Goal: Information Seeking & Learning: Learn about a topic

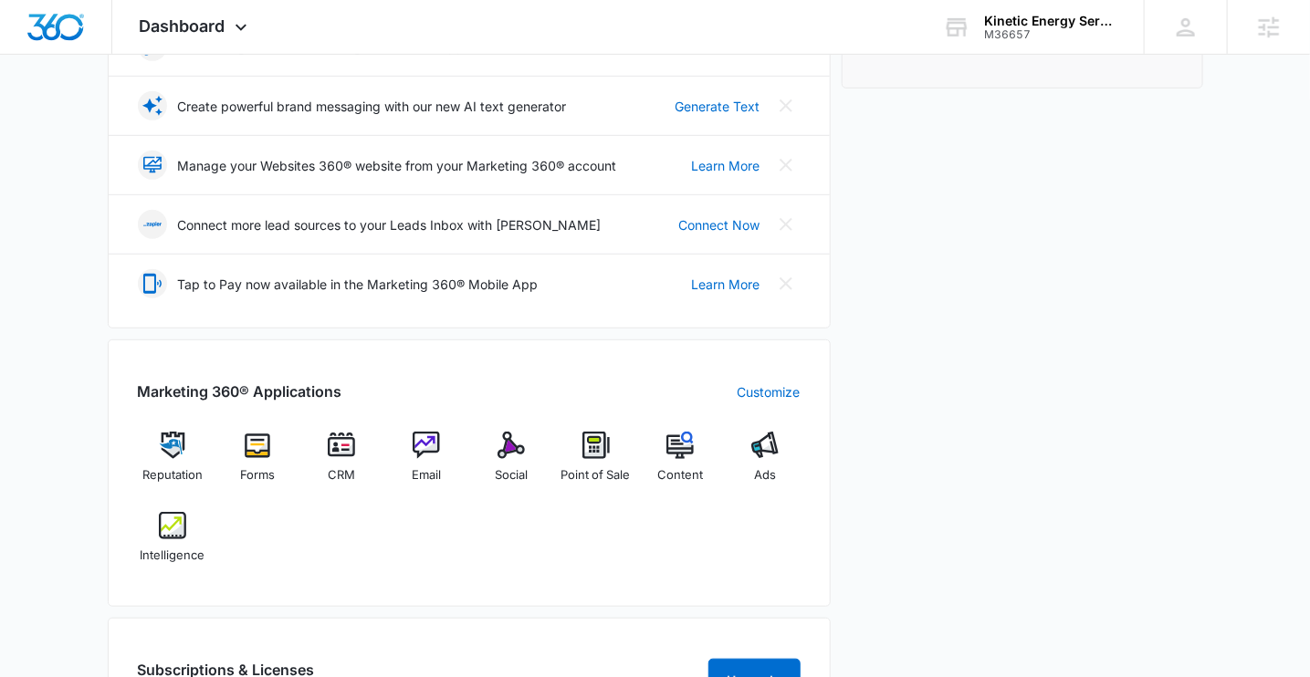
scroll to position [393, 0]
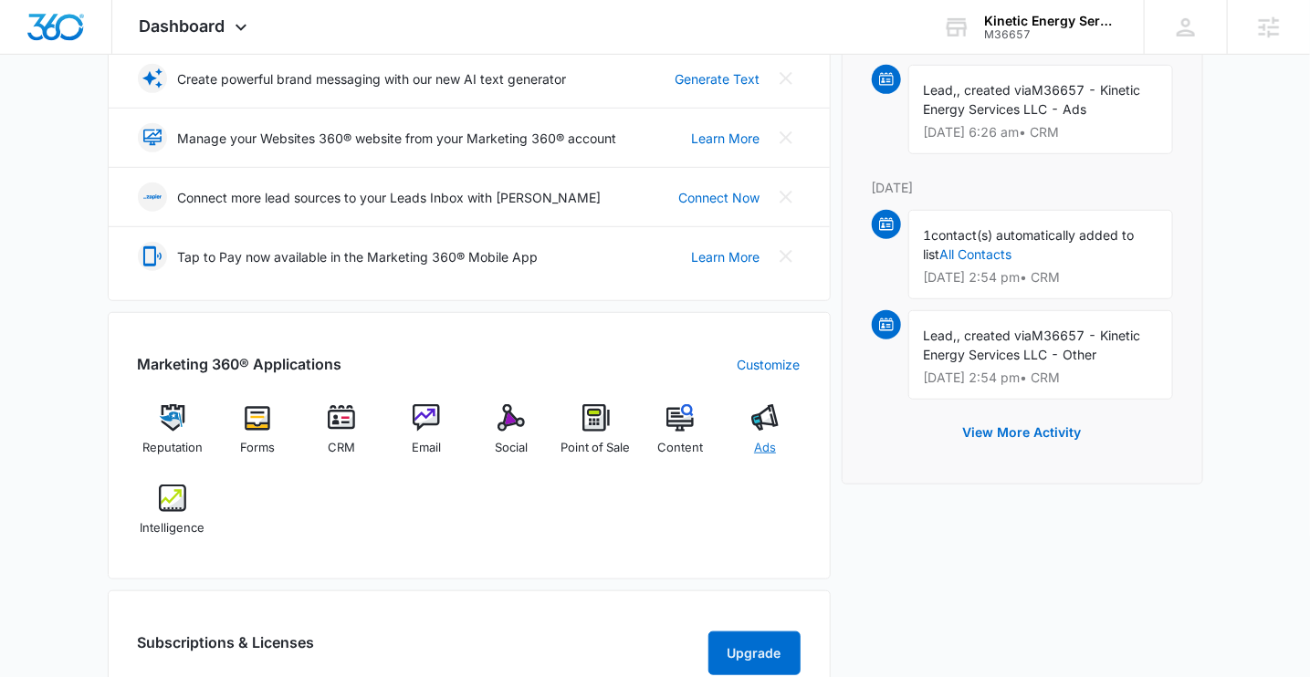
click at [763, 439] on span "Ads" at bounding box center [765, 448] width 22 height 18
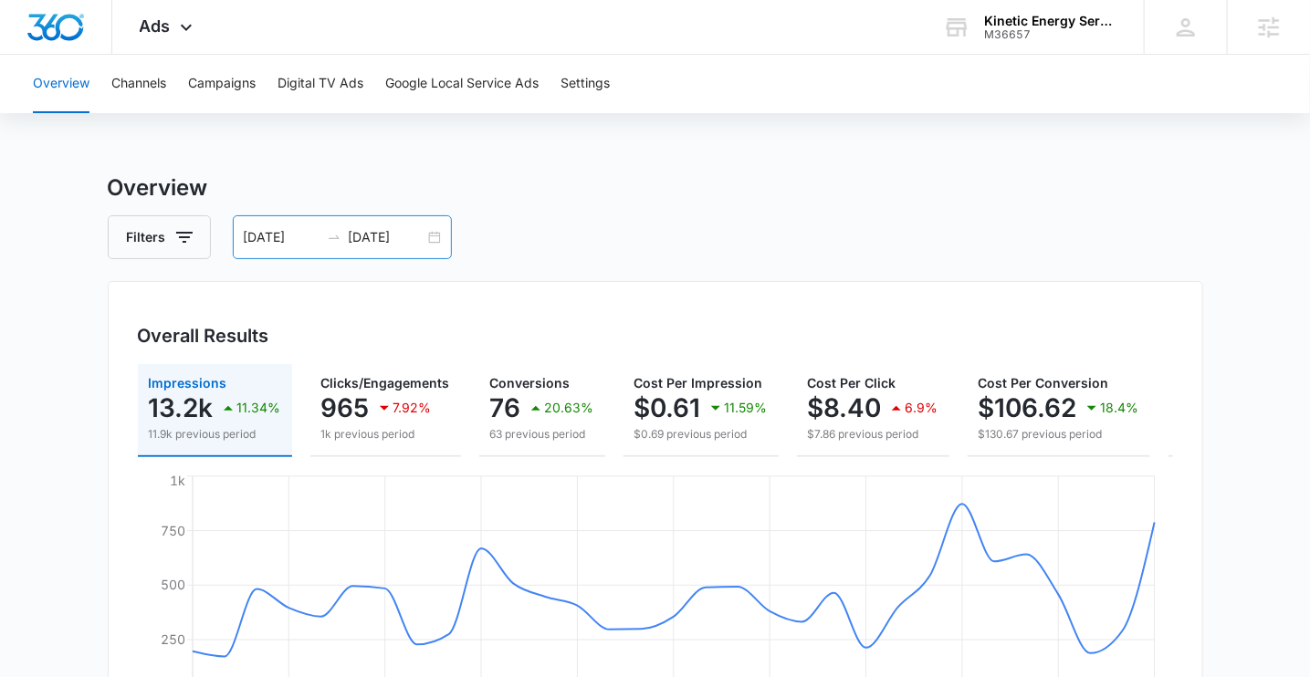
click at [376, 240] on input "06/16/2025" at bounding box center [387, 237] width 76 height 20
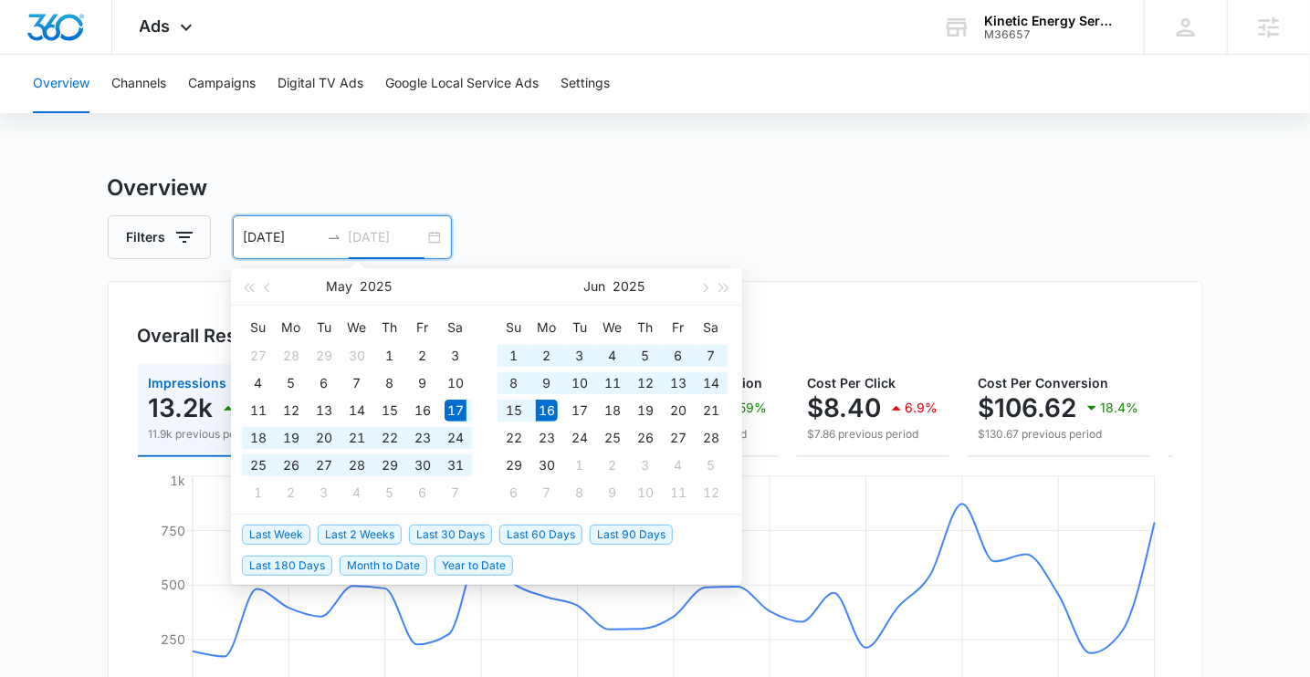
type input "06/16/2025"
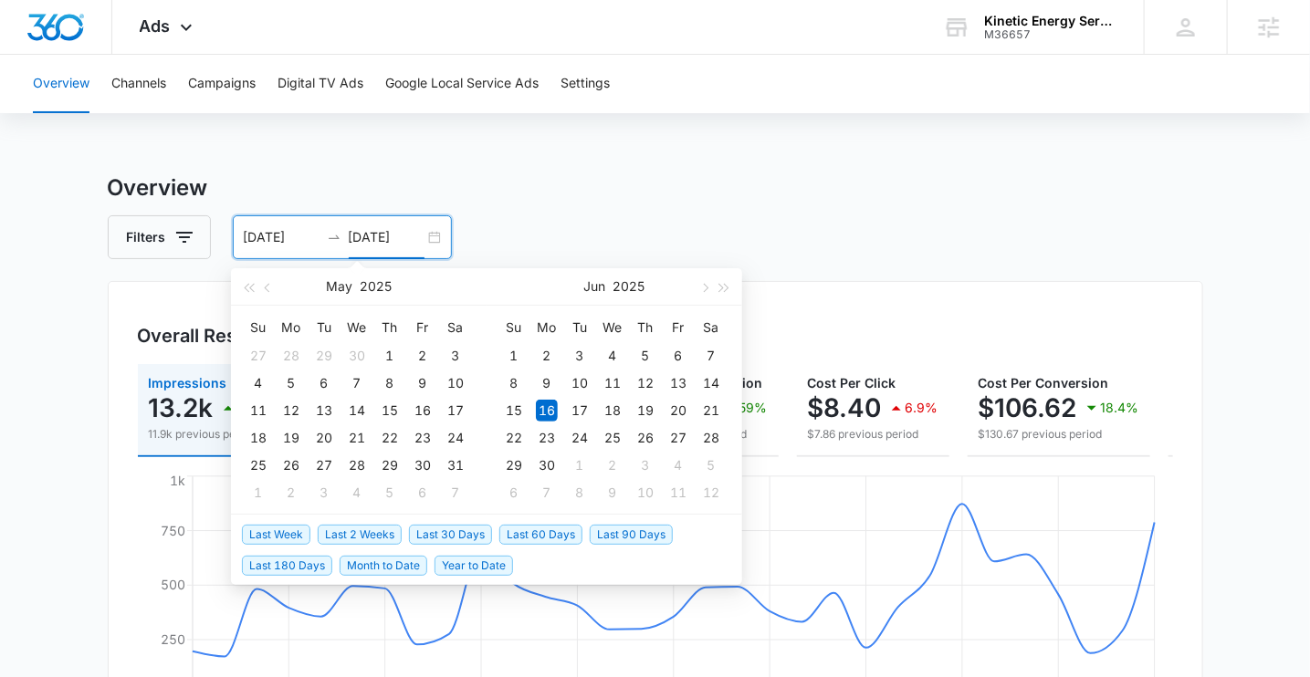
click at [447, 534] on span "Last 30 Days" at bounding box center [450, 535] width 83 height 20
type input "08/10/2025"
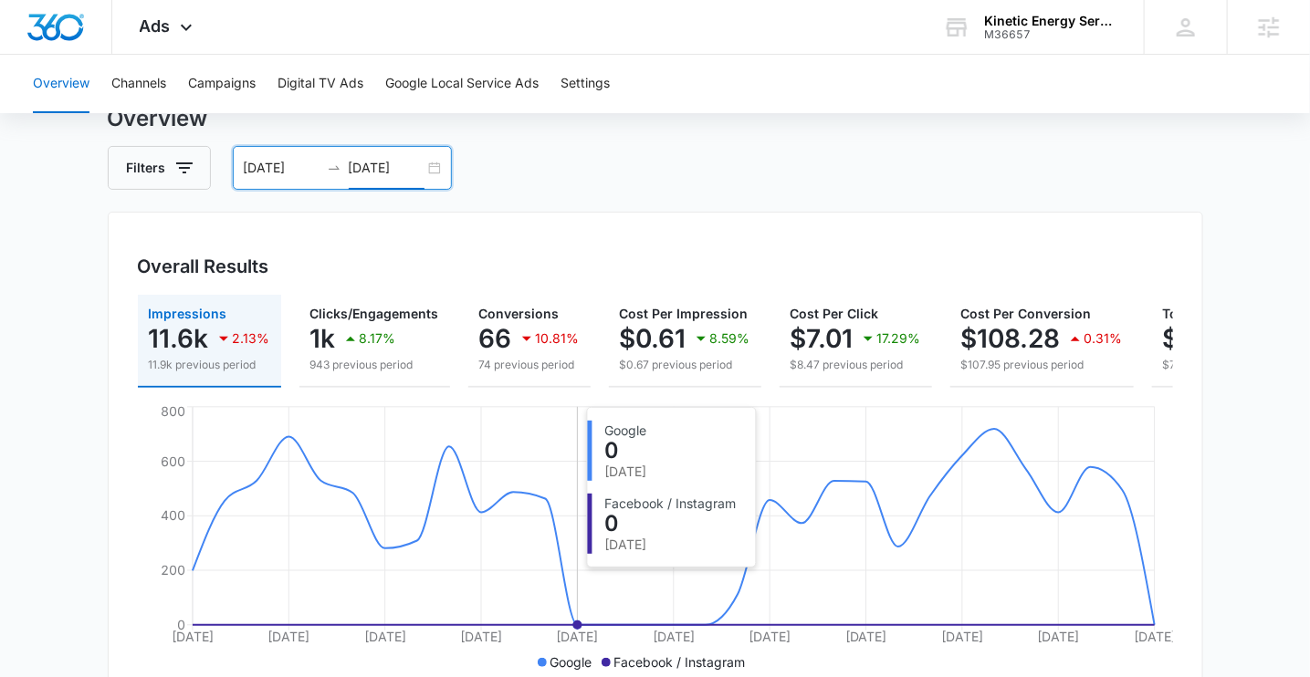
scroll to position [70, 0]
click at [400, 170] on input "09/09/2025" at bounding box center [387, 167] width 76 height 20
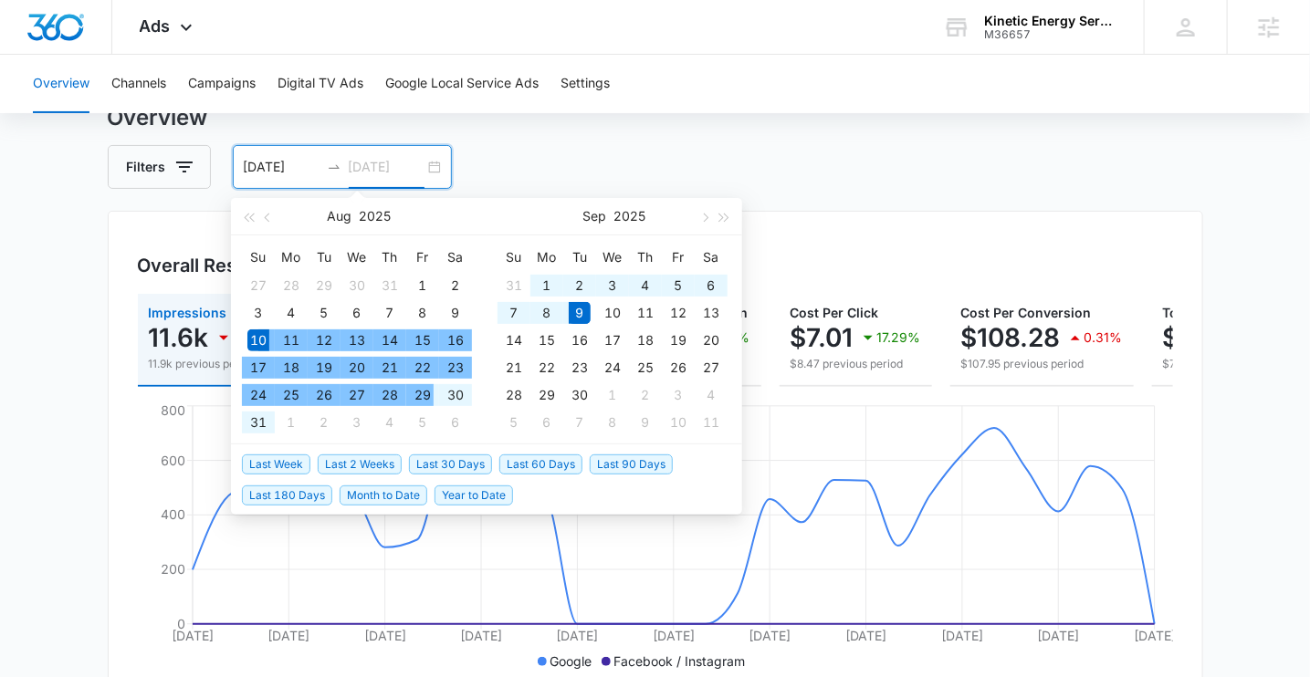
type input "09/09/2025"
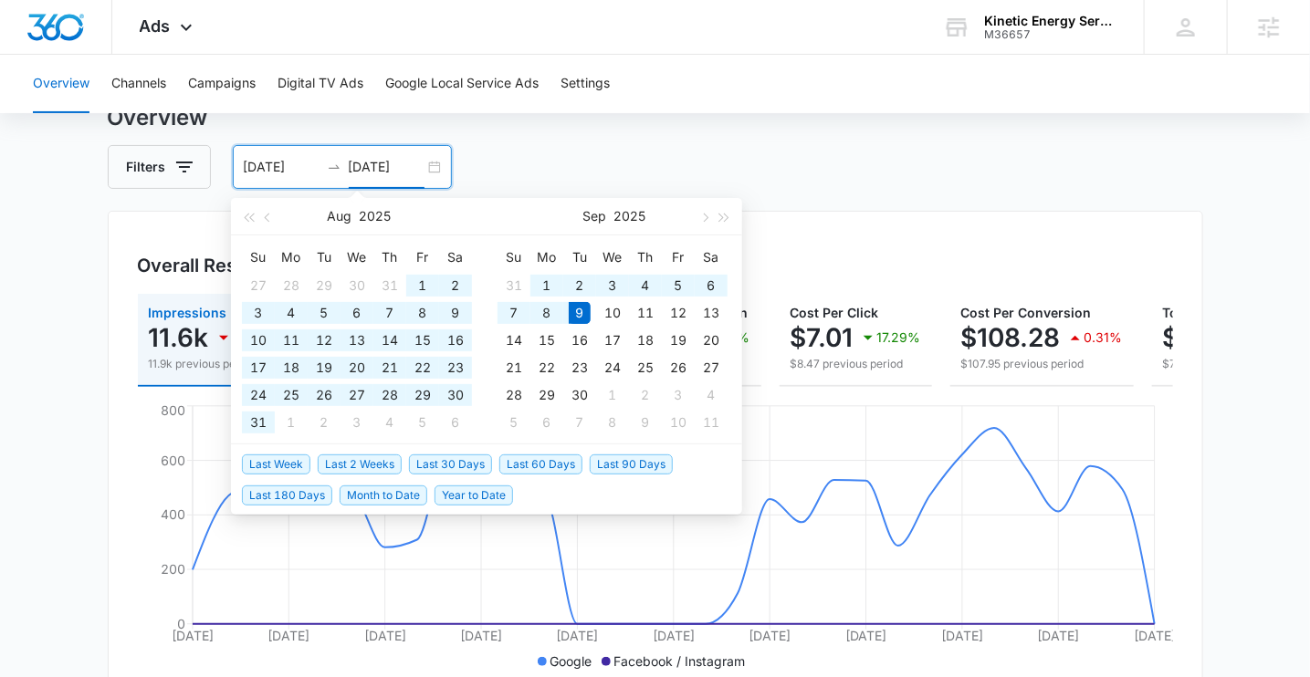
click at [613, 467] on span "Last 90 Days" at bounding box center [631, 465] width 83 height 20
type input "06/11/2025"
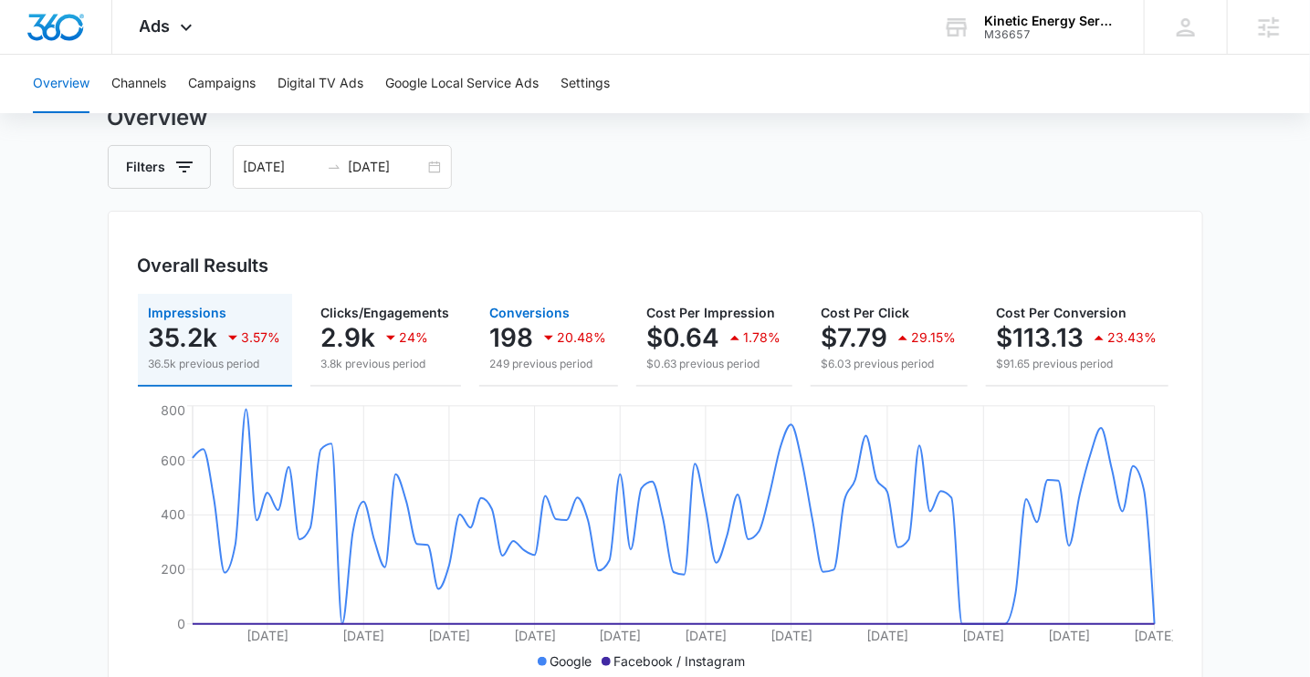
click at [541, 353] on div "20.48%" at bounding box center [572, 338] width 69 height 37
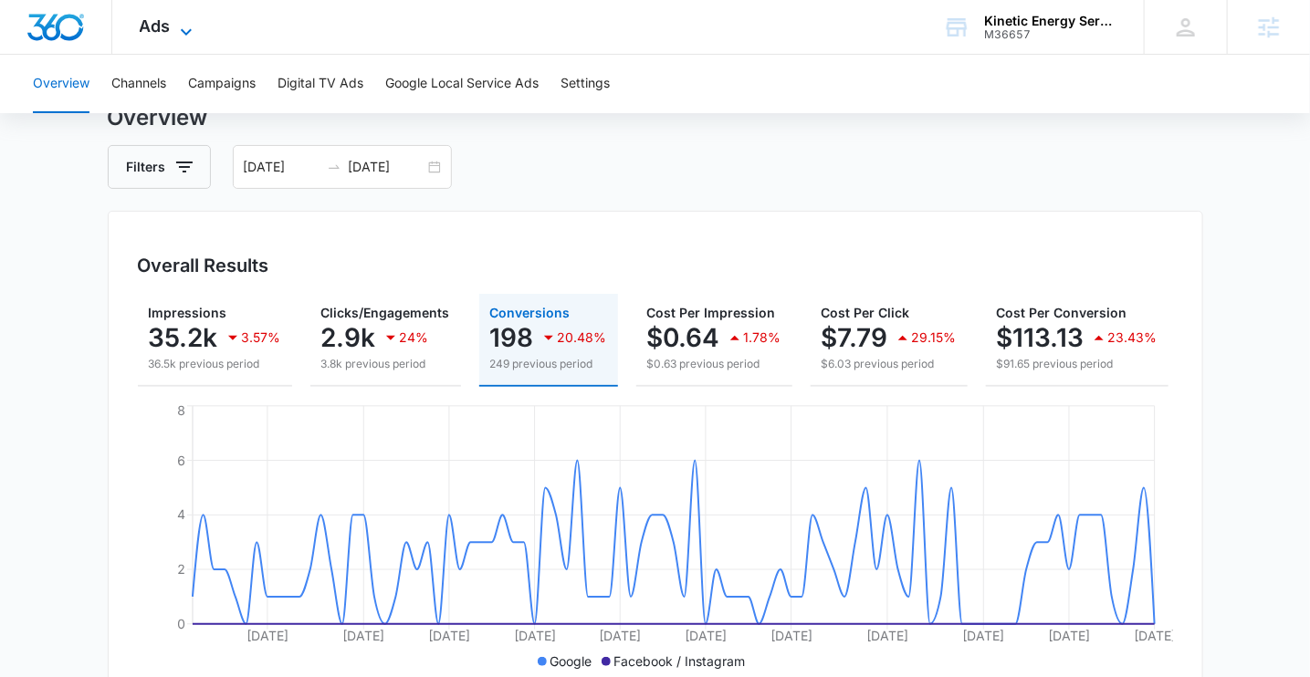
click at [168, 28] on span "Ads" at bounding box center [155, 25] width 31 height 19
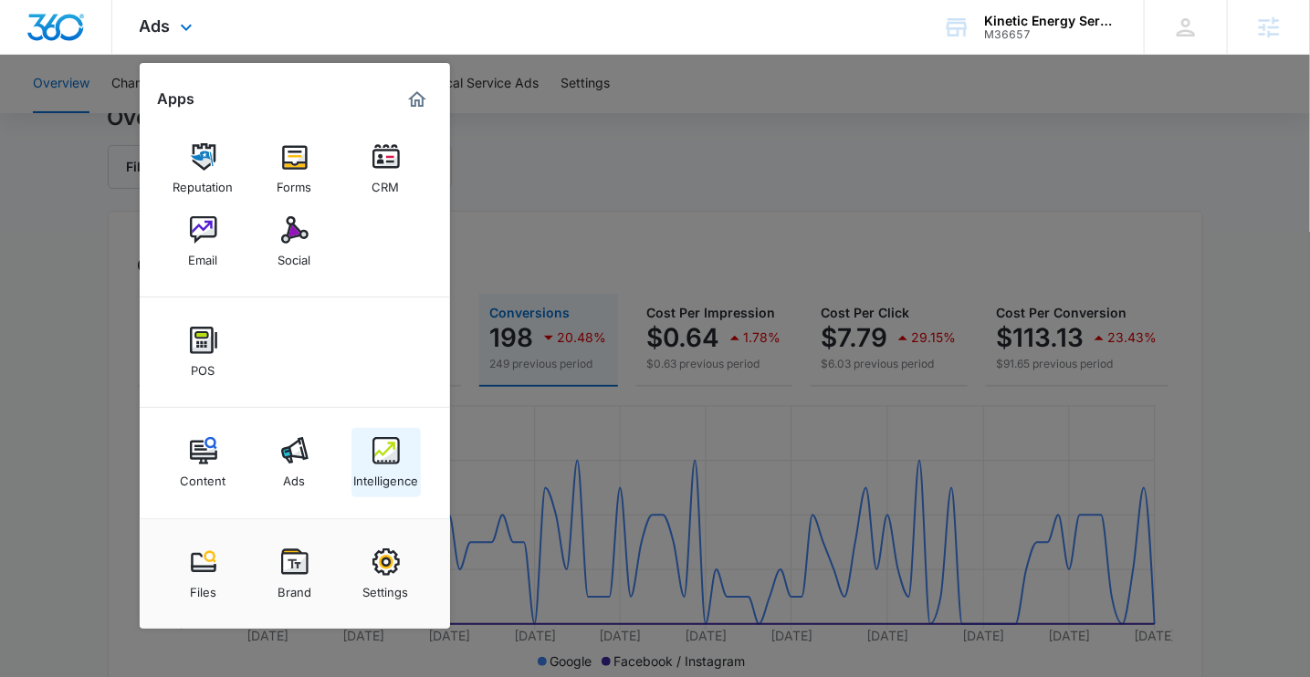
click at [393, 457] on img at bounding box center [385, 450] width 27 height 27
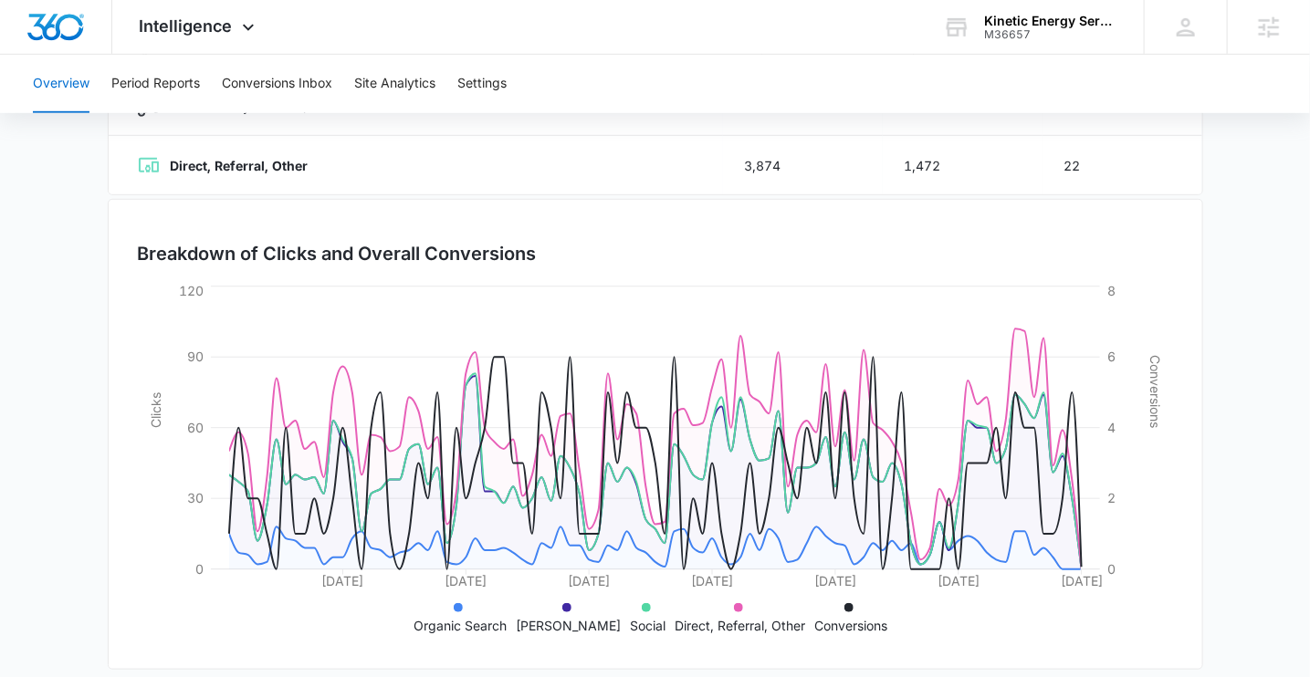
scroll to position [451, 0]
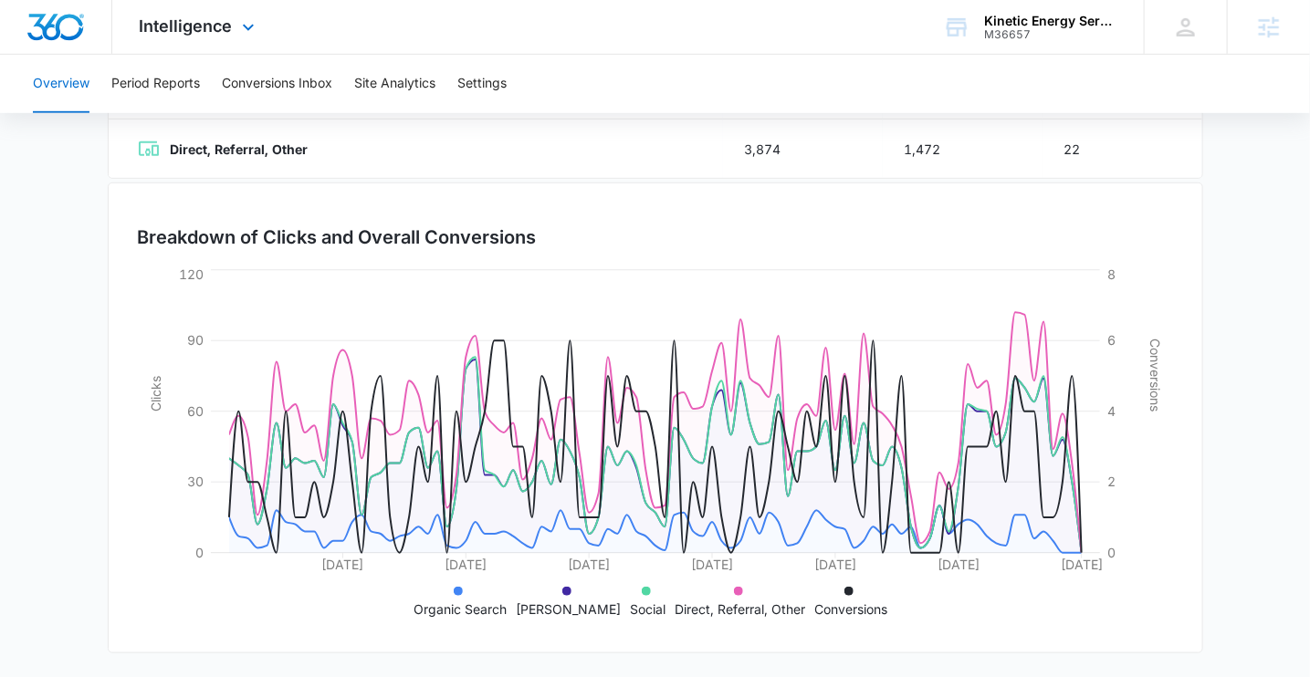
click at [208, 38] on div "Intelligence Apps Reputation Forms CRM Email Social POS Content Ads Intelligenc…" at bounding box center [199, 27] width 174 height 54
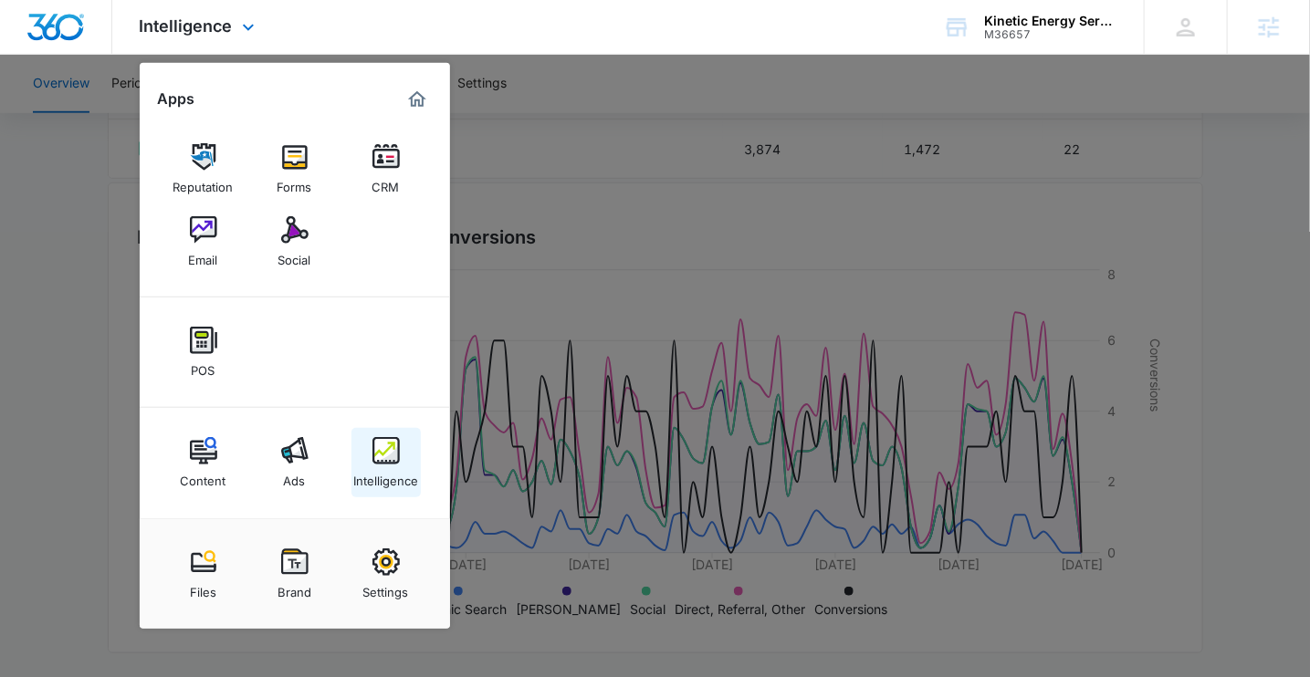
click at [393, 440] on img at bounding box center [385, 450] width 27 height 27
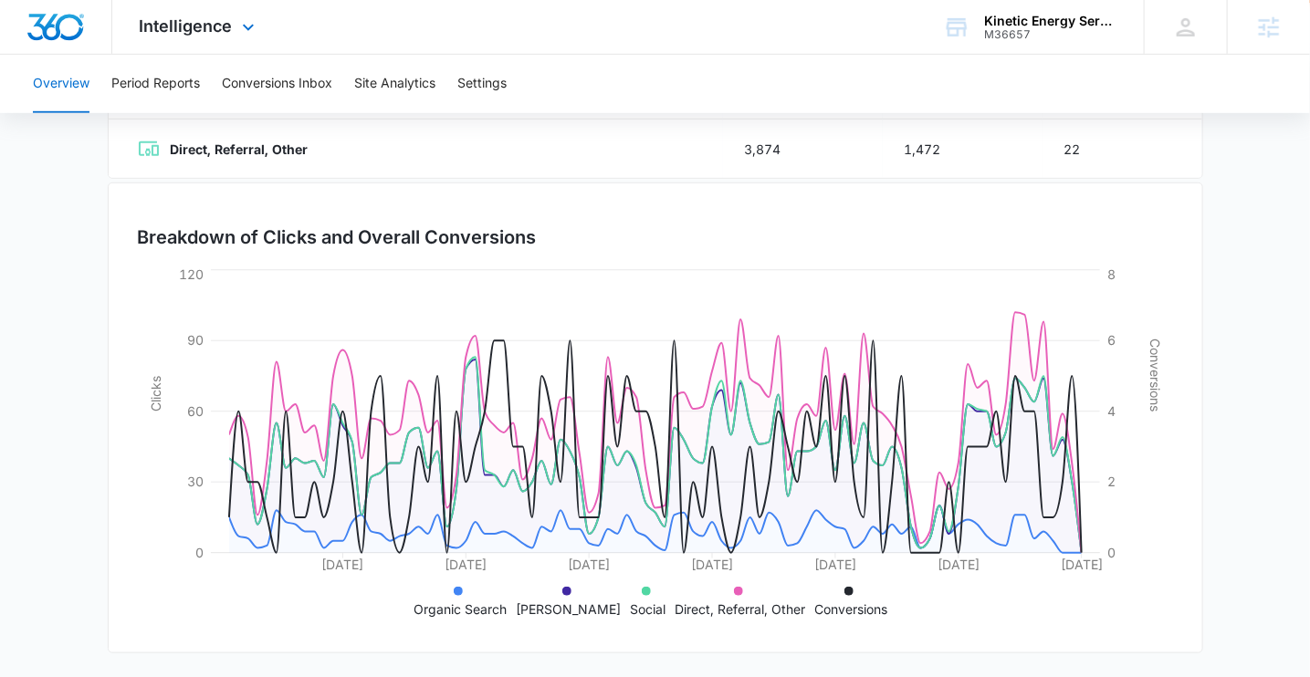
scroll to position [0, 0]
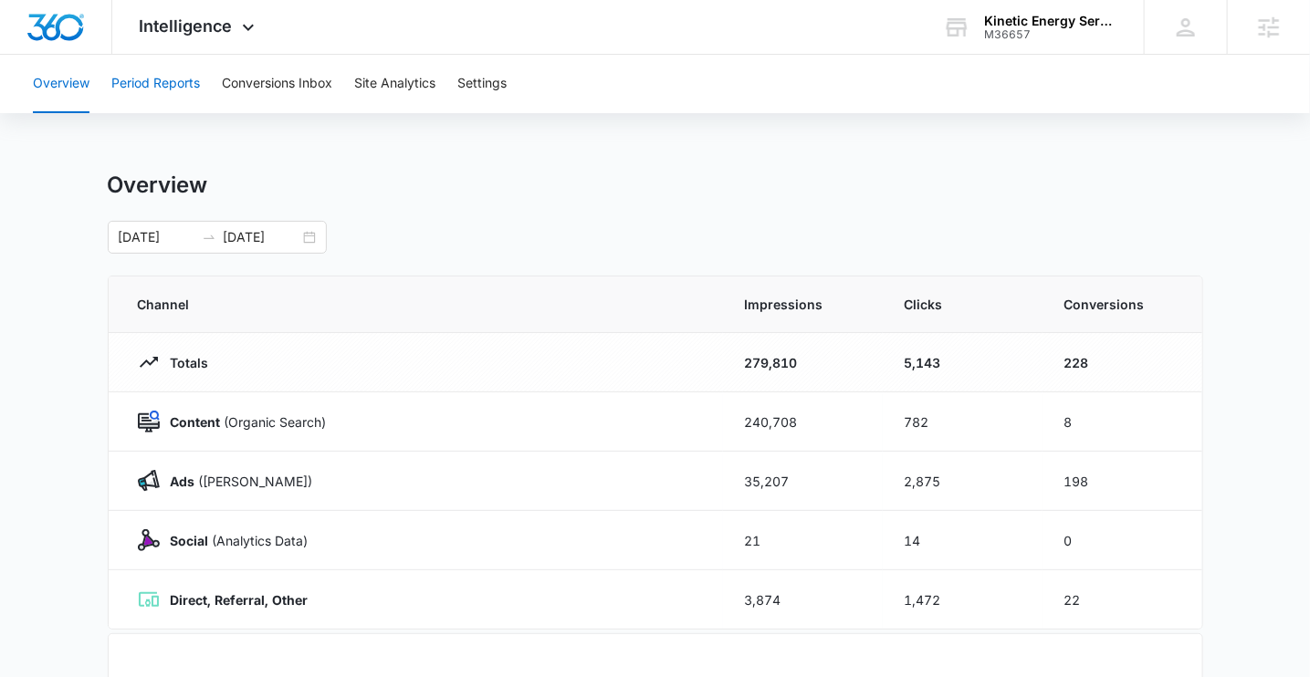
click at [172, 86] on button "Period Reports" at bounding box center [155, 84] width 89 height 58
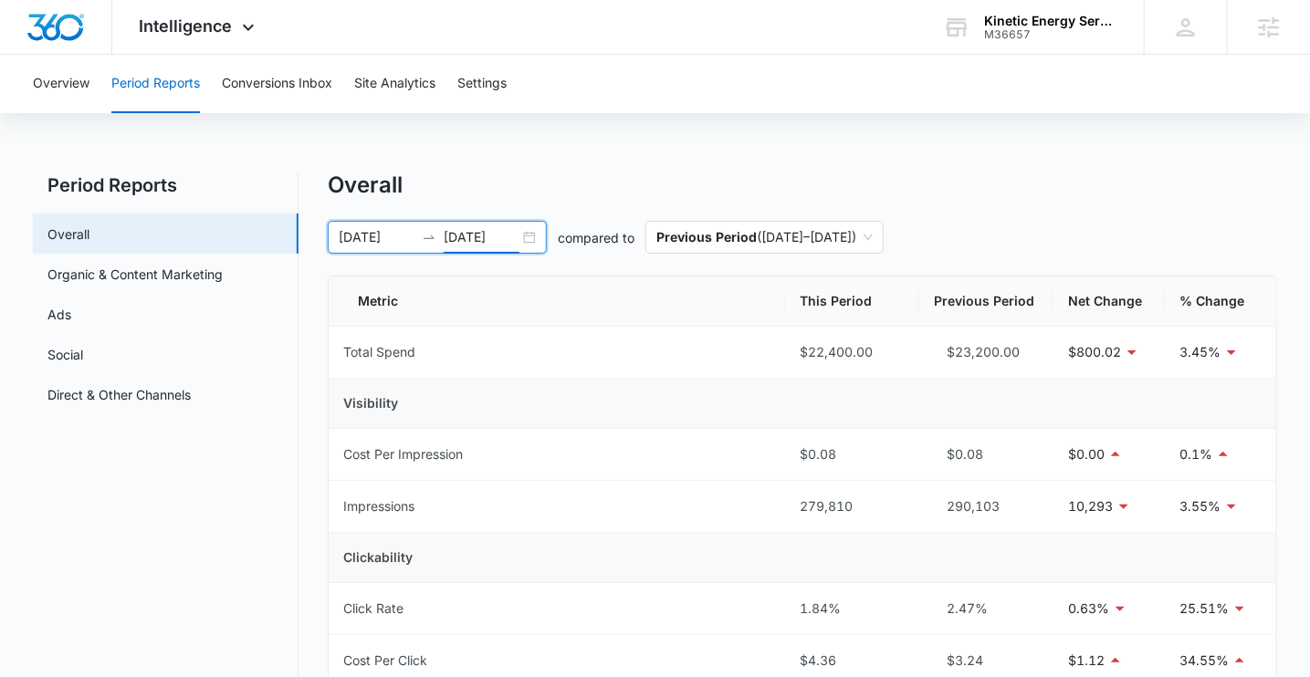
click at [509, 235] on input "[DATE]" at bounding box center [482, 237] width 76 height 20
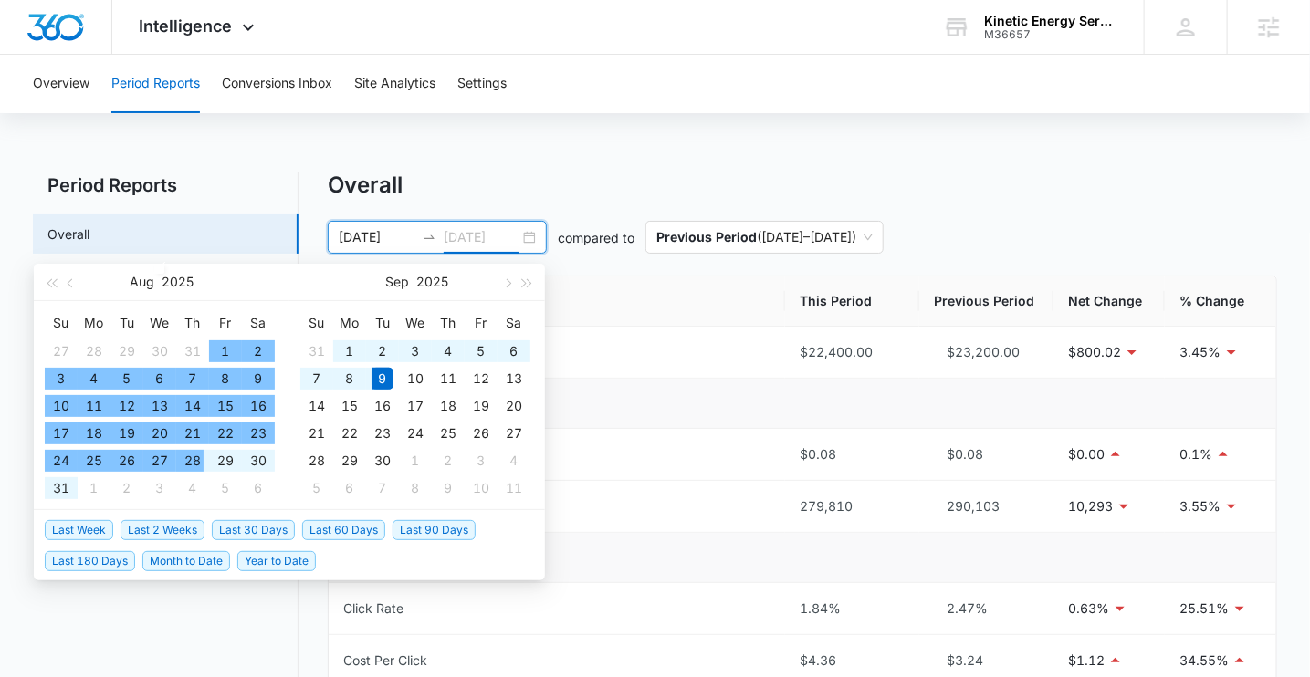
type input "[DATE]"
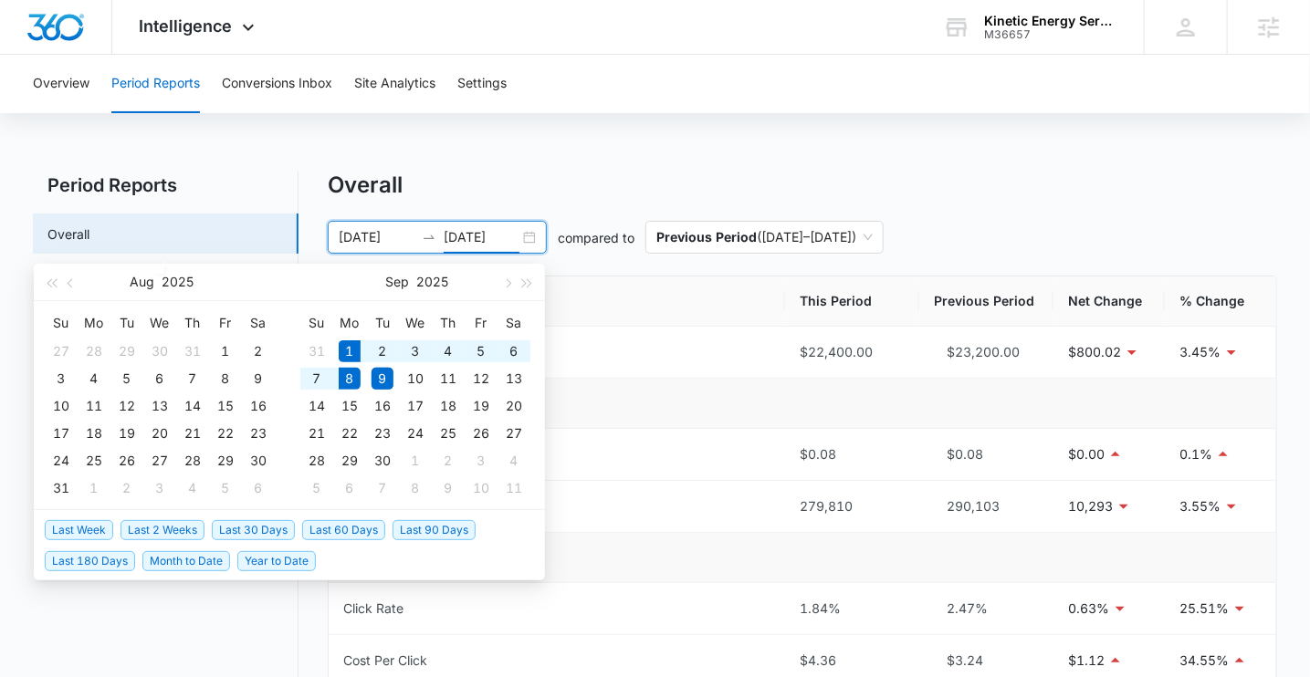
click at [83, 530] on span "Last Week" at bounding box center [79, 530] width 68 height 20
type input "[DATE]"
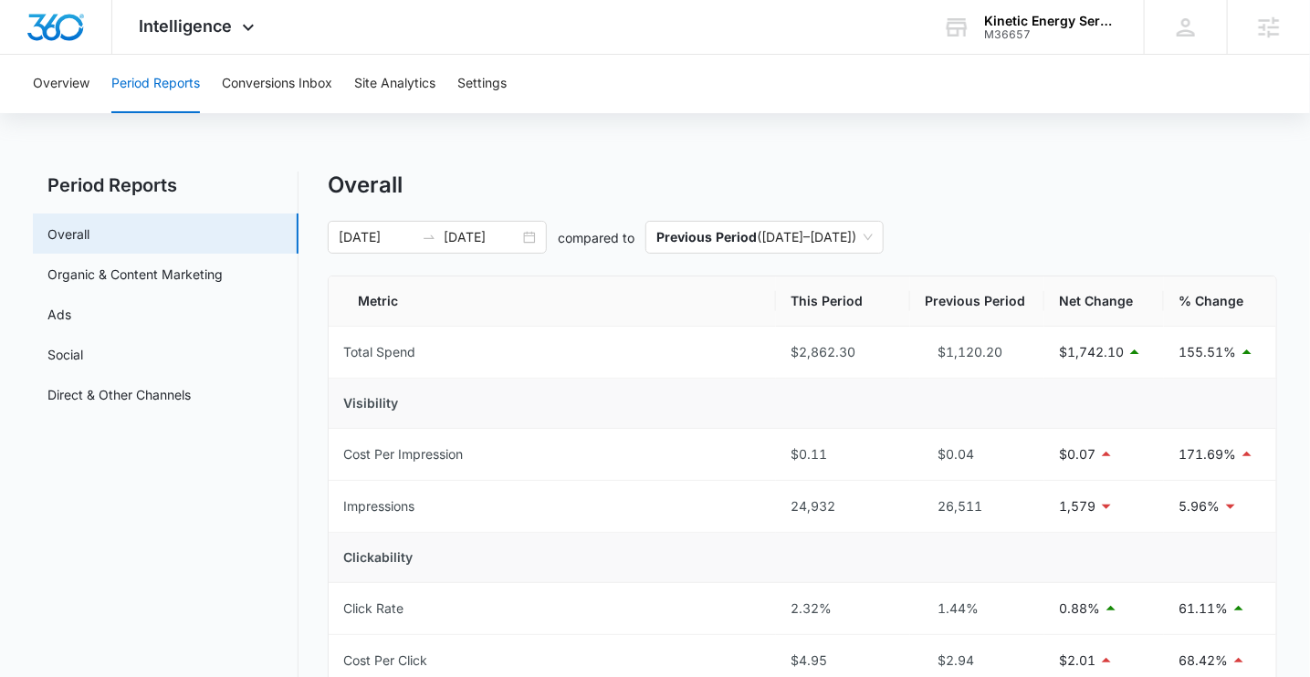
click at [203, 36] on div "Intelligence Apps Reputation Forms CRM Email Social POS Content Ads Intelligenc…" at bounding box center [199, 27] width 174 height 54
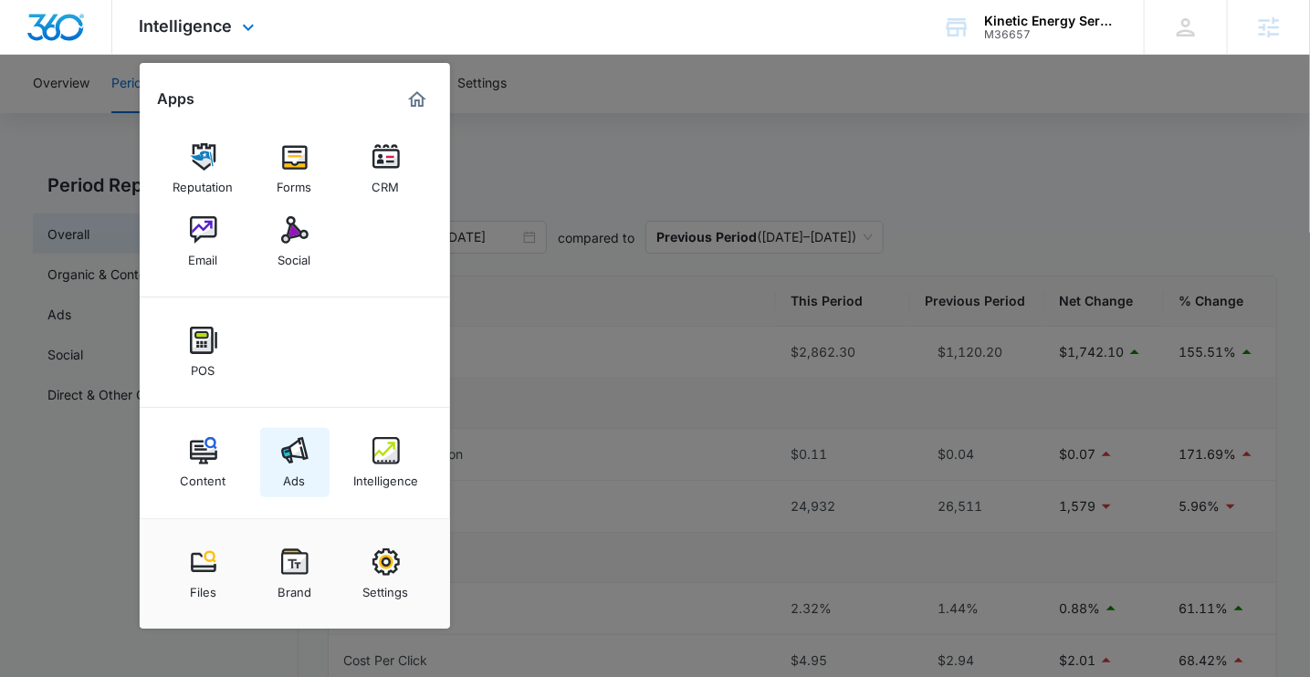
click at [305, 441] on img at bounding box center [294, 450] width 27 height 27
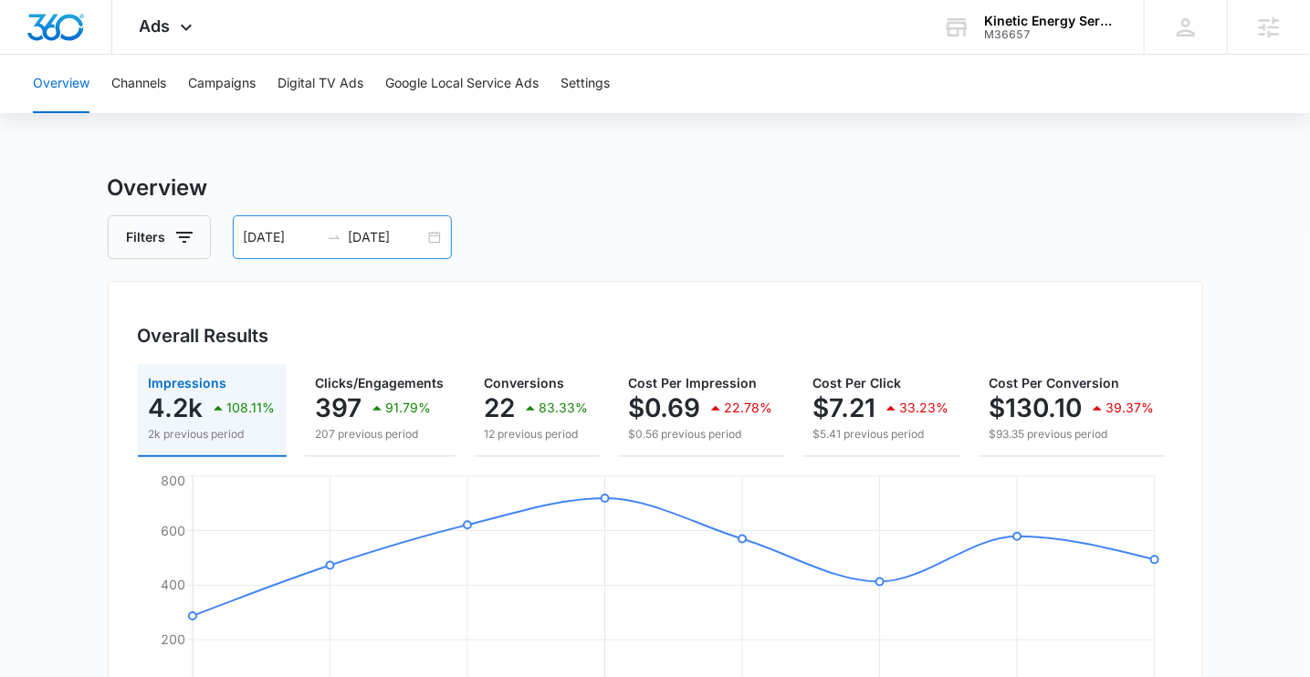
click at [397, 226] on div "09/01/2025 09/08/2025" at bounding box center [342, 237] width 219 height 44
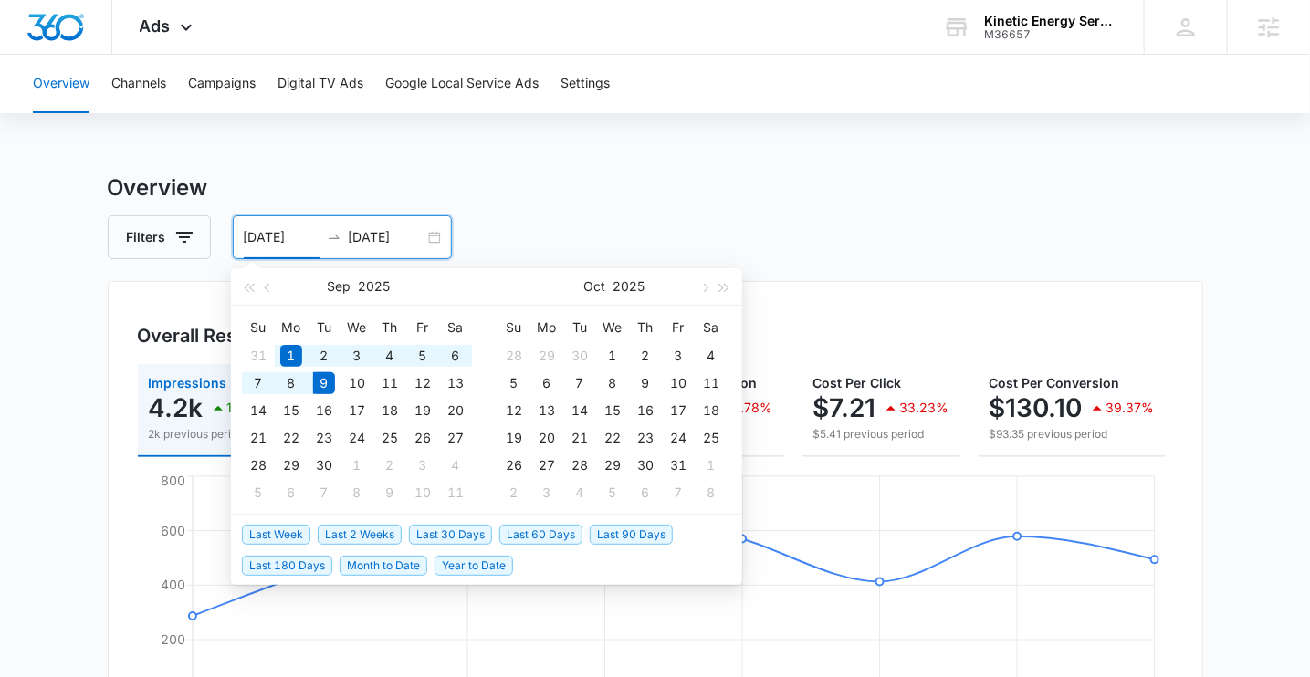
click at [363, 532] on span "Last 2 Weeks" at bounding box center [360, 535] width 84 height 20
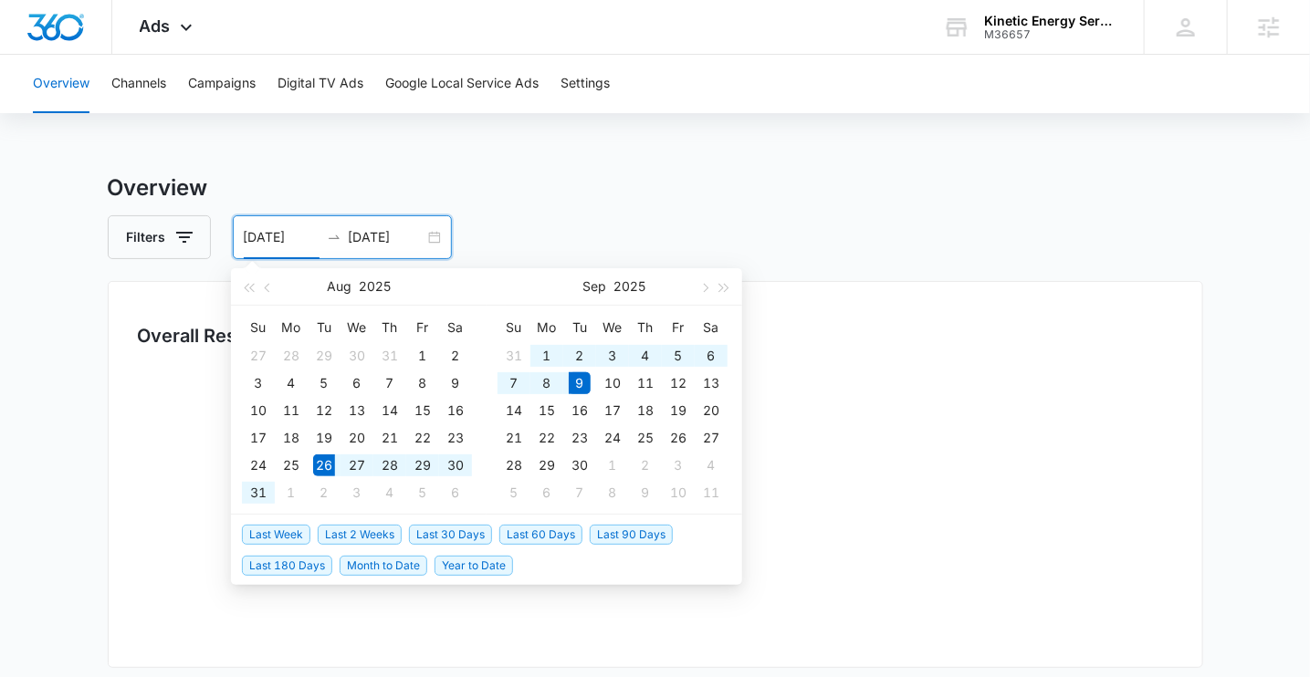
type input "08/26/2025"
type input "[DATE]"
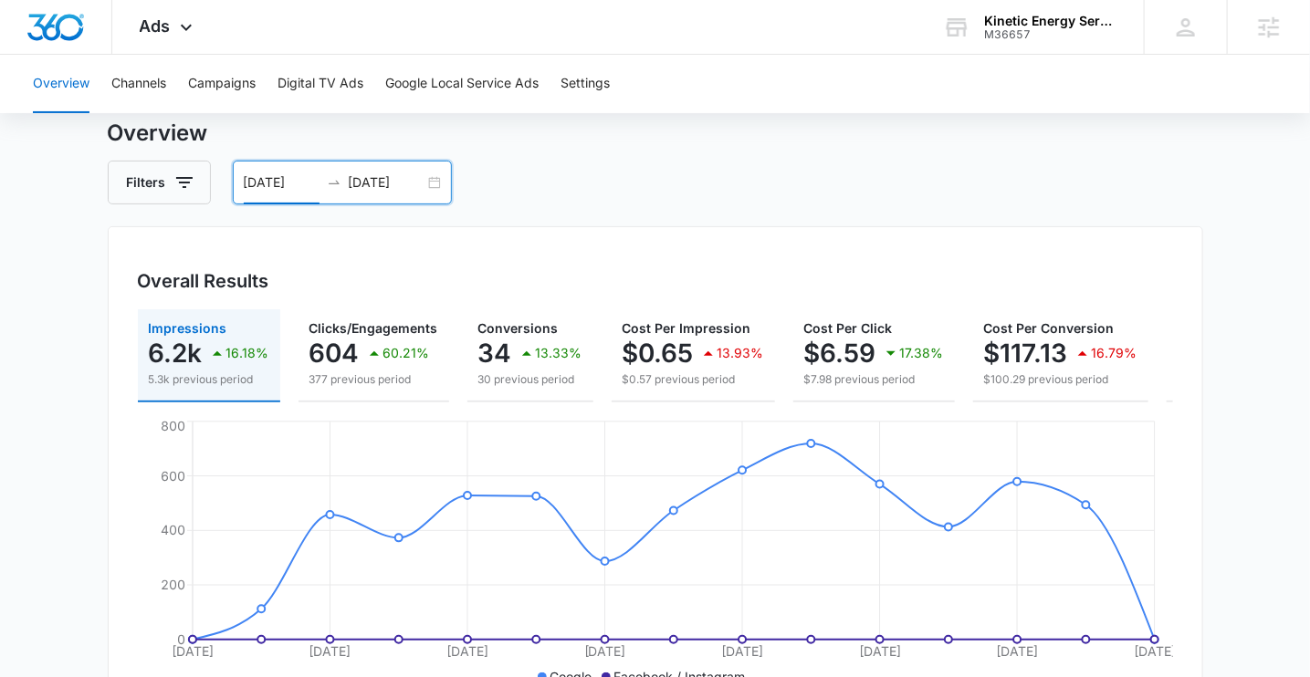
scroll to position [46, 0]
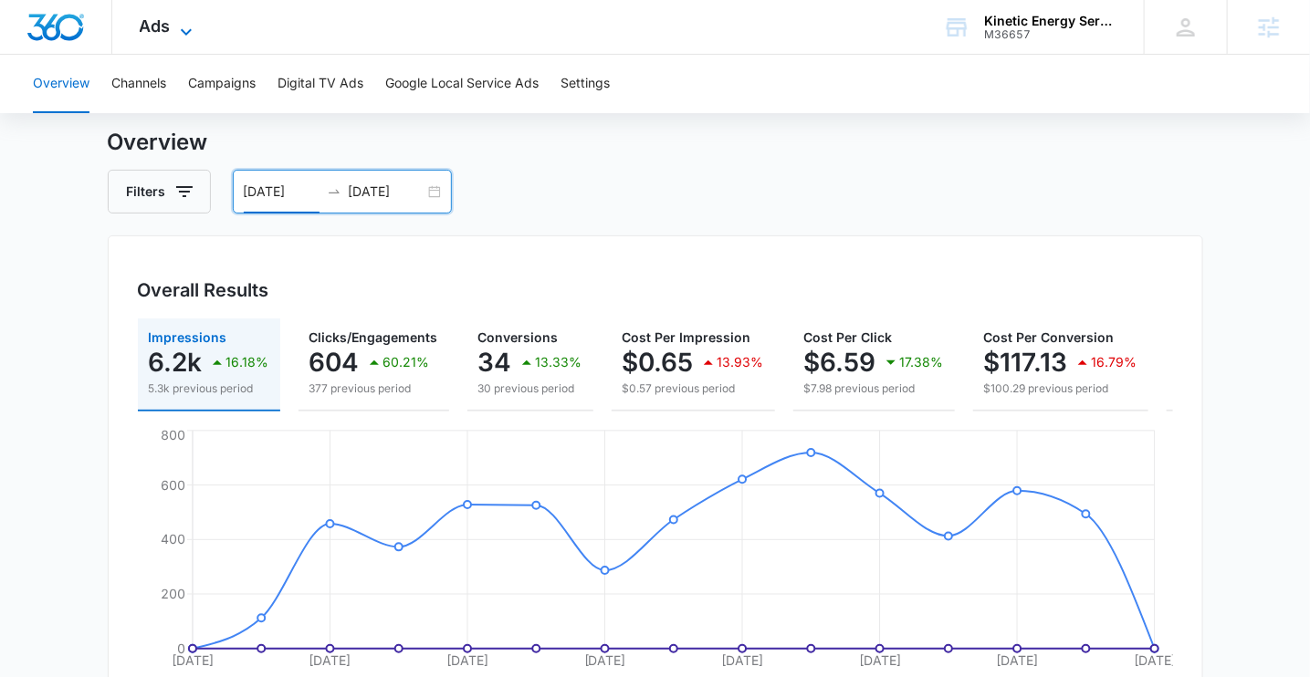
click at [184, 32] on icon at bounding box center [186, 31] width 11 height 6
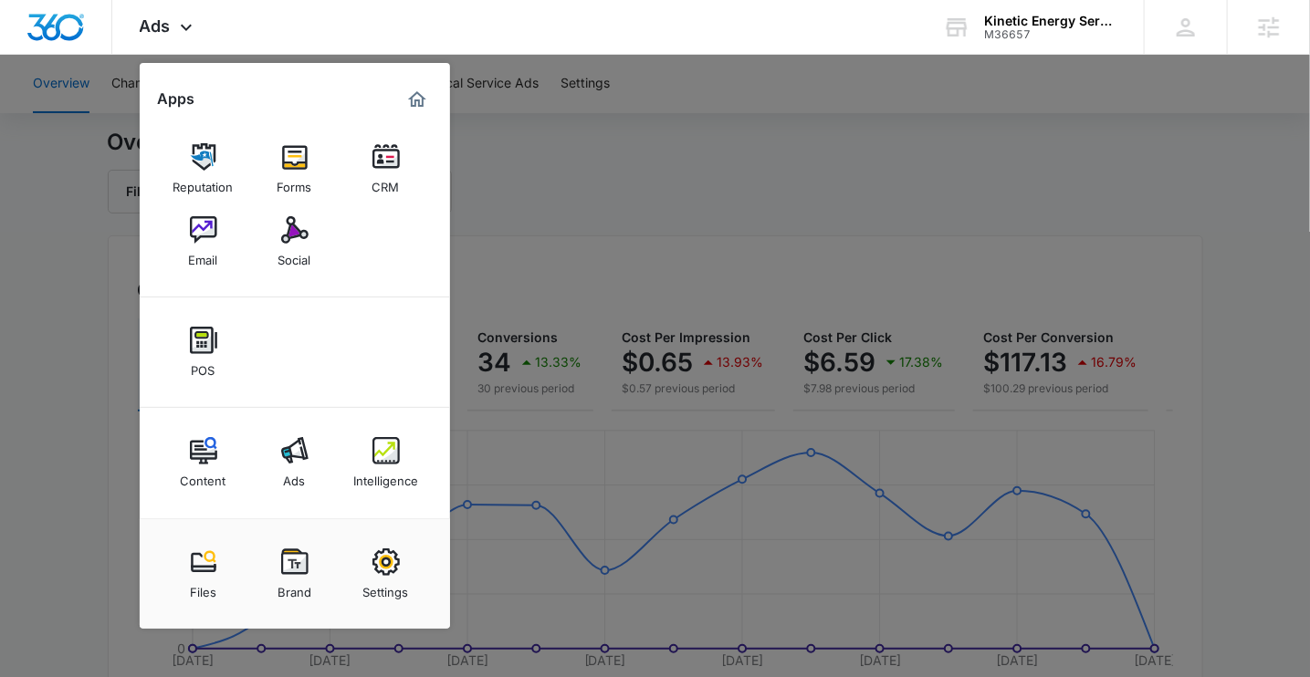
click at [554, 172] on div at bounding box center [655, 338] width 1310 height 677
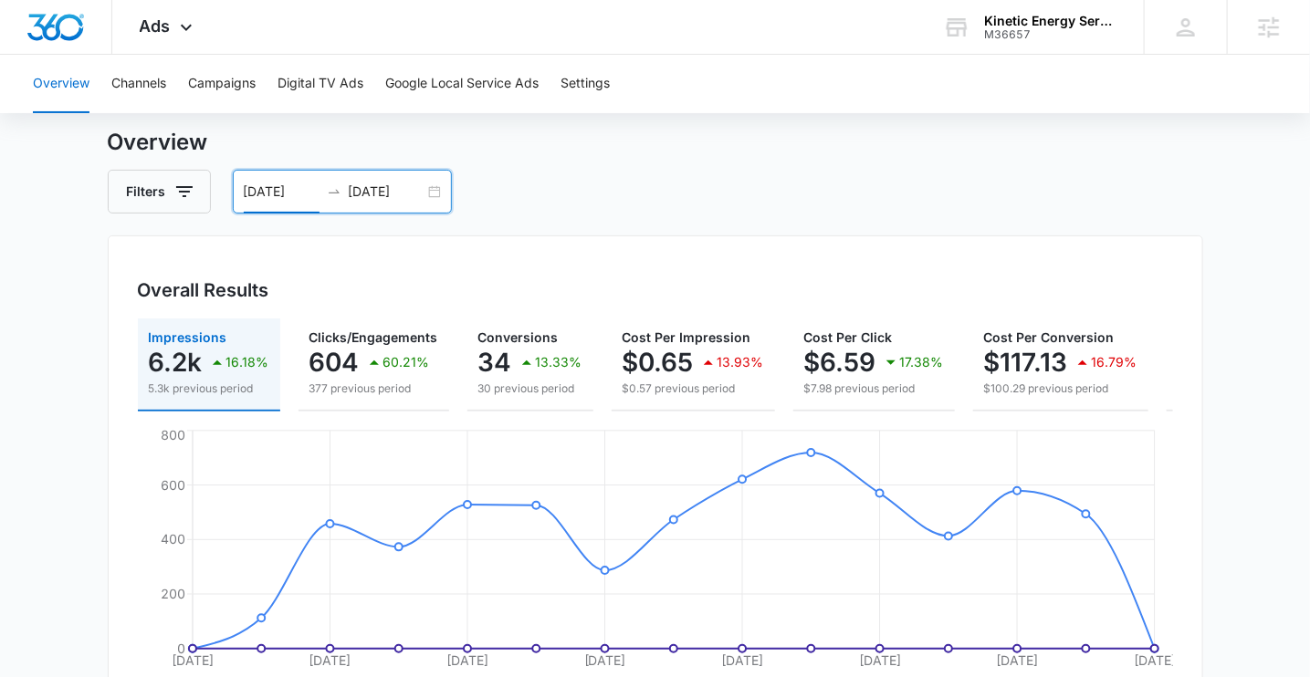
click at [258, 184] on input "08/26/2025" at bounding box center [282, 192] width 76 height 20
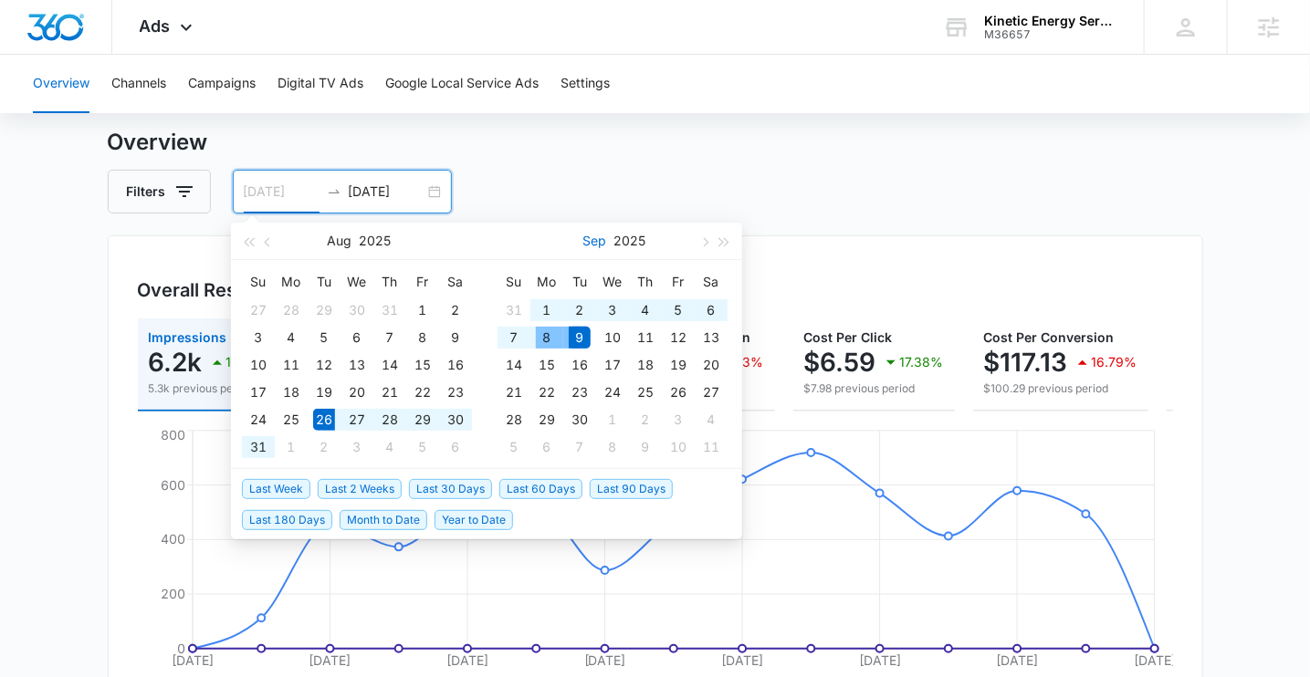
type input "08/26/2025"
click at [552, 200] on div "Filters 08/26/2025 09/09/2025" at bounding box center [656, 192] width 1096 height 44
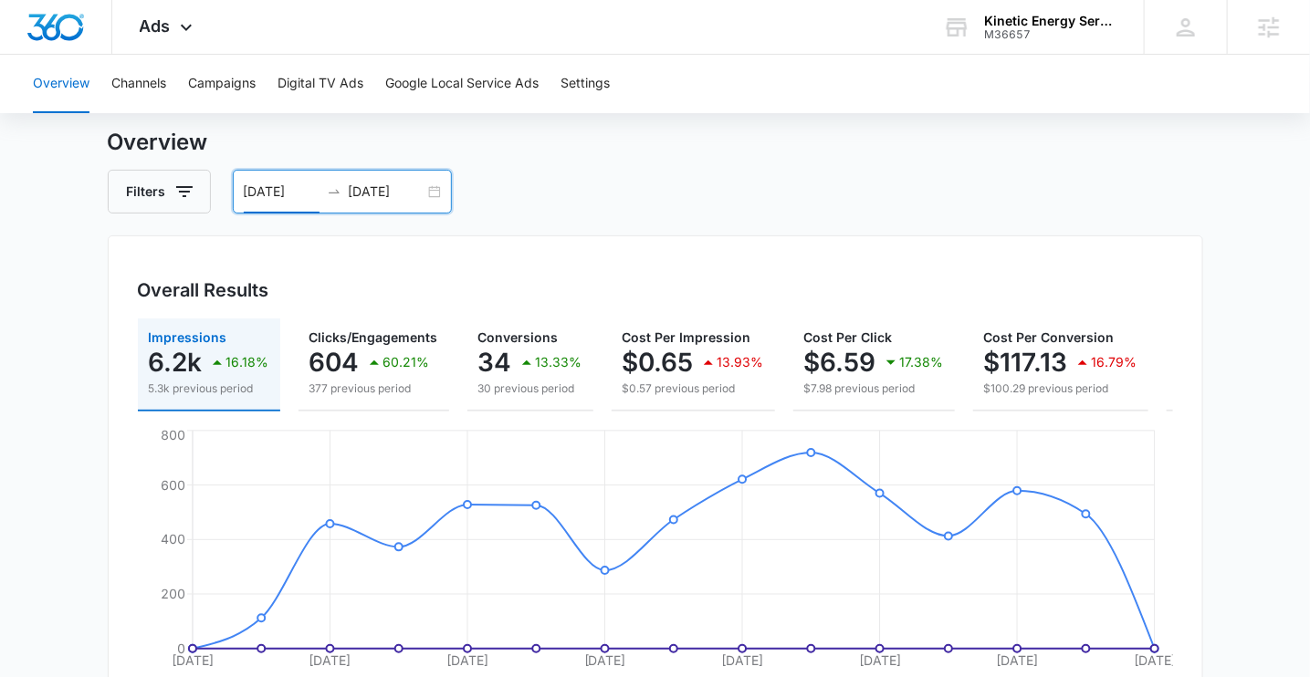
click at [280, 188] on input "08/26/2025" at bounding box center [282, 192] width 76 height 20
click at [638, 191] on div "Filters 08/26/2025 09/09/2025" at bounding box center [656, 192] width 1096 height 44
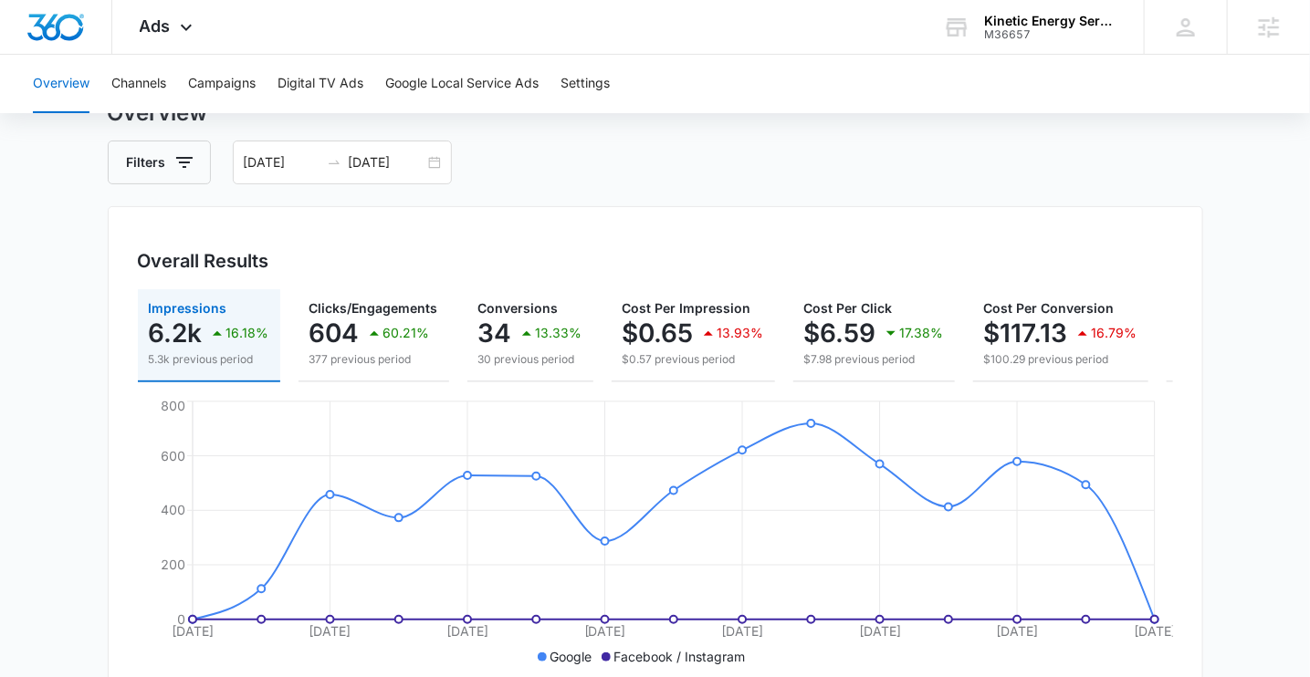
scroll to position [51, 0]
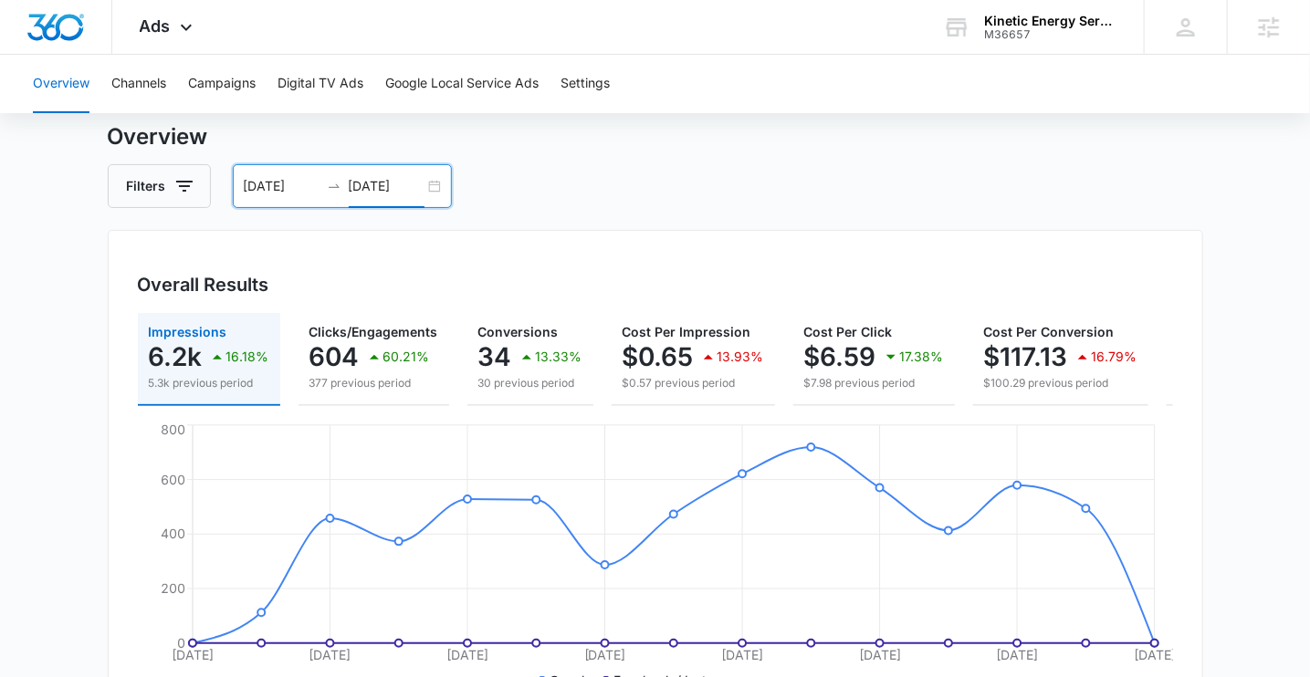
click at [404, 179] on input "[DATE]" at bounding box center [387, 186] width 76 height 20
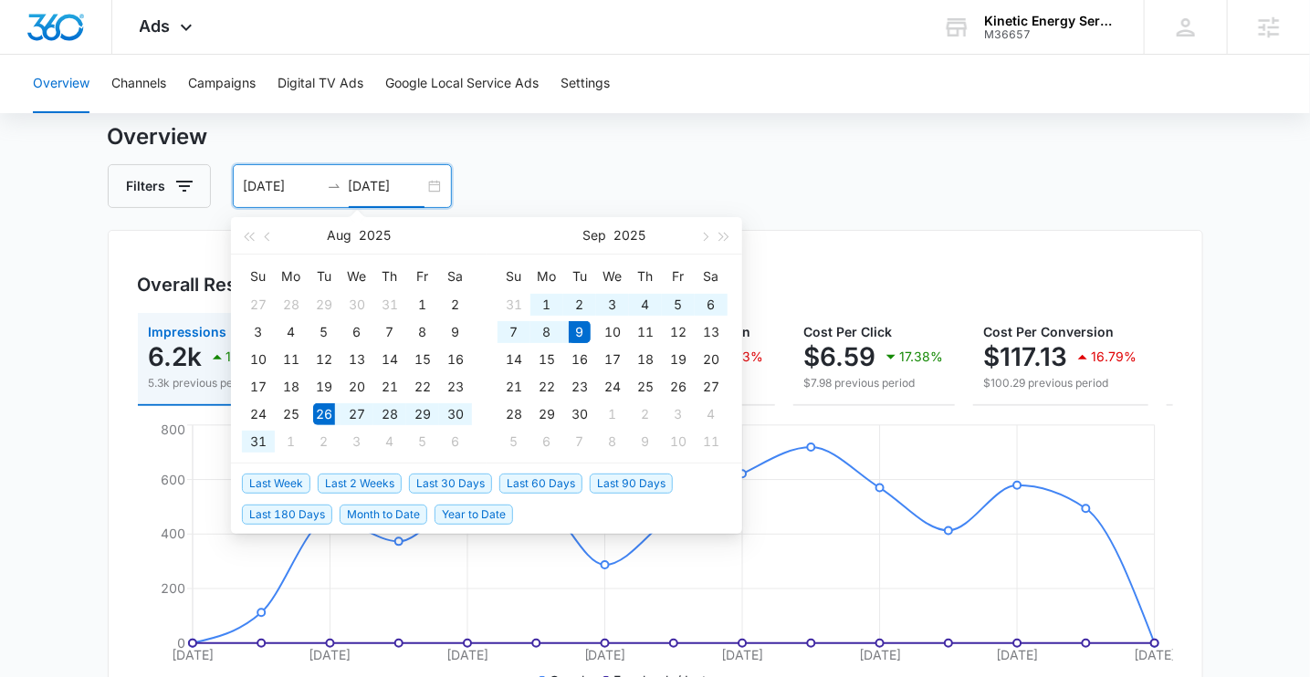
type input "[DATE]"
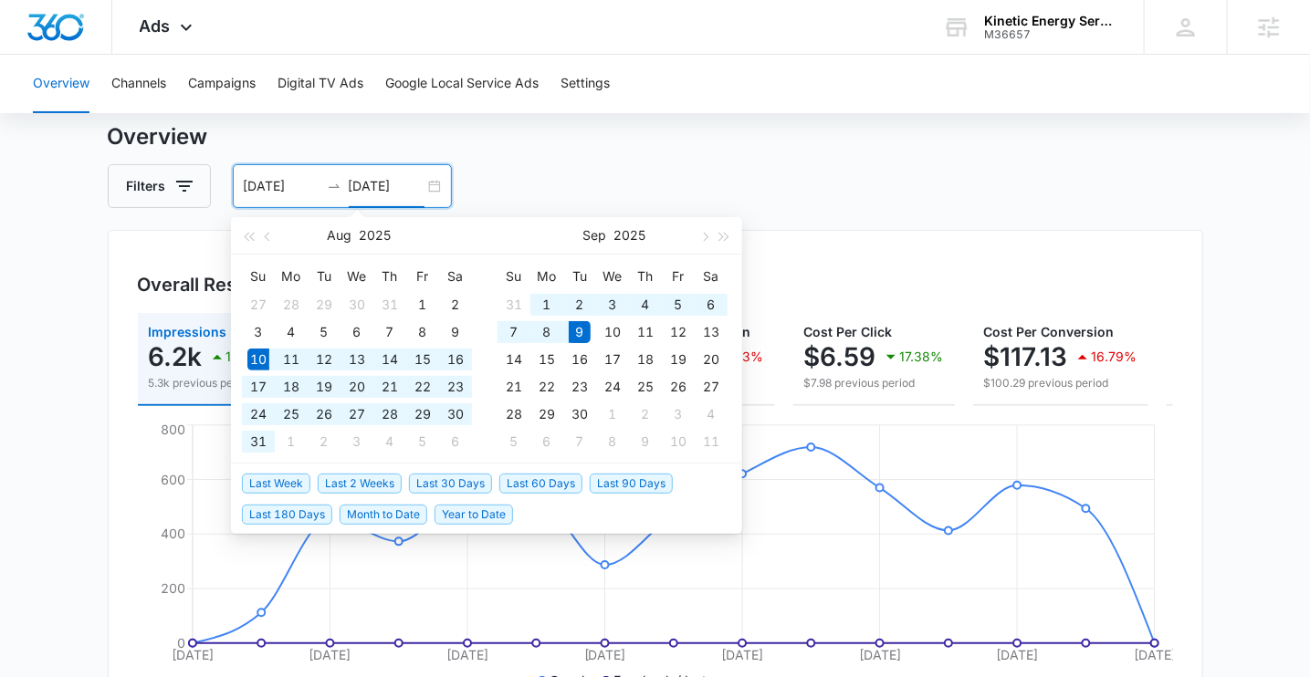
click at [431, 480] on span "Last 30 Days" at bounding box center [450, 484] width 83 height 20
type input "[DATE]"
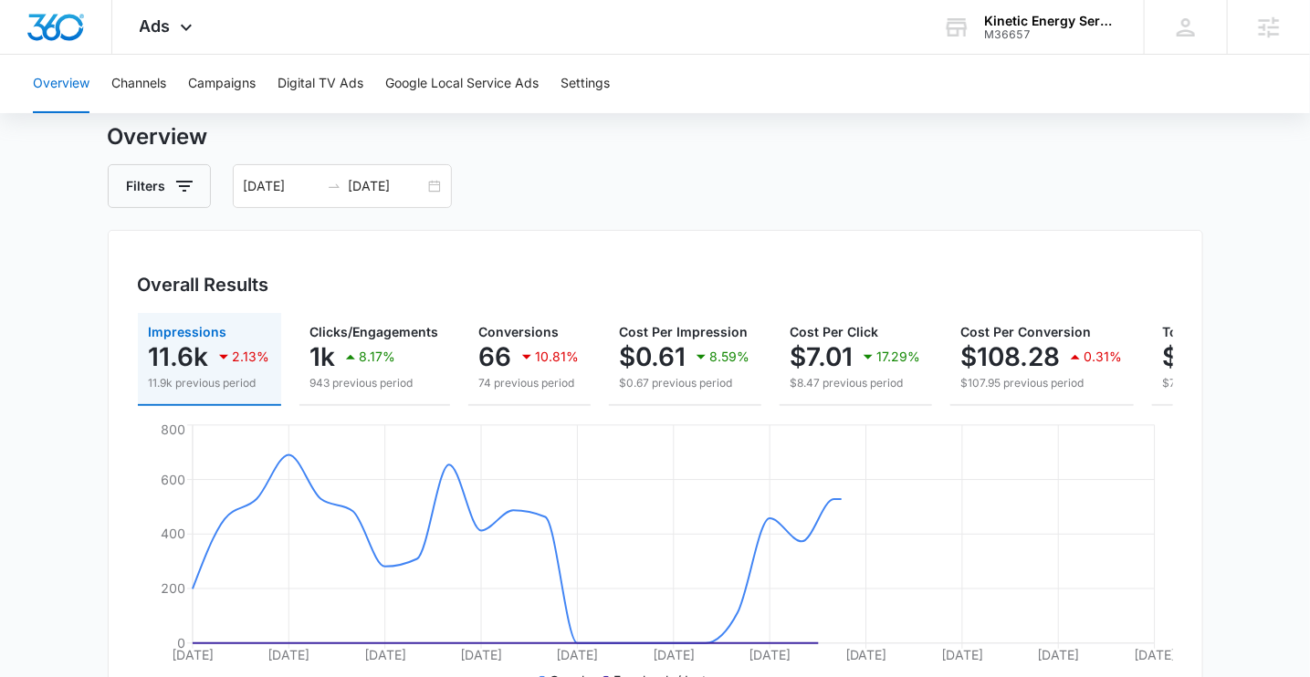
click at [519, 166] on div "Filters 08/10/2025 09/09/2025" at bounding box center [656, 186] width 1096 height 44
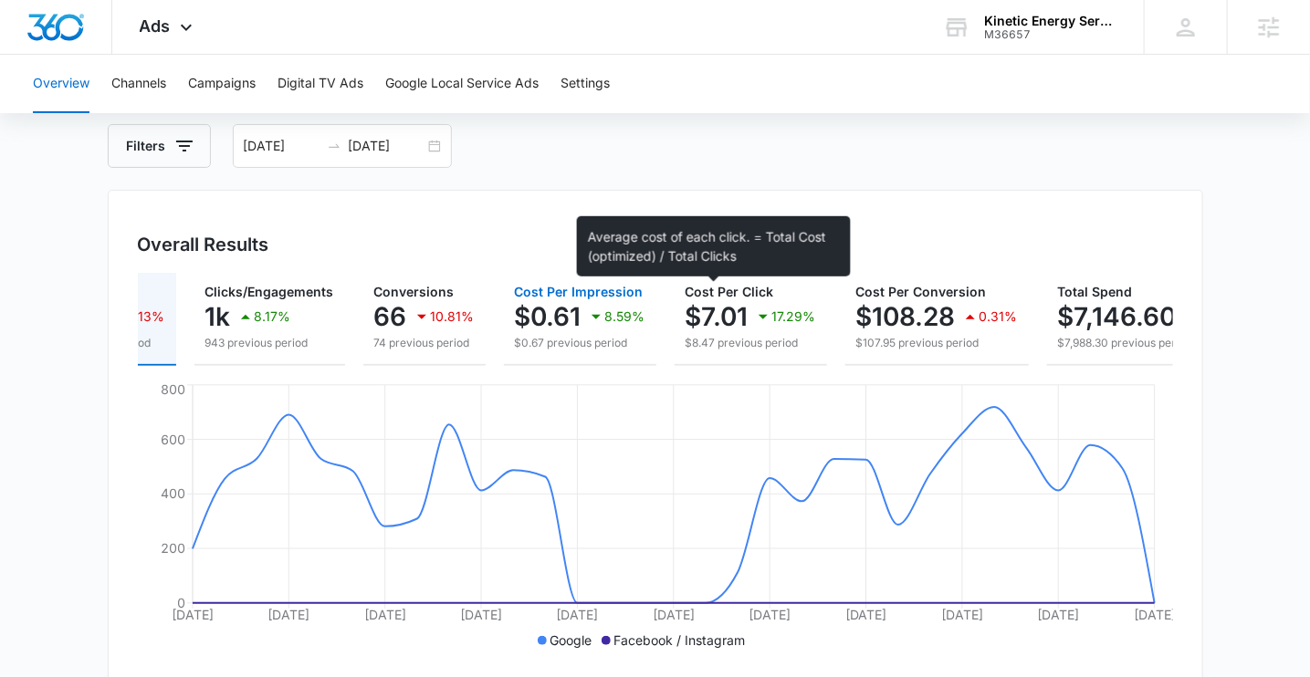
scroll to position [0, 0]
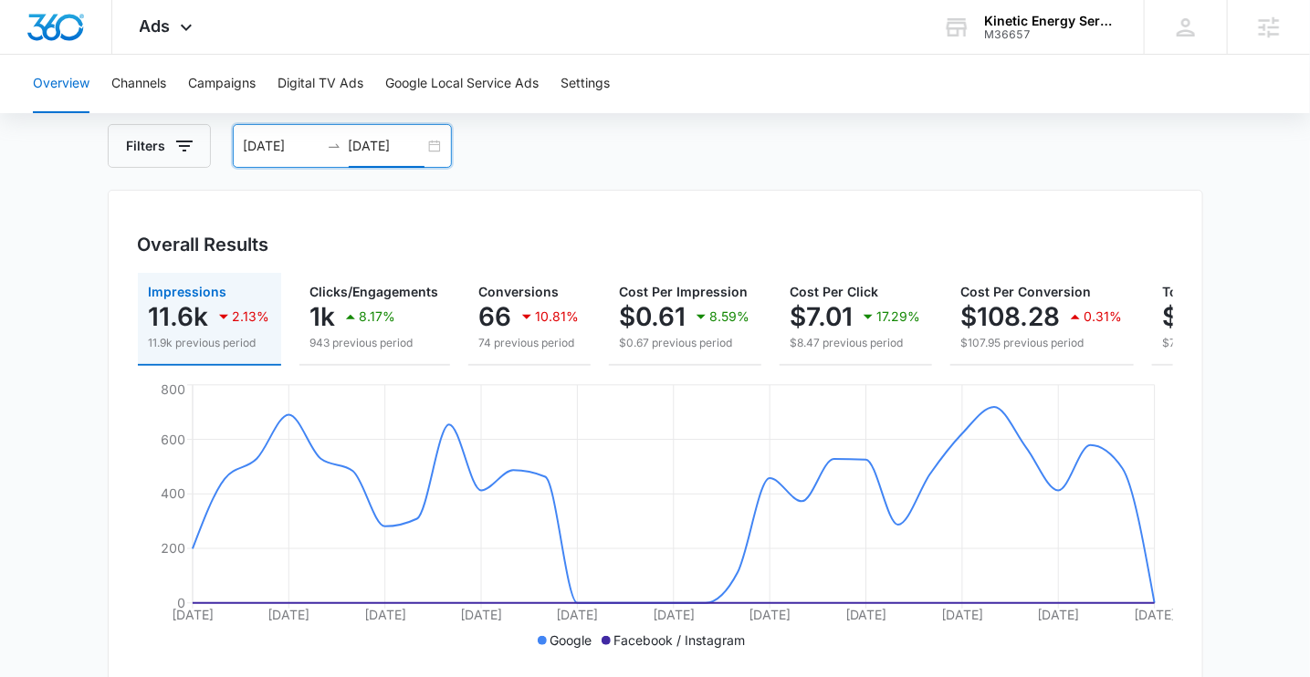
click at [372, 150] on input "[DATE]" at bounding box center [387, 146] width 76 height 20
click at [571, 140] on div "Filters 08/10/2025 09/09/2025" at bounding box center [656, 146] width 1096 height 44
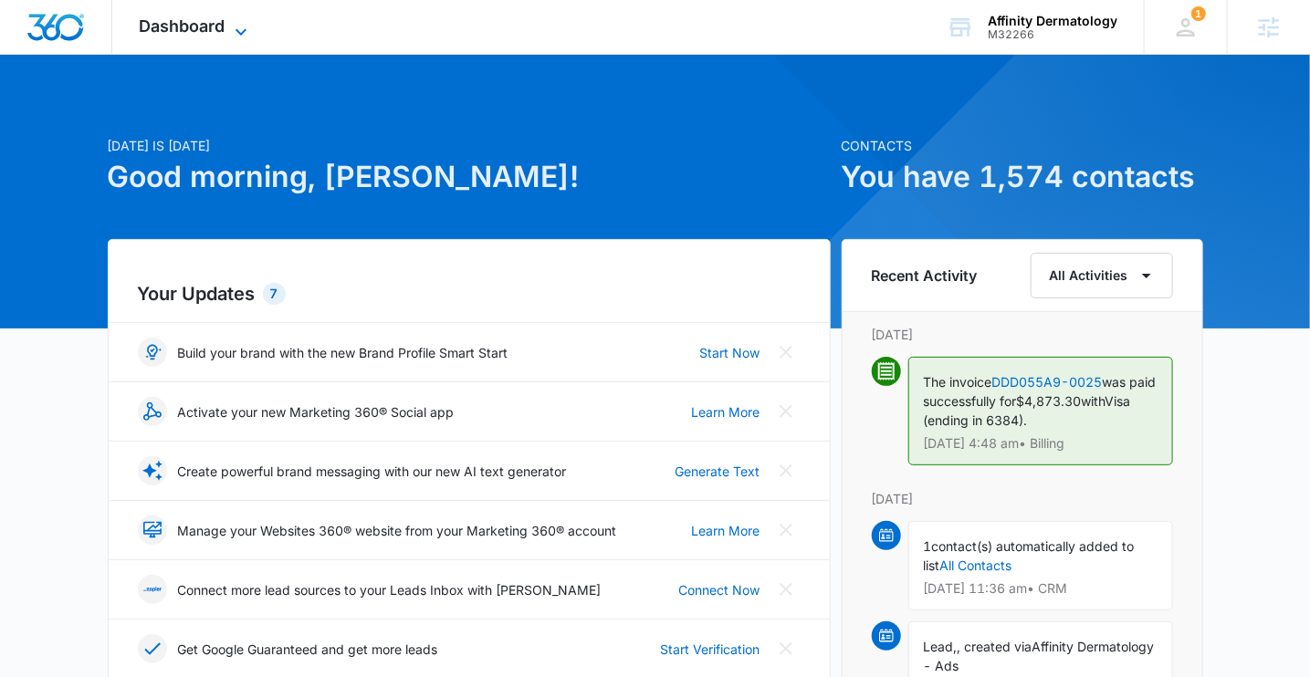
click at [186, 21] on span "Dashboard" at bounding box center [183, 25] width 86 height 19
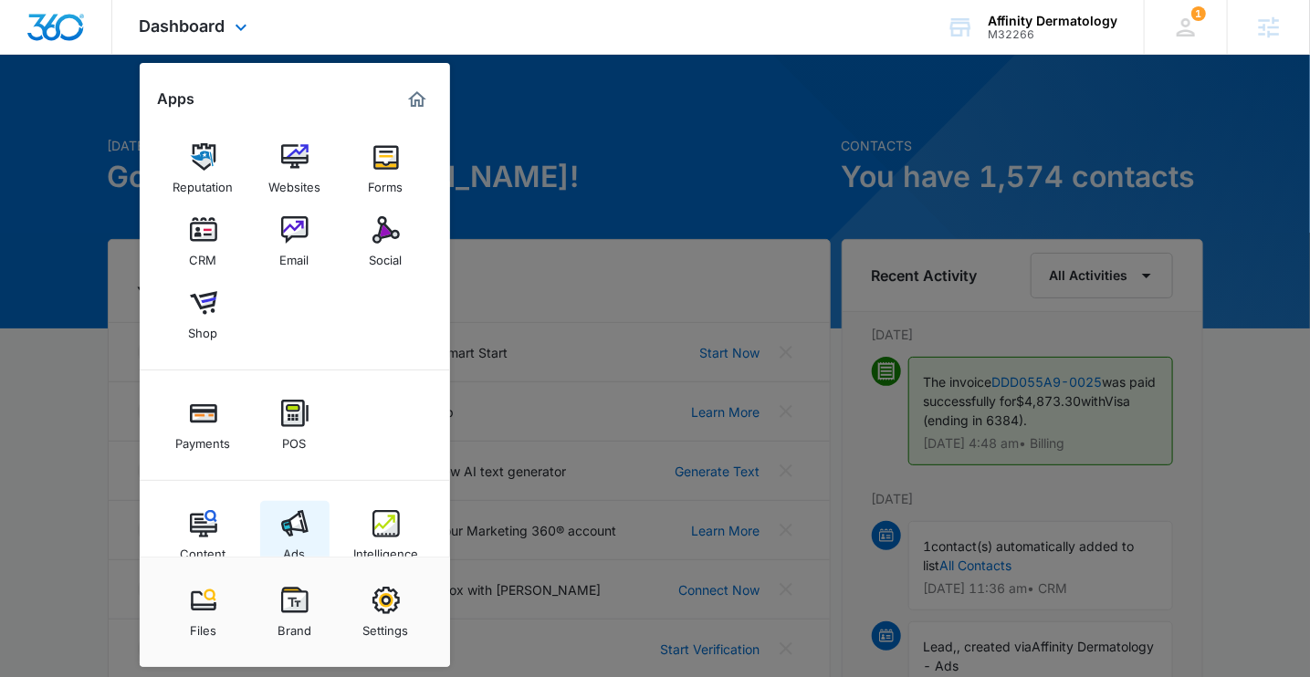
click at [281, 520] on img at bounding box center [294, 523] width 27 height 27
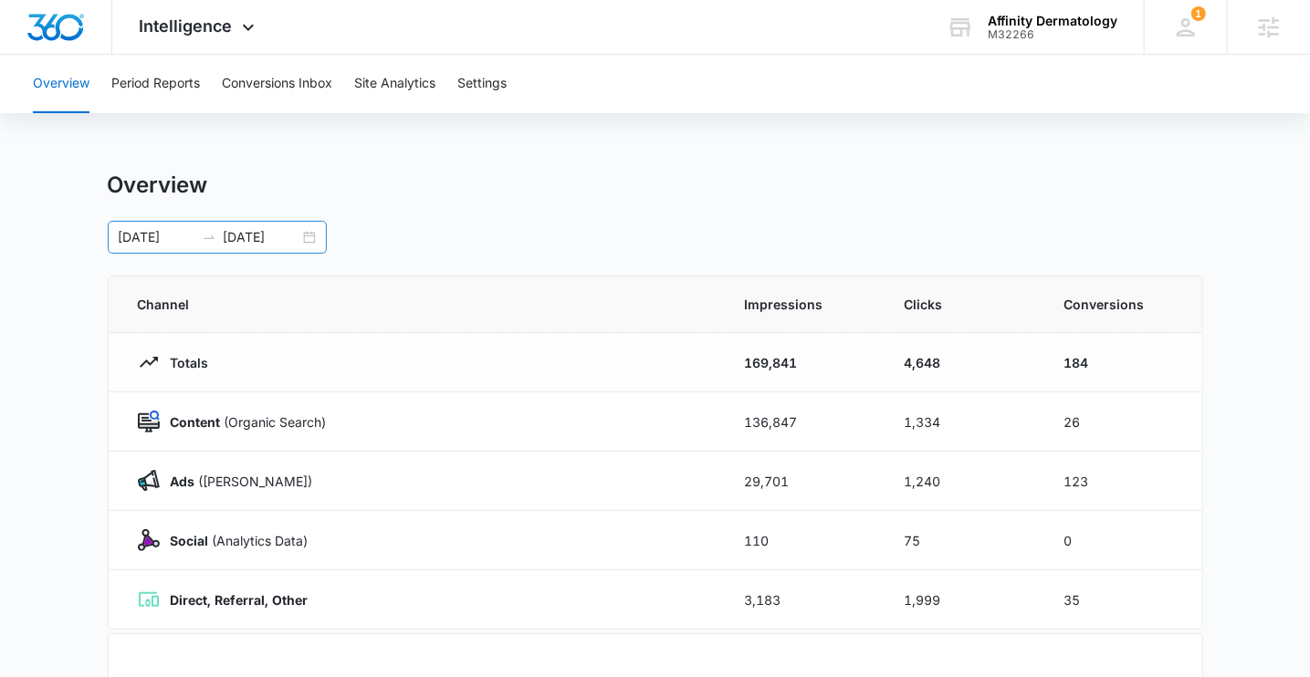
click at [262, 236] on input "[DATE]" at bounding box center [262, 237] width 76 height 20
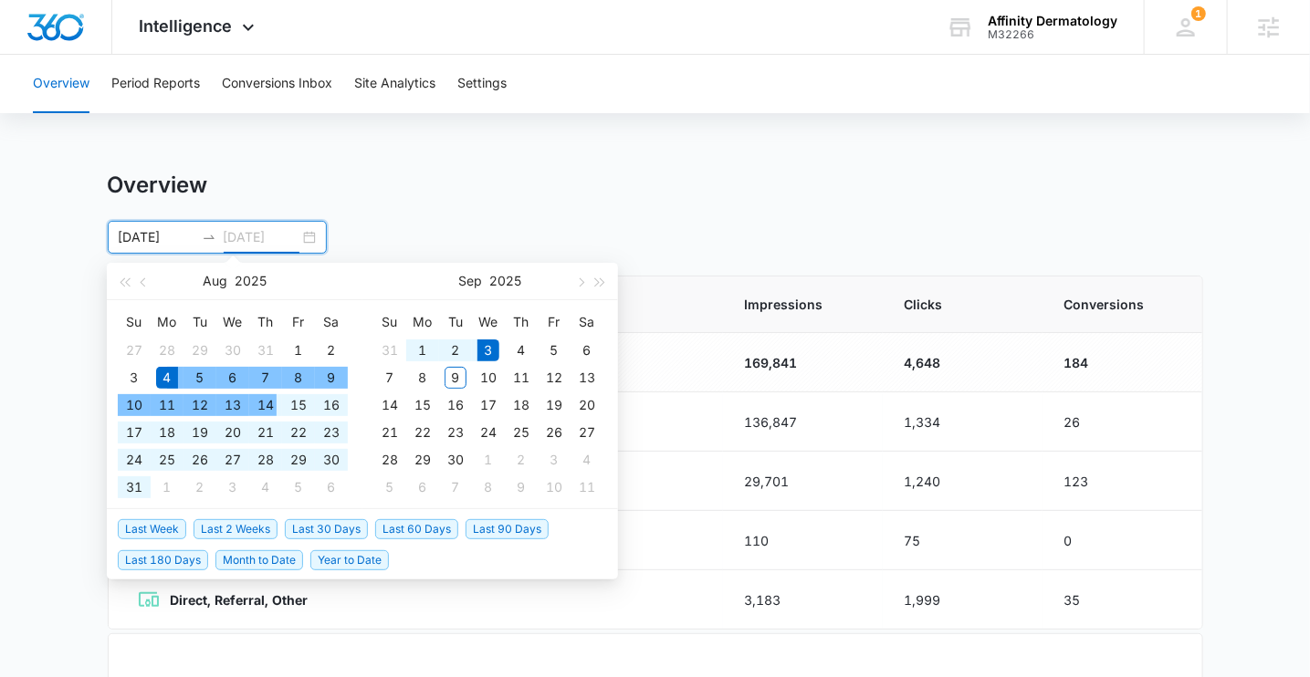
type input "[DATE]"
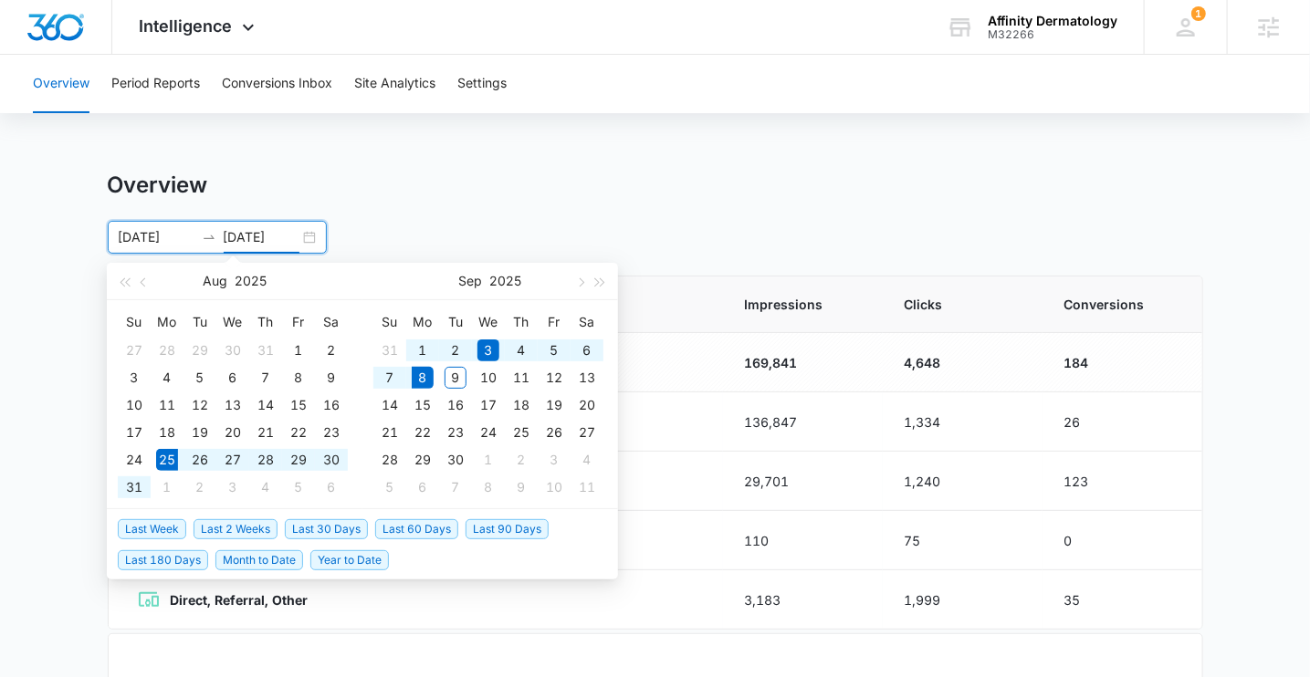
click at [257, 532] on span "Last 2 Weeks" at bounding box center [236, 529] width 84 height 20
type input "08/25/2025"
type input "[DATE]"
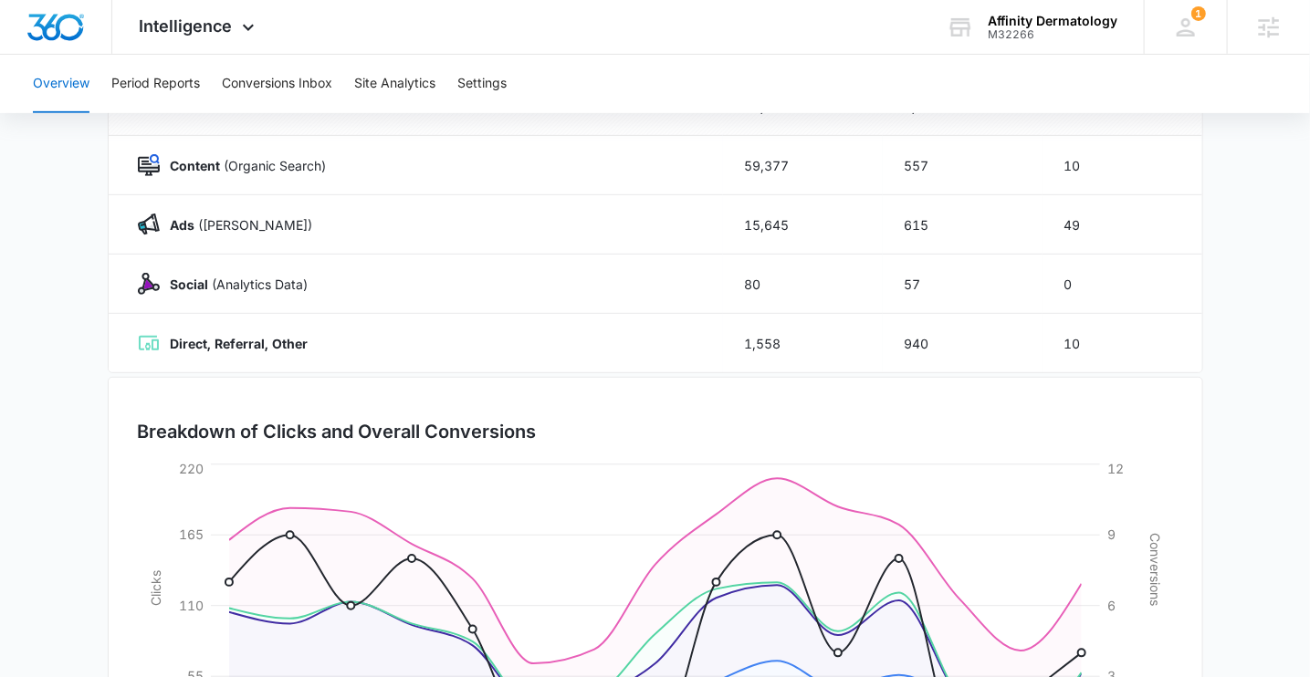
scroll to position [451, 0]
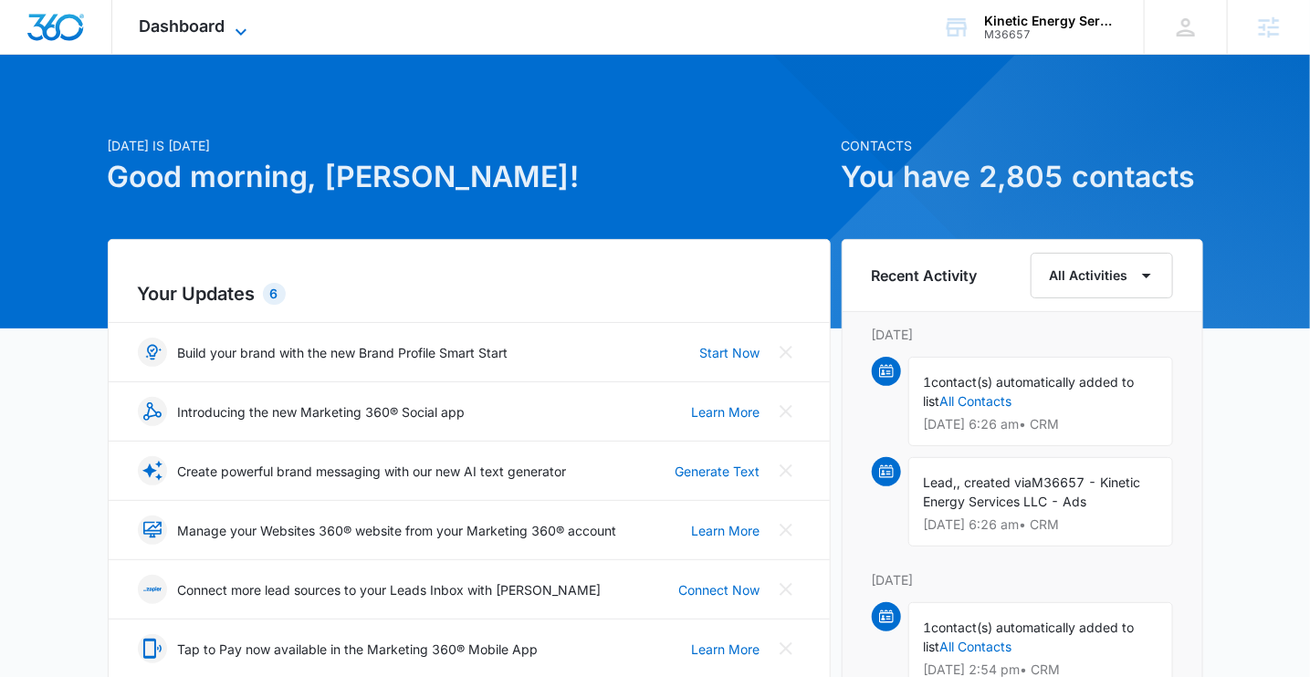
click at [191, 24] on span "Dashboard" at bounding box center [183, 25] width 86 height 19
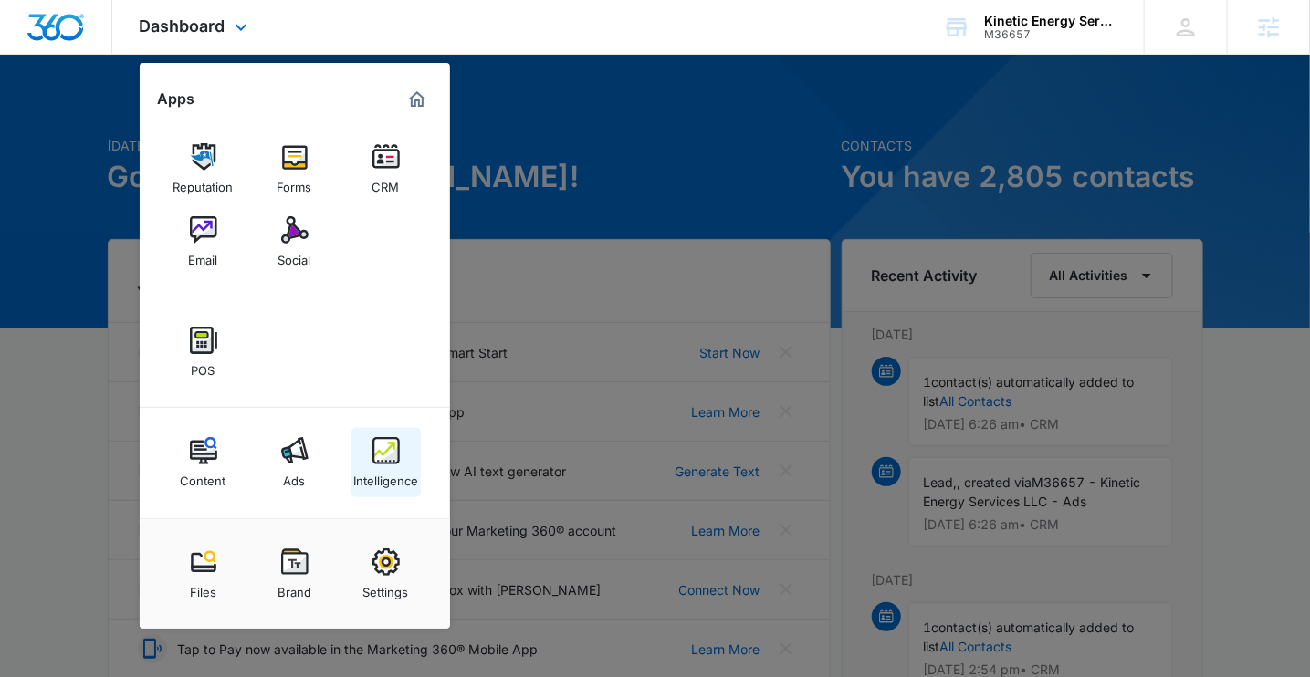
click at [383, 467] on div "Intelligence" at bounding box center [385, 477] width 65 height 24
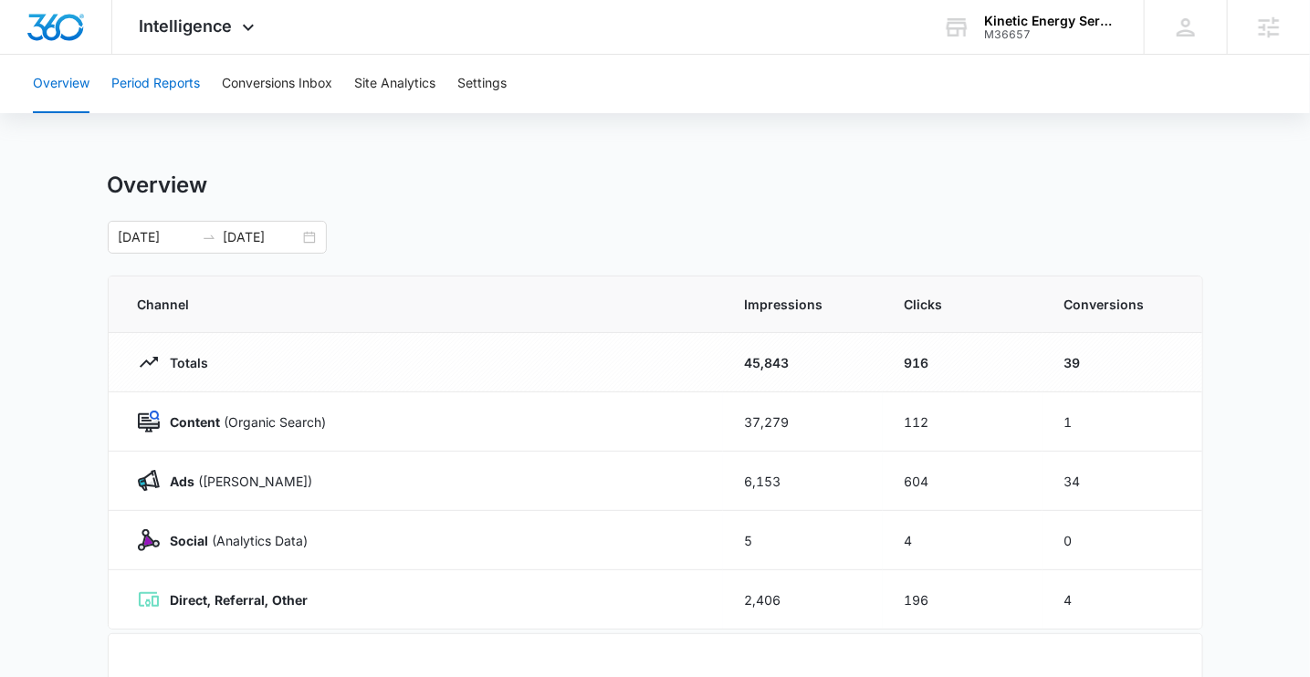
click at [170, 88] on button "Period Reports" at bounding box center [155, 84] width 89 height 58
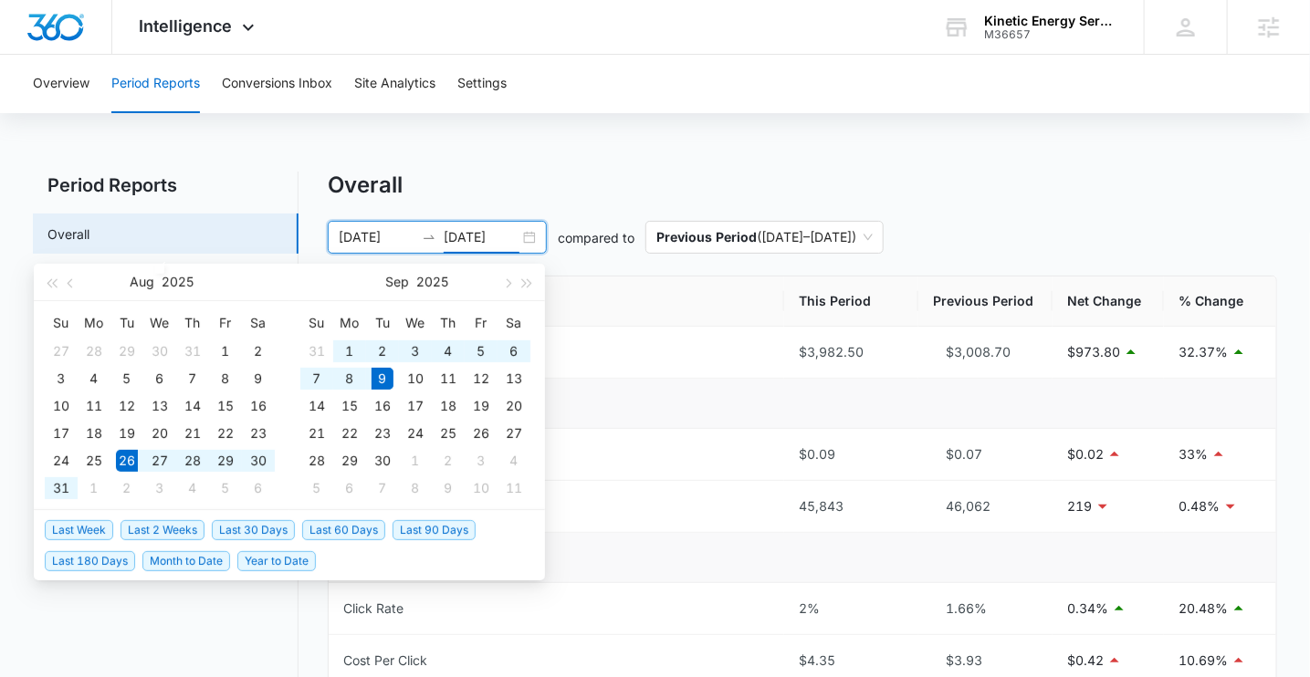
click at [474, 233] on input "09/09/2025" at bounding box center [482, 237] width 76 height 20
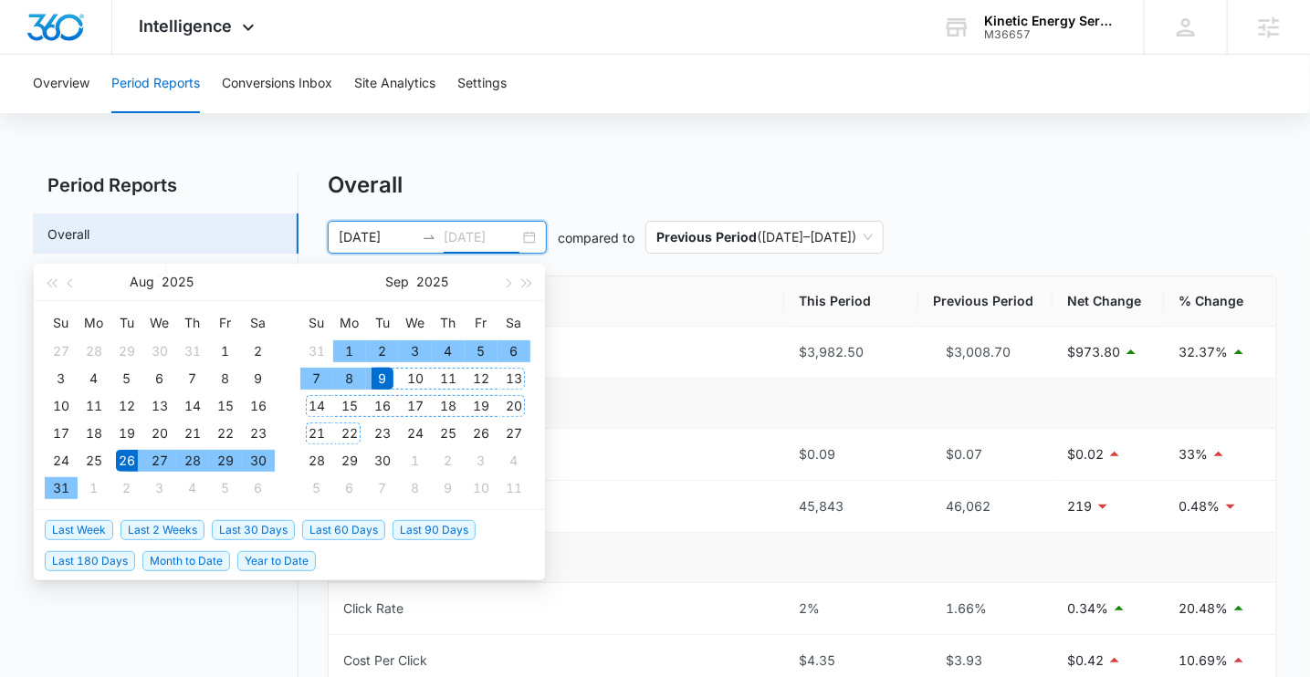
type input "09/09/2025"
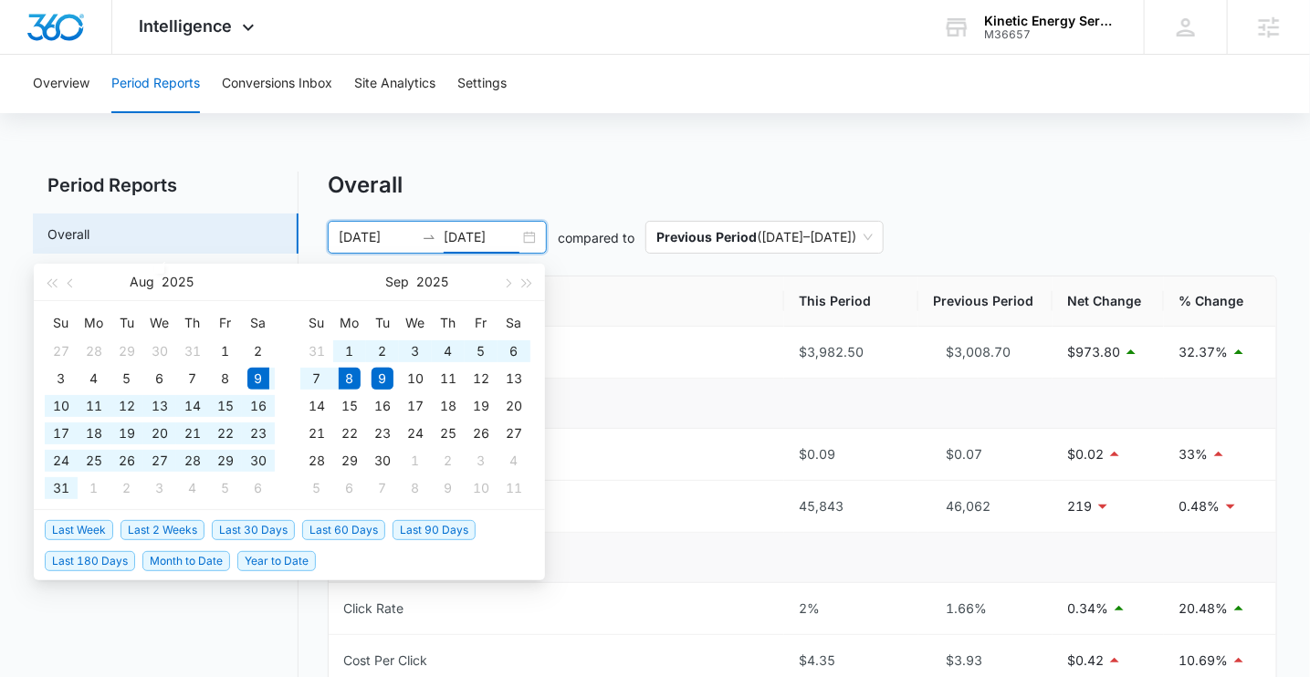
click at [244, 523] on span "Last 30 Days" at bounding box center [253, 530] width 83 height 20
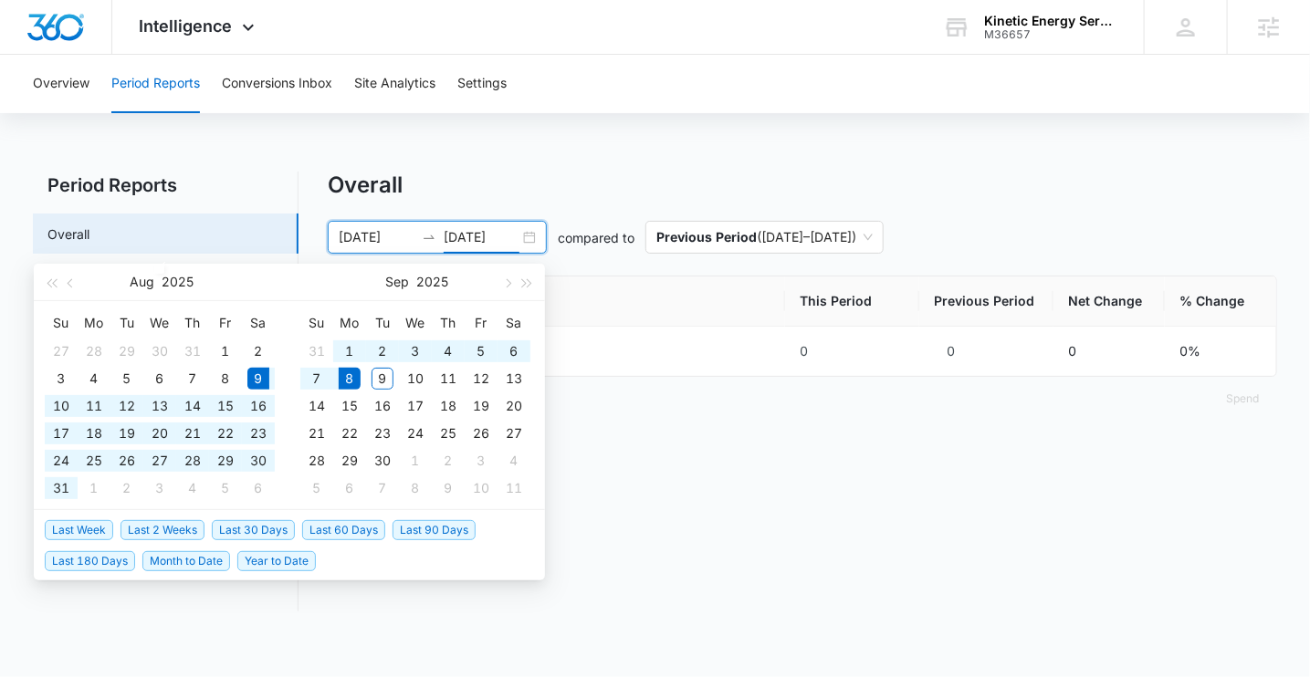
type input "08/09/2025"
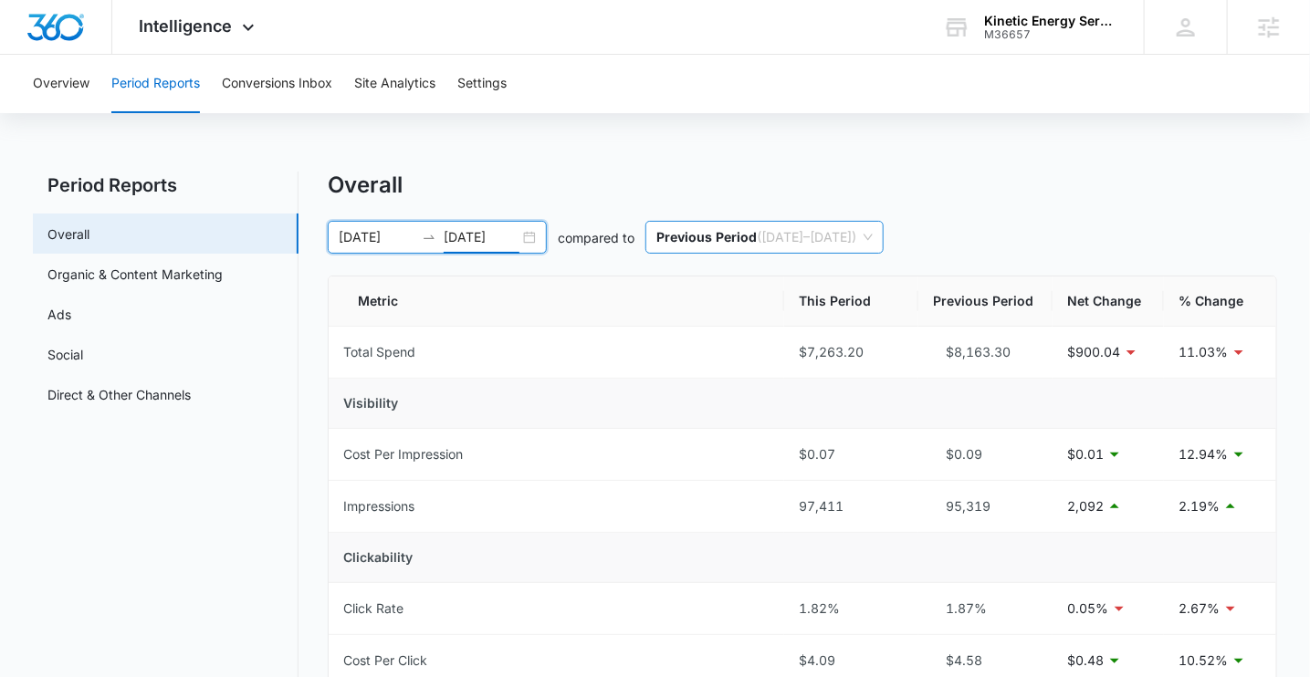
click at [816, 238] on span "Previous Period ( 07/09/2025 – 08/08/2025 )" at bounding box center [764, 237] width 216 height 31
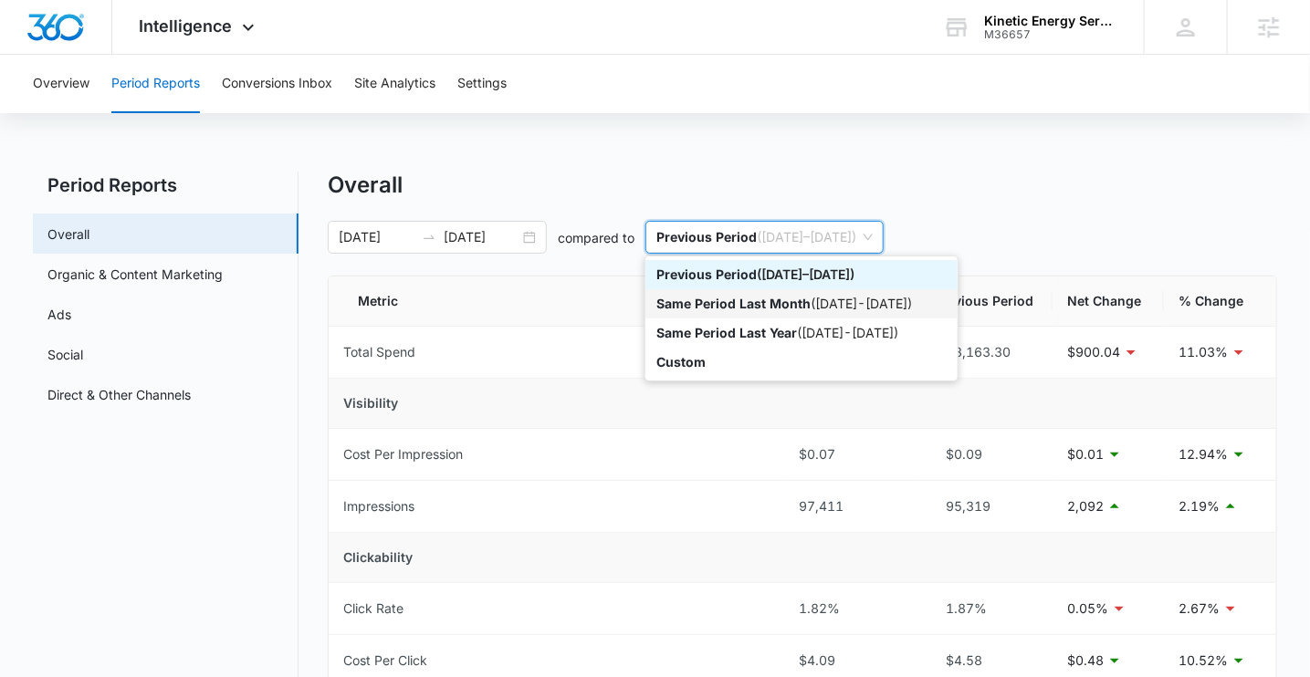
click at [813, 311] on div "Same Period Last Month ( 07/09/2025 - 08/08/2025 )" at bounding box center [801, 304] width 290 height 20
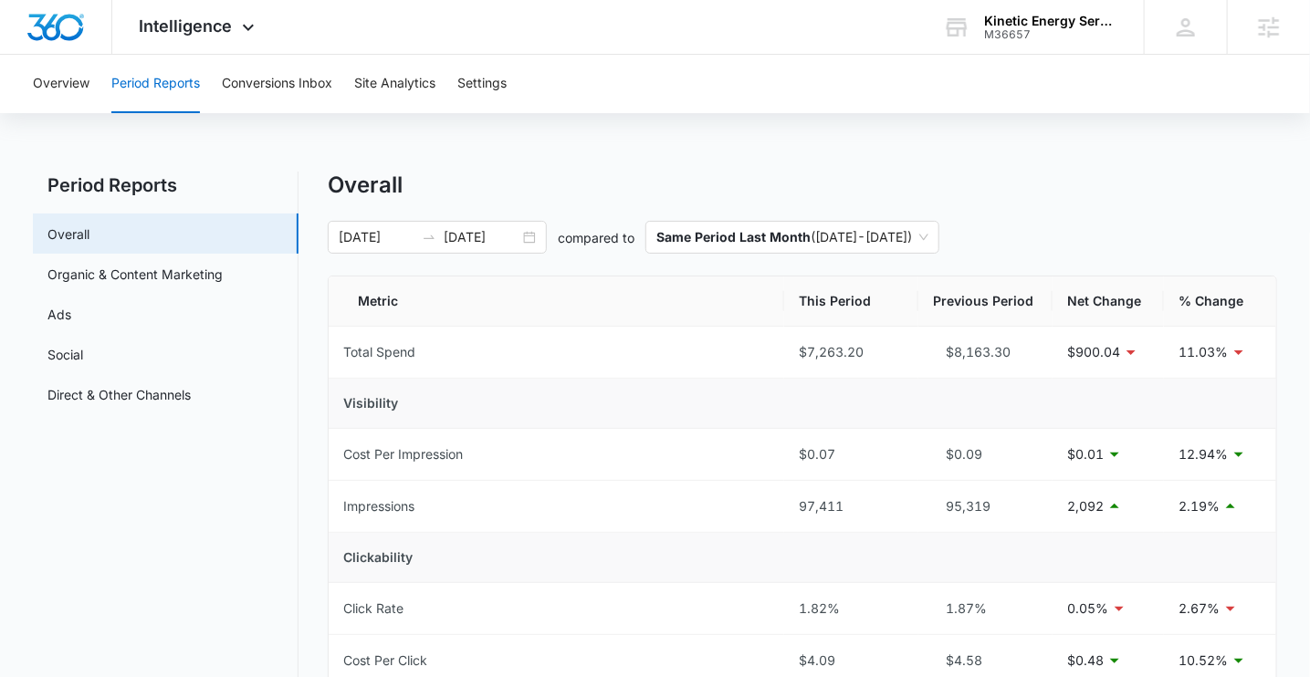
click at [799, 180] on div "Overall" at bounding box center [802, 185] width 949 height 27
click at [739, 241] on p "Same Period Last Month" at bounding box center [733, 237] width 154 height 16
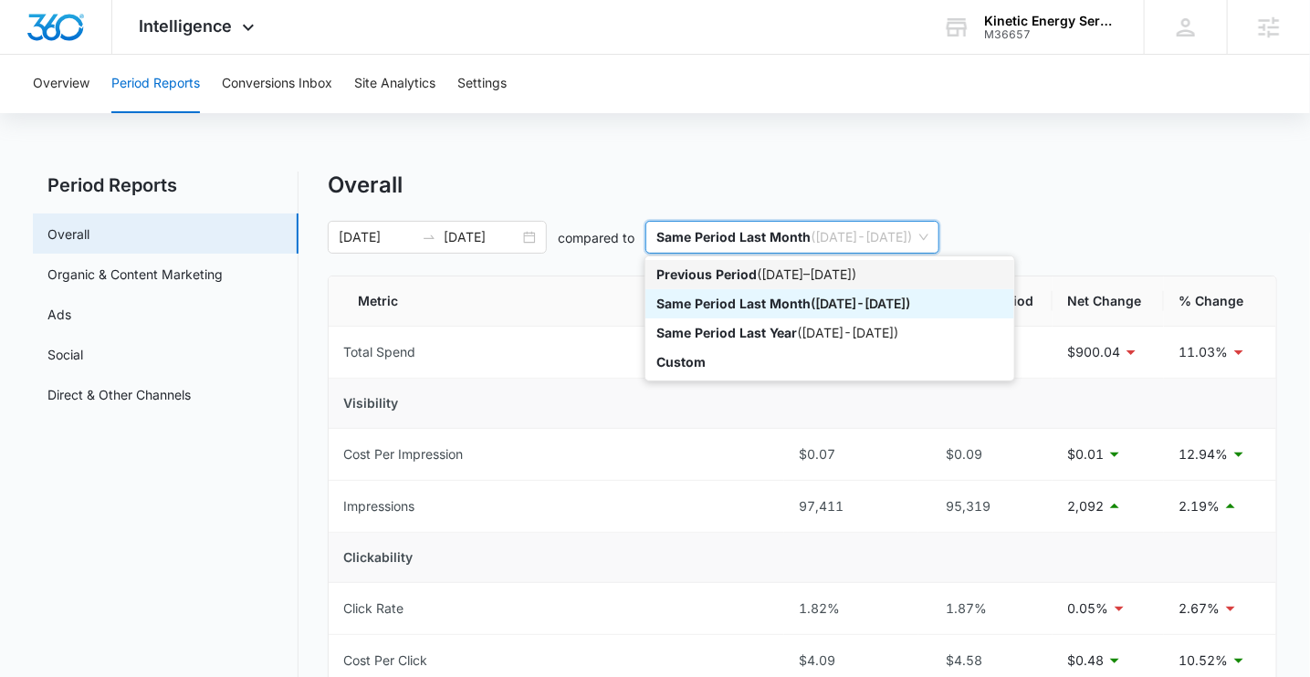
click at [752, 283] on div "Previous Period ( 07/09/2025 – 08/08/2025 )" at bounding box center [829, 275] width 347 height 20
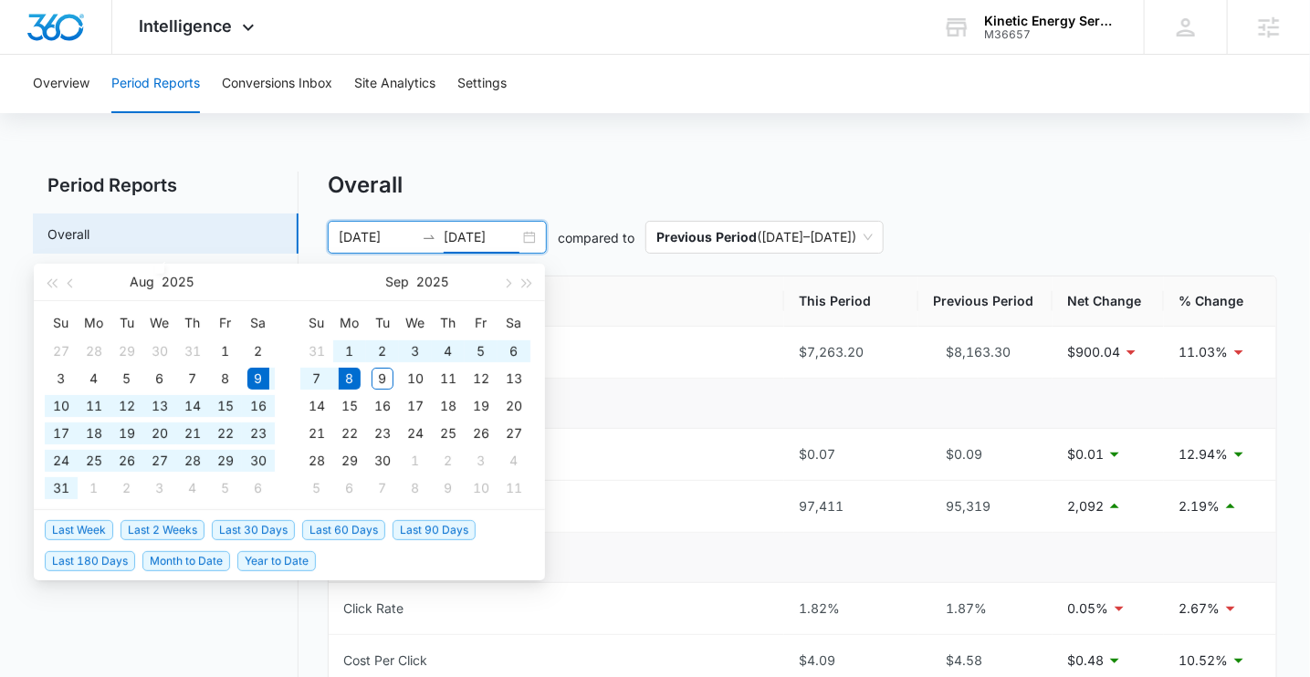
click at [484, 236] on input "09/08/2025" at bounding box center [482, 237] width 76 height 20
type input "09/08/2025"
click at [342, 529] on span "Last 60 Days" at bounding box center [343, 530] width 83 height 20
type input "07/10/2025"
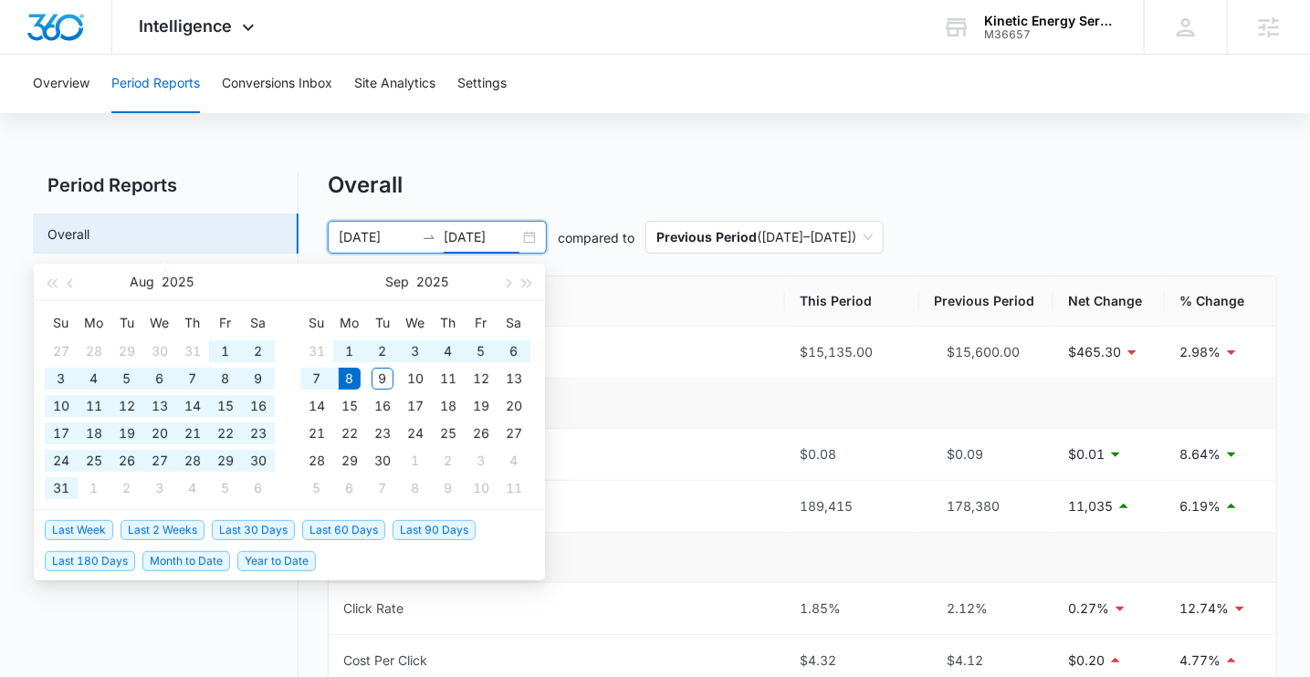
click at [488, 238] on input "09/08/2025" at bounding box center [482, 237] width 76 height 20
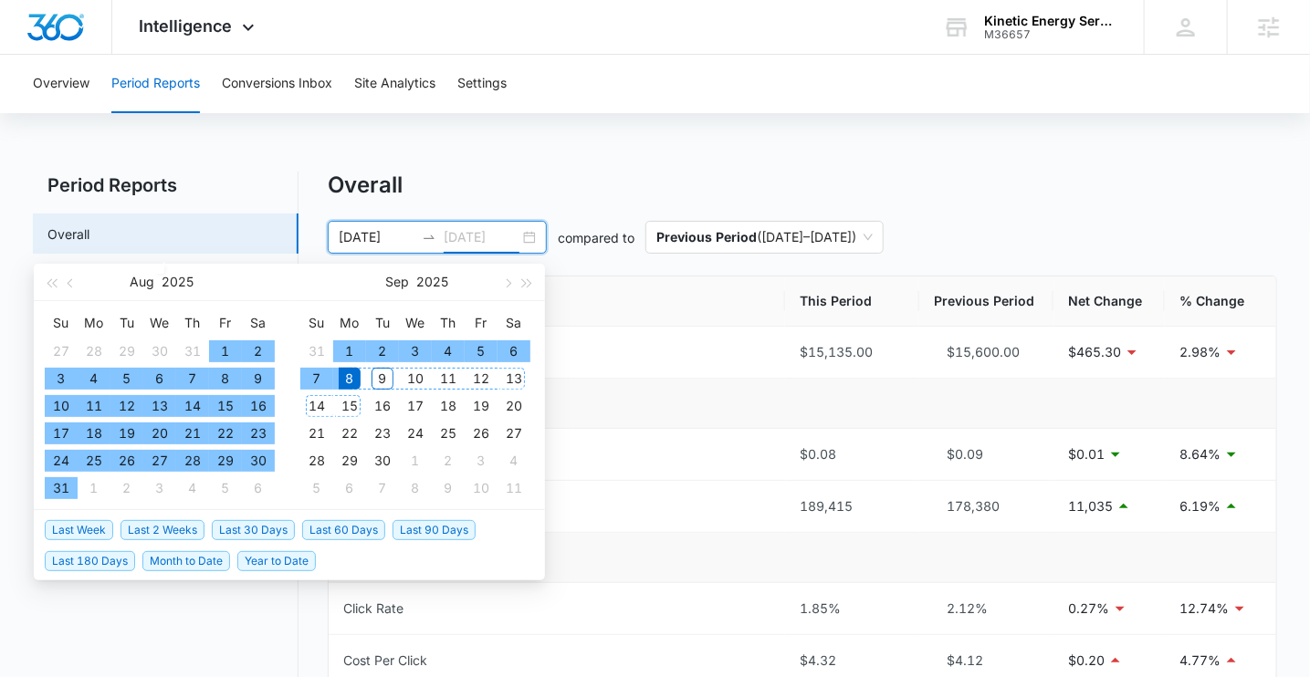
type input "09/08/2025"
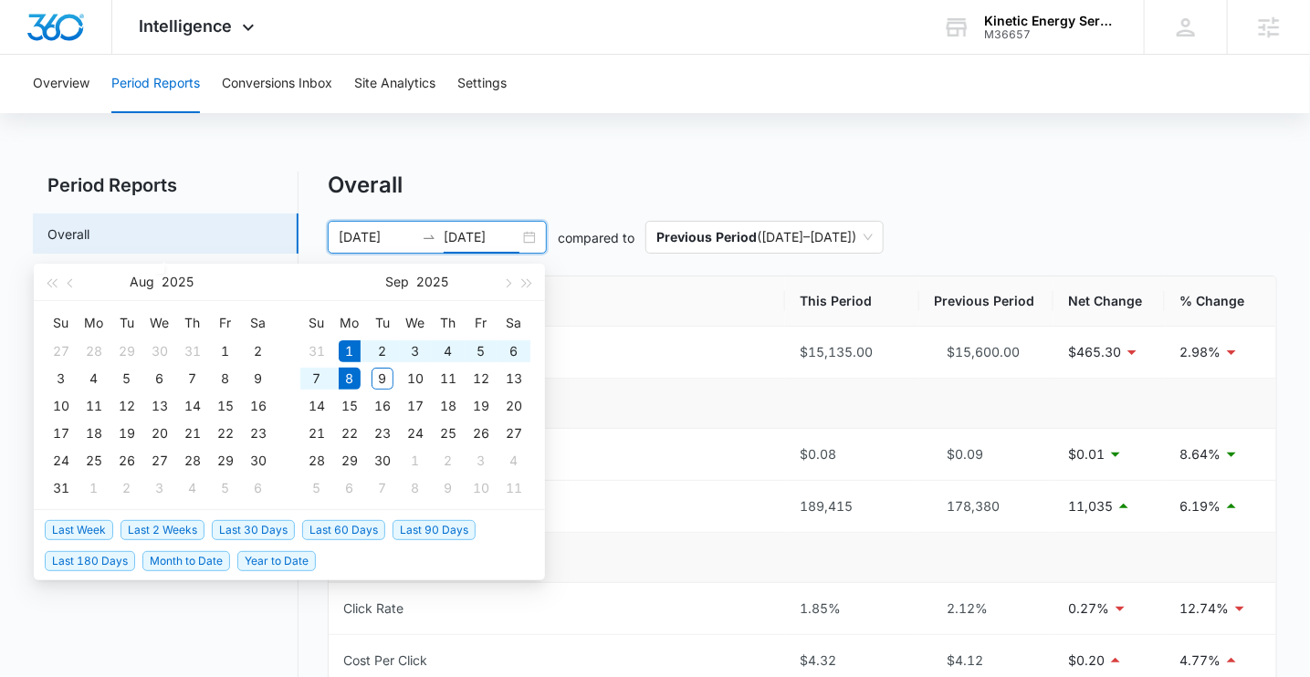
click at [86, 526] on span "Last Week" at bounding box center [79, 530] width 68 height 20
type input "09/01/2025"
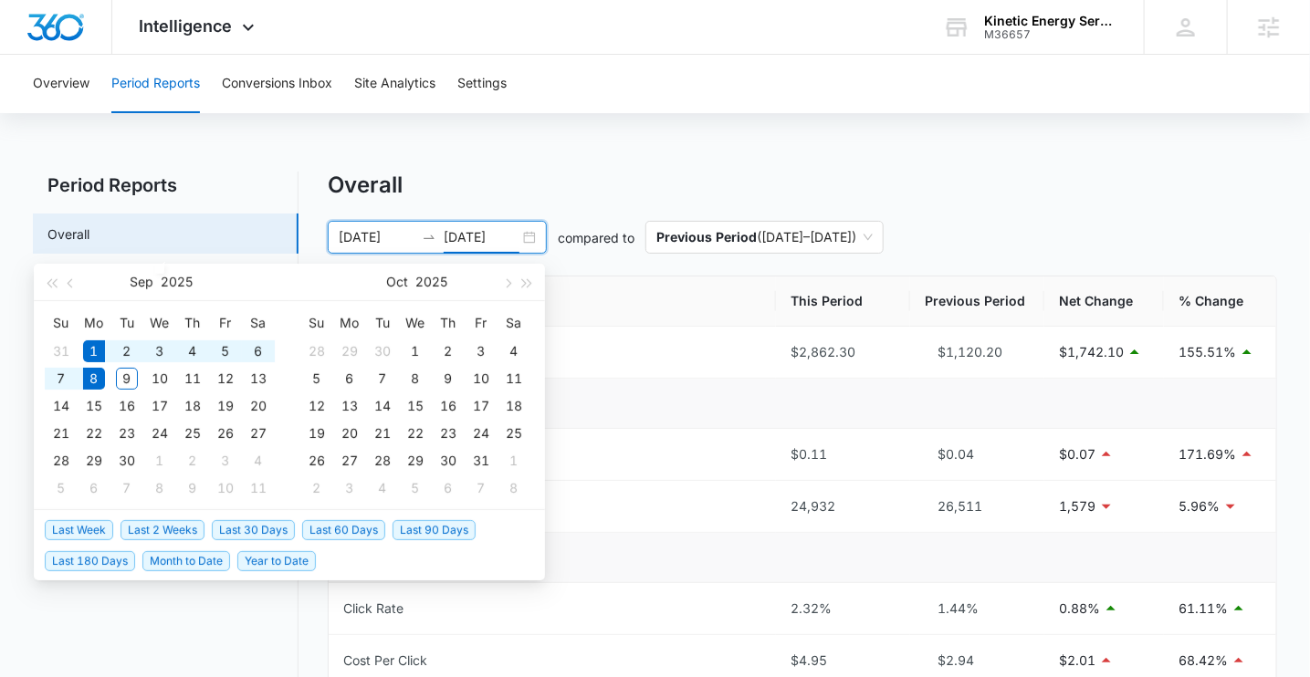
click at [493, 231] on input "09/08/2025" at bounding box center [482, 237] width 76 height 20
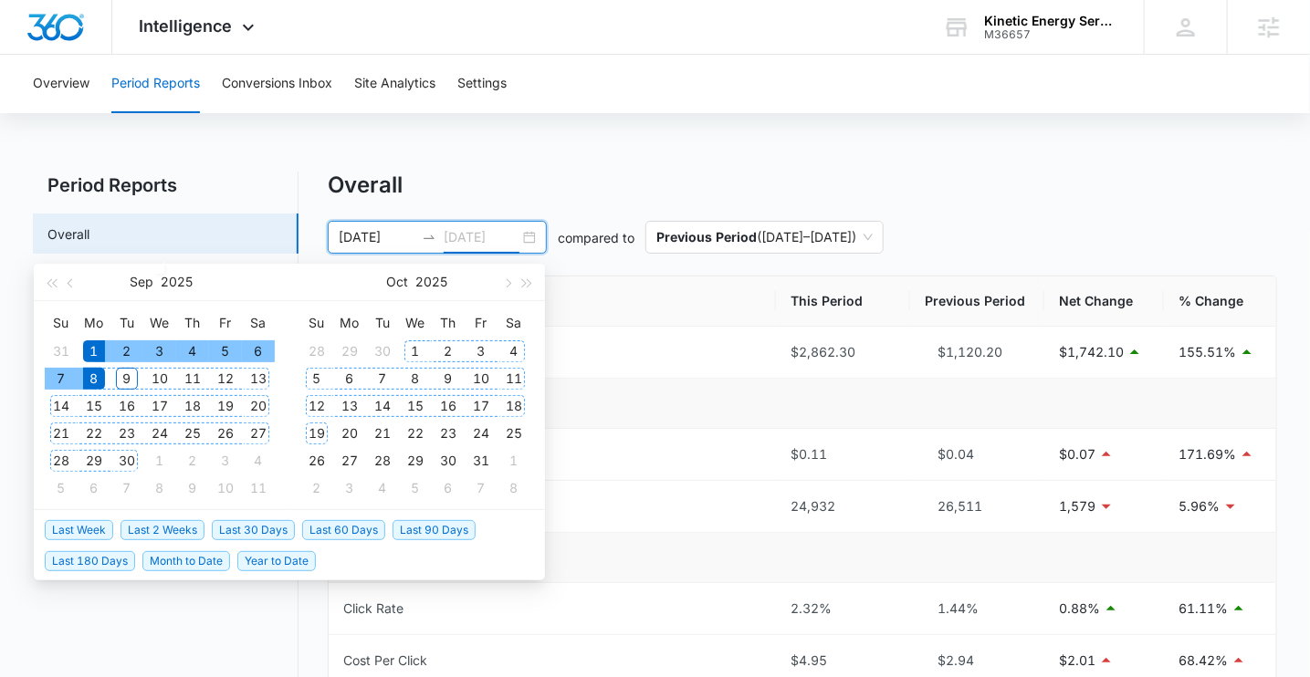
type input "09/08/2025"
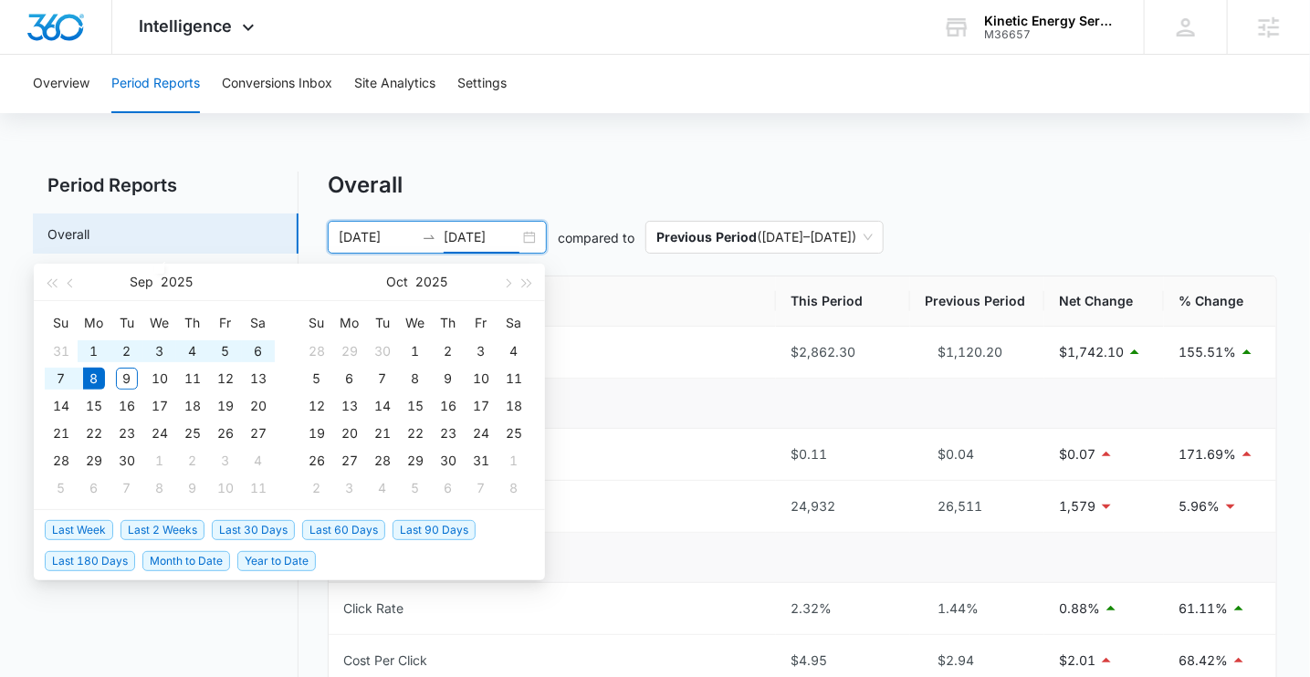
click at [145, 522] on span "Last 2 Weeks" at bounding box center [163, 530] width 84 height 20
type input "08/25/2025"
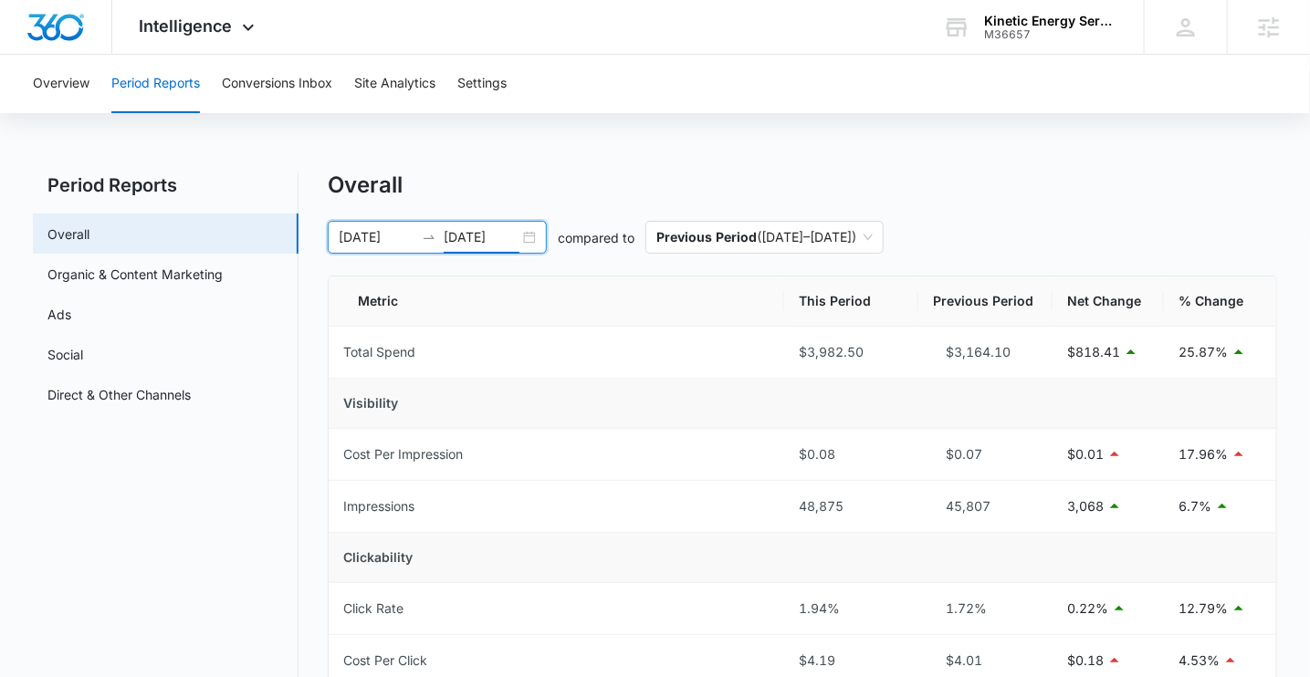
click at [496, 242] on input "09/08/2025" at bounding box center [482, 237] width 76 height 20
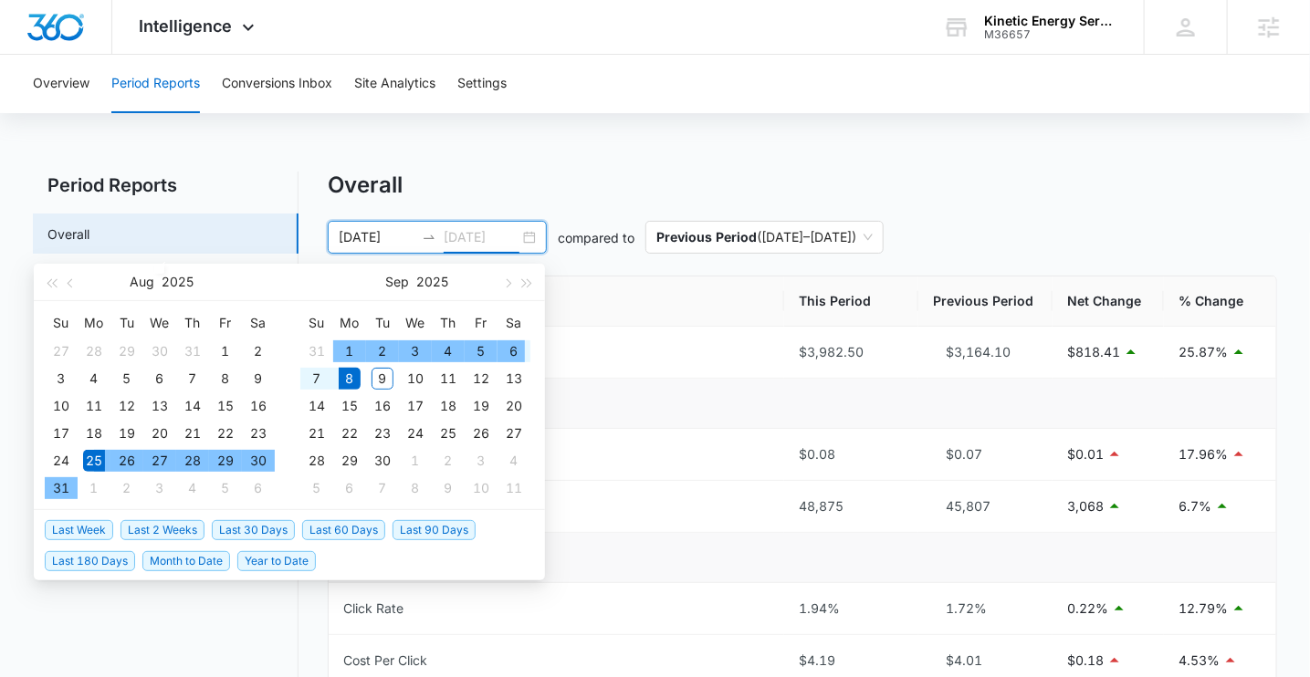
type input "09/08/2025"
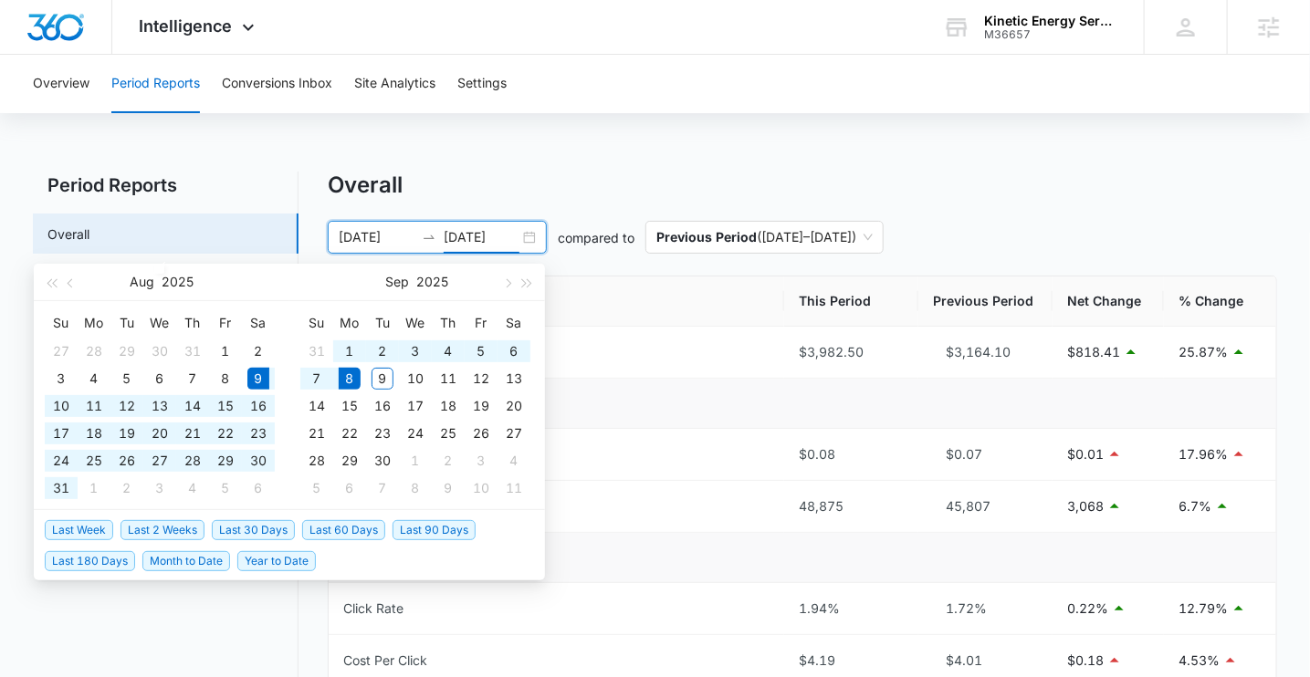
click at [238, 529] on span "Last 30 Days" at bounding box center [253, 530] width 83 height 20
type input "08/09/2025"
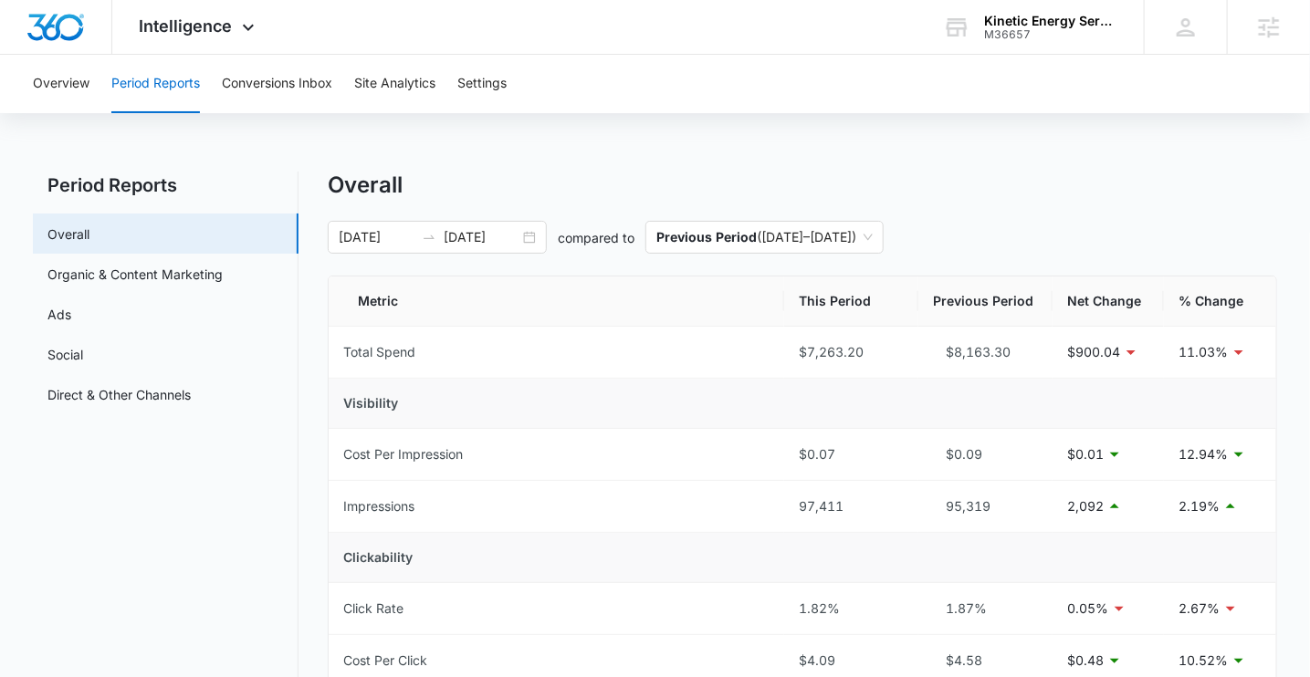
click at [263, 89] on button "Conversions Inbox" at bounding box center [277, 84] width 110 height 58
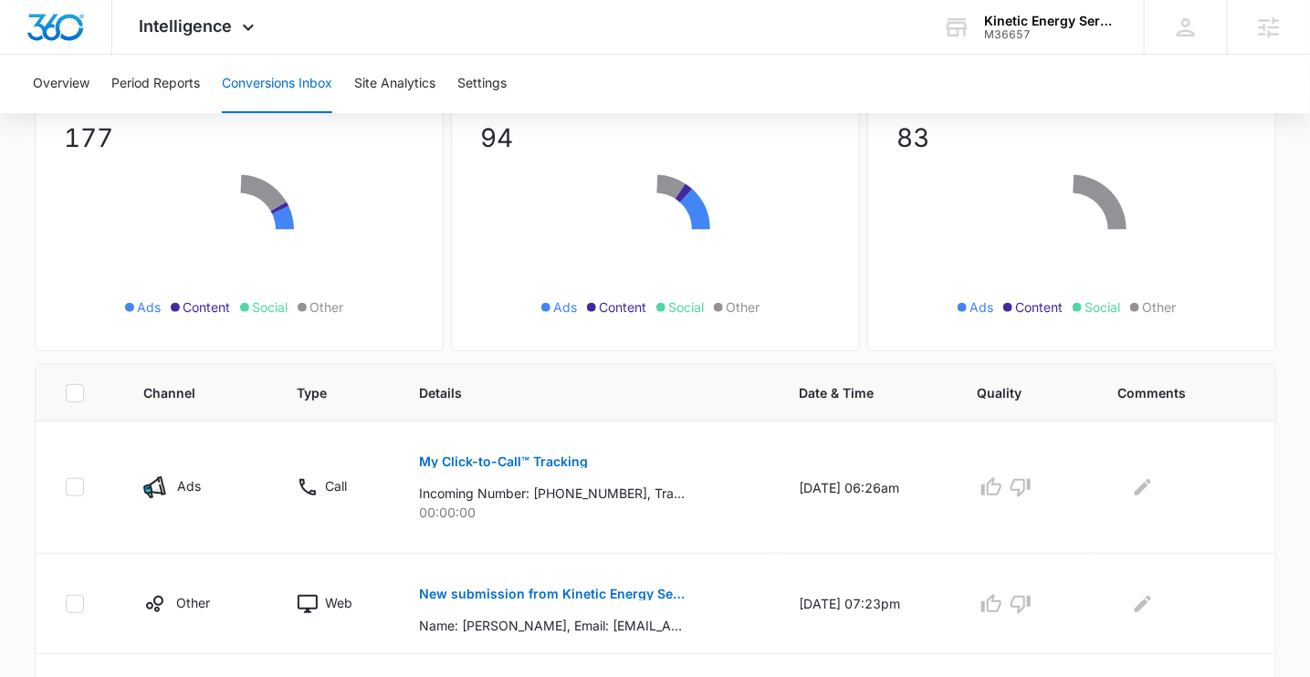
scroll to position [173, 0]
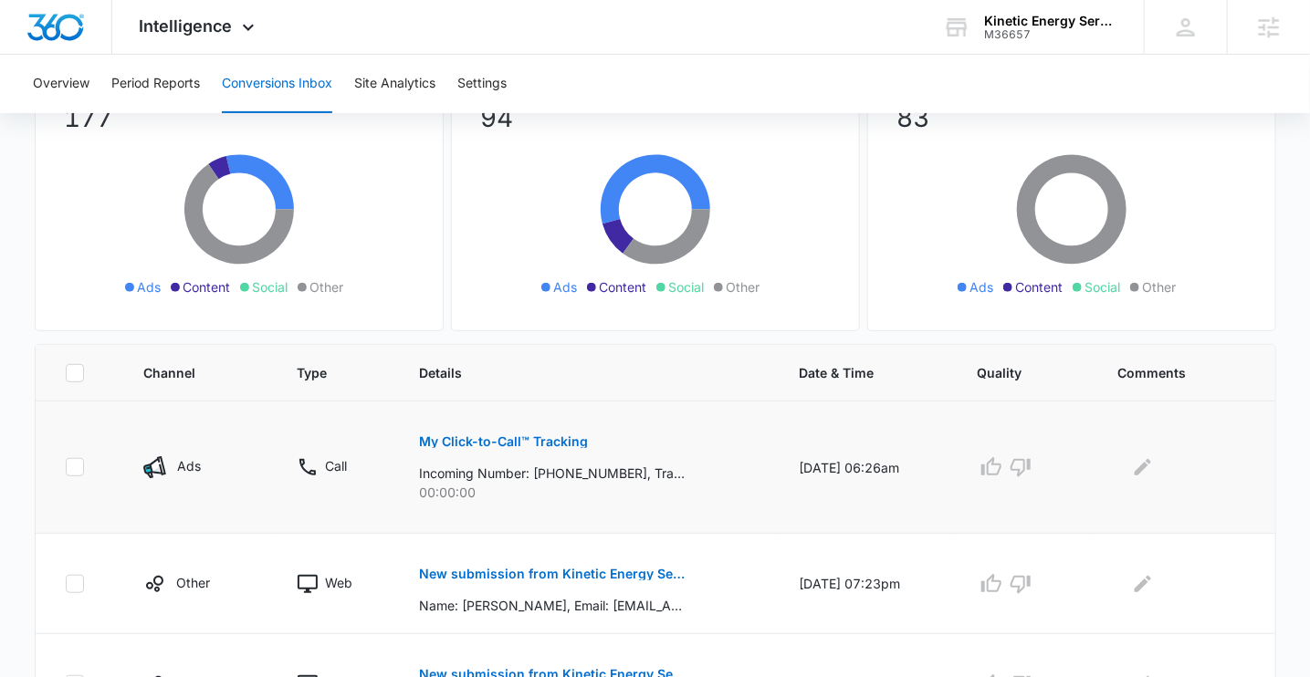
click at [509, 435] on p "My Click-to-Call™ Tracking" at bounding box center [504, 441] width 169 height 13
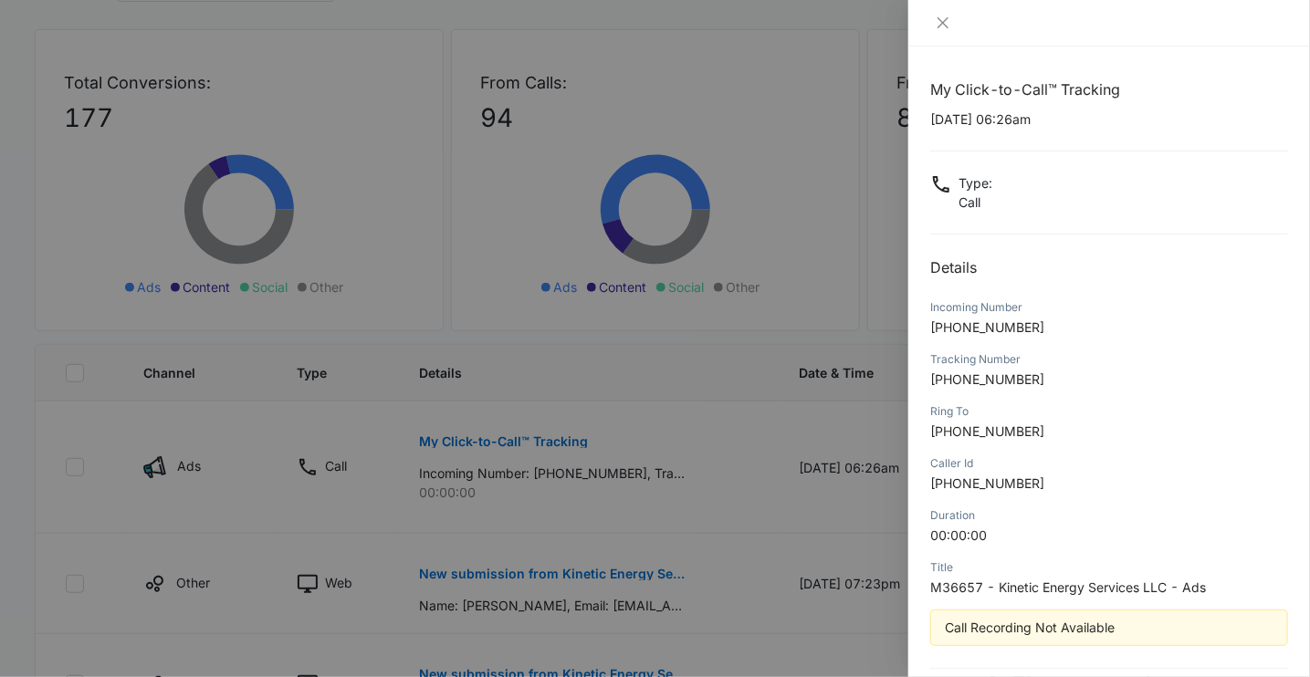
click at [721, 477] on div at bounding box center [655, 338] width 1310 height 677
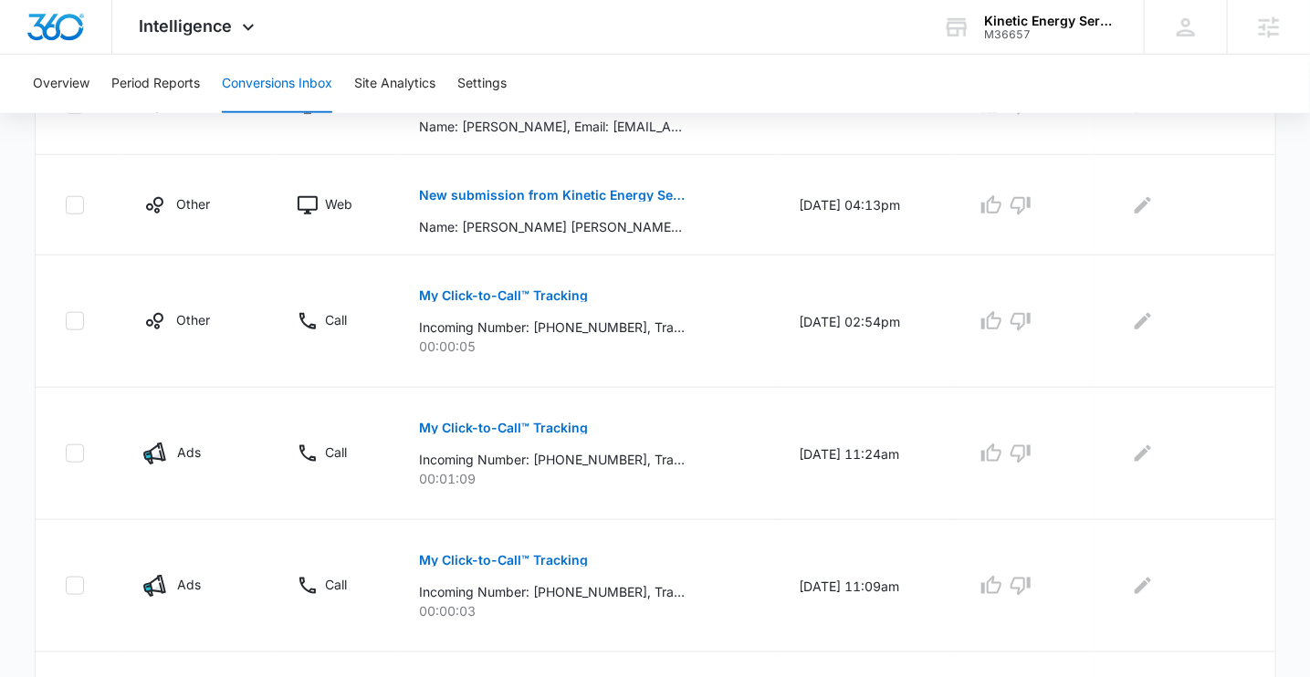
scroll to position [657, 0]
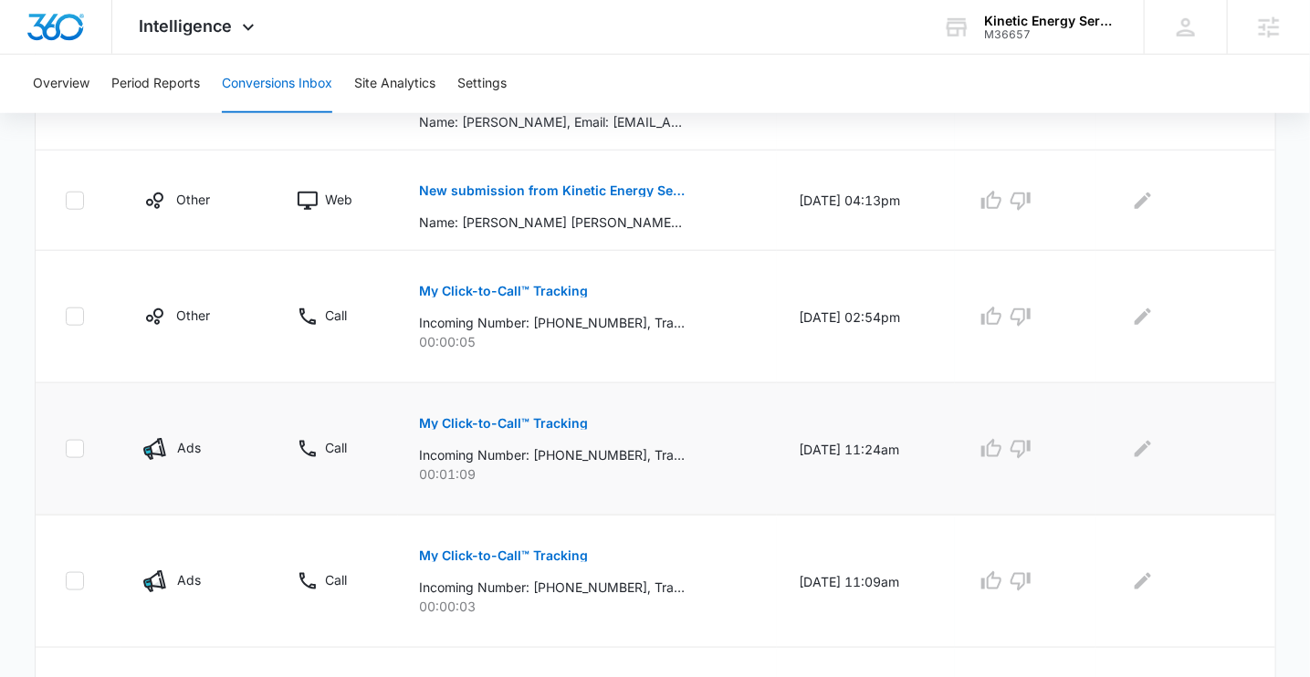
click at [514, 421] on p "My Click-to-Call™ Tracking" at bounding box center [504, 423] width 169 height 13
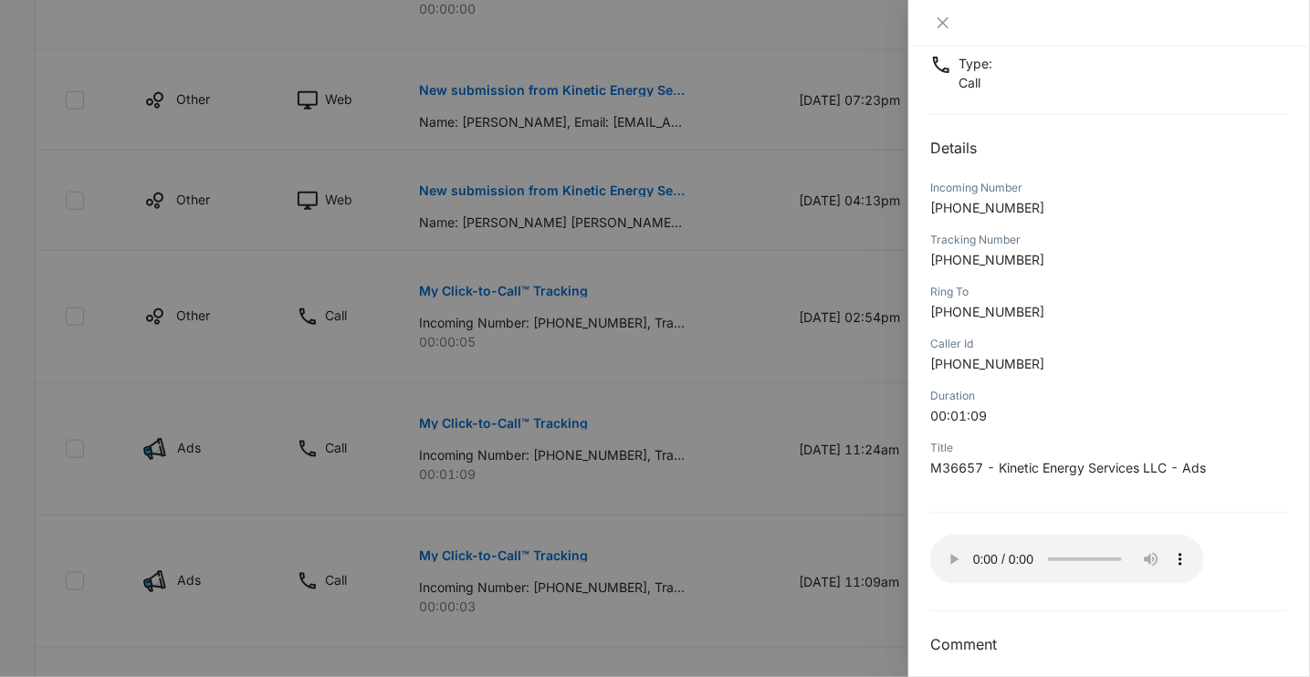
scroll to position [132, 0]
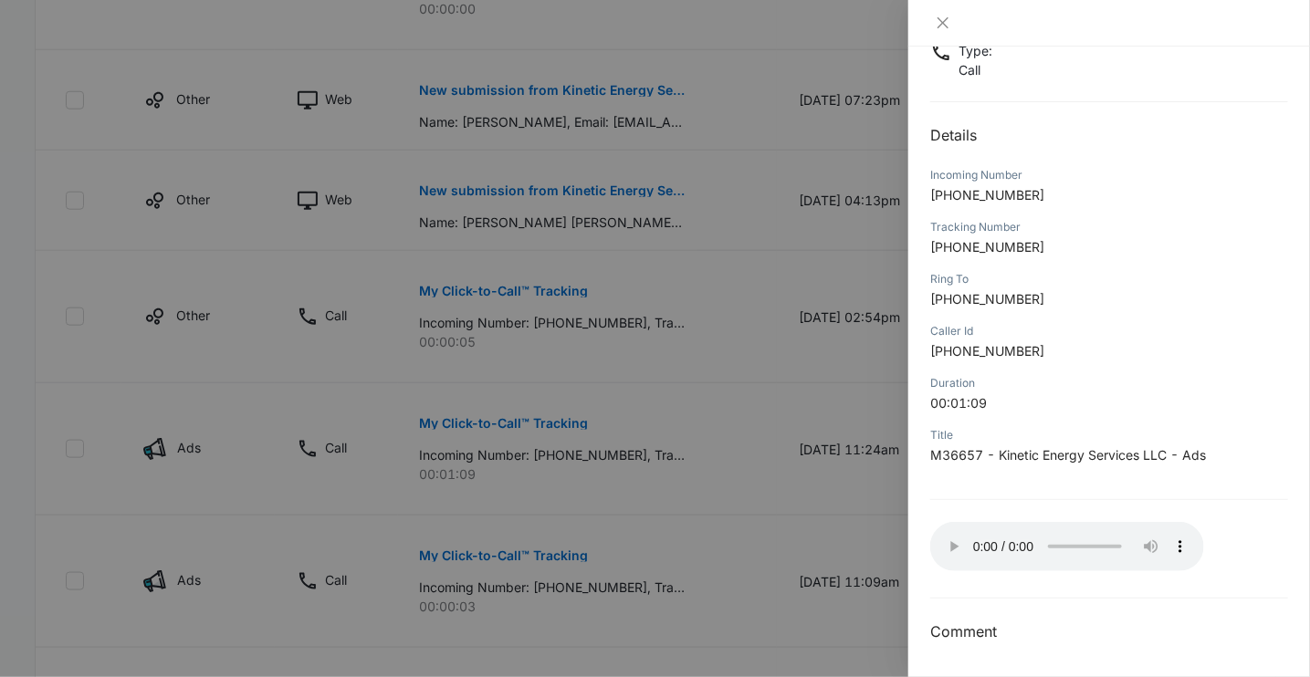
click at [945, 459] on span "M36657 - Kinetic Energy Services LLC - Ads" at bounding box center [1068, 455] width 276 height 16
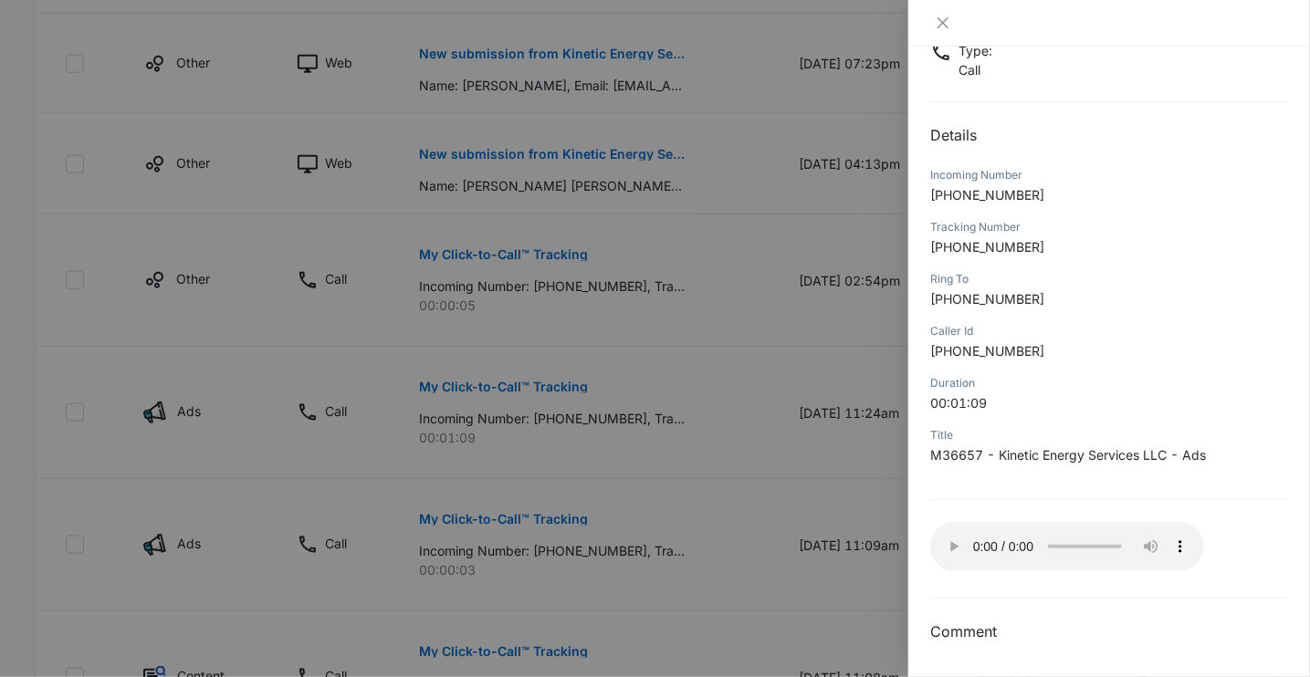
scroll to position [696, 0]
click at [943, 22] on icon "close" at bounding box center [943, 22] width 11 height 11
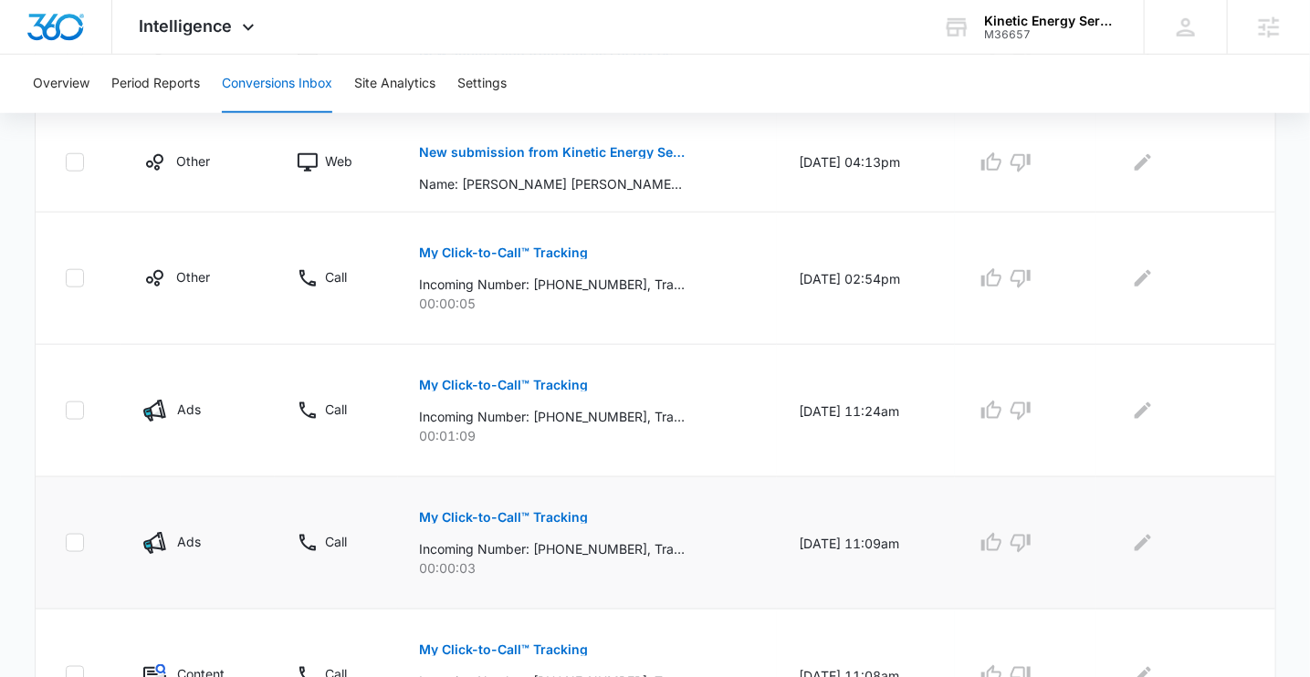
click at [504, 515] on p "My Click-to-Call™ Tracking" at bounding box center [504, 517] width 169 height 13
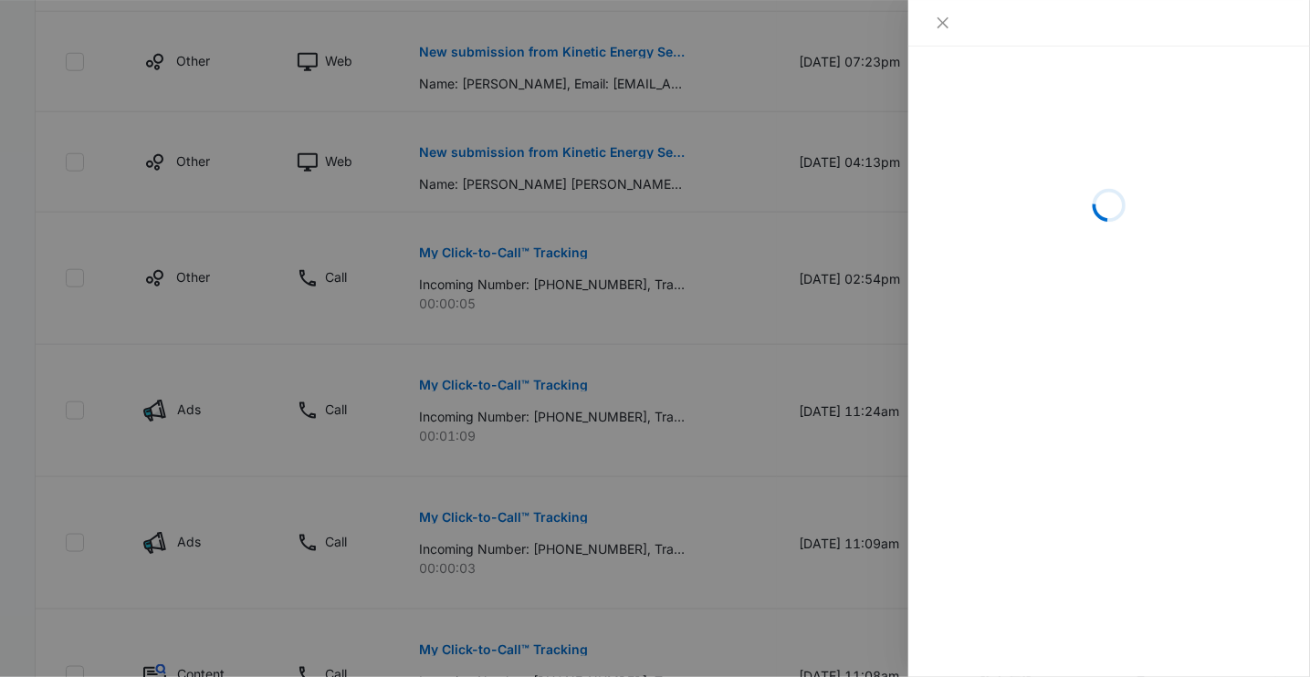
click at [815, 490] on div at bounding box center [655, 338] width 1310 height 677
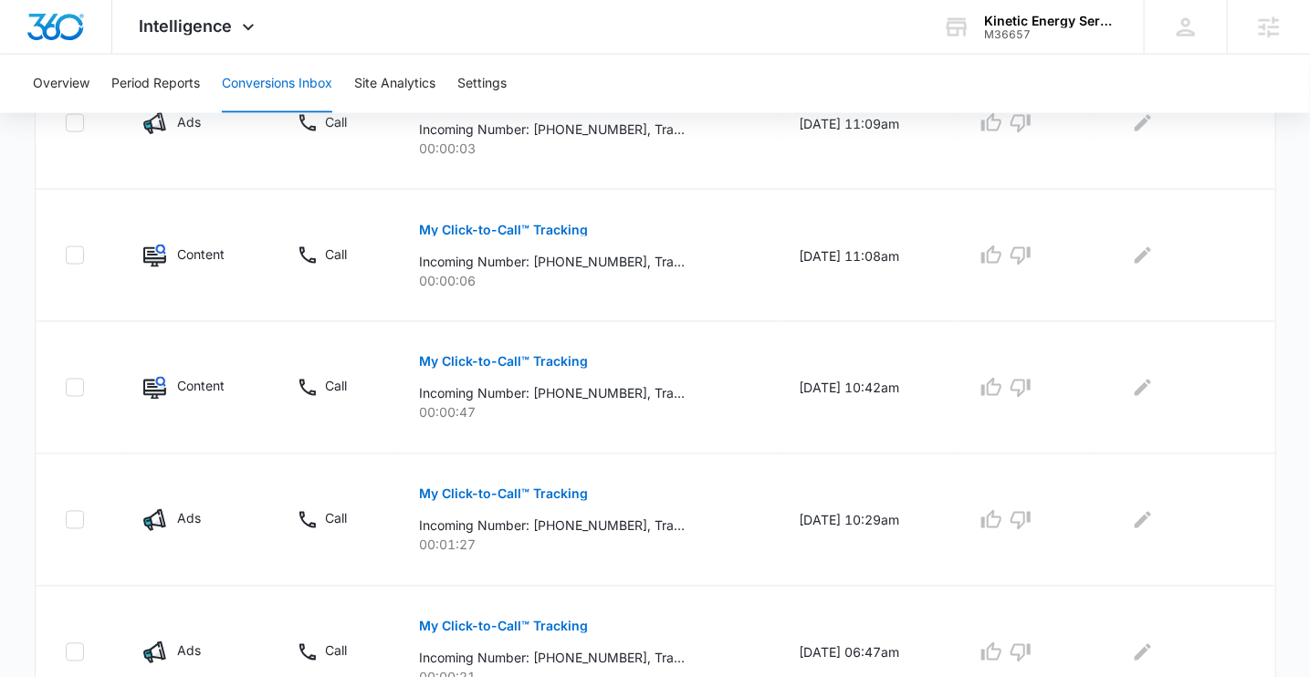
scroll to position [1118, 0]
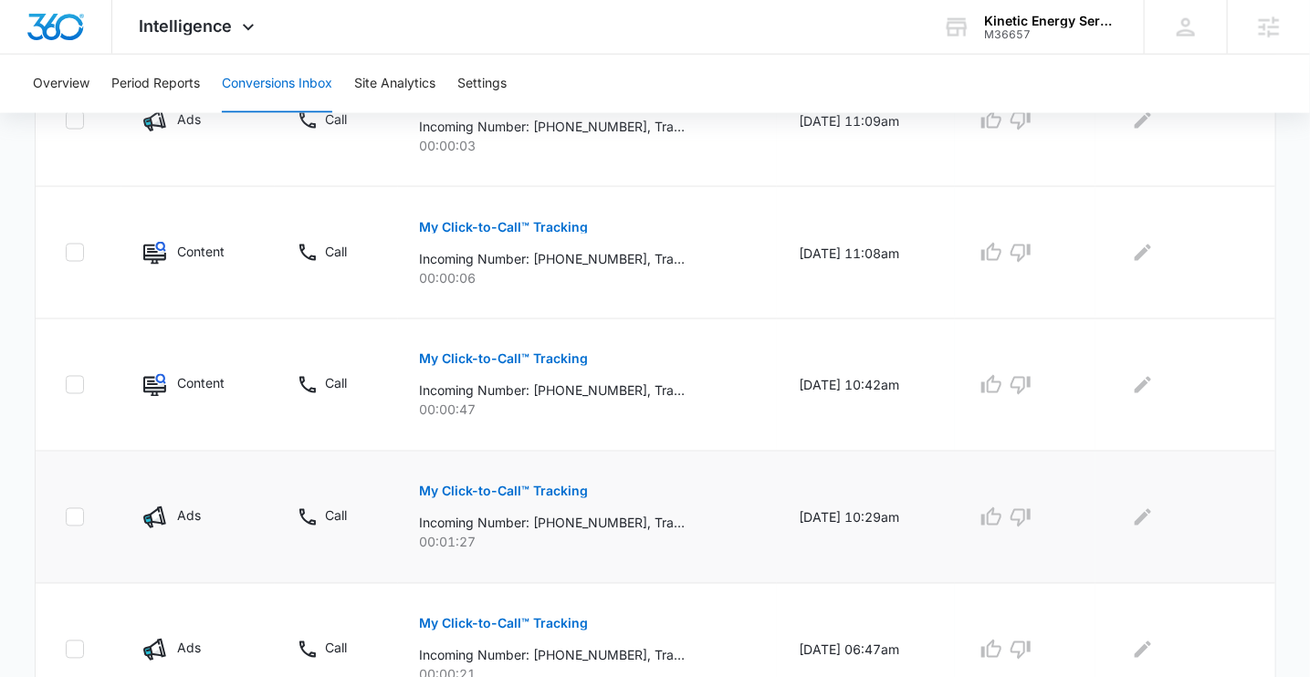
click at [472, 488] on p "My Click-to-Call™ Tracking" at bounding box center [504, 492] width 169 height 13
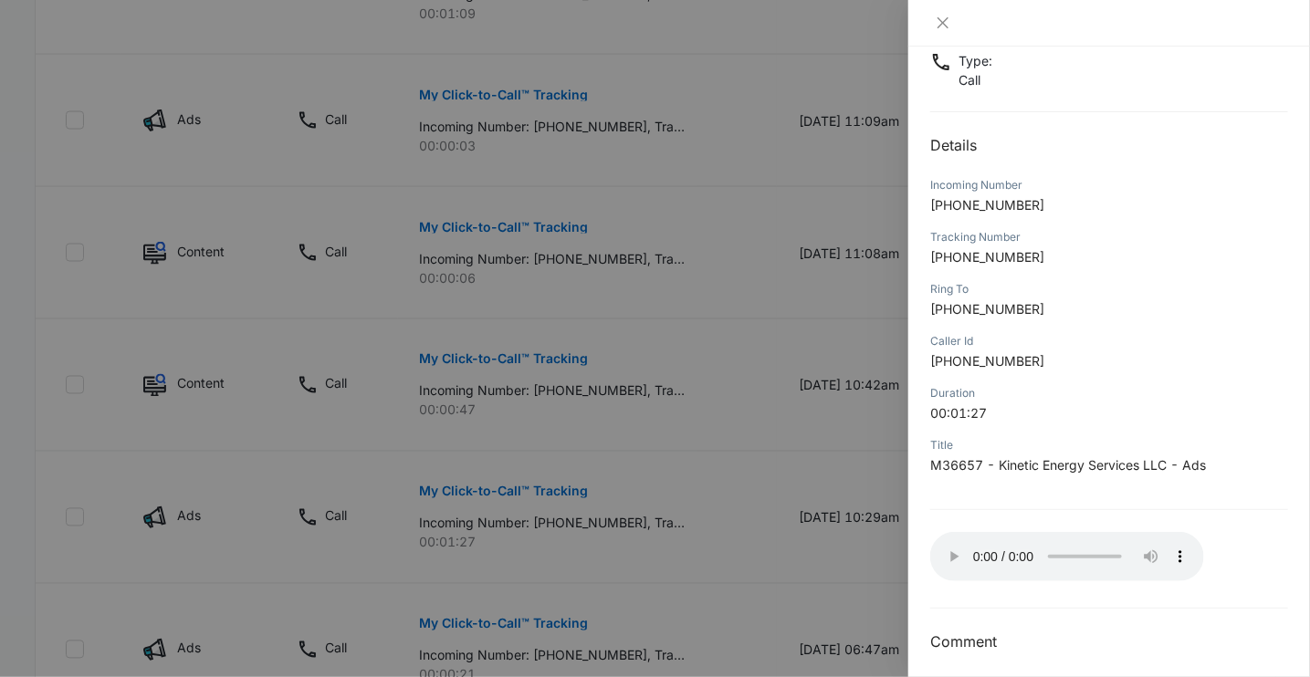
scroll to position [132, 0]
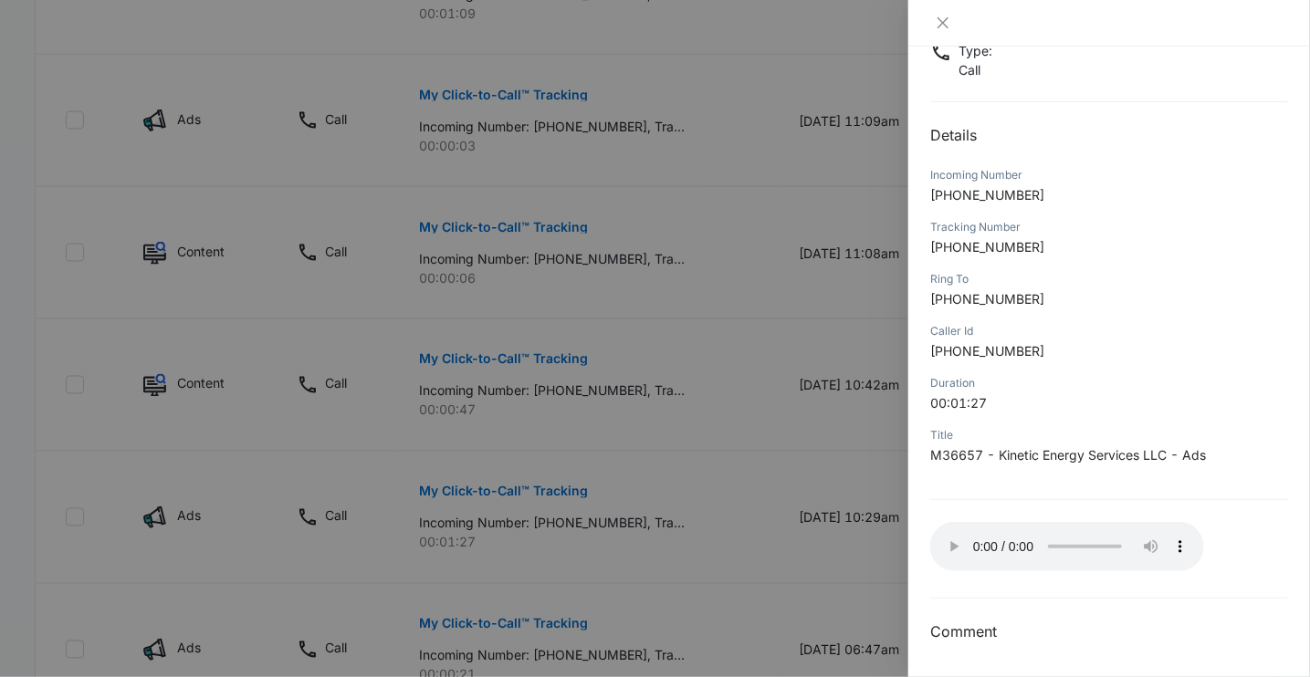
click at [674, 408] on div at bounding box center [655, 338] width 1310 height 677
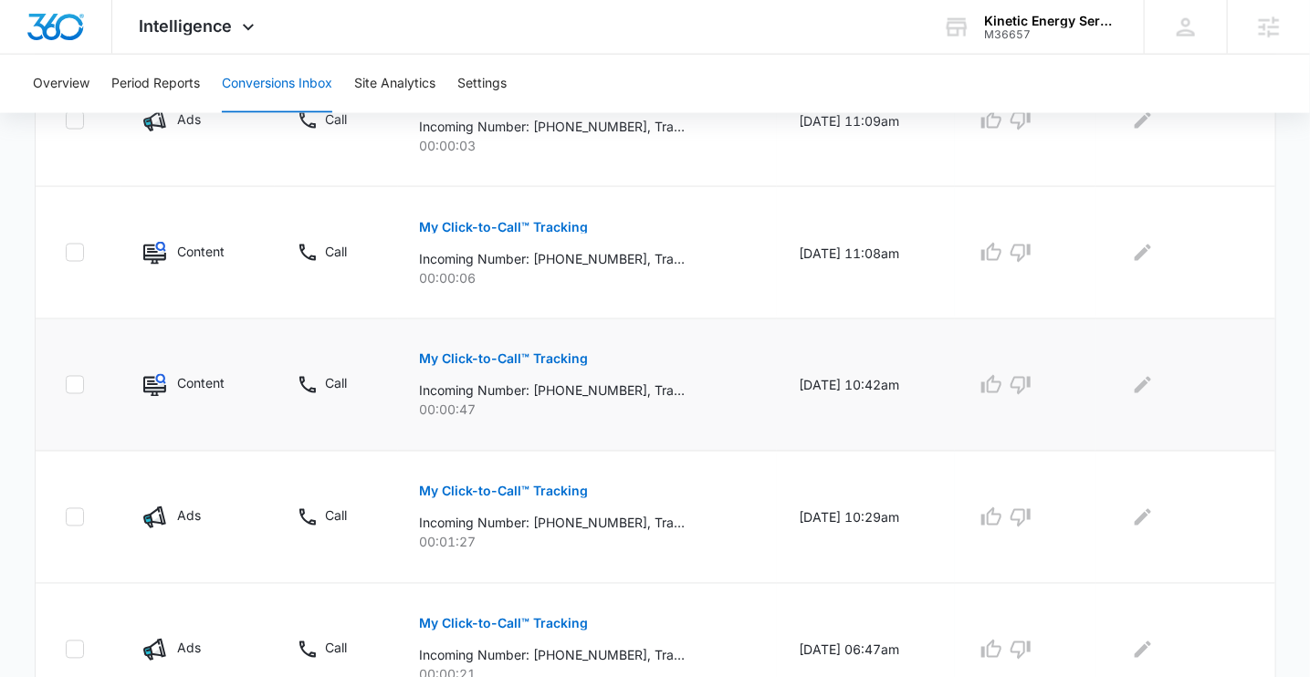
click at [524, 353] on p "My Click-to-Call™ Tracking" at bounding box center [504, 359] width 169 height 13
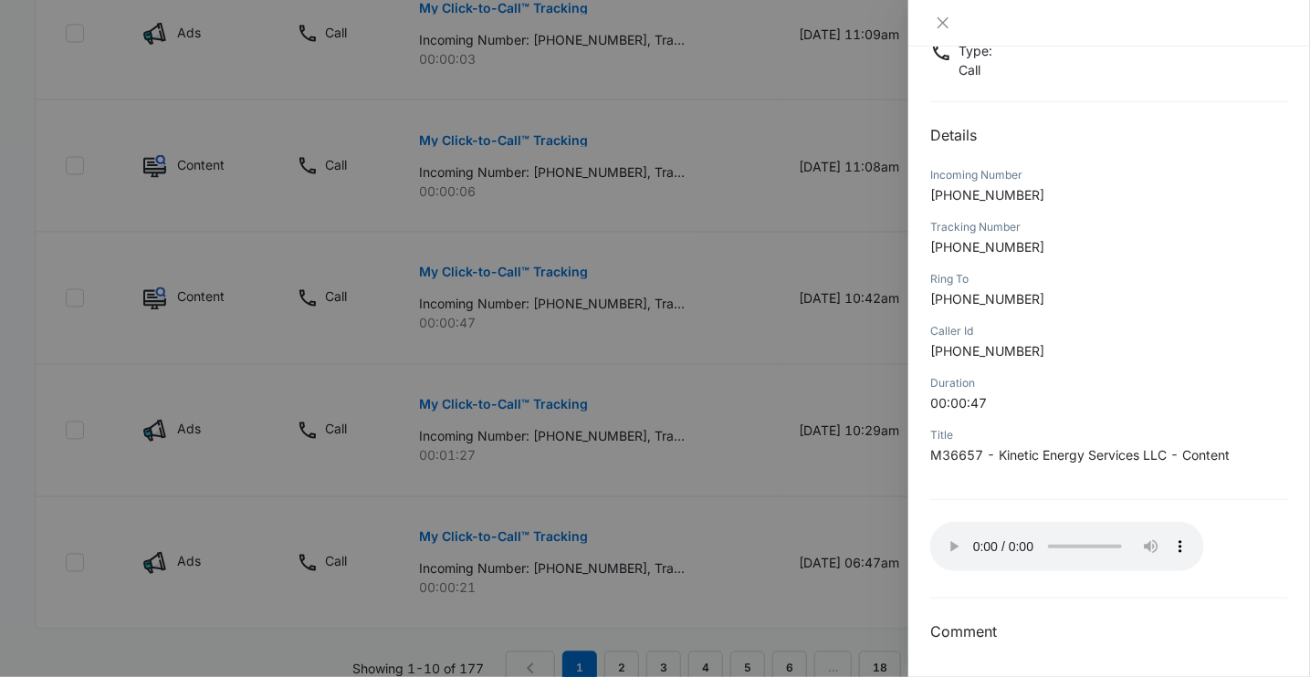
scroll to position [1266, 0]
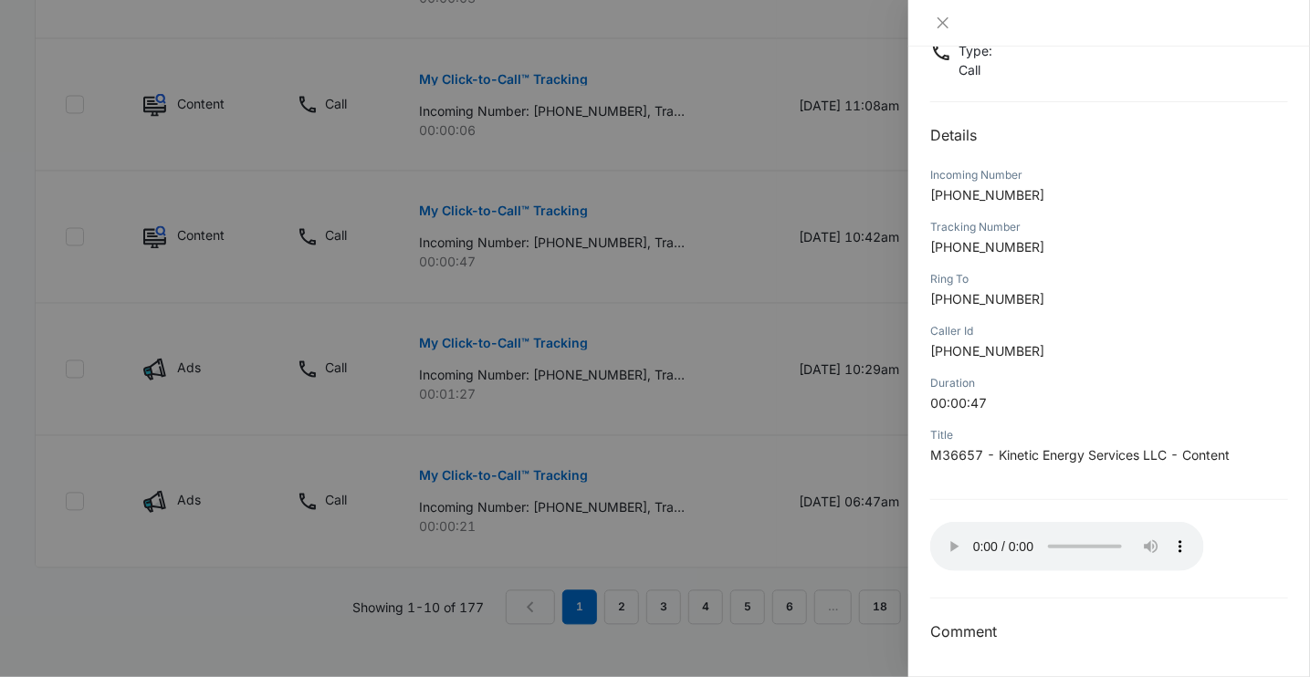
click at [782, 509] on div at bounding box center [655, 338] width 1310 height 677
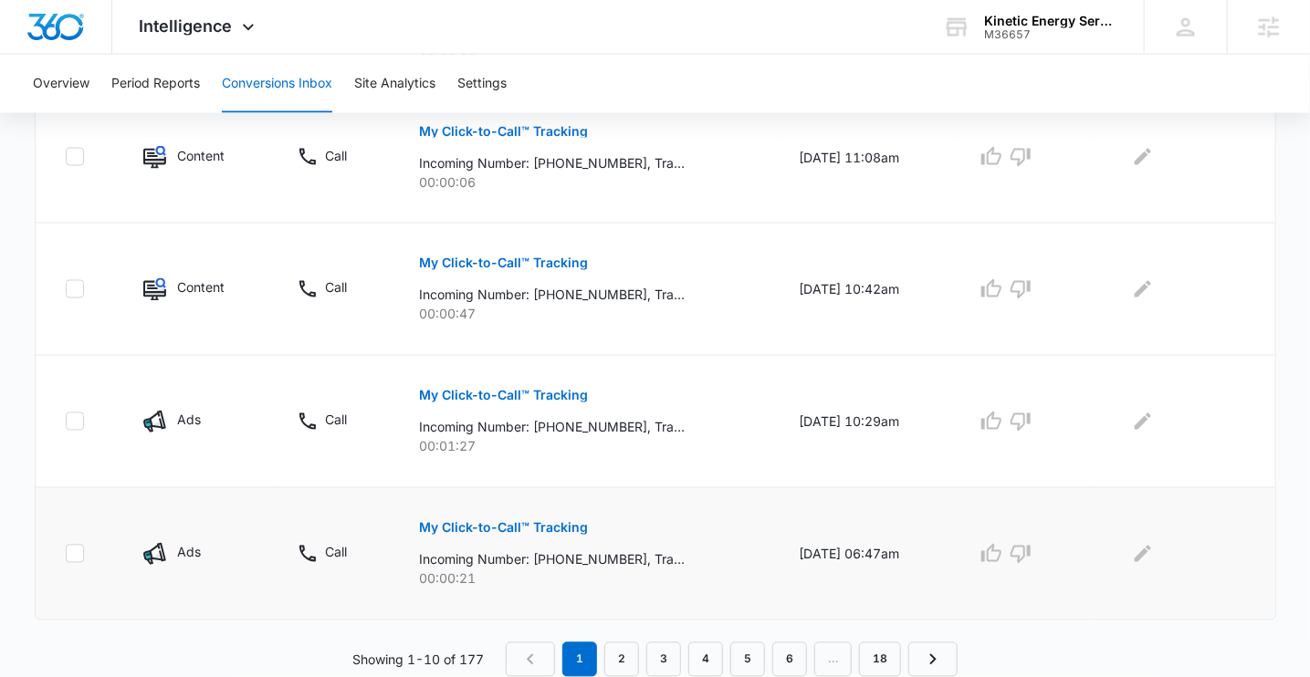
scroll to position [1211, 0]
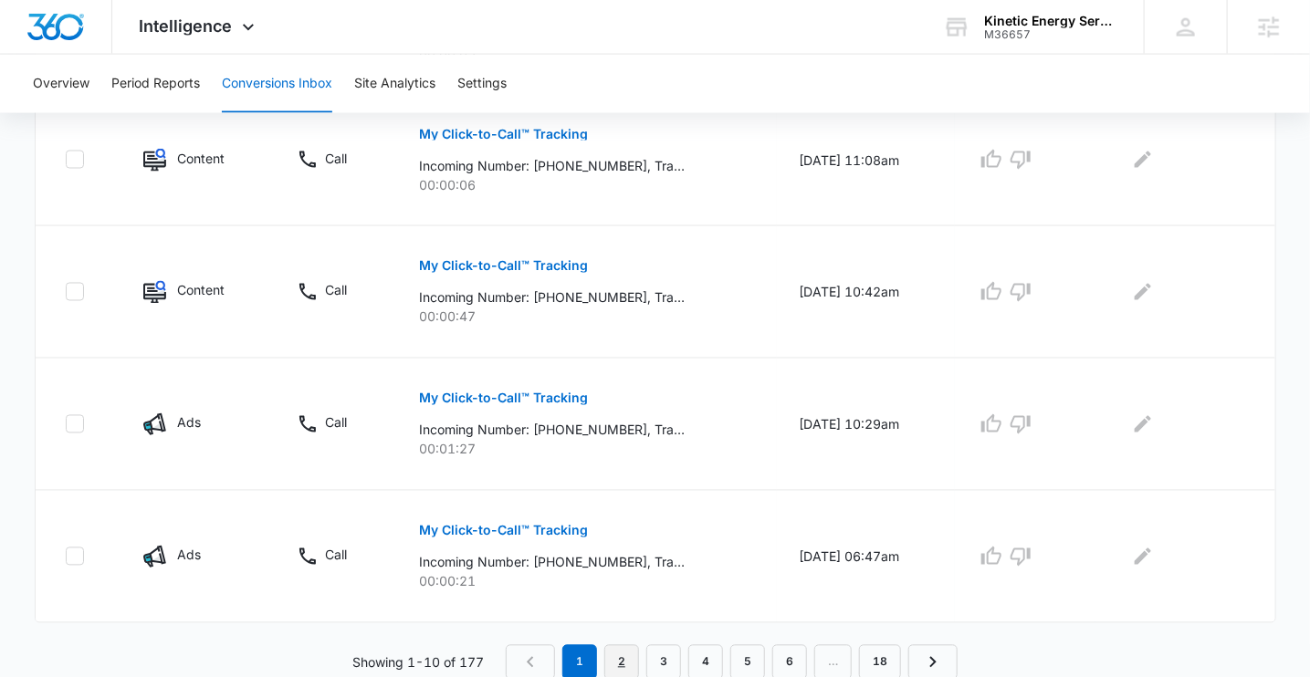
click at [620, 652] on link "2" at bounding box center [621, 662] width 35 height 35
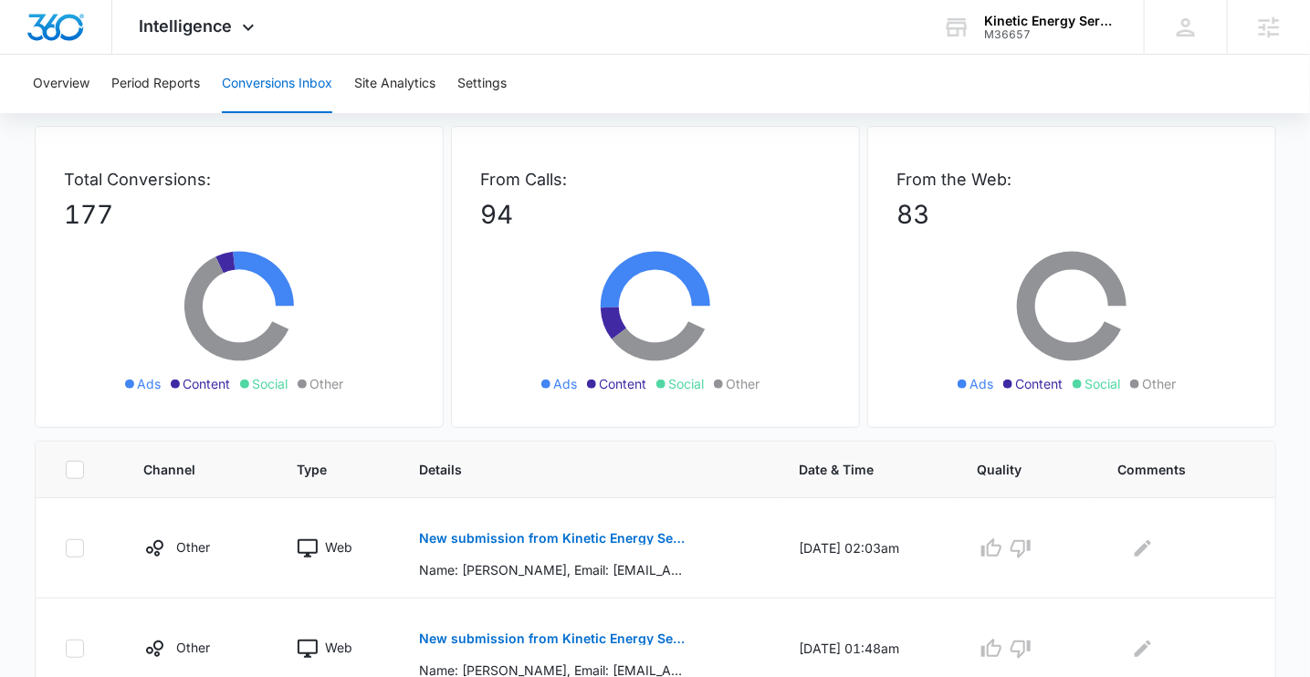
scroll to position [173, 0]
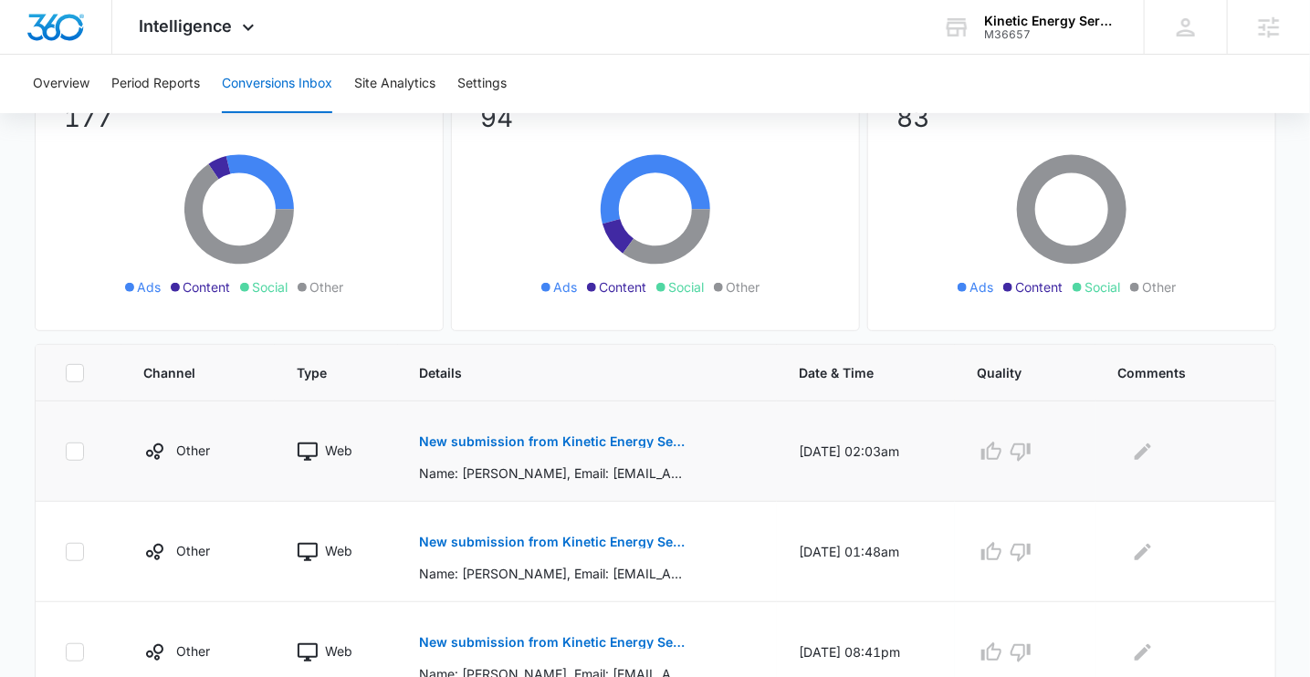
click at [518, 441] on p "New submission from Kinetic Energy Services Contact Form" at bounding box center [553, 441] width 266 height 13
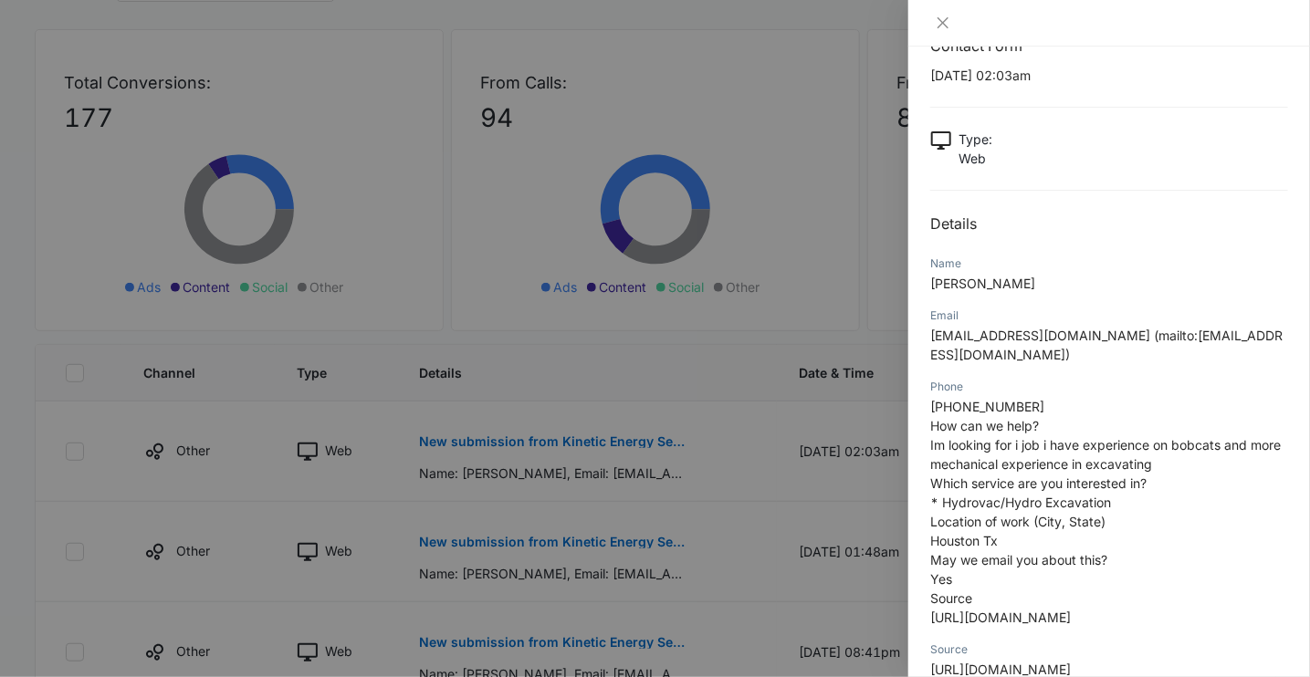
scroll to position [51, 0]
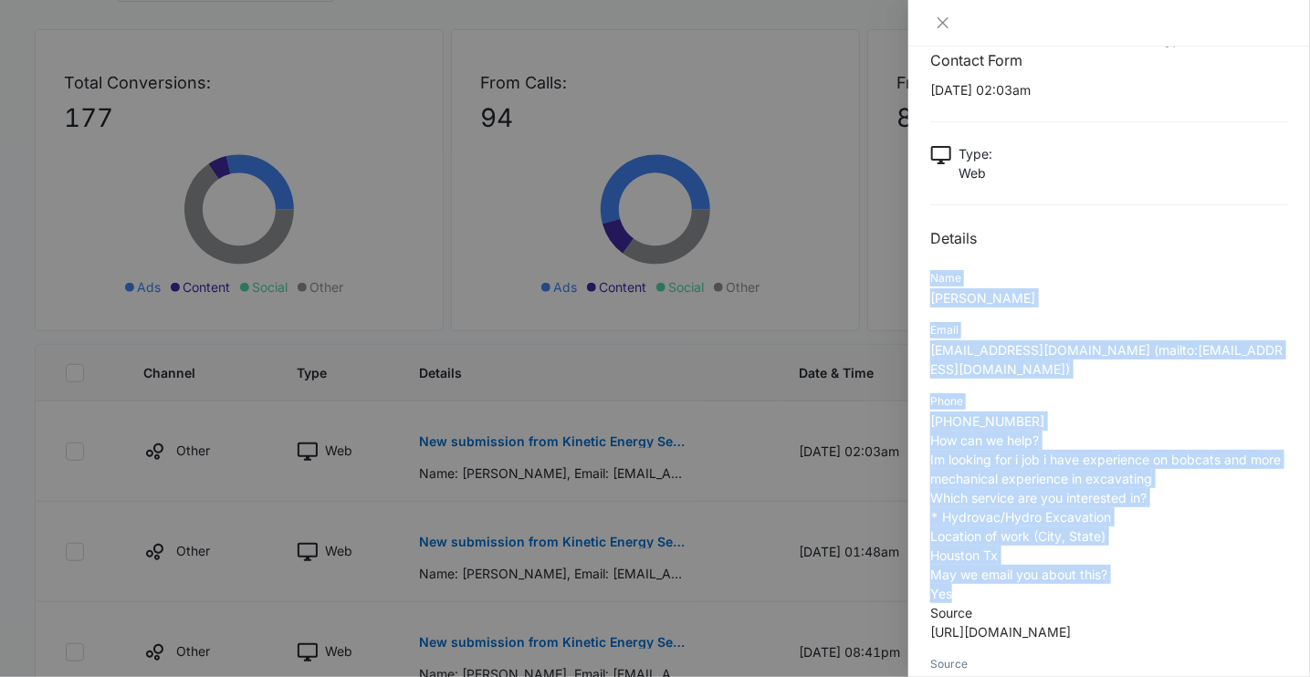
drag, startPoint x: 971, startPoint y: 574, endPoint x: 924, endPoint y: 276, distance: 302.3
click at [924, 276] on div "New submission from Kinetic Energy Services Contact Form 09/08/2025 at 02:03am …" at bounding box center [1109, 362] width 402 height 631
copy div "Name Abraham Torres Email Abtorrescx@gmail.com (mailto:Abtorrescx@gmail.com) Ph…"
click at [949, 25] on icon "close" at bounding box center [943, 23] width 15 height 15
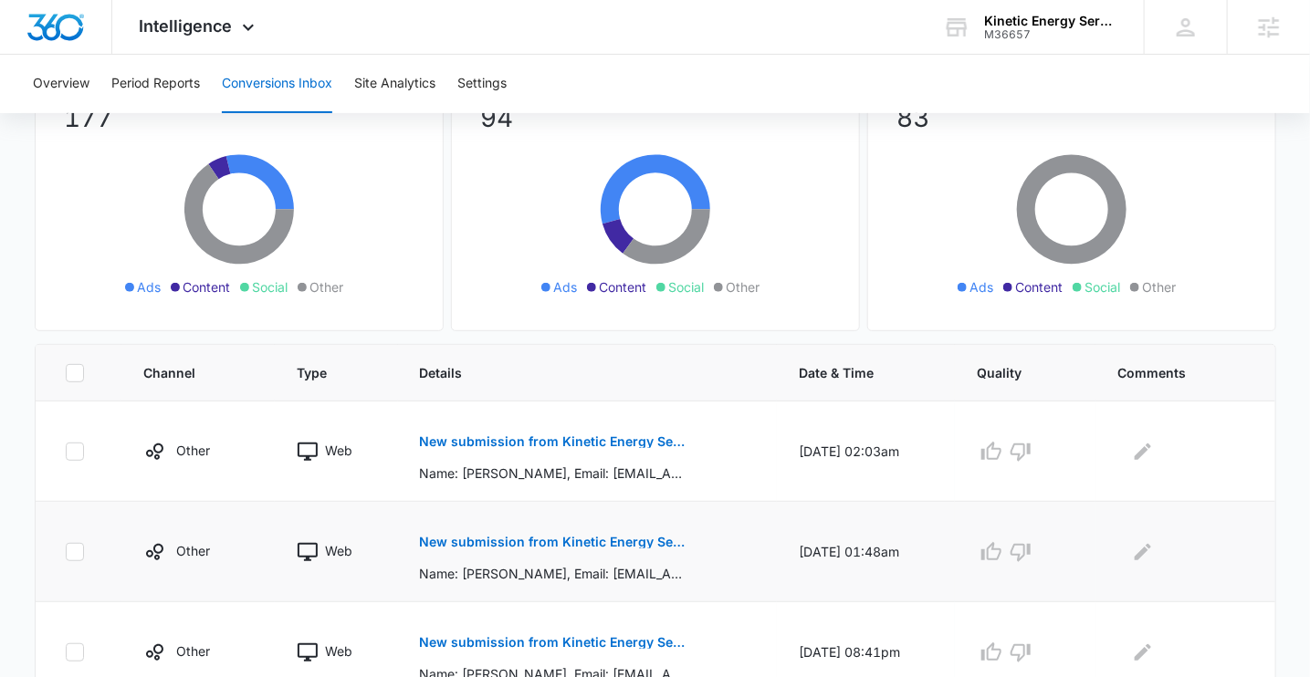
click at [602, 540] on p "New submission from Kinetic Energy Services Contact Form" at bounding box center [553, 542] width 266 height 13
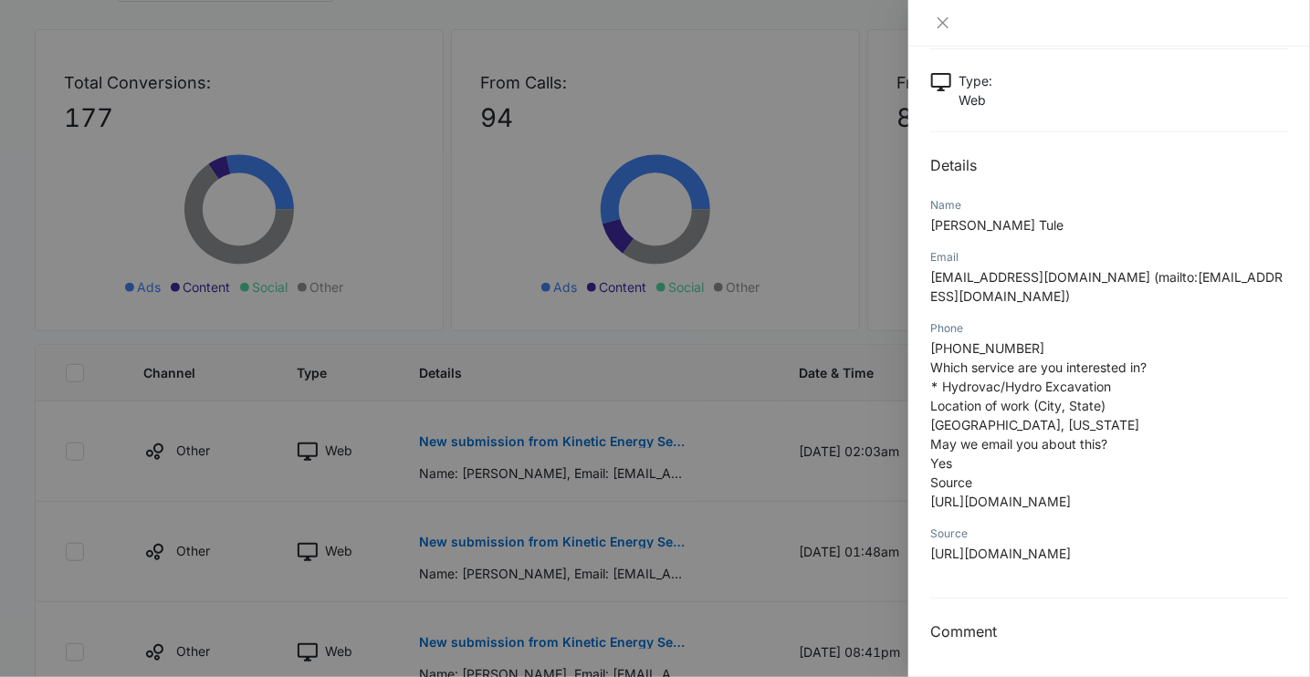
scroll to position [163, 0]
click at [702, 550] on div at bounding box center [655, 338] width 1310 height 677
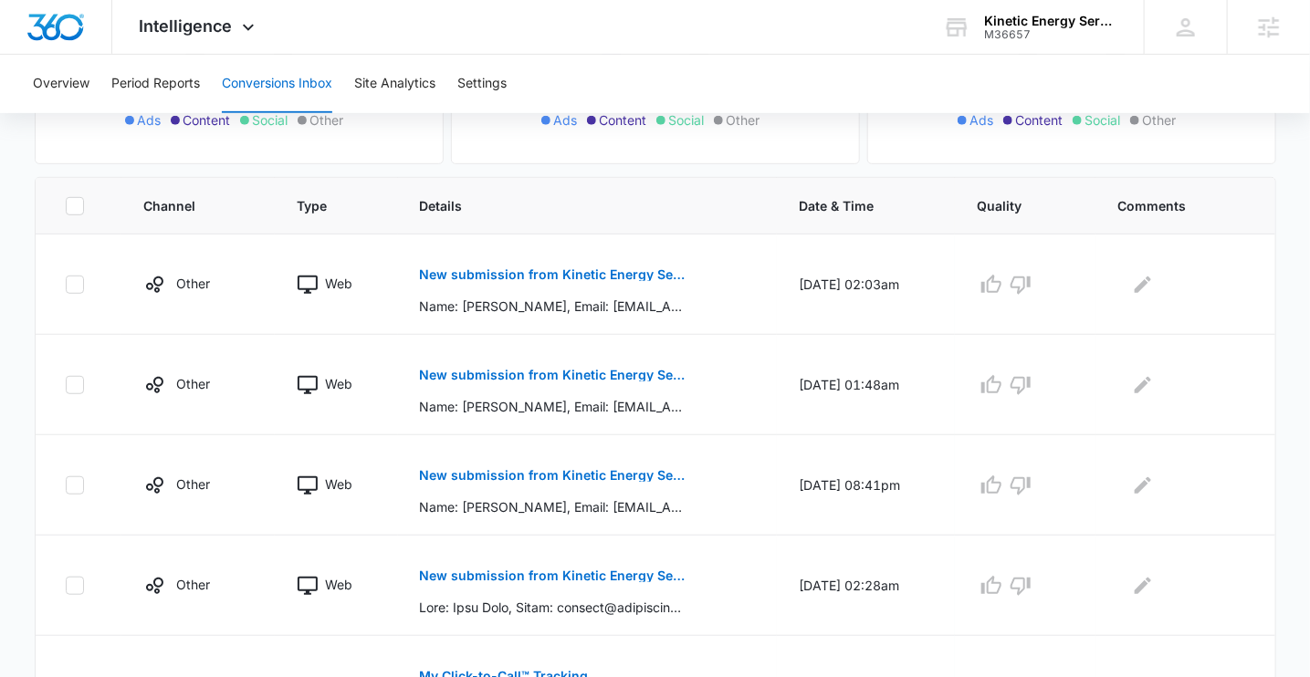
scroll to position [345, 0]
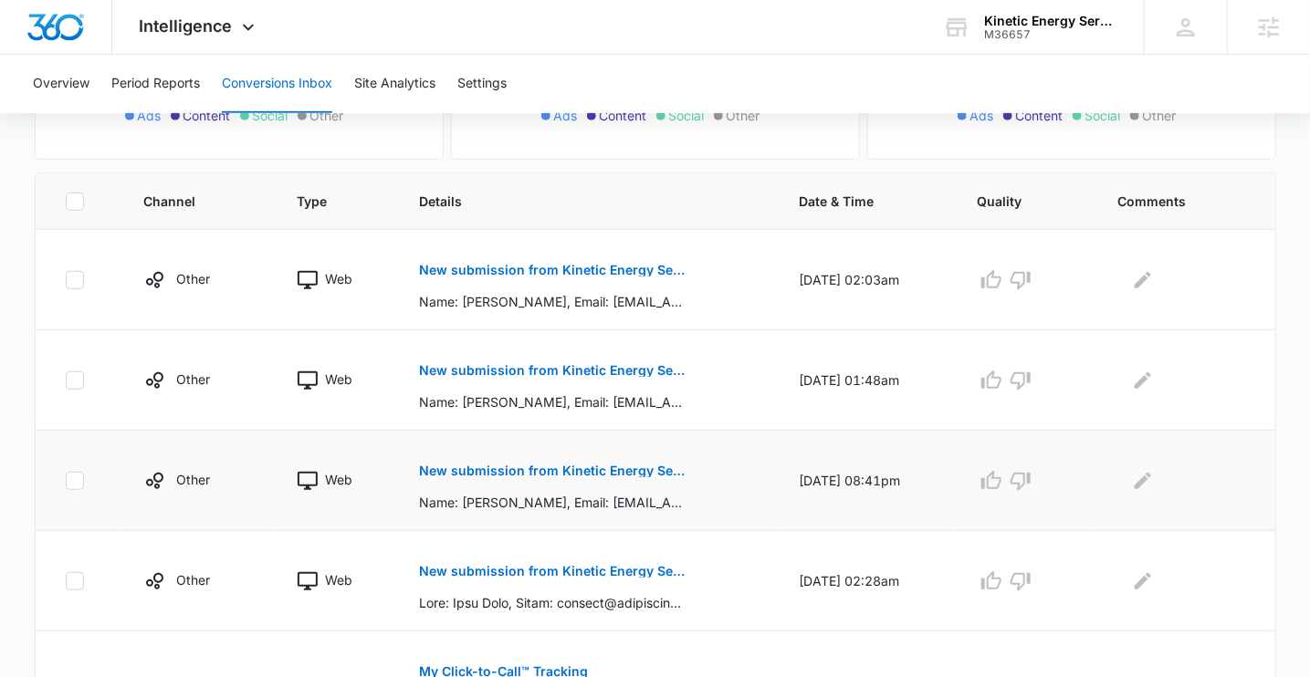
click at [552, 472] on p "New submission from Kinetic Energy Services Contact Form" at bounding box center [553, 471] width 266 height 13
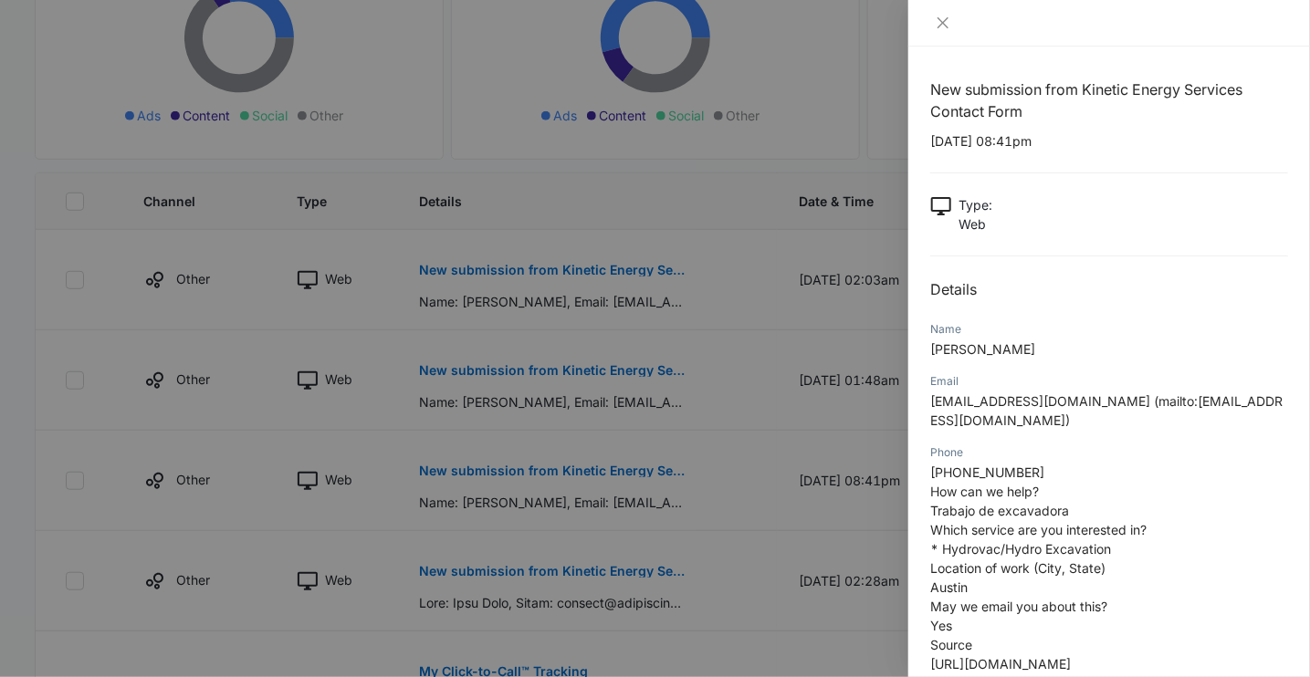
scroll to position [2, 0]
click at [669, 521] on div at bounding box center [655, 338] width 1310 height 677
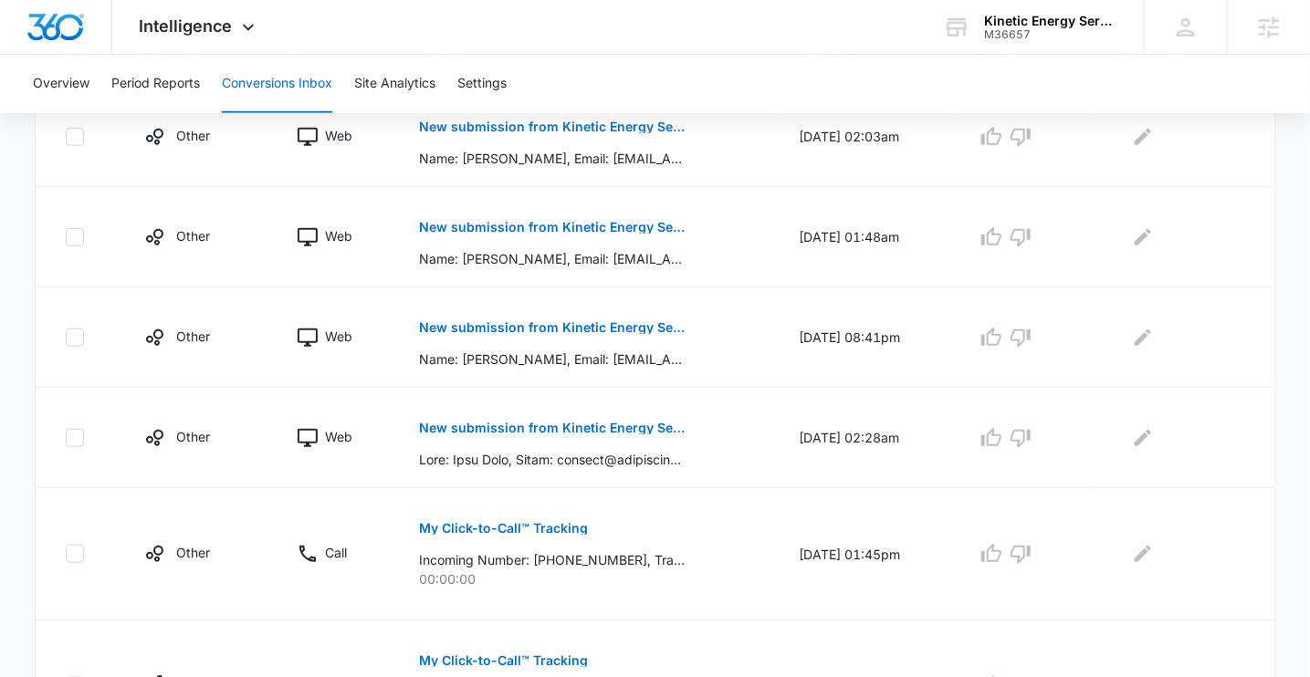
scroll to position [490, 0]
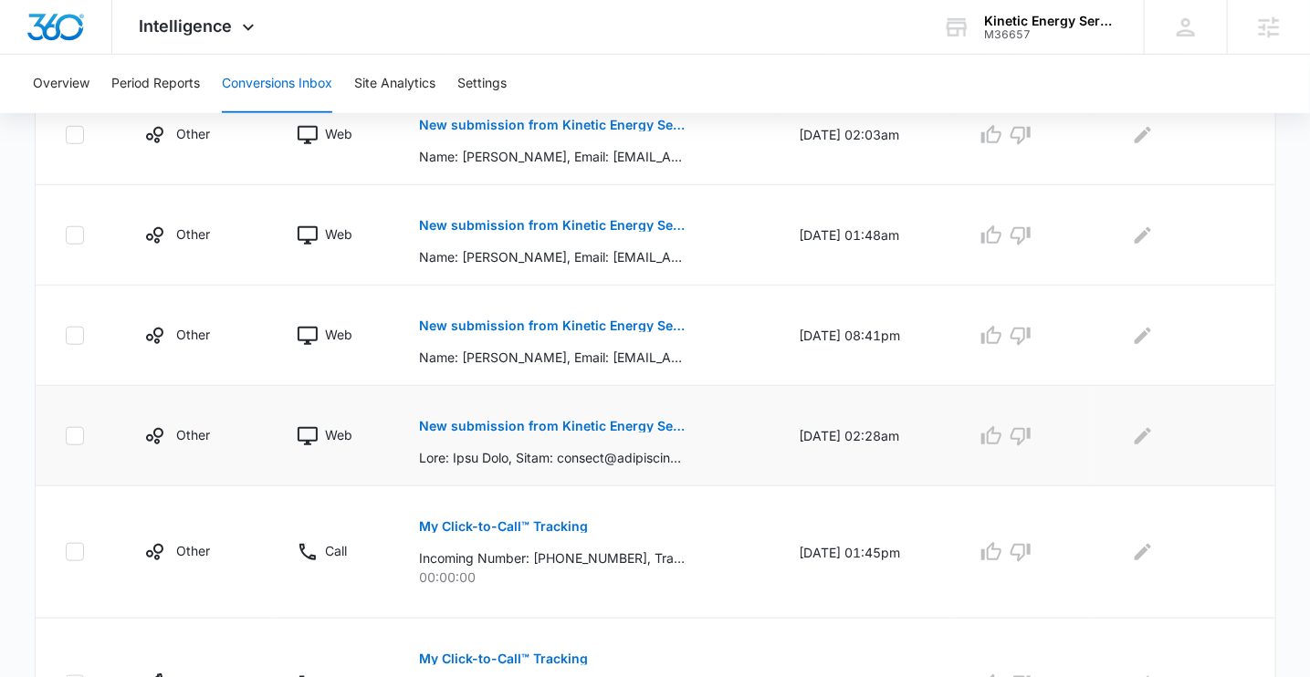
click at [551, 427] on p "New submission from Kinetic Energy Services Contact Form" at bounding box center [553, 426] width 266 height 13
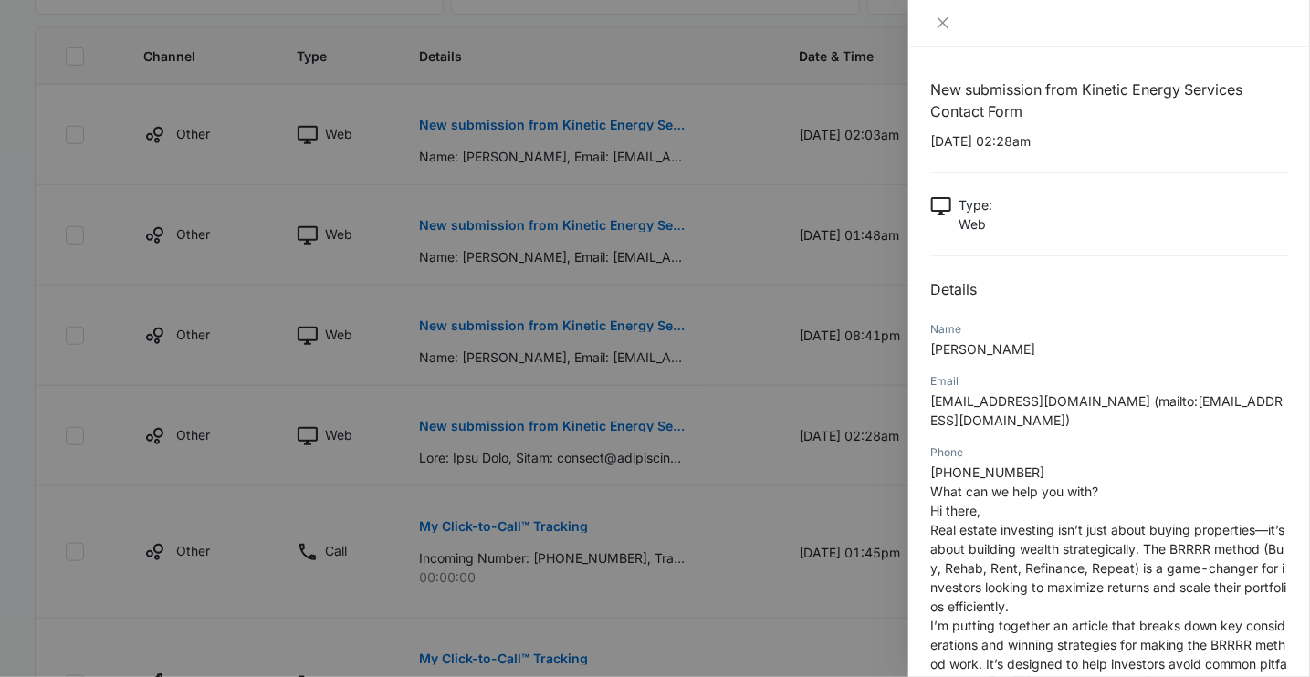
click at [658, 440] on div at bounding box center [655, 338] width 1310 height 677
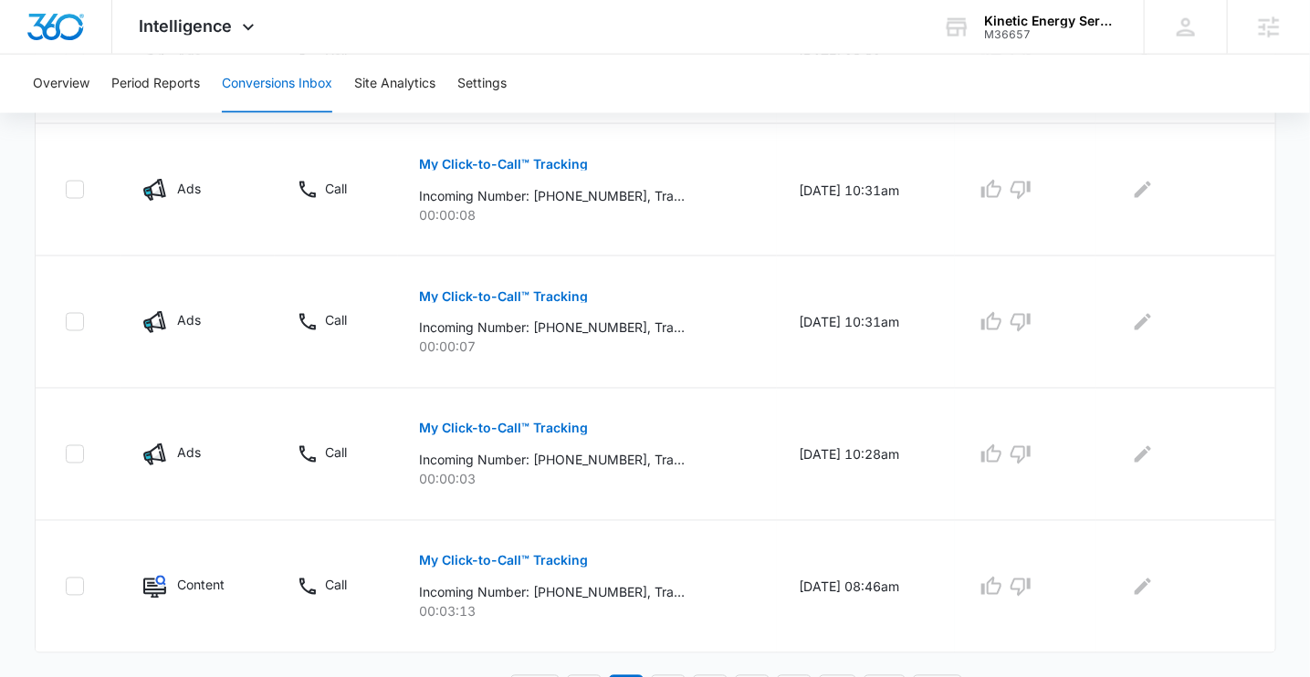
scroll to position [1148, 0]
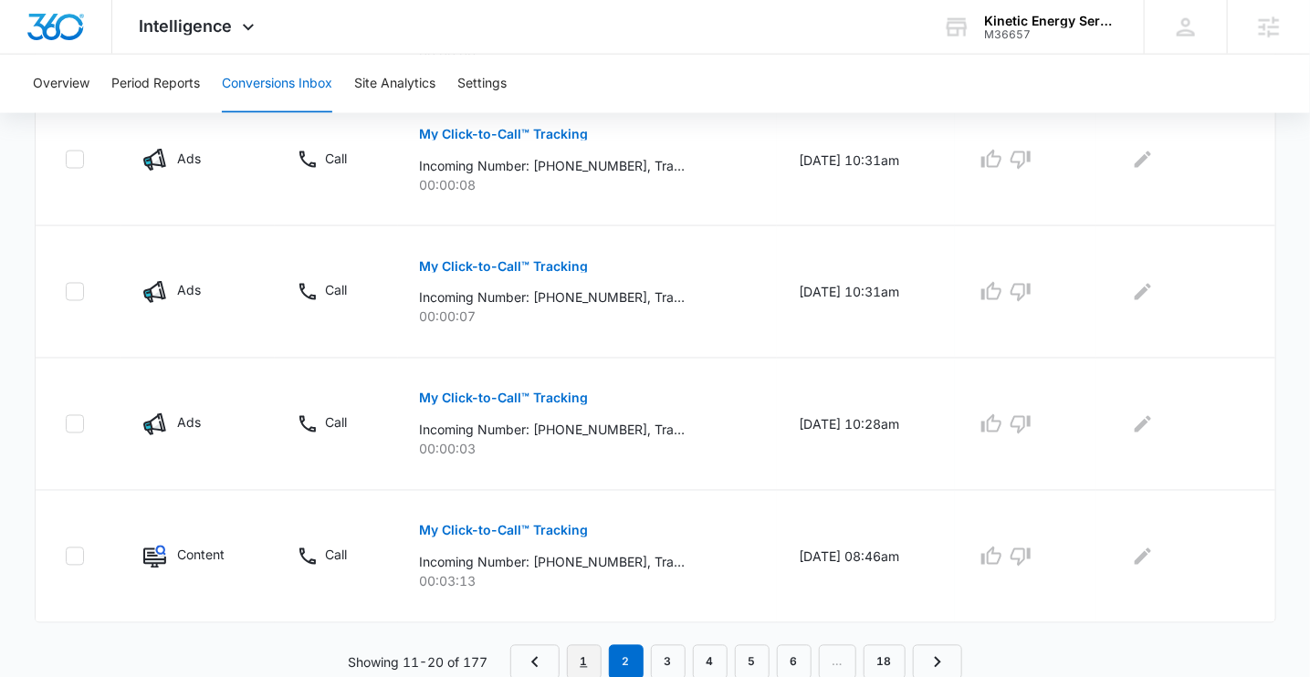
click at [586, 655] on link "1" at bounding box center [584, 662] width 35 height 35
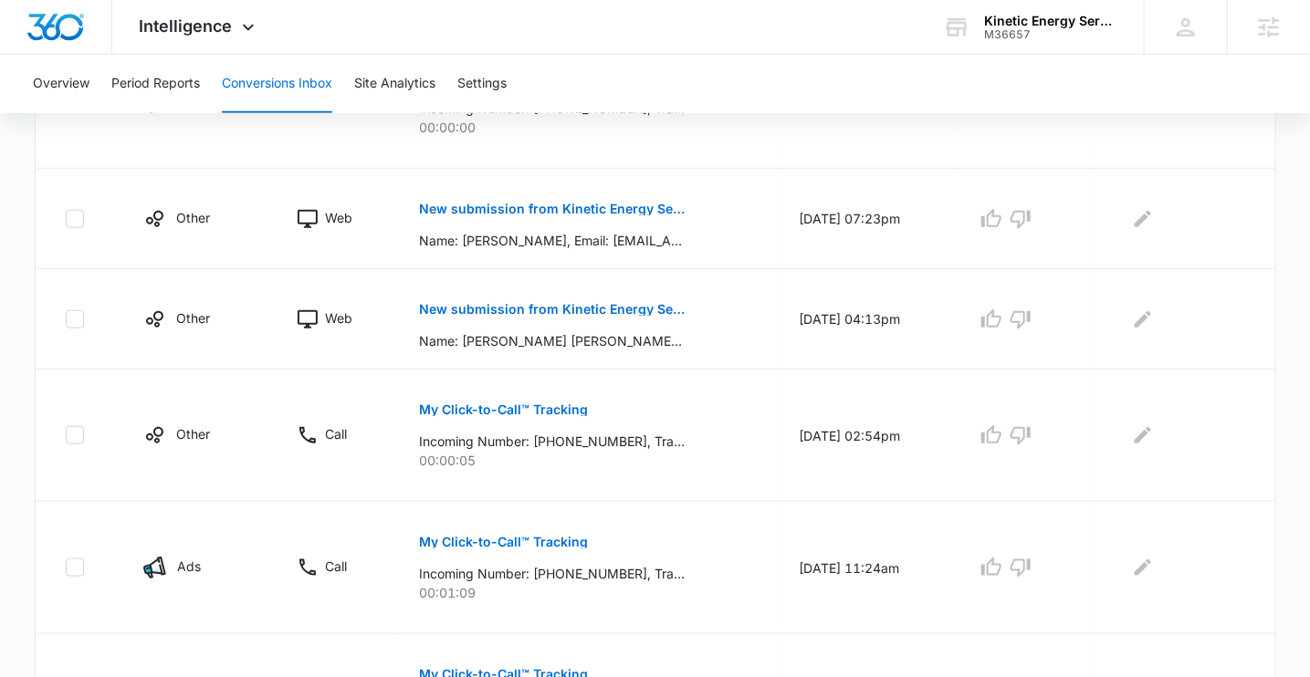
scroll to position [542, 0]
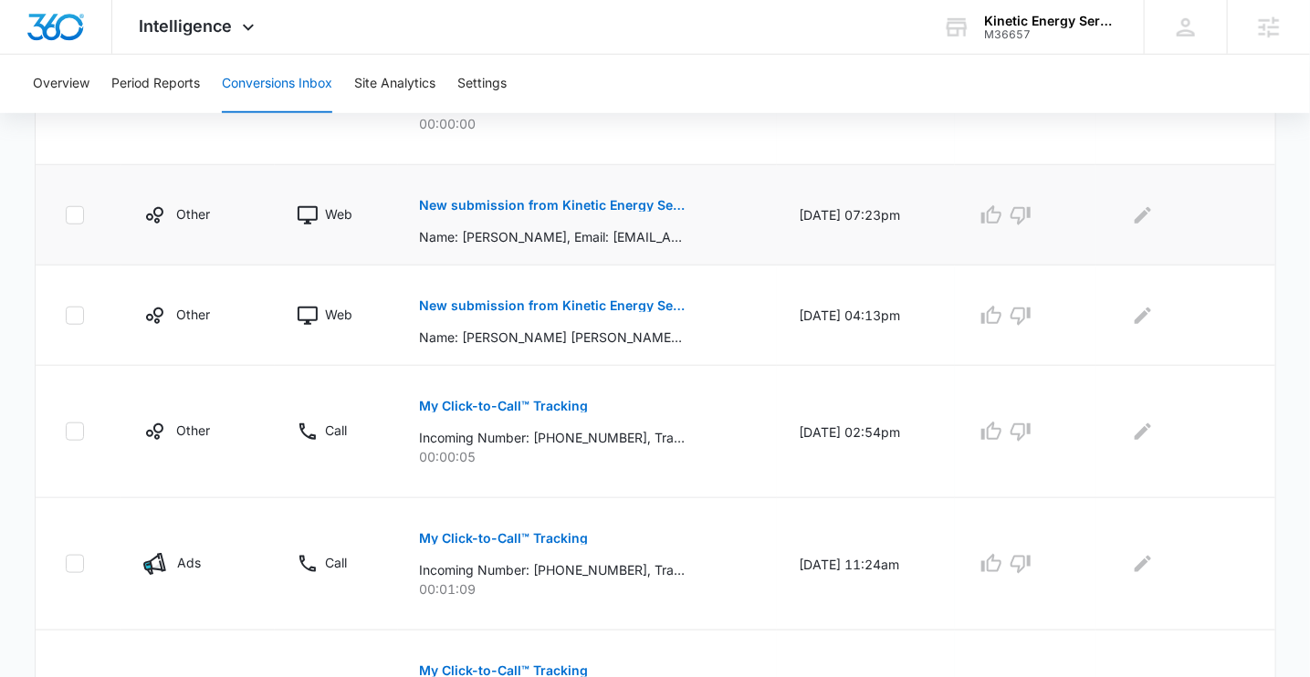
click at [575, 205] on p "New submission from Kinetic Energy Services Contact Form" at bounding box center [553, 205] width 266 height 13
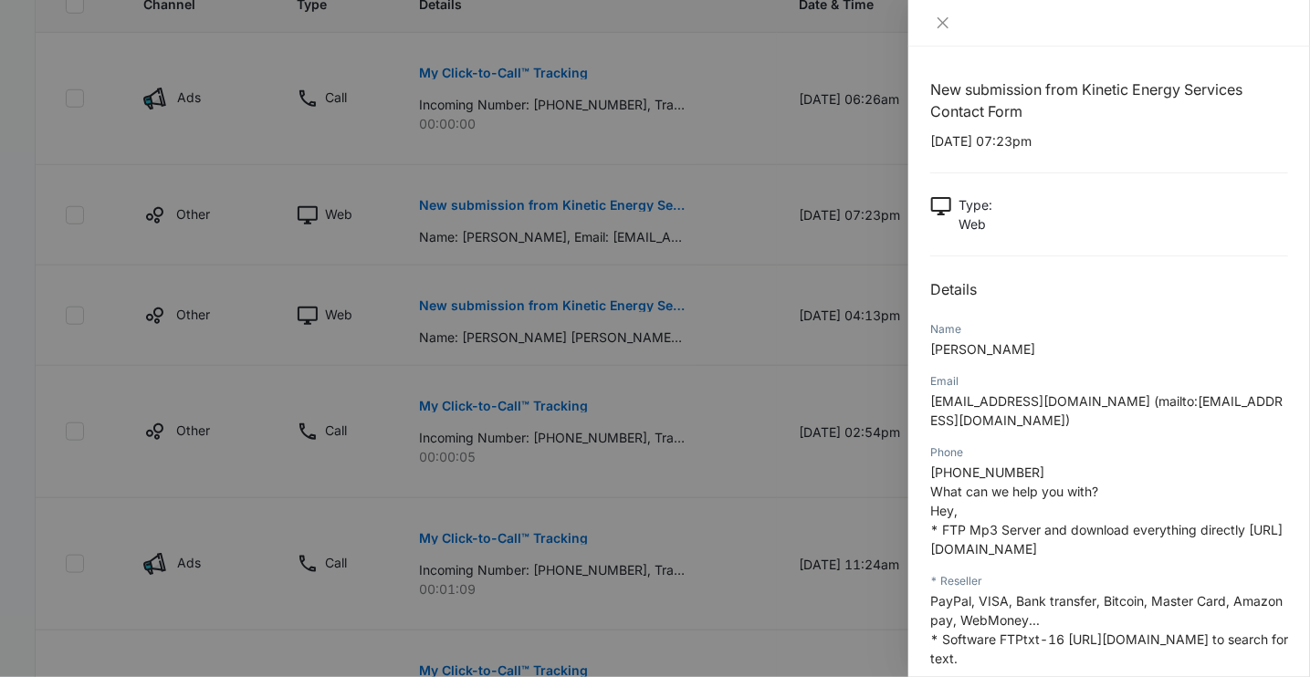
click at [655, 293] on div at bounding box center [655, 338] width 1310 height 677
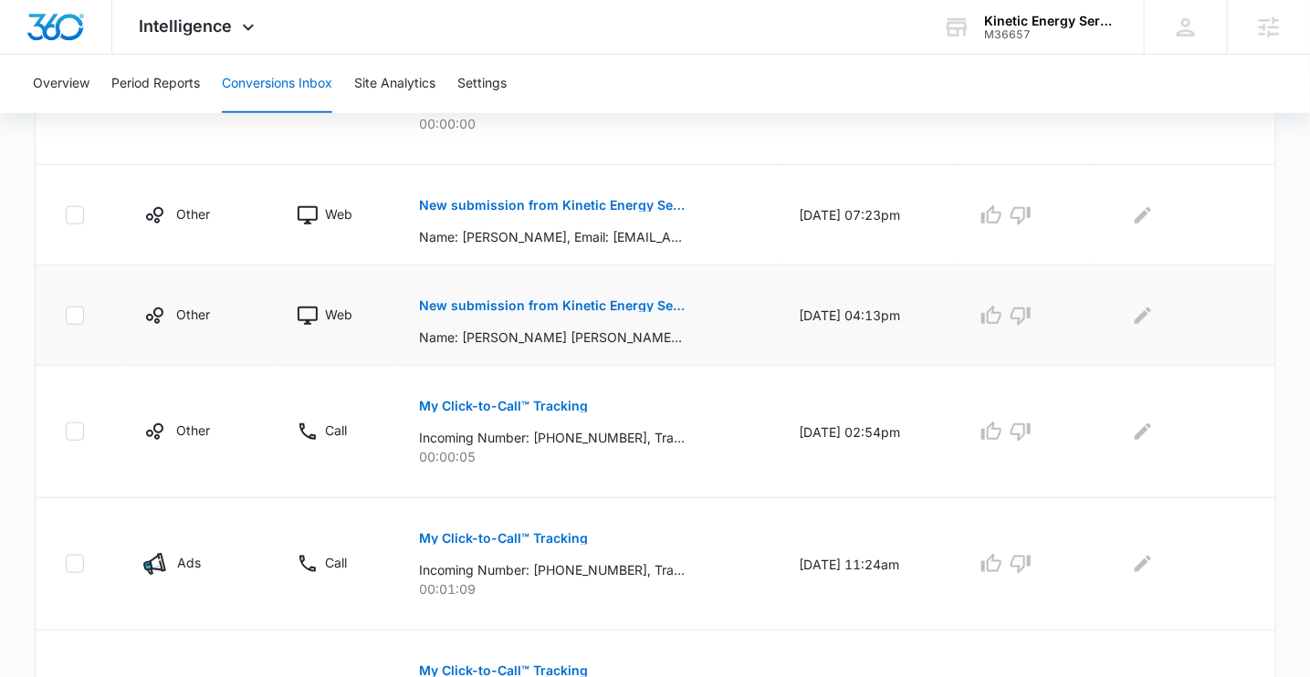
click at [597, 310] on p "New submission from Kinetic Energy Services Contact Form" at bounding box center [553, 305] width 266 height 13
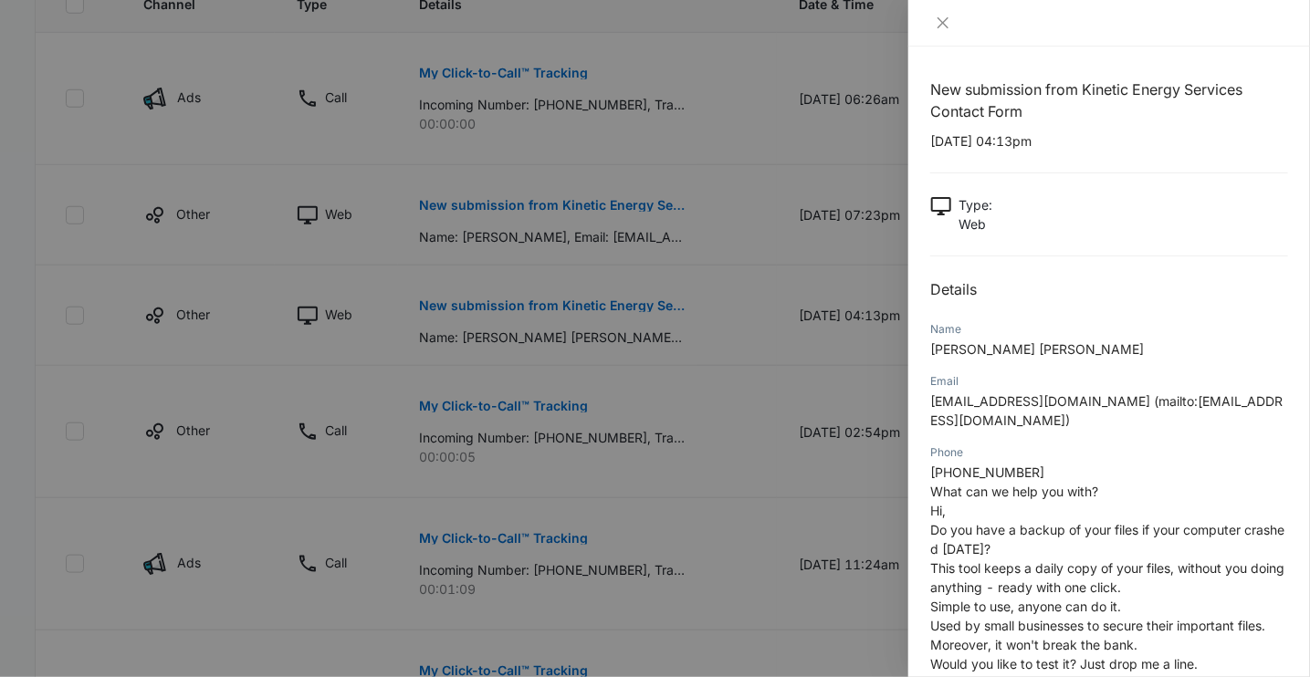
click at [623, 308] on div at bounding box center [655, 338] width 1310 height 677
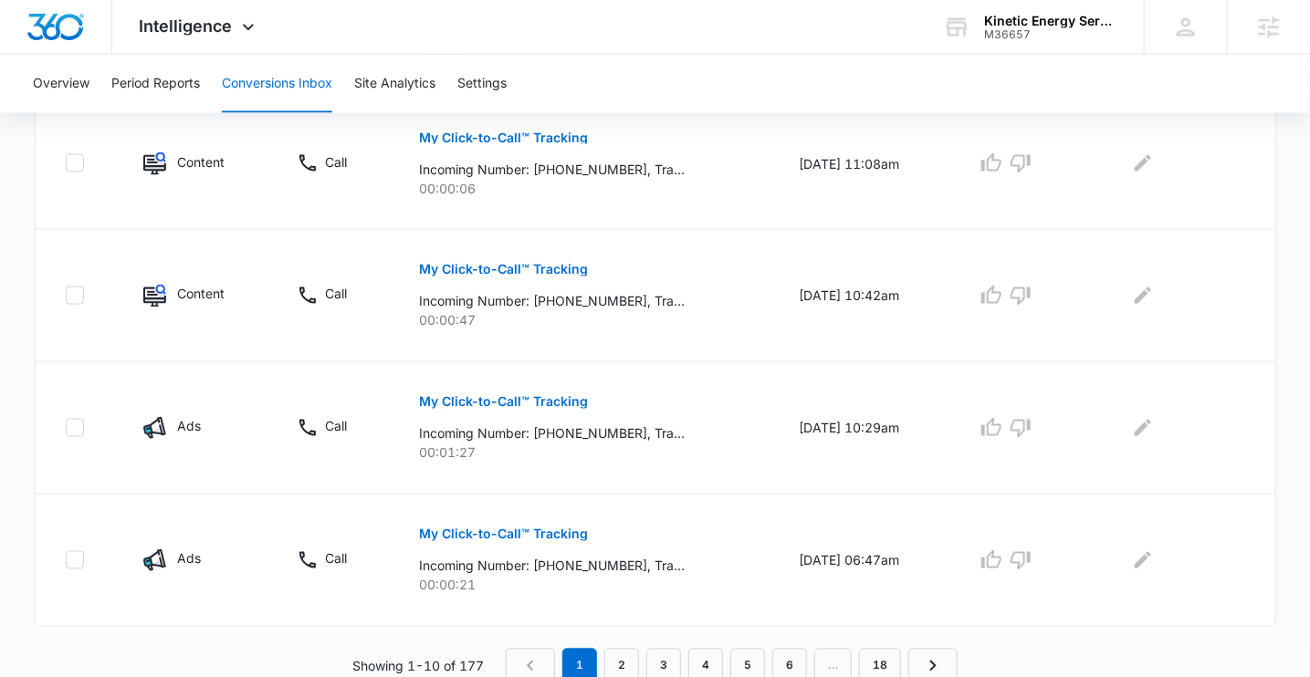
scroll to position [1211, 0]
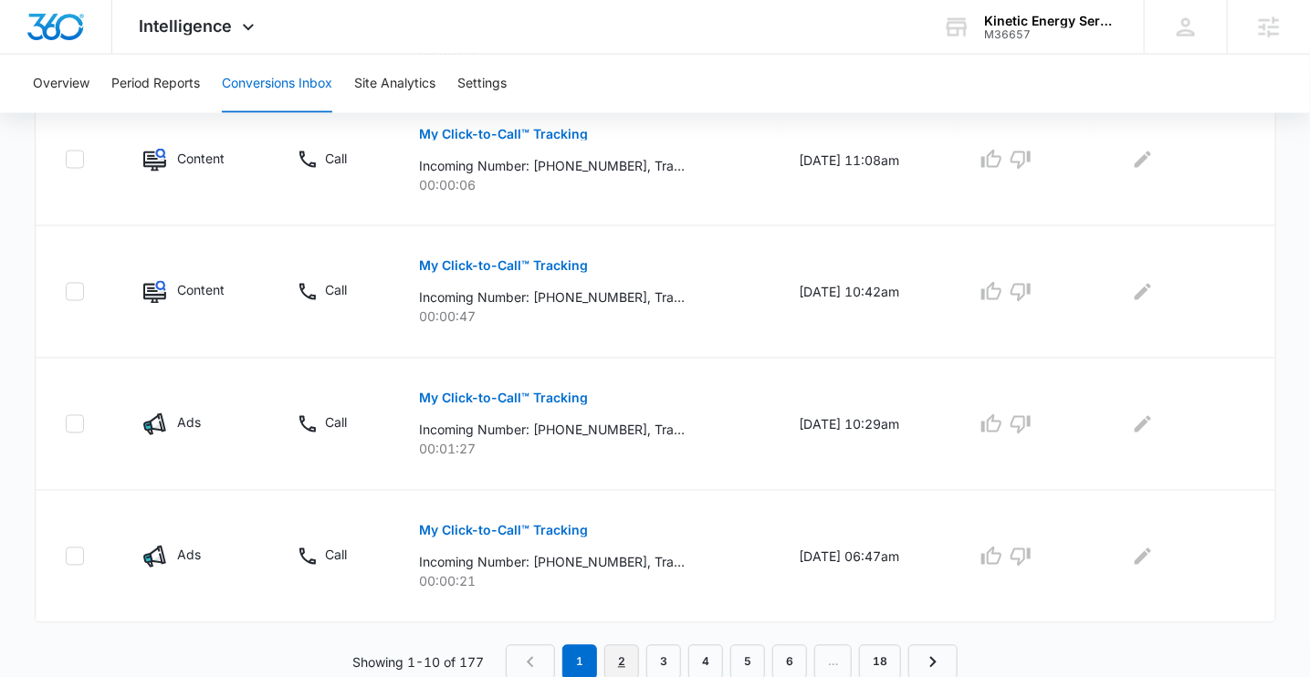
click at [616, 661] on link "2" at bounding box center [621, 662] width 35 height 35
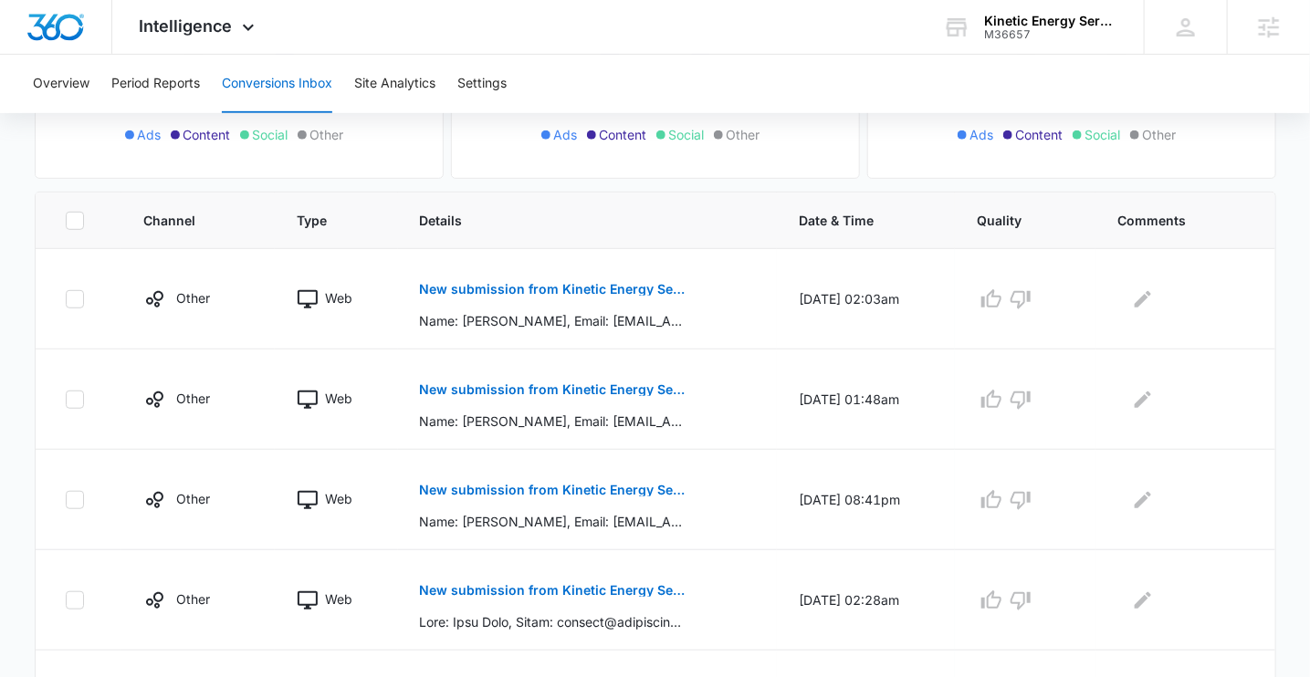
scroll to position [332, 0]
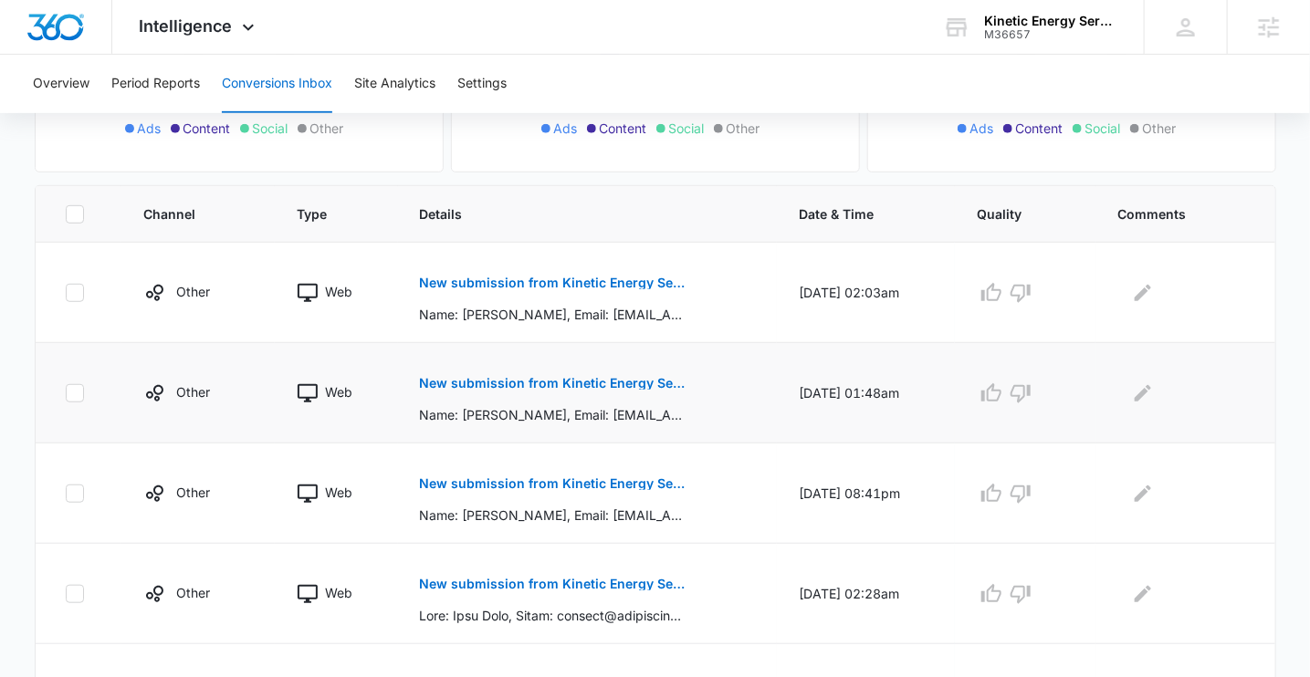
click at [538, 367] on button "New submission from Kinetic Energy Services Contact Form" at bounding box center [553, 384] width 266 height 44
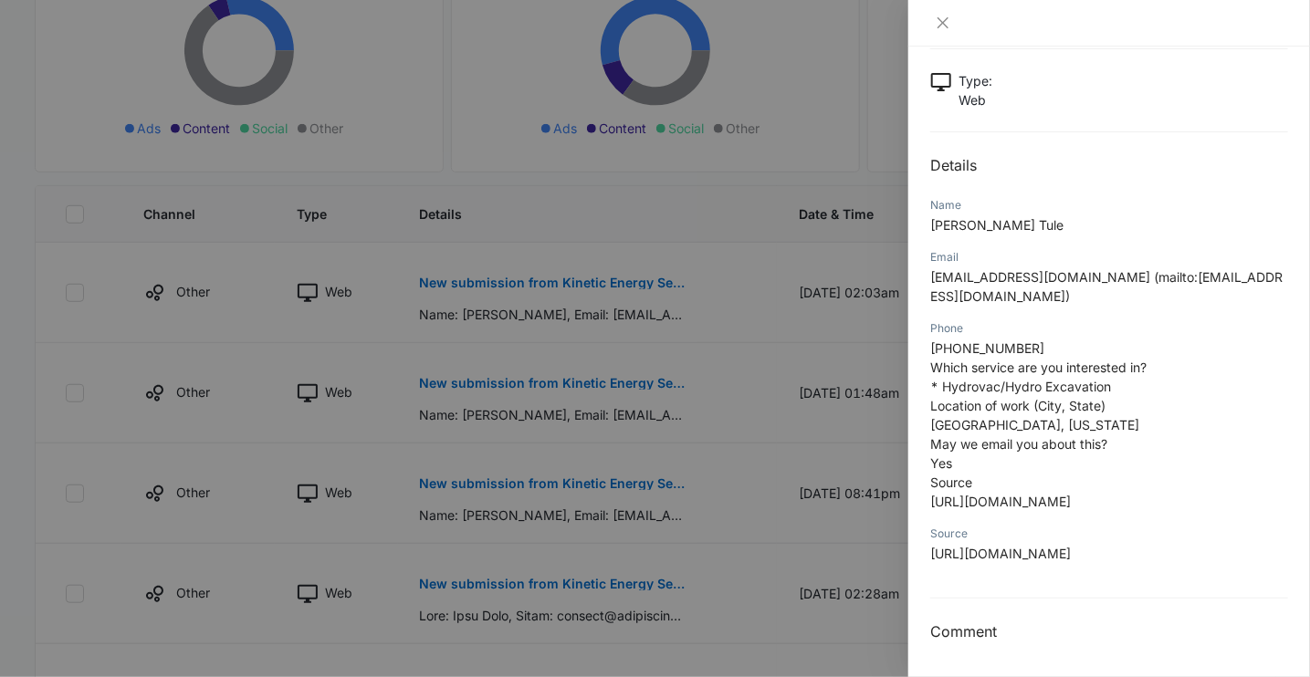
scroll to position [173, 0]
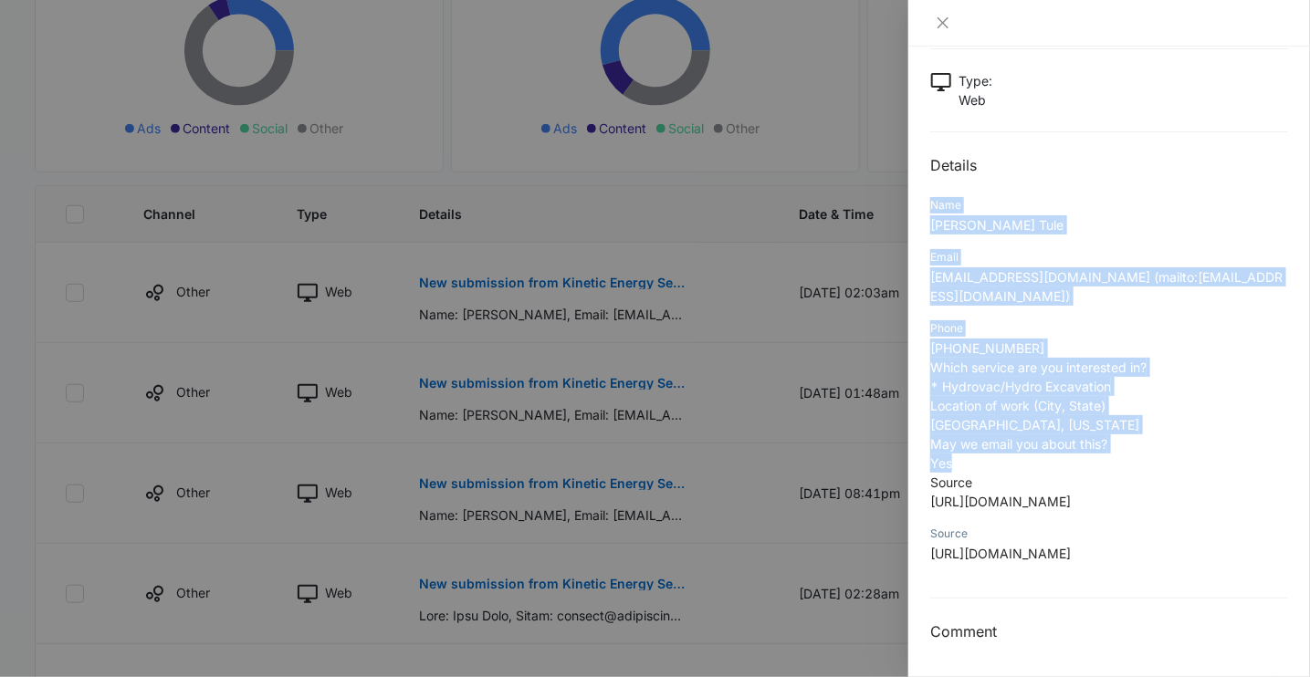
drag, startPoint x: 926, startPoint y: 153, endPoint x: 1019, endPoint y: 404, distance: 266.9
click at [1019, 404] on div "New submission from Kinetic Energy Services Contact Form 09/08/2025 at 01:48am …" at bounding box center [1109, 362] width 402 height 631
copy div "Name Ruben Pinon Tule Email Rptule@icloud.com (mailto:Rptule@icloud.com) Phone …"
click at [941, 26] on icon "close" at bounding box center [943, 23] width 15 height 15
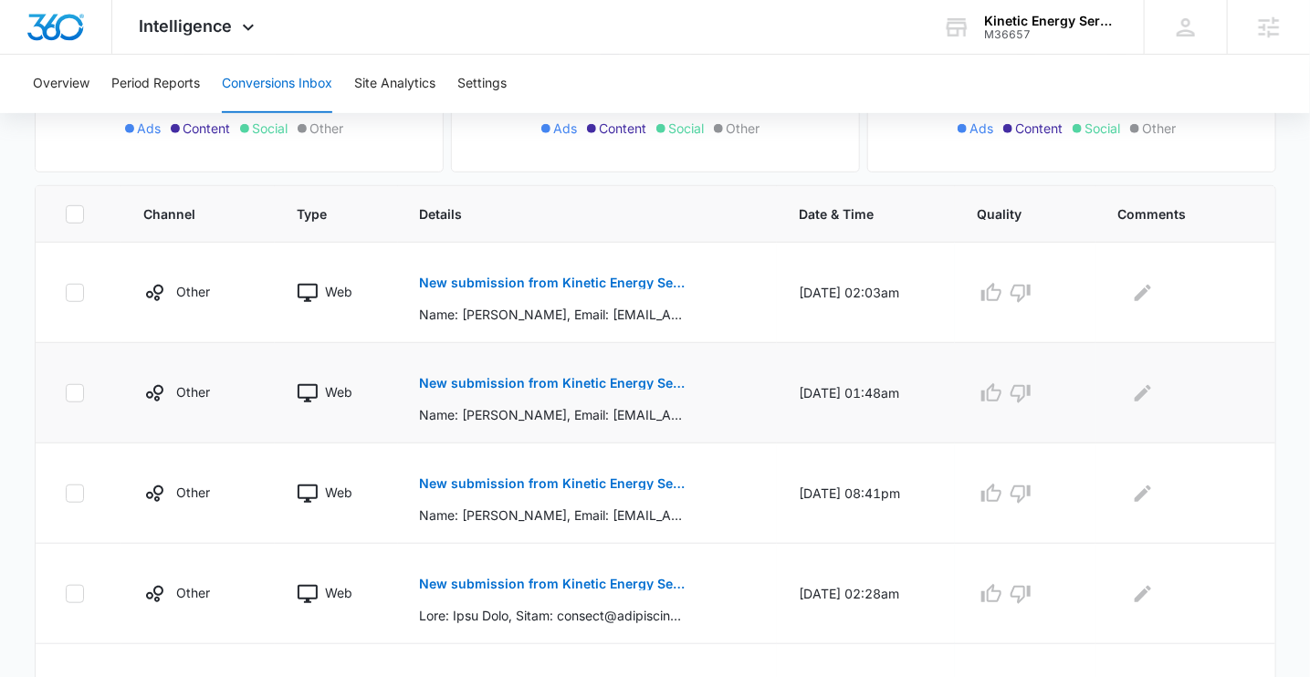
scroll to position [0, 0]
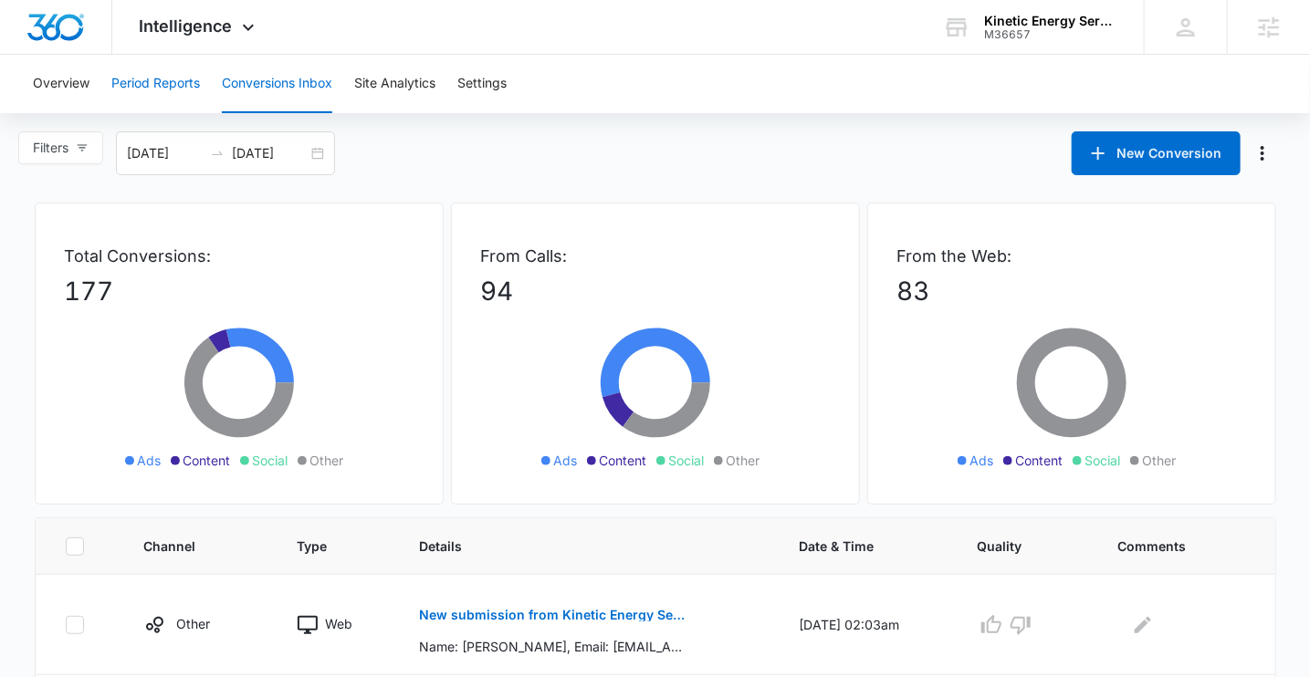
click at [155, 91] on button "Period Reports" at bounding box center [155, 84] width 89 height 58
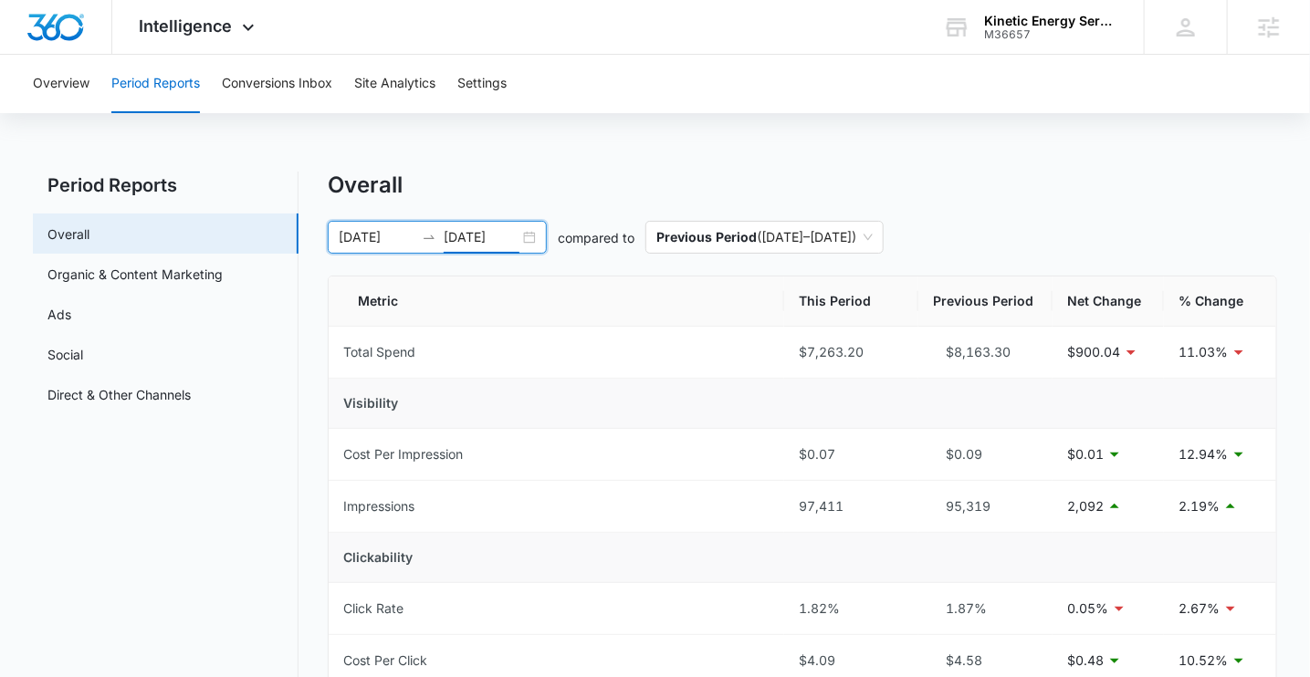
click at [472, 227] on input "09/08/2025" at bounding box center [482, 237] width 76 height 20
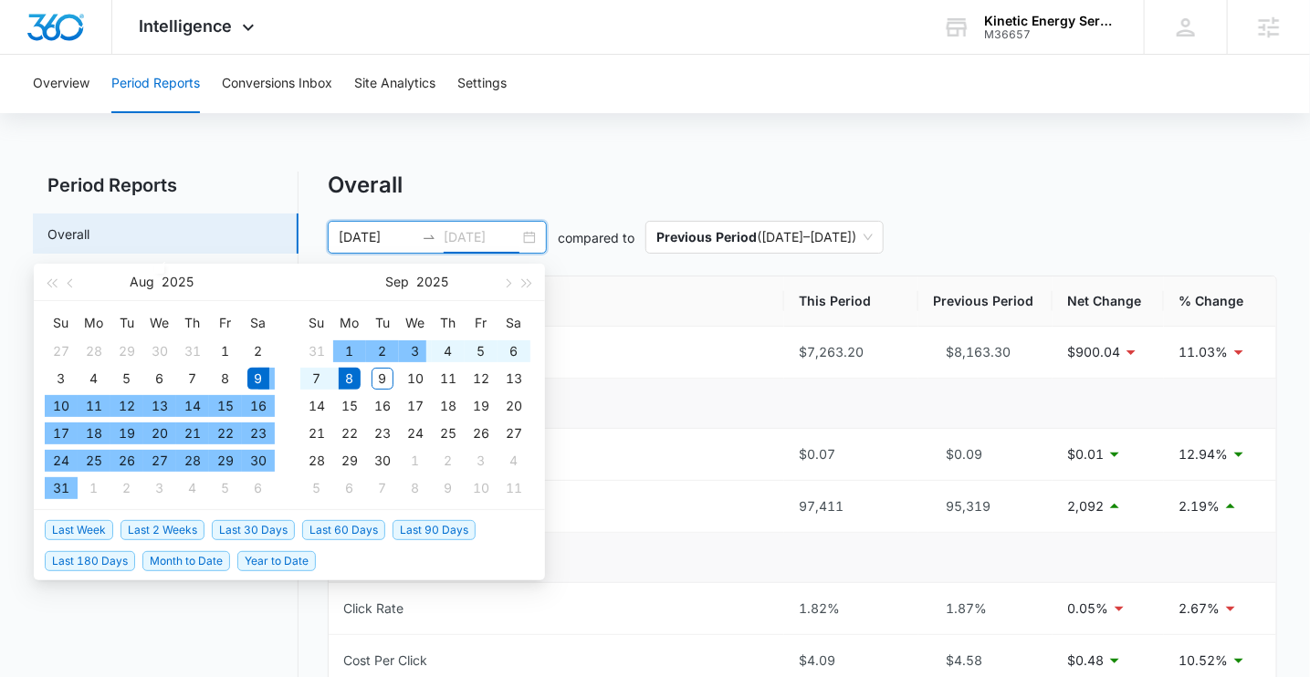
type input "09/08/2025"
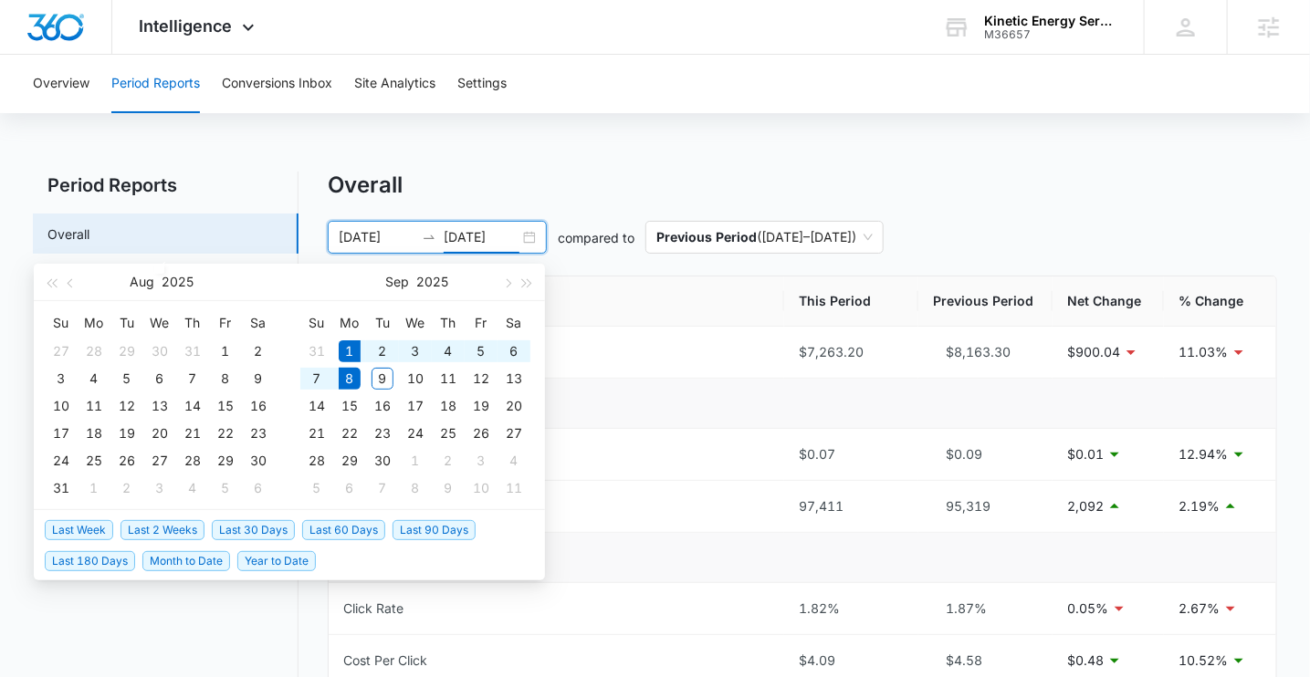
click at [74, 528] on span "Last Week" at bounding box center [79, 530] width 68 height 20
type input "09/01/2025"
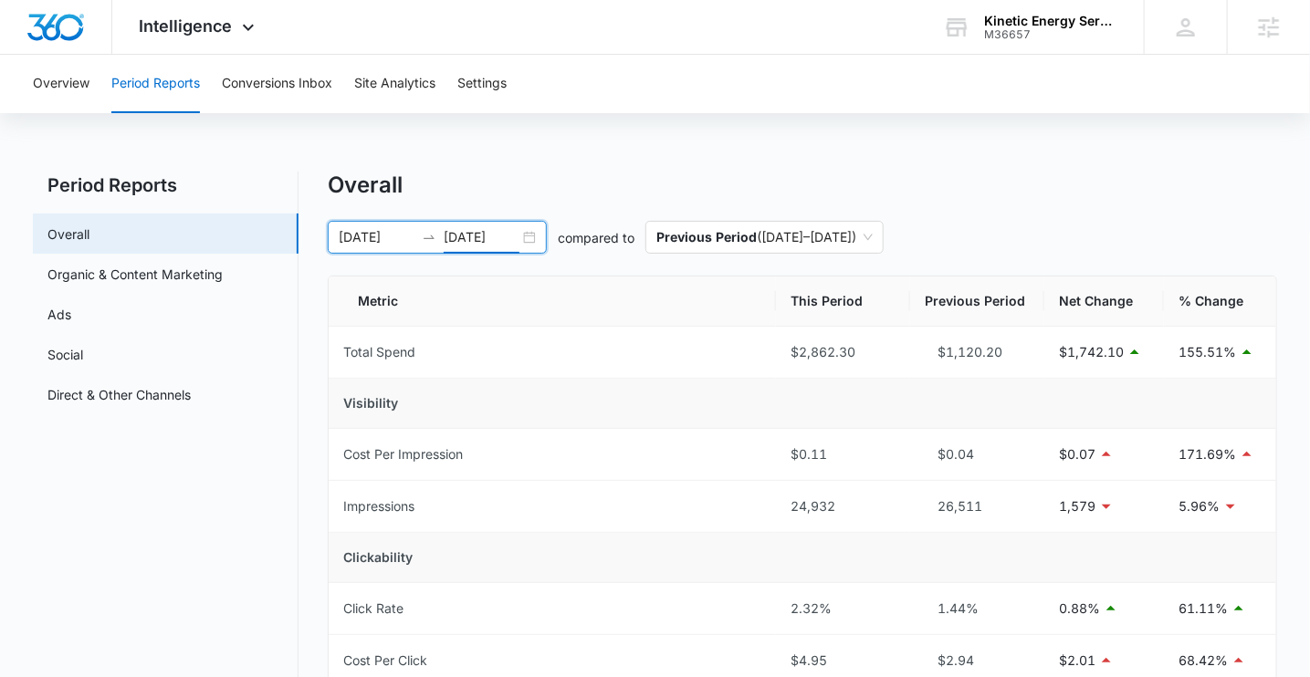
click at [750, 184] on div "Overall" at bounding box center [802, 185] width 949 height 27
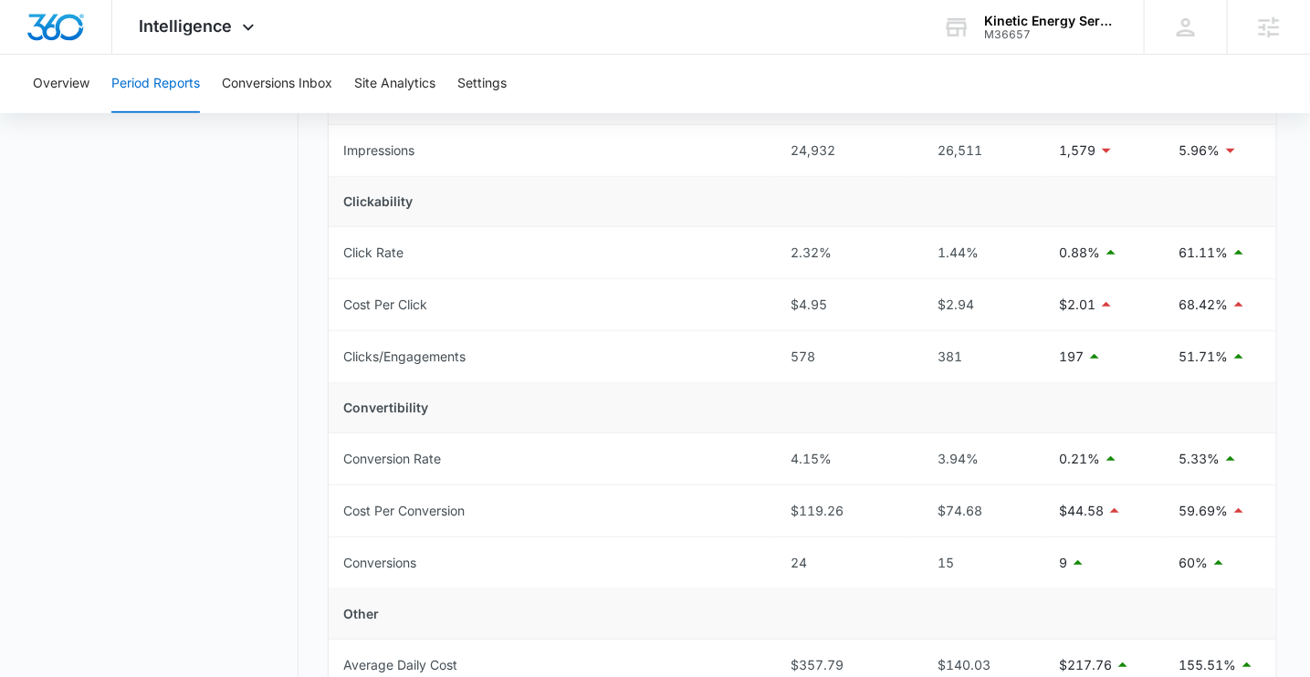
scroll to position [351, 0]
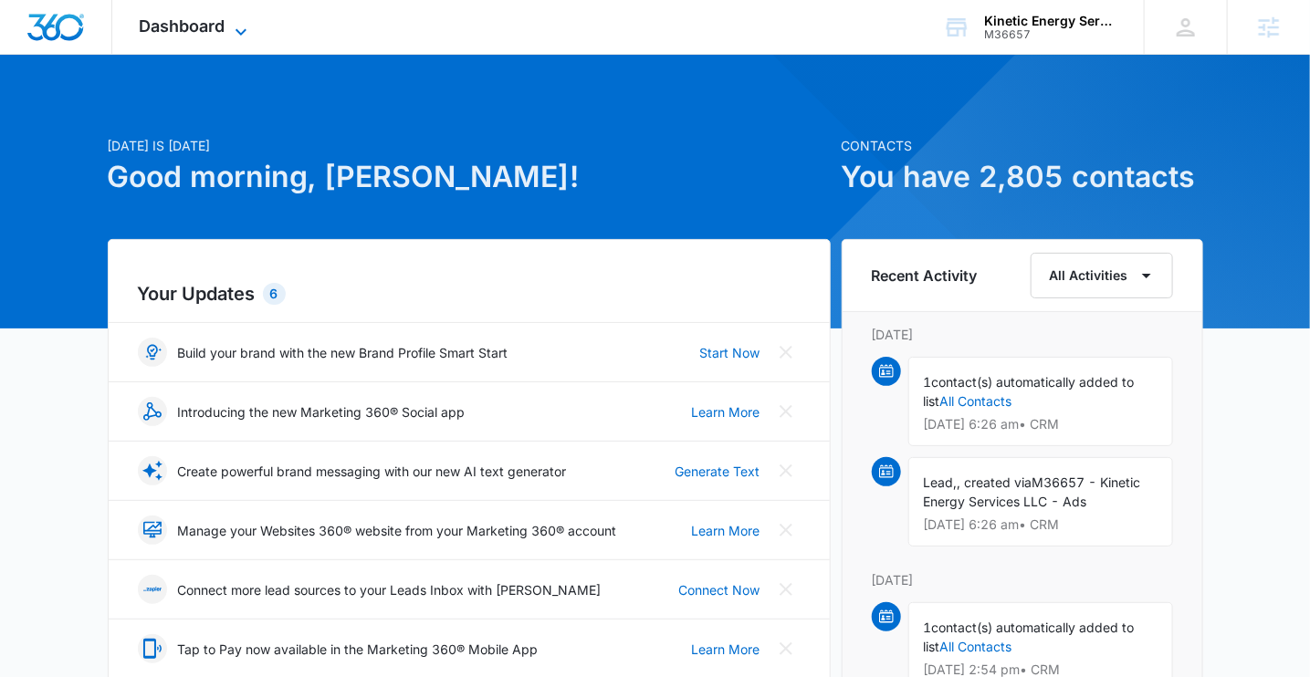
click at [206, 35] on span "Dashboard" at bounding box center [183, 25] width 86 height 19
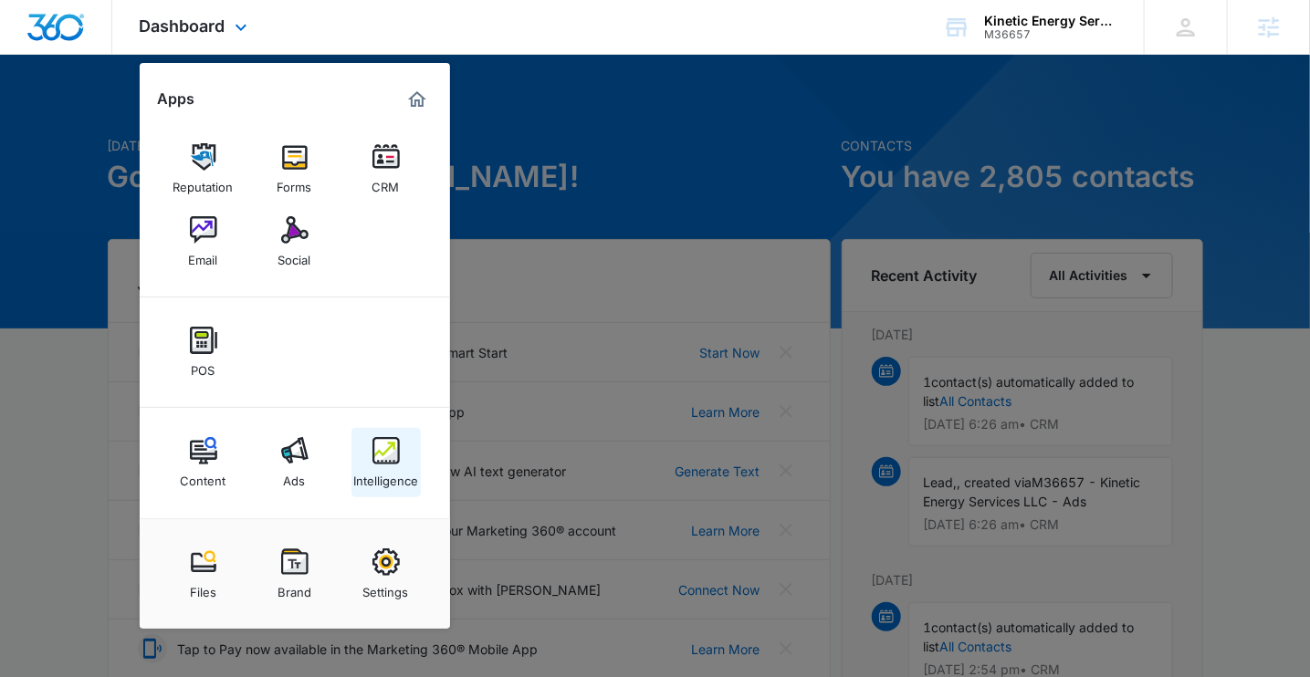
click at [372, 455] on img at bounding box center [385, 450] width 27 height 27
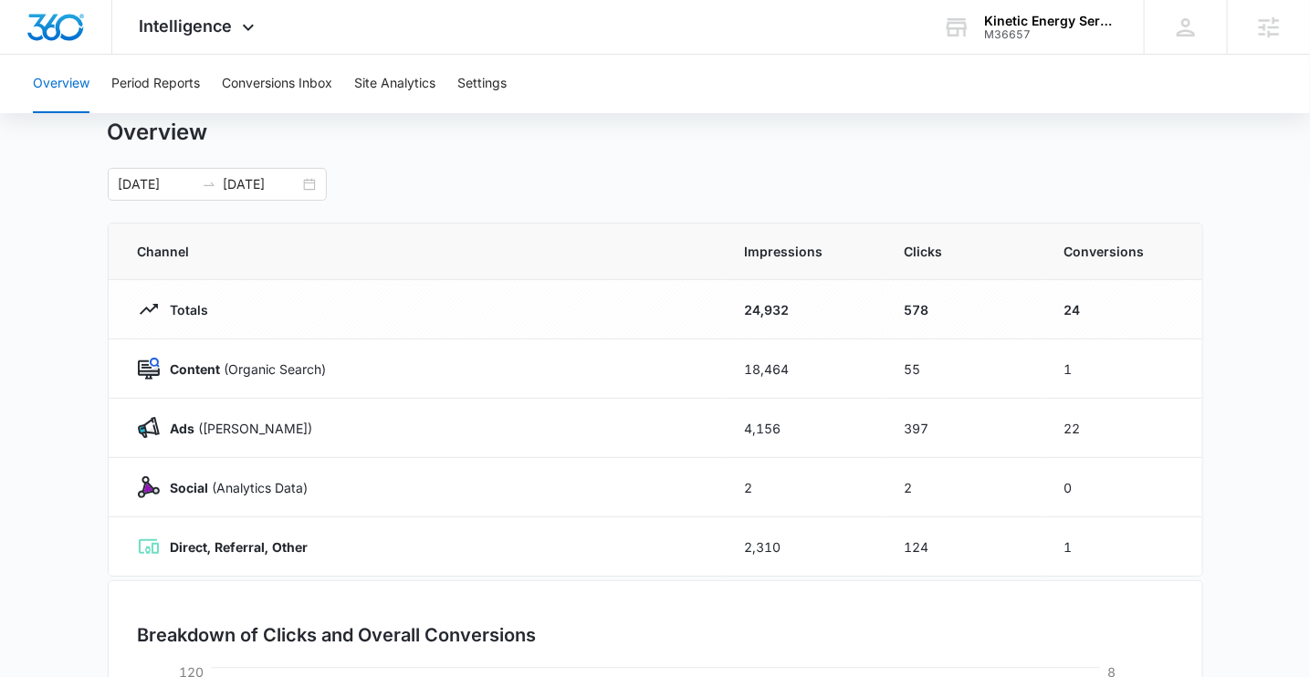
scroll to position [34, 0]
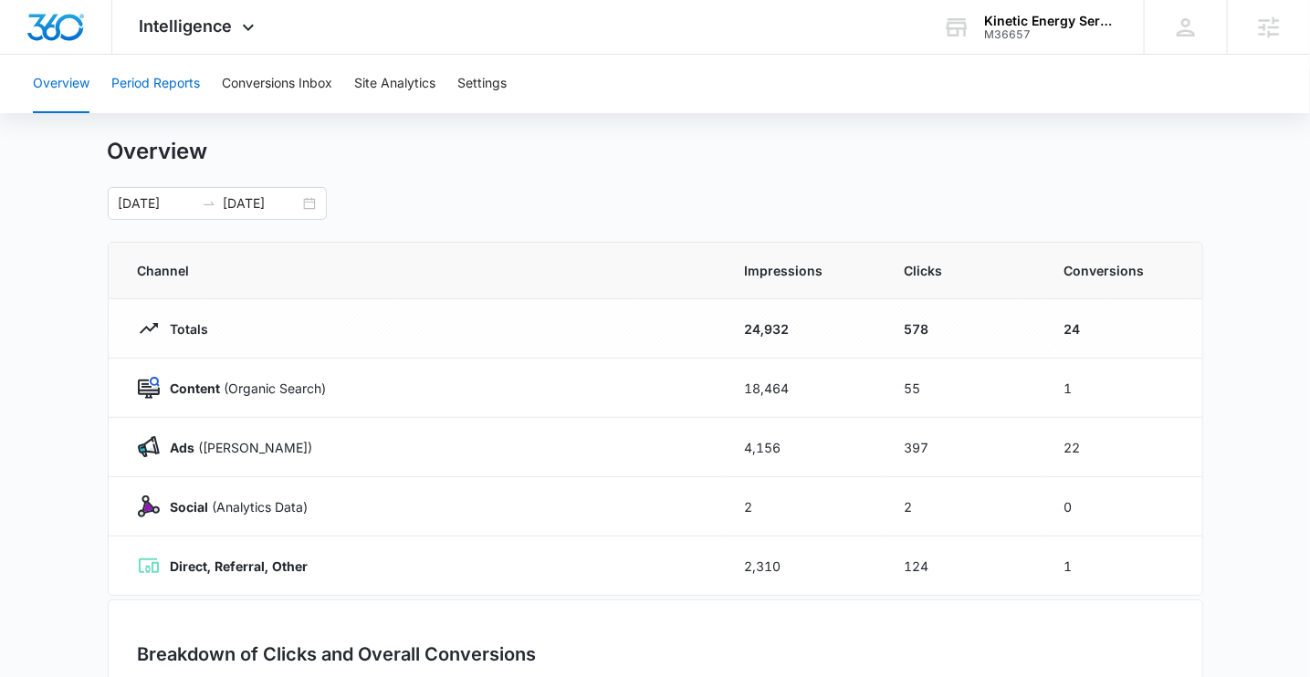
click at [151, 79] on button "Period Reports" at bounding box center [155, 84] width 89 height 58
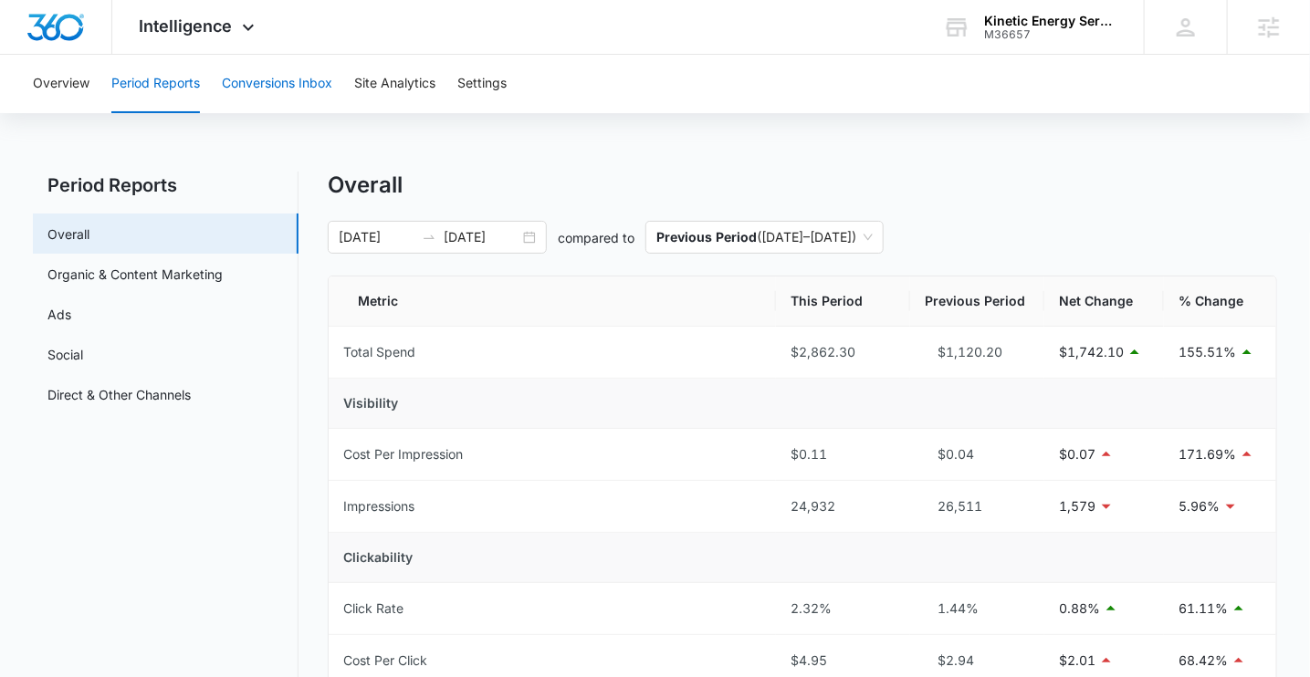
click at [267, 84] on button "Conversions Inbox" at bounding box center [277, 84] width 110 height 58
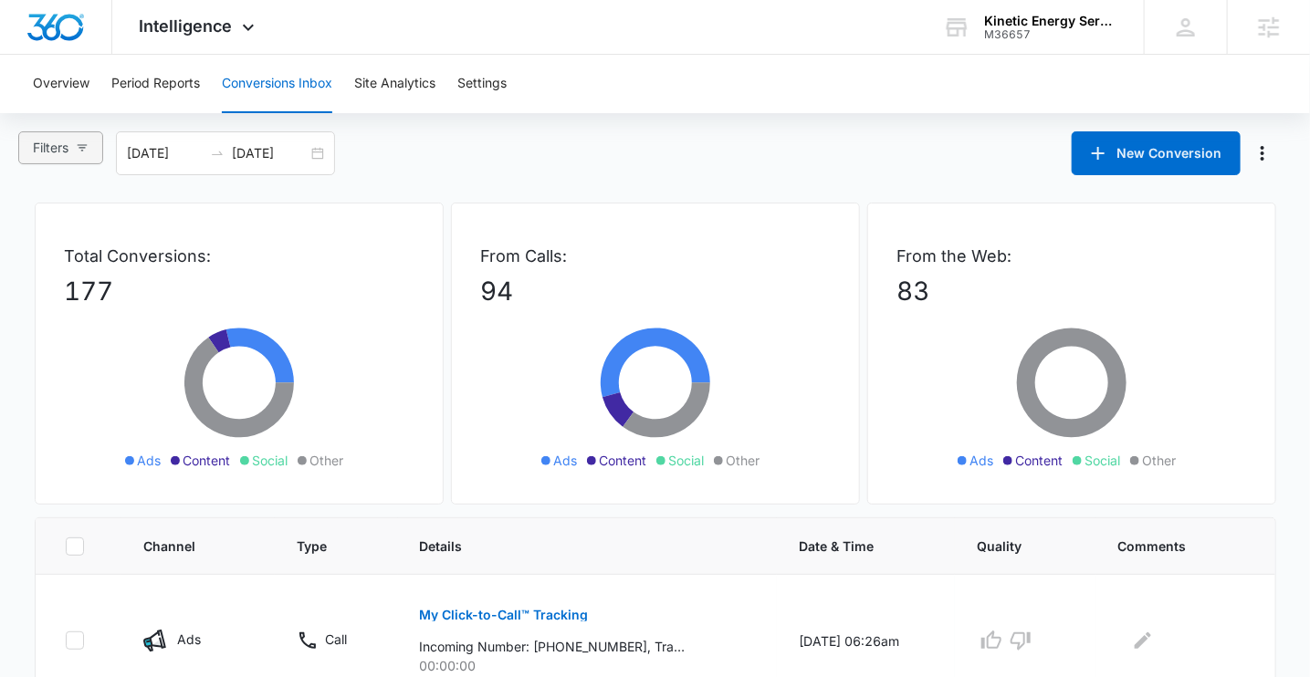
click at [89, 150] on icon "button" at bounding box center [82, 148] width 13 height 13
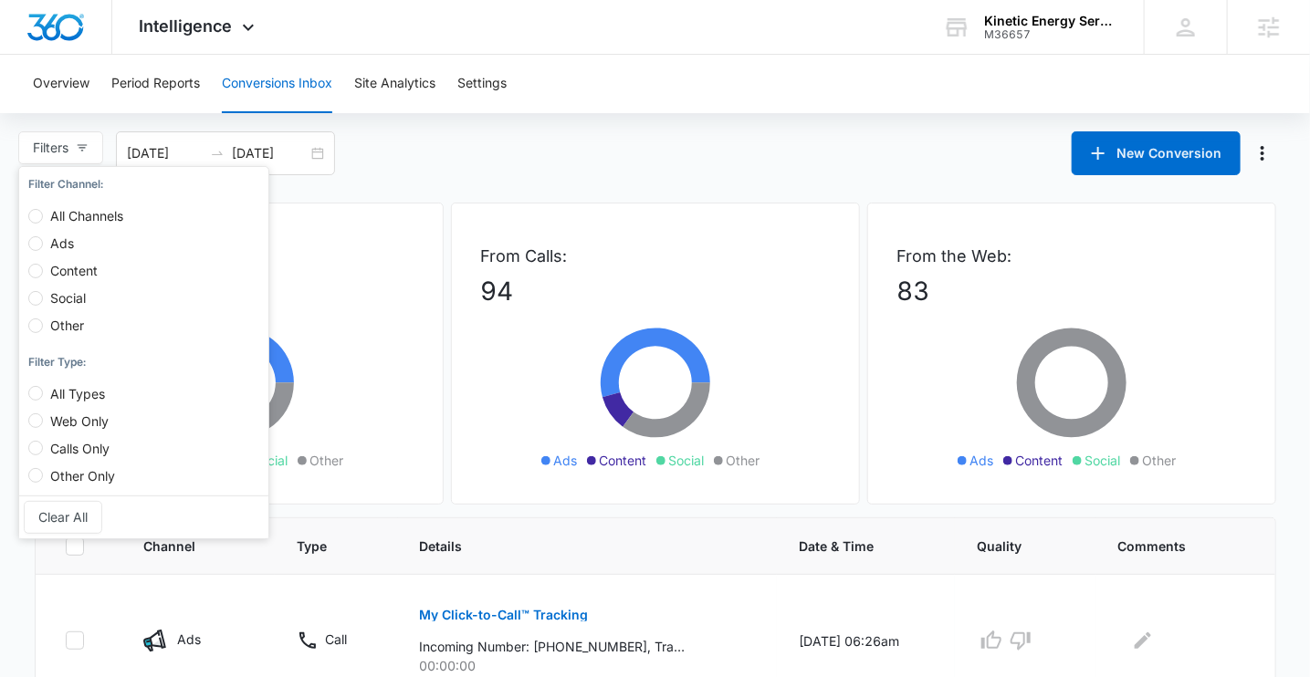
click at [55, 424] on span "Web Only" at bounding box center [79, 422] width 73 height 16
click at [43, 424] on input "Web Only" at bounding box center [35, 421] width 15 height 15
radio input "true"
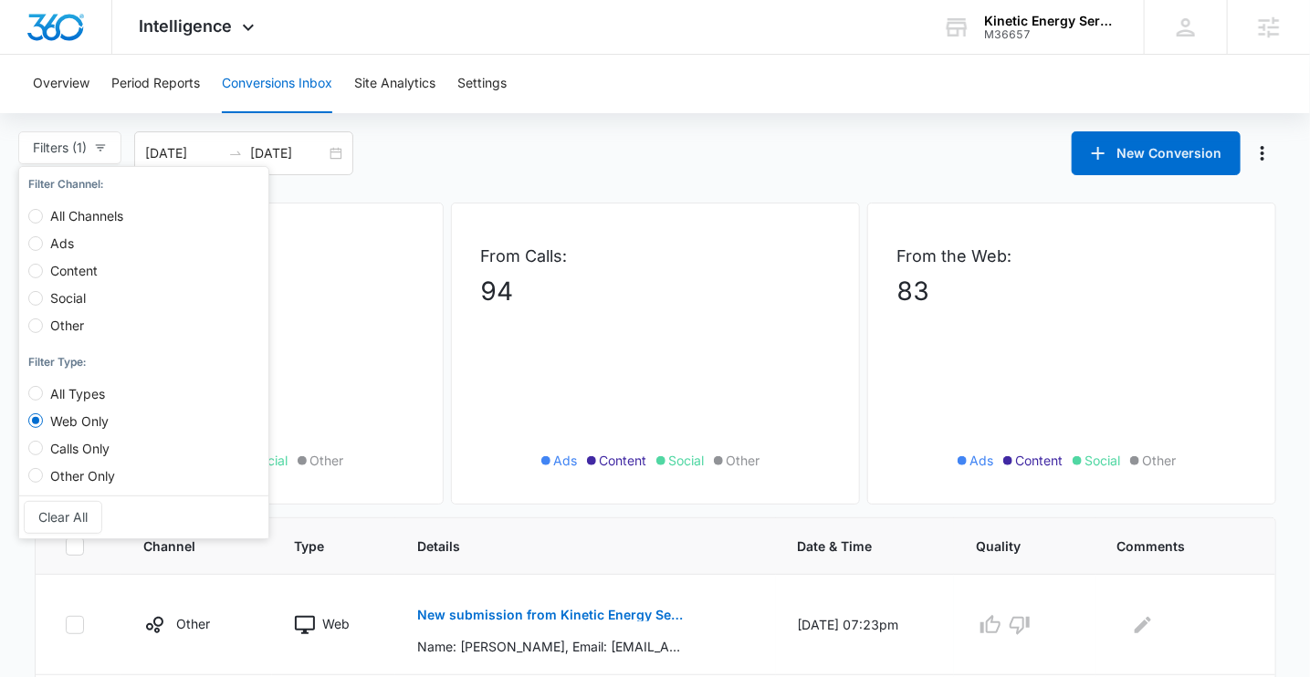
click at [509, 151] on div "Filters (1) Filter Channel : All Channels Ads Content Social Other Filter Type …" at bounding box center [655, 153] width 1310 height 44
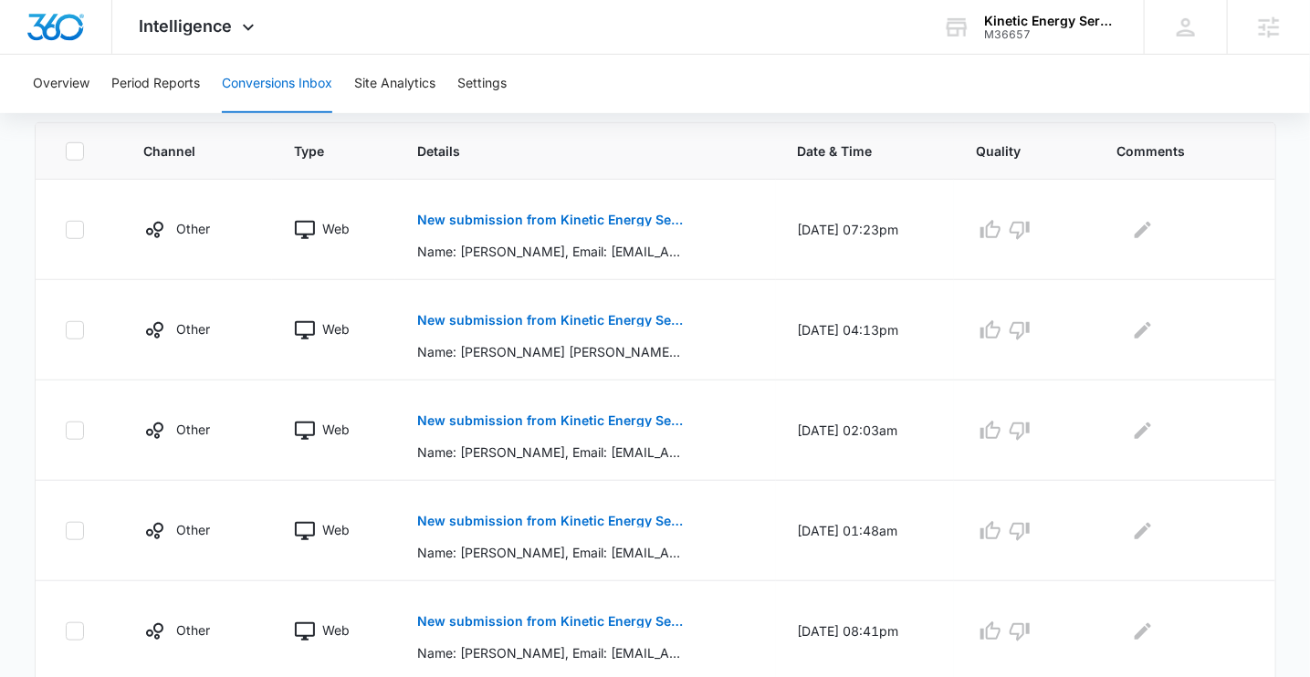
scroll to position [404, 0]
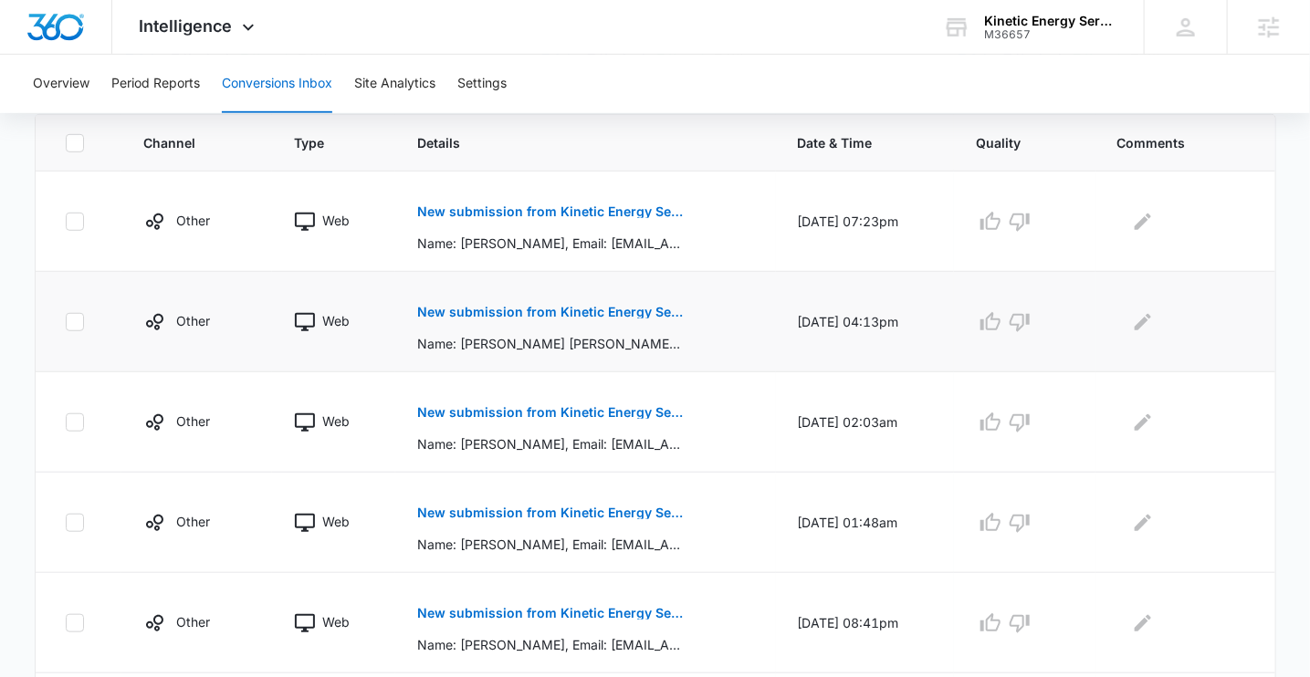
click at [559, 320] on button "New submission from Kinetic Energy Services Contact Form" at bounding box center [550, 312] width 266 height 44
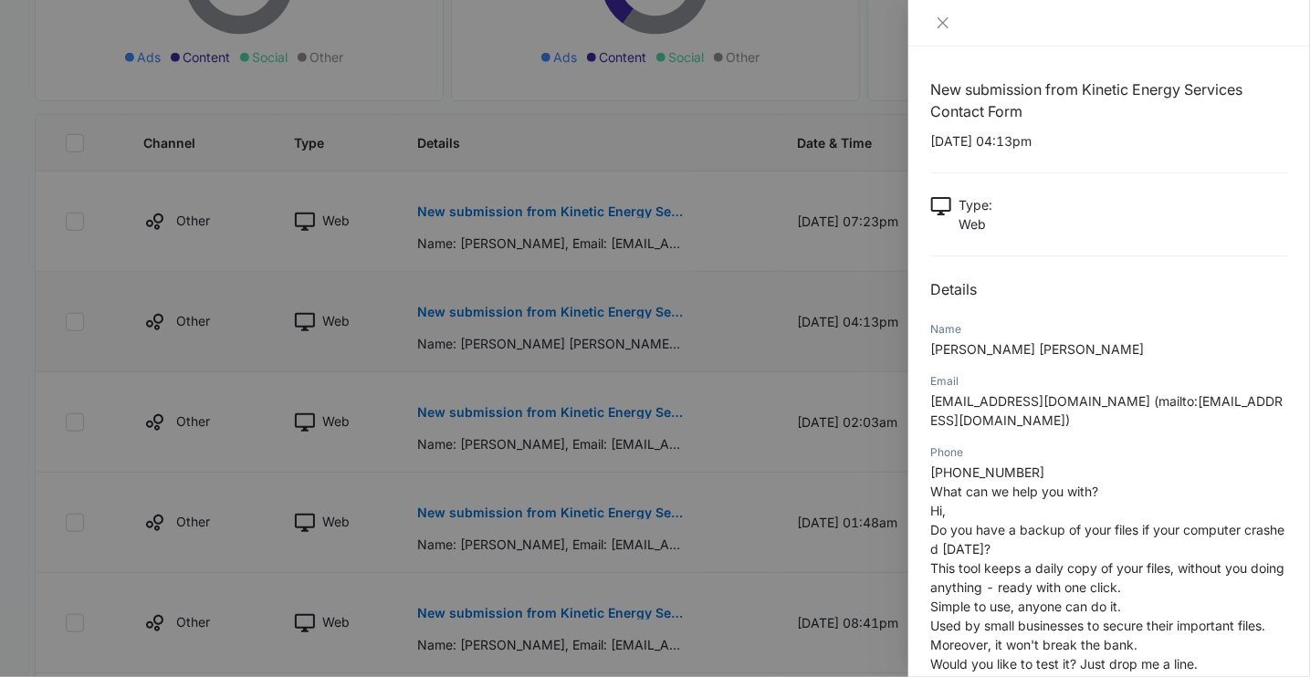
click at [559, 320] on div at bounding box center [655, 338] width 1310 height 677
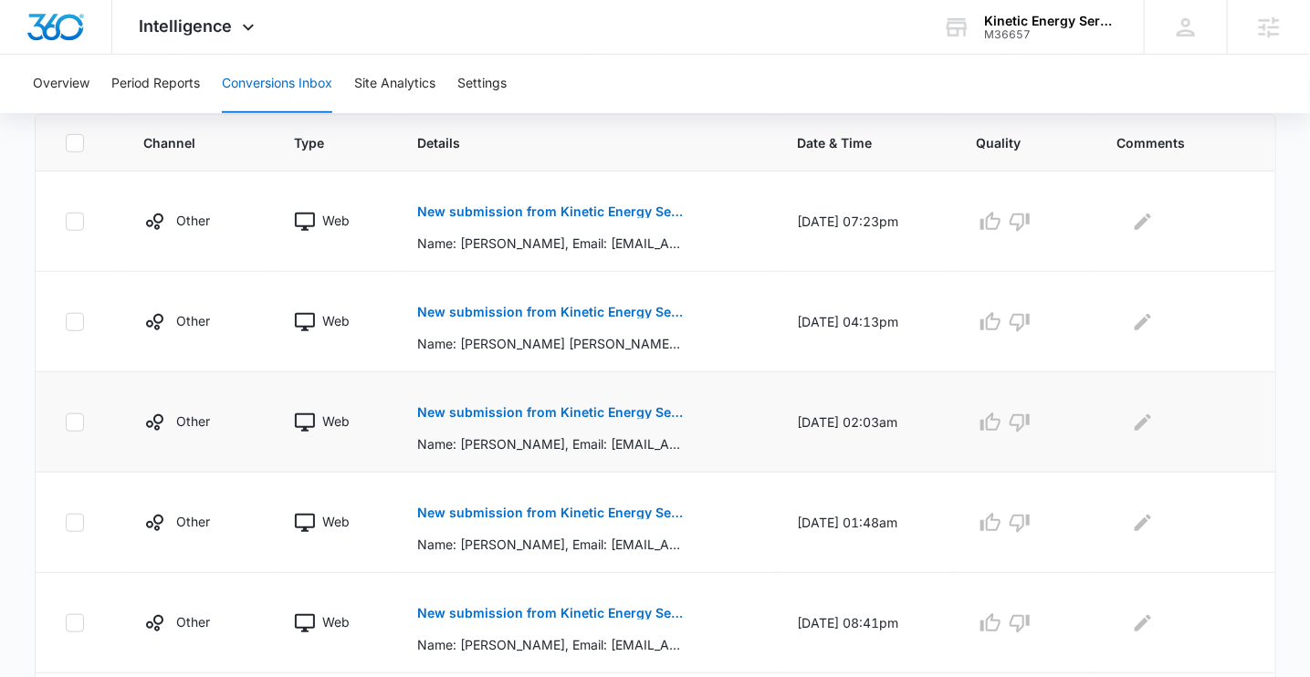
click at [560, 407] on p "New submission from Kinetic Energy Services Contact Form" at bounding box center [550, 412] width 266 height 13
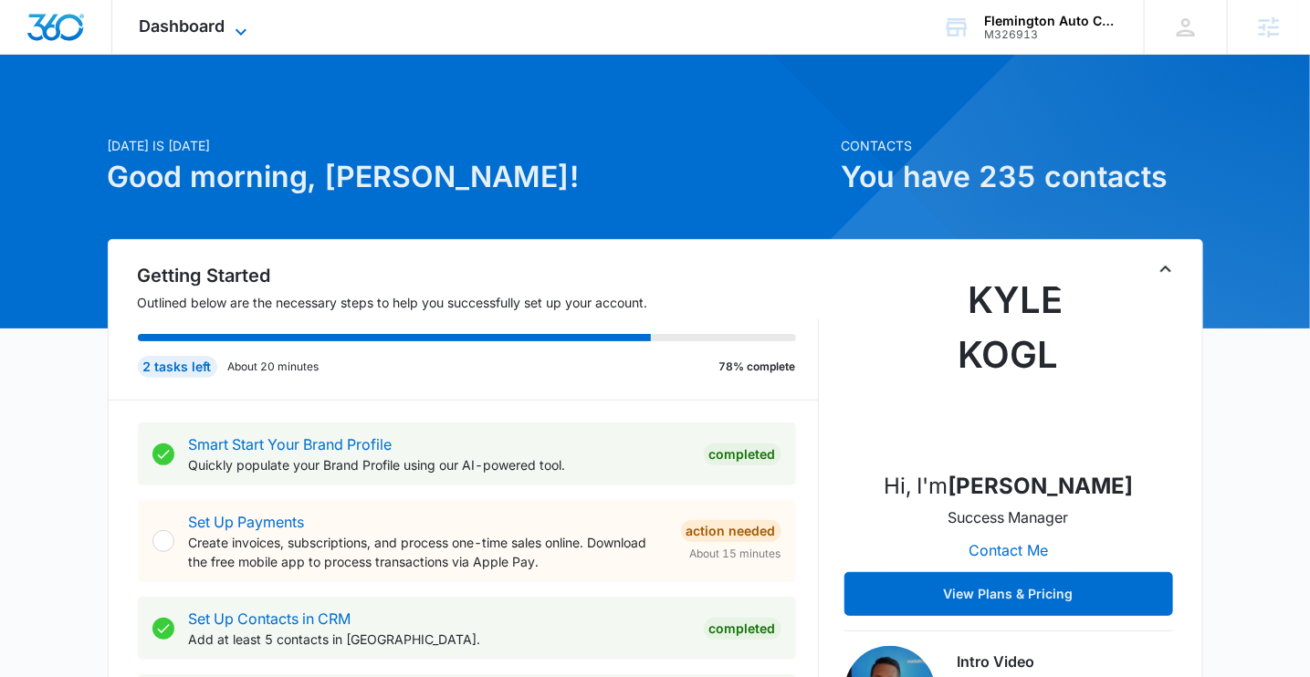
click at [200, 24] on span "Dashboard" at bounding box center [183, 25] width 86 height 19
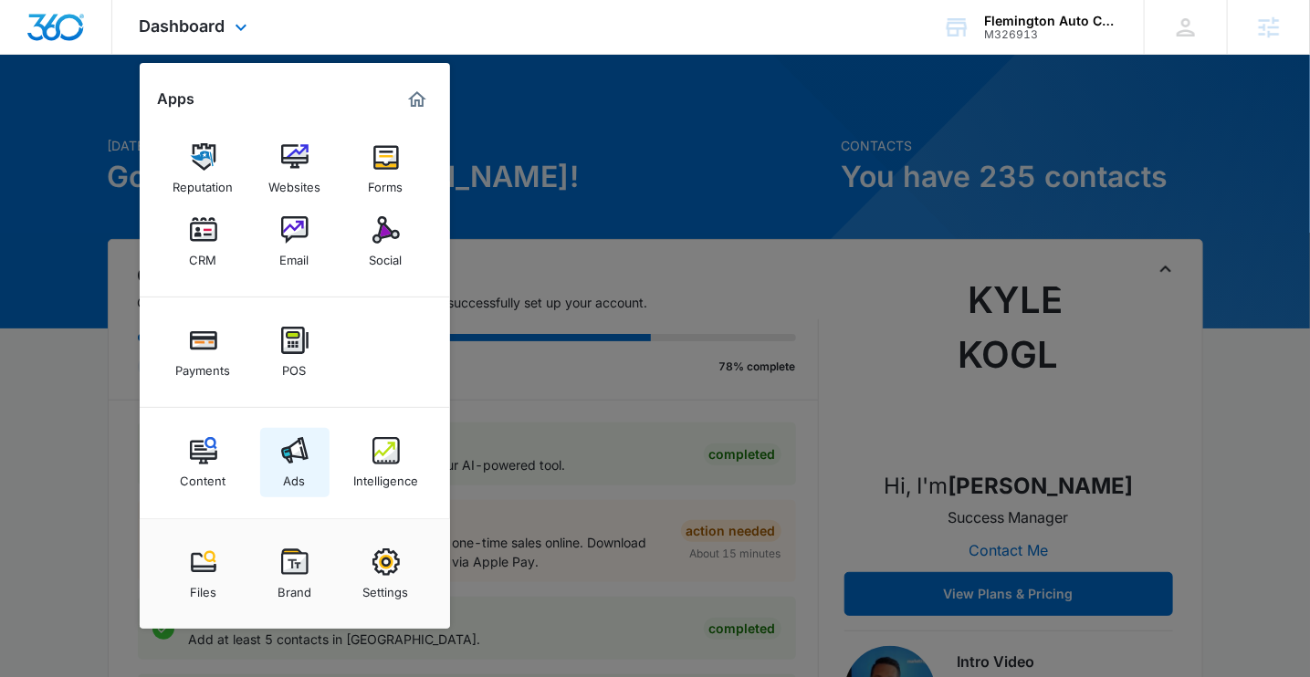
click at [268, 457] on link "Ads" at bounding box center [294, 462] width 69 height 69
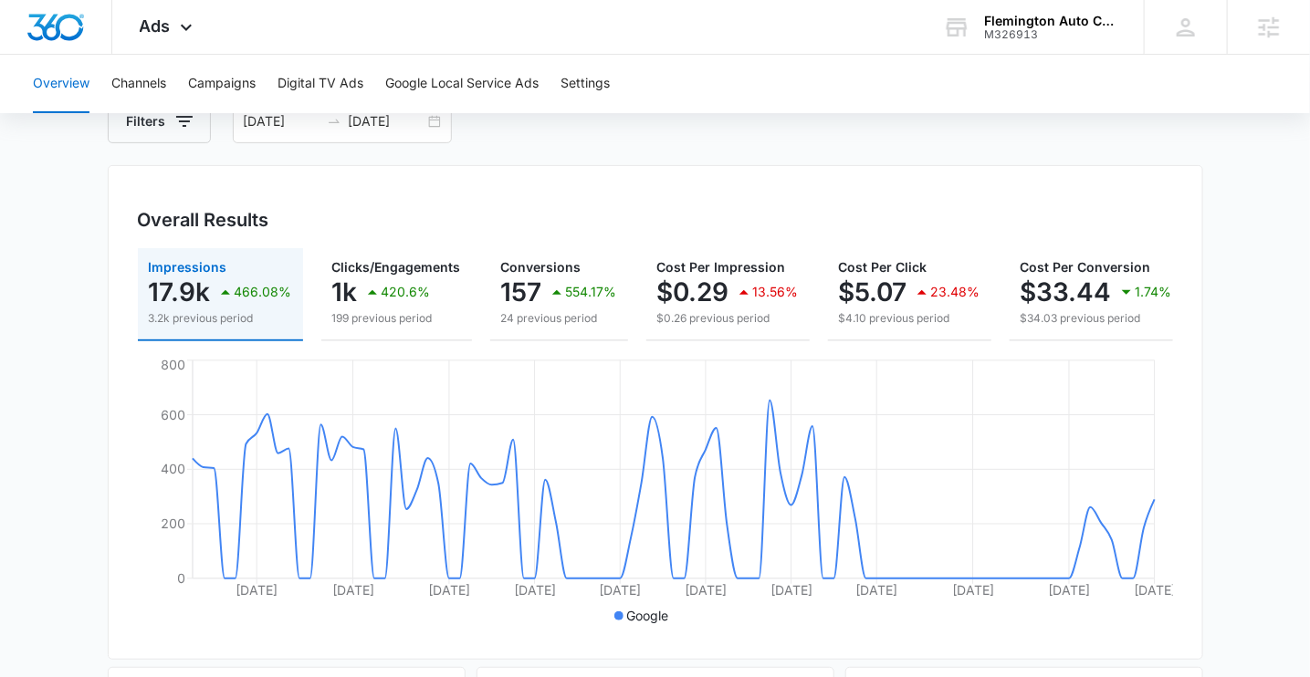
scroll to position [120, 0]
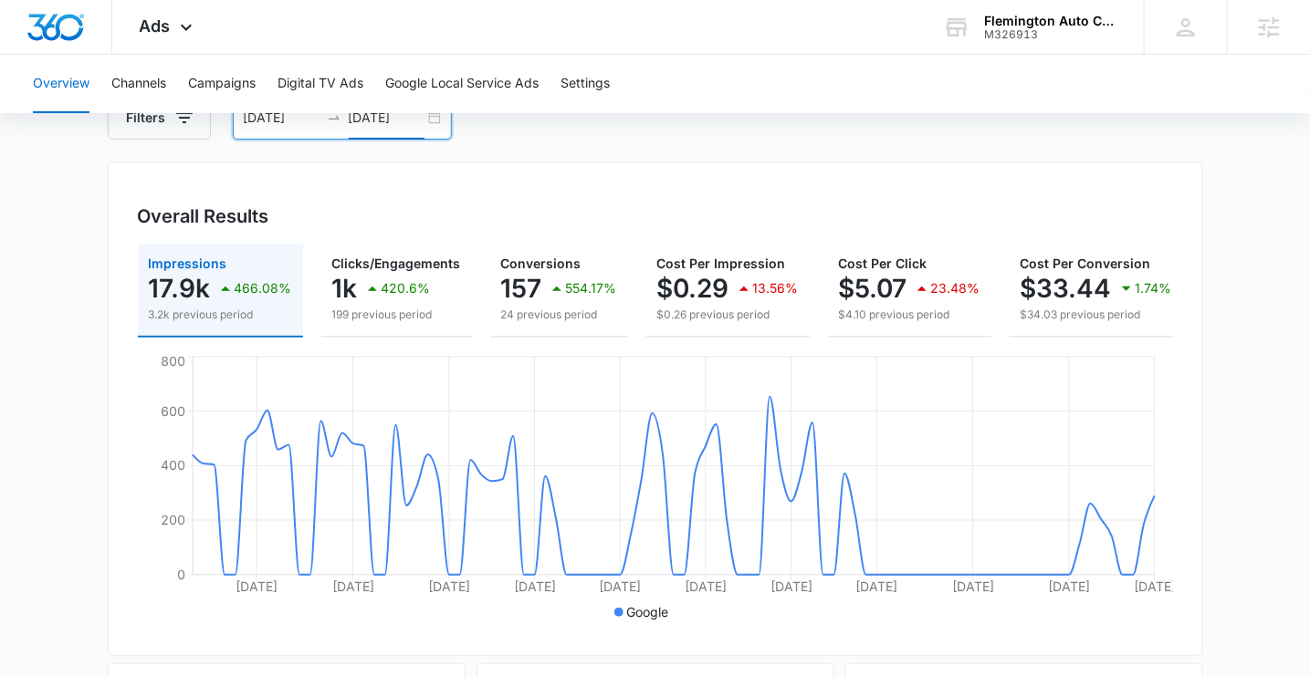
click at [387, 119] on input "09/02/2025" at bounding box center [387, 118] width 76 height 20
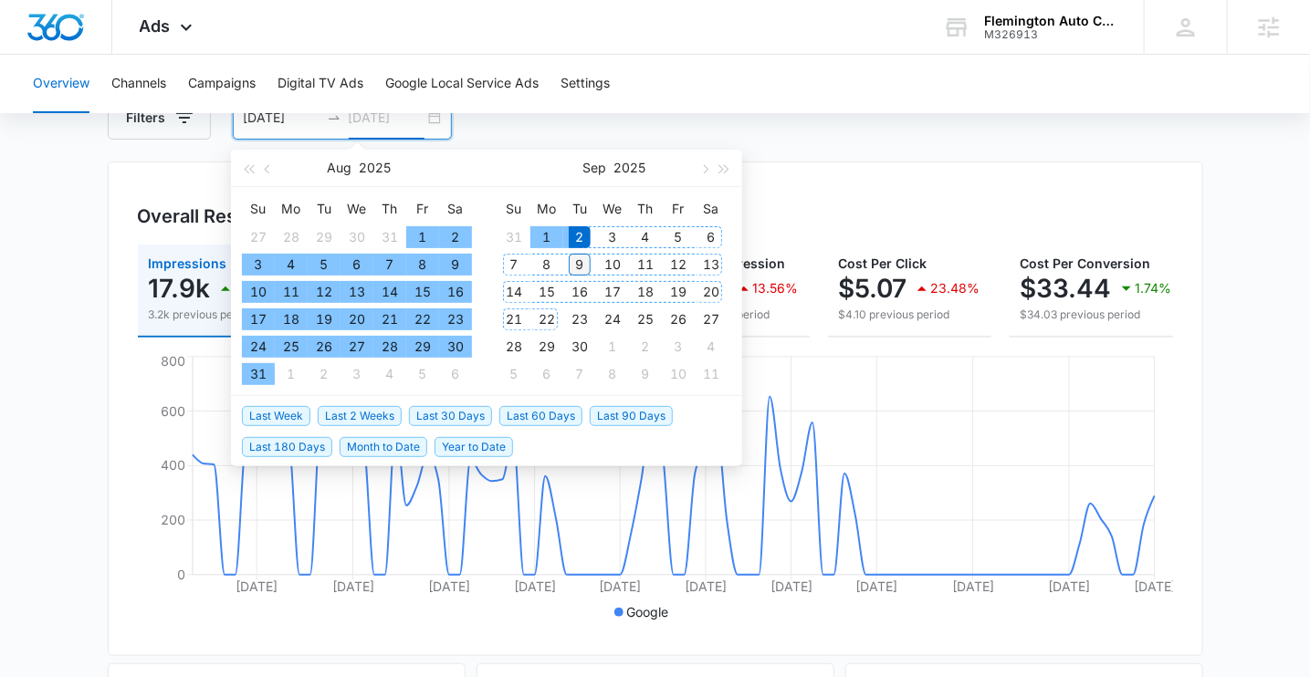
type input "09/09/2025"
click at [582, 257] on div "9" at bounding box center [580, 265] width 22 height 22
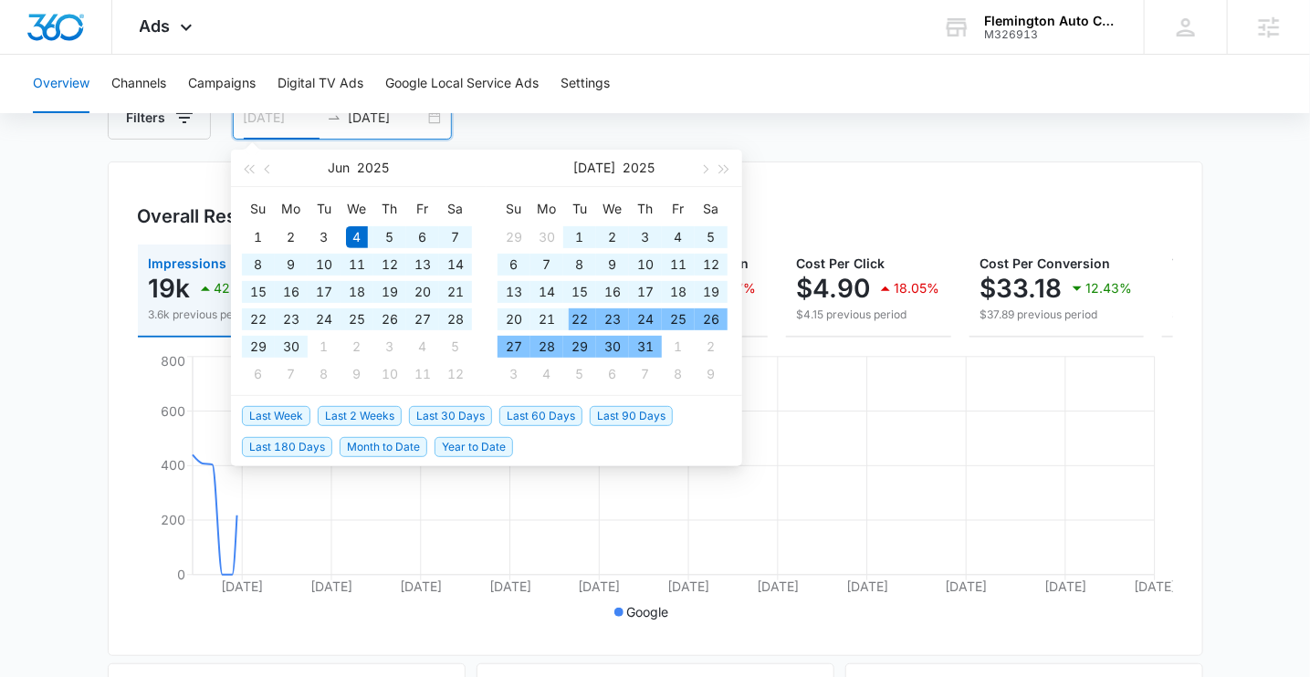
type input "06/04/2025"
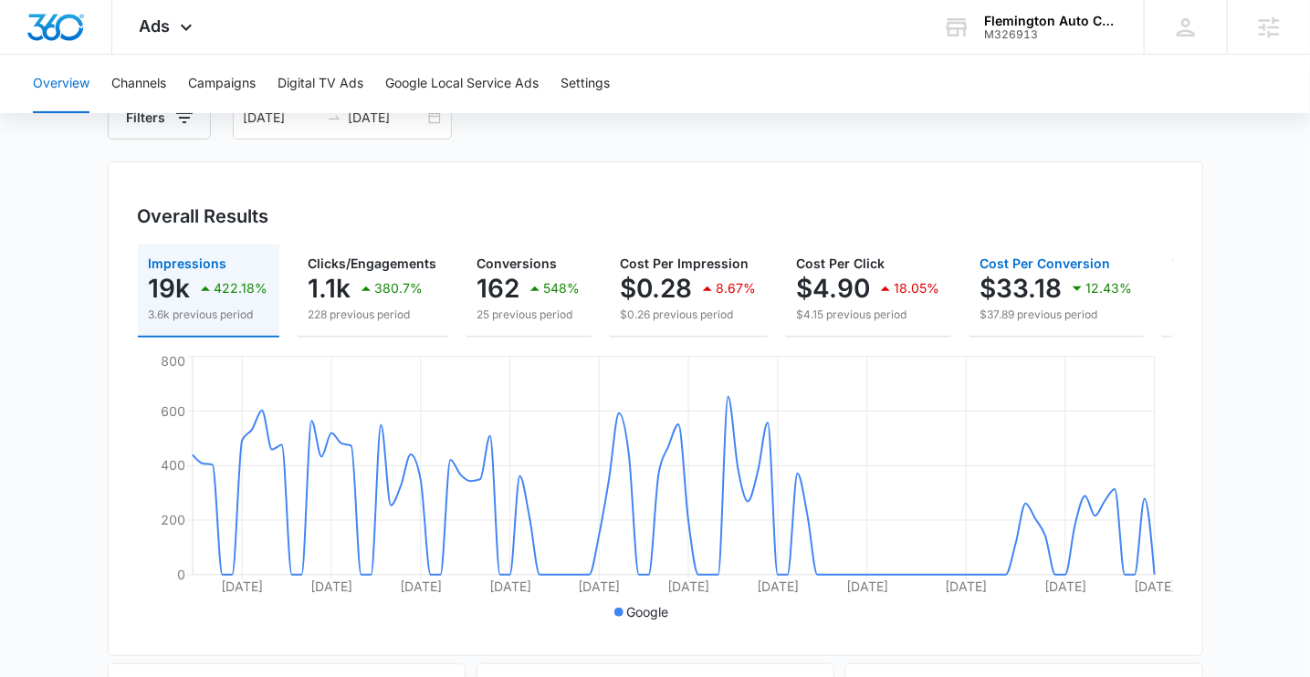
click at [1053, 274] on p "$33.18" at bounding box center [1021, 288] width 82 height 29
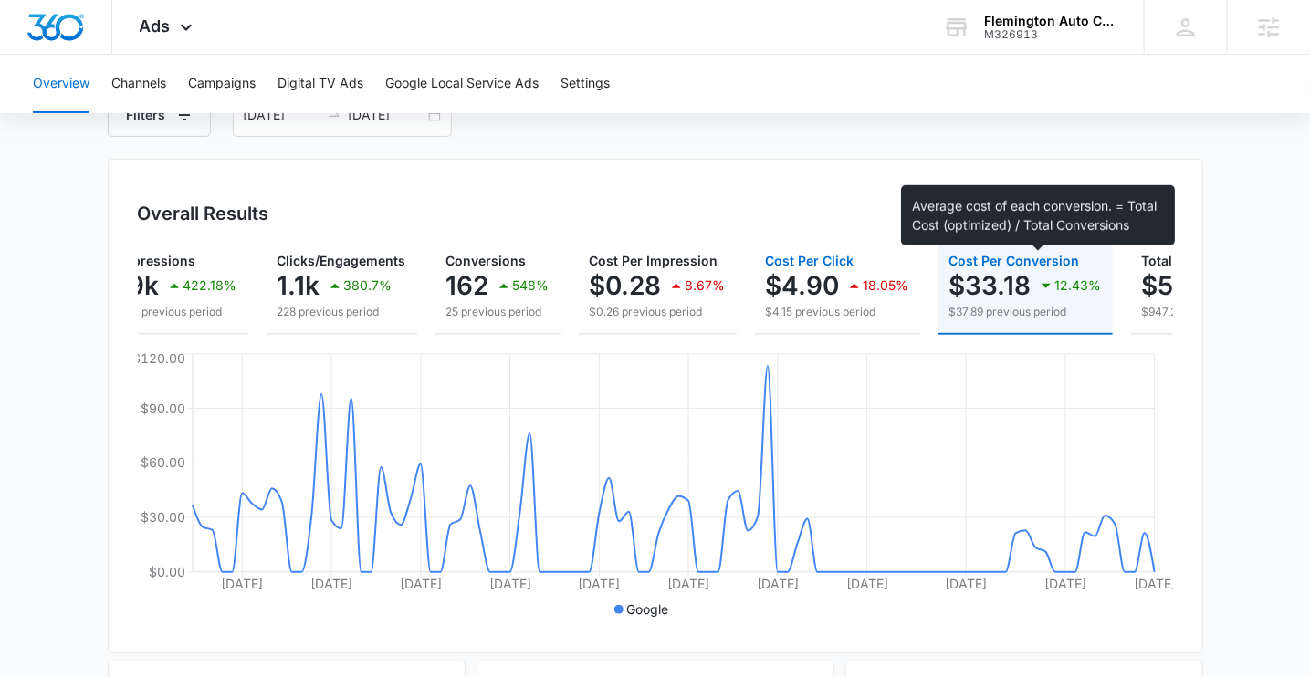
scroll to position [0, 0]
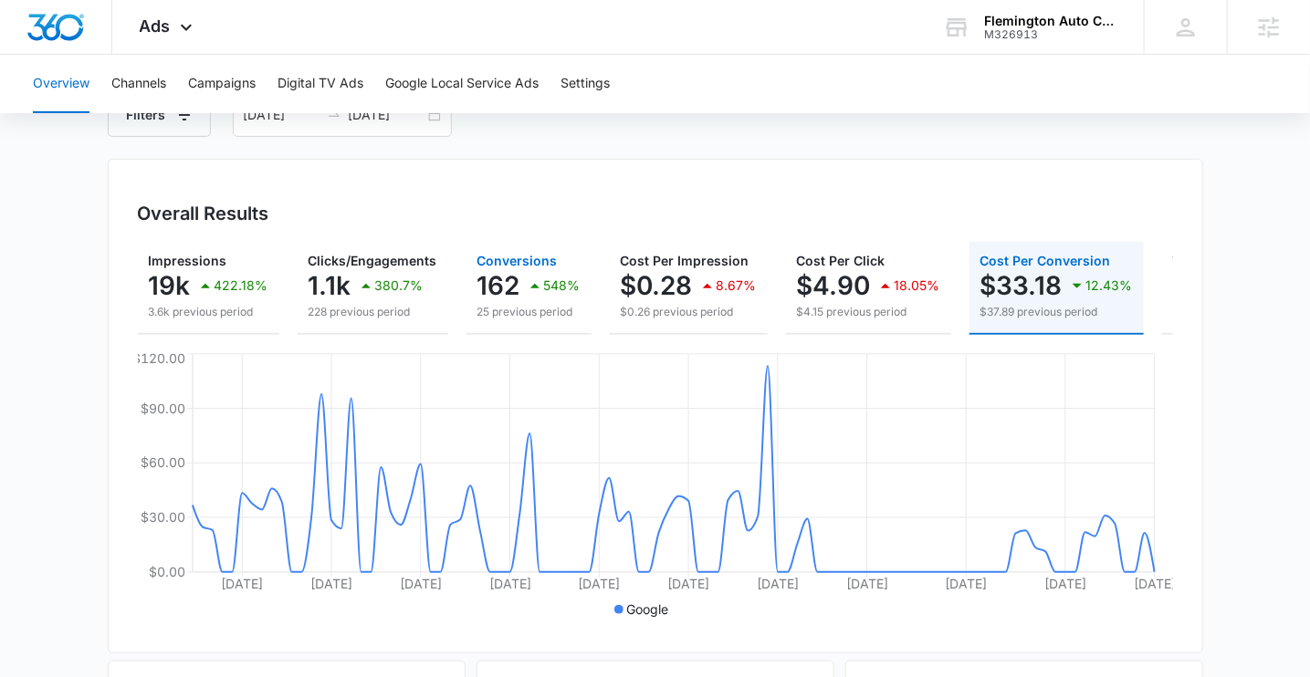
click at [531, 272] on div "548%" at bounding box center [552, 285] width 57 height 37
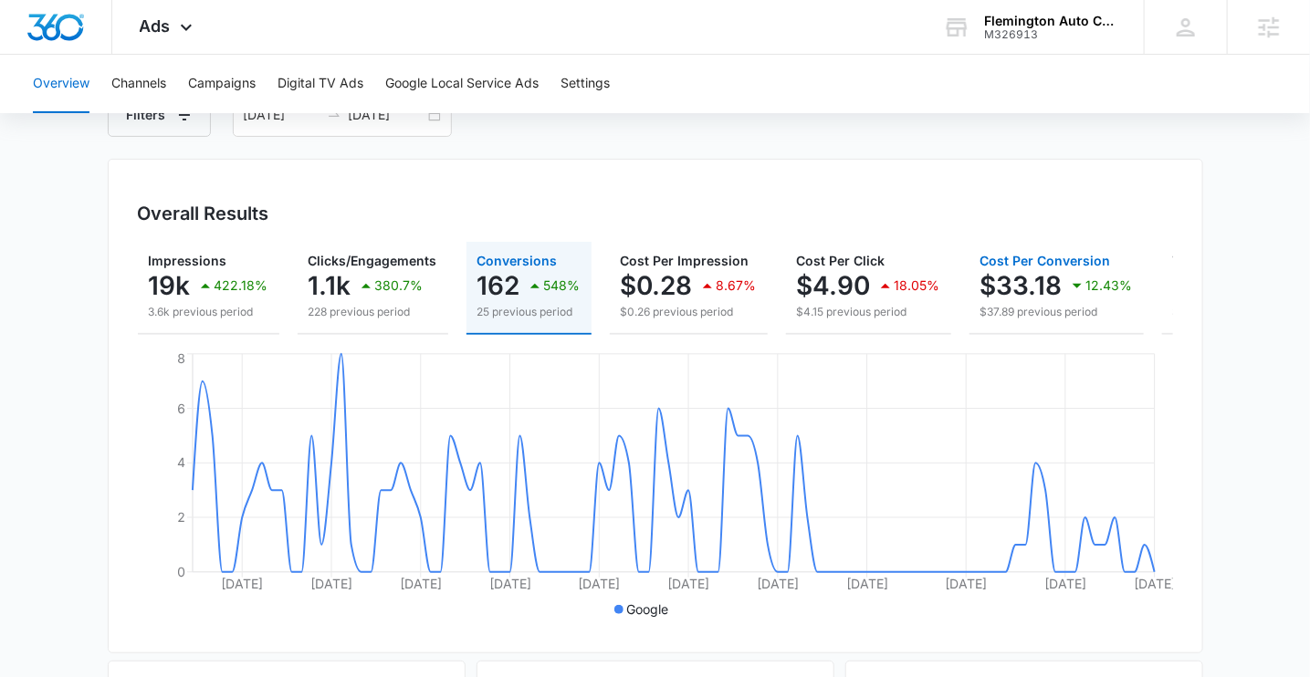
click at [1001, 272] on p "$33.18" at bounding box center [1021, 285] width 82 height 29
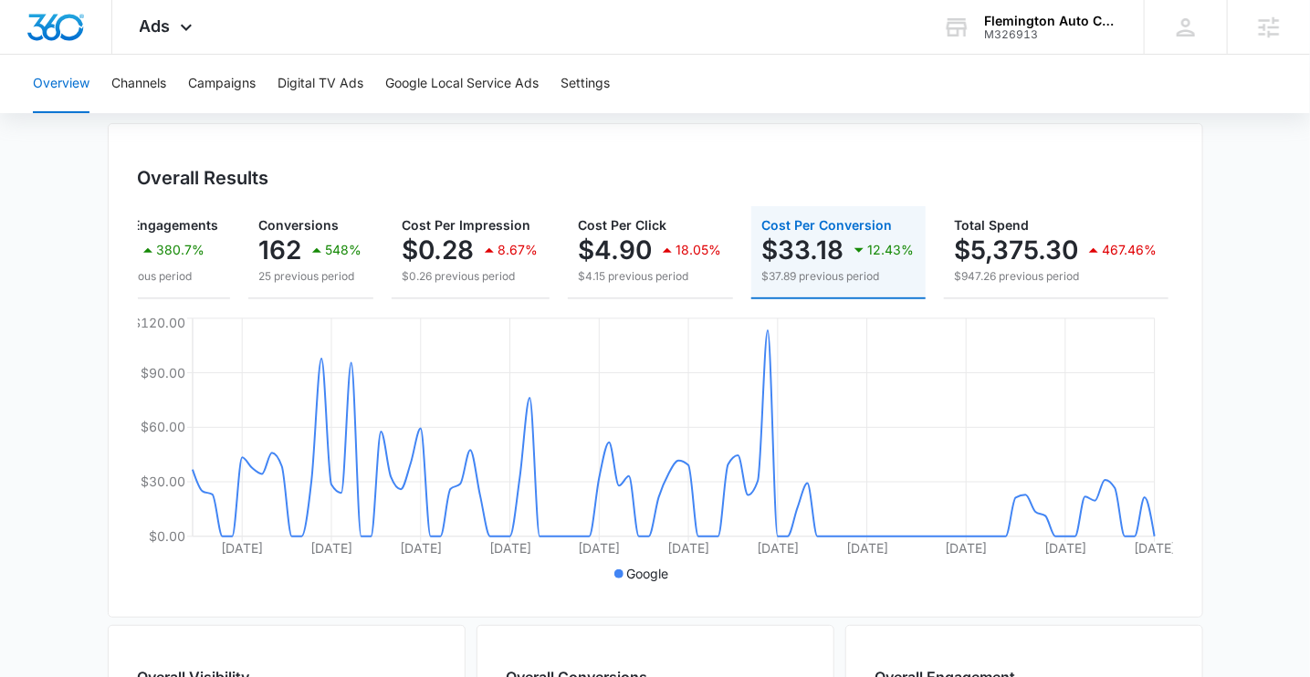
scroll to position [163, 0]
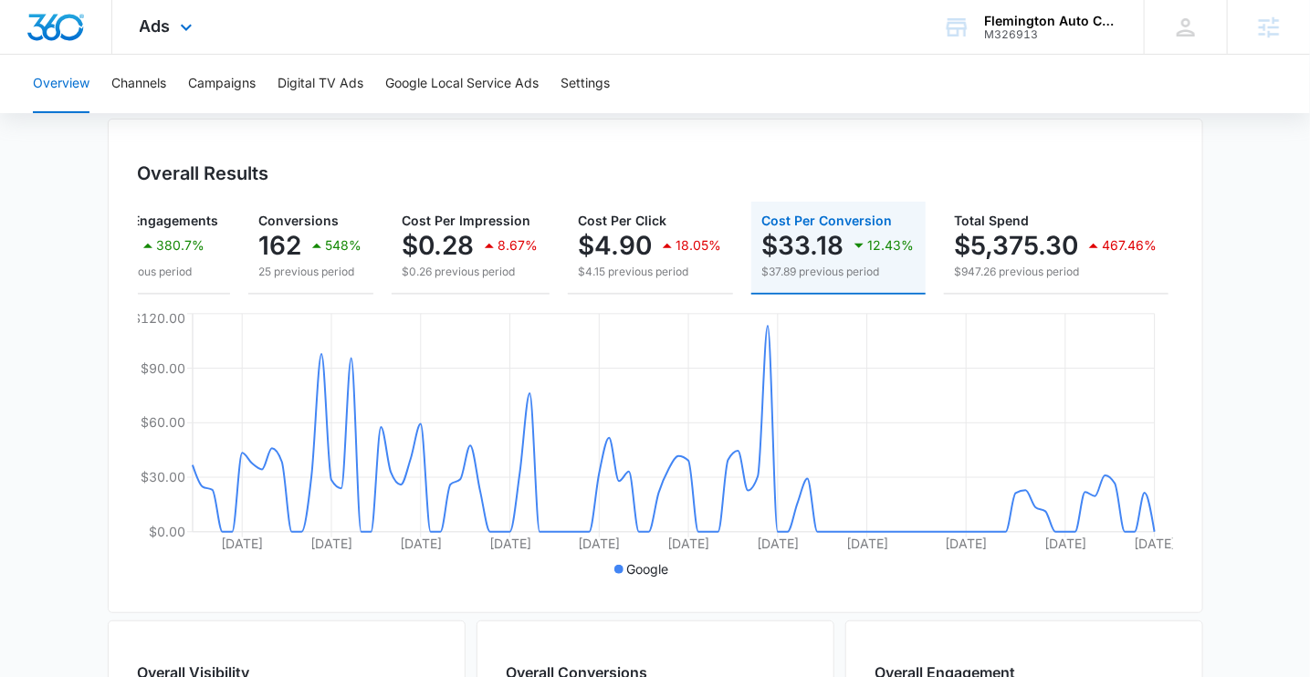
click at [65, 18] on img "Dashboard" at bounding box center [55, 27] width 58 height 27
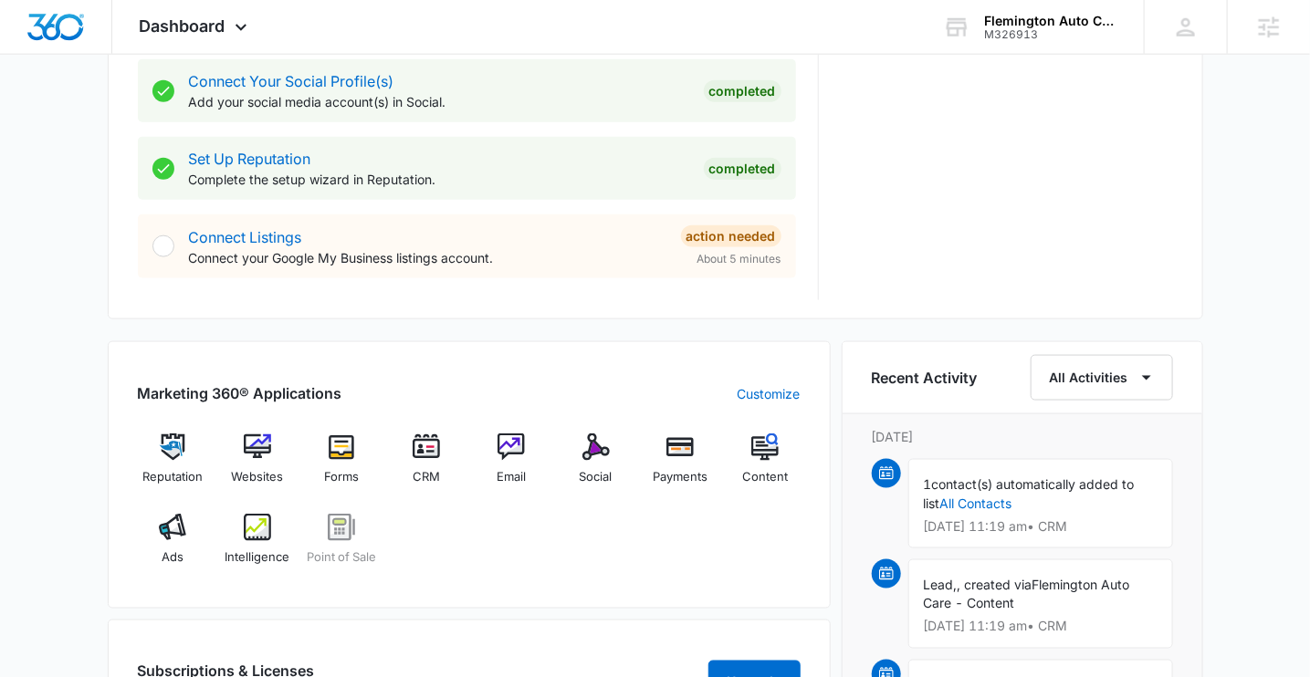
scroll to position [856, 0]
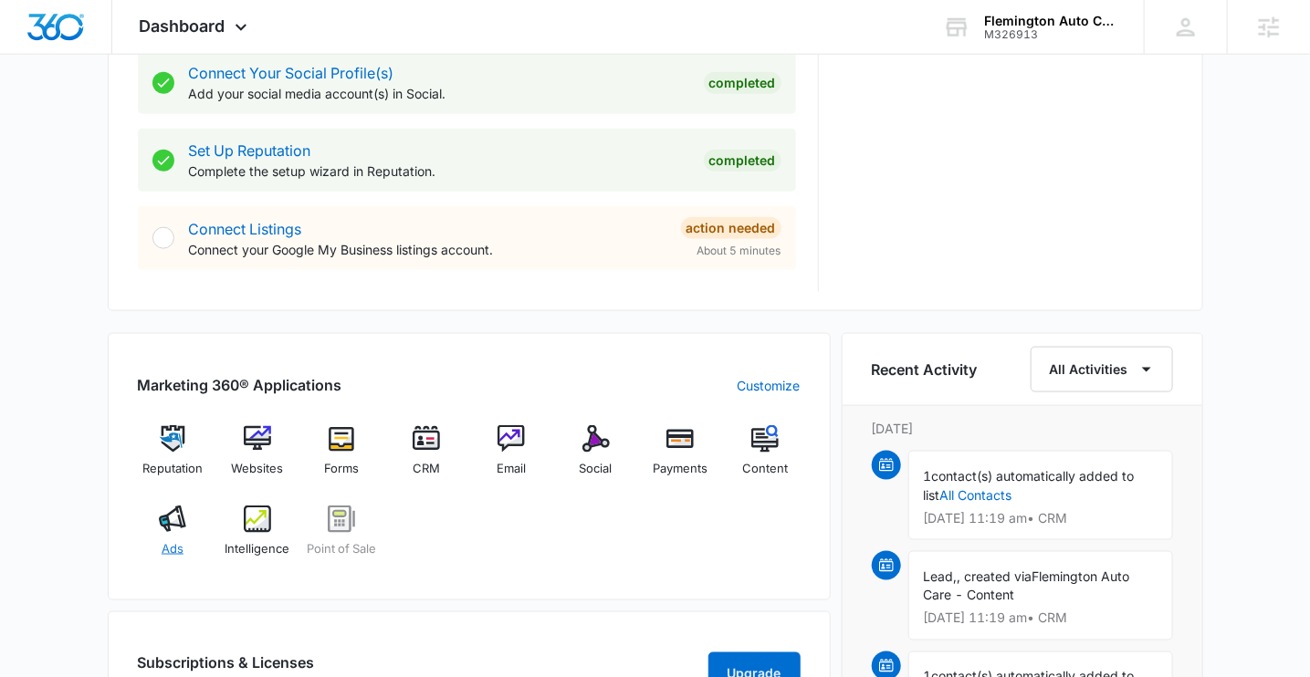
click at [183, 517] on img at bounding box center [172, 519] width 27 height 27
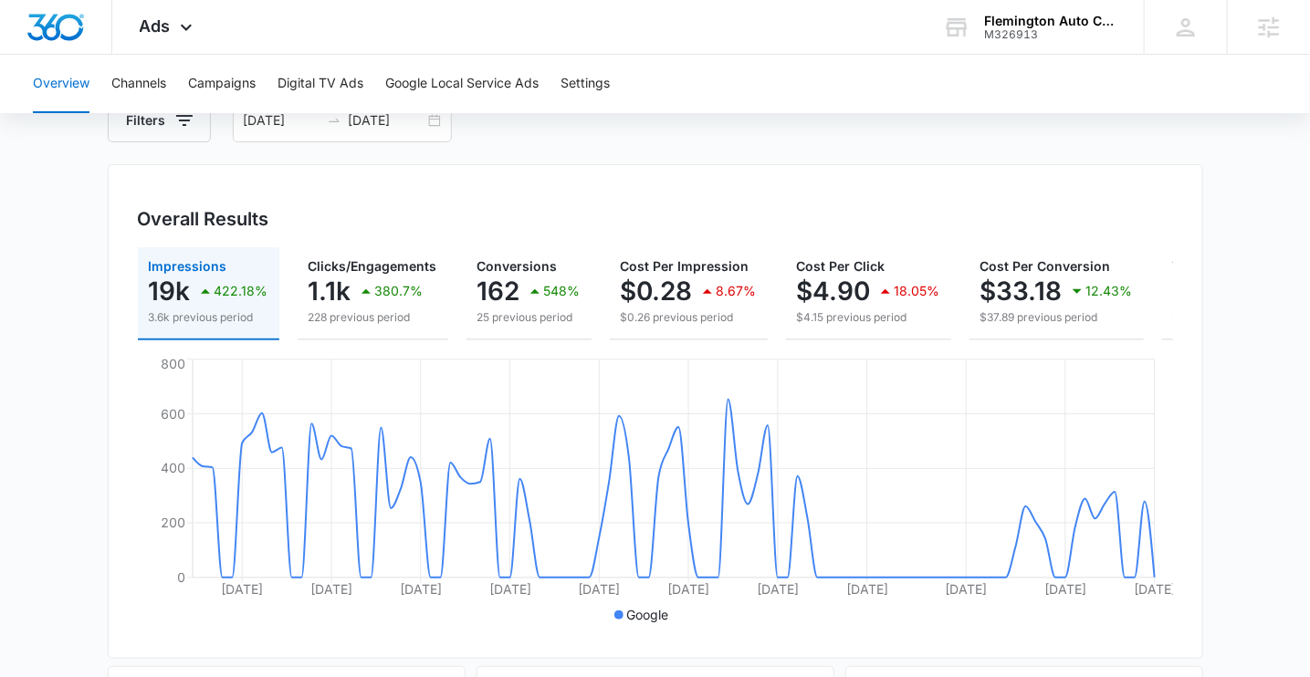
scroll to position [119, 0]
click at [231, 85] on button "Campaigns" at bounding box center [222, 84] width 68 height 58
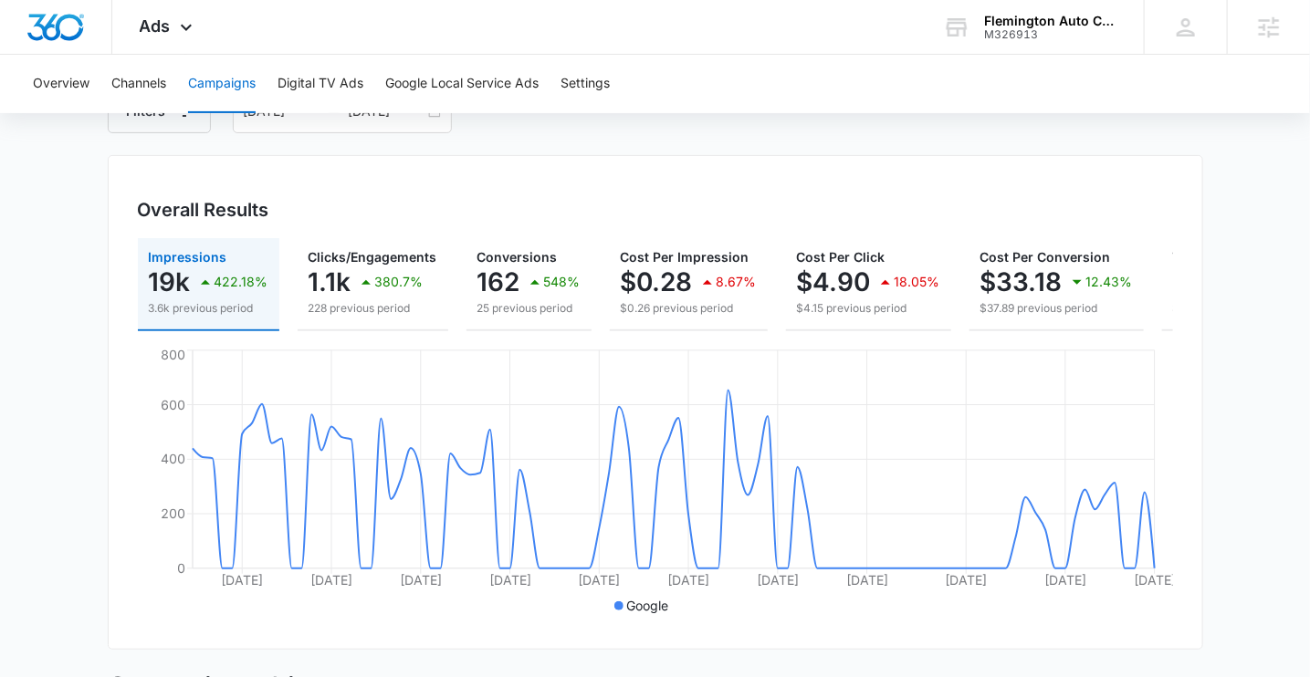
scroll to position [37, 0]
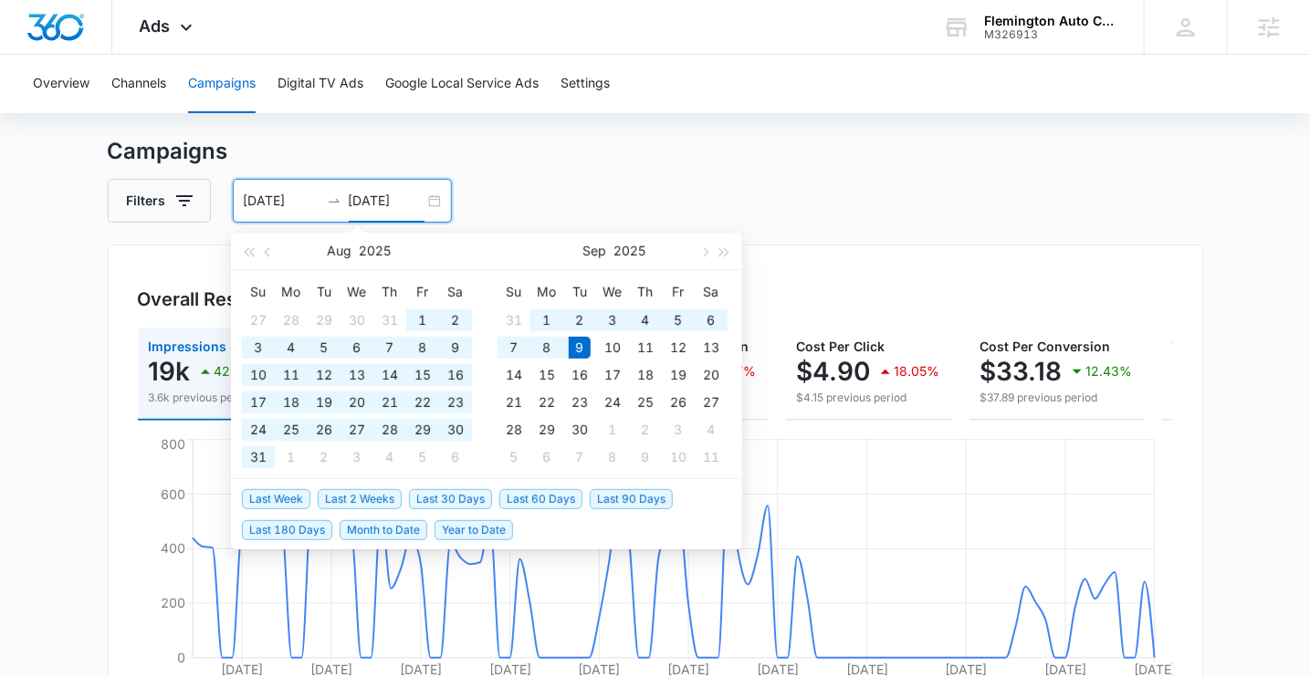
click at [367, 205] on input "[DATE]" at bounding box center [387, 201] width 76 height 20
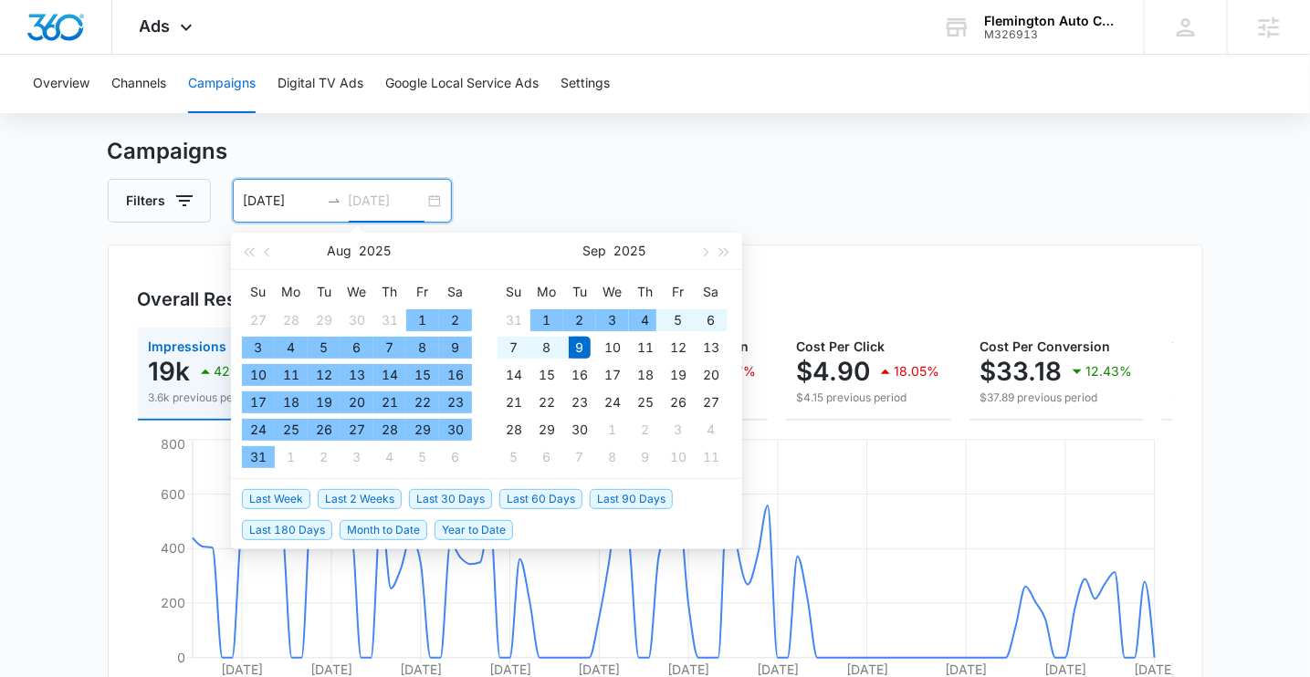
type input "[DATE]"
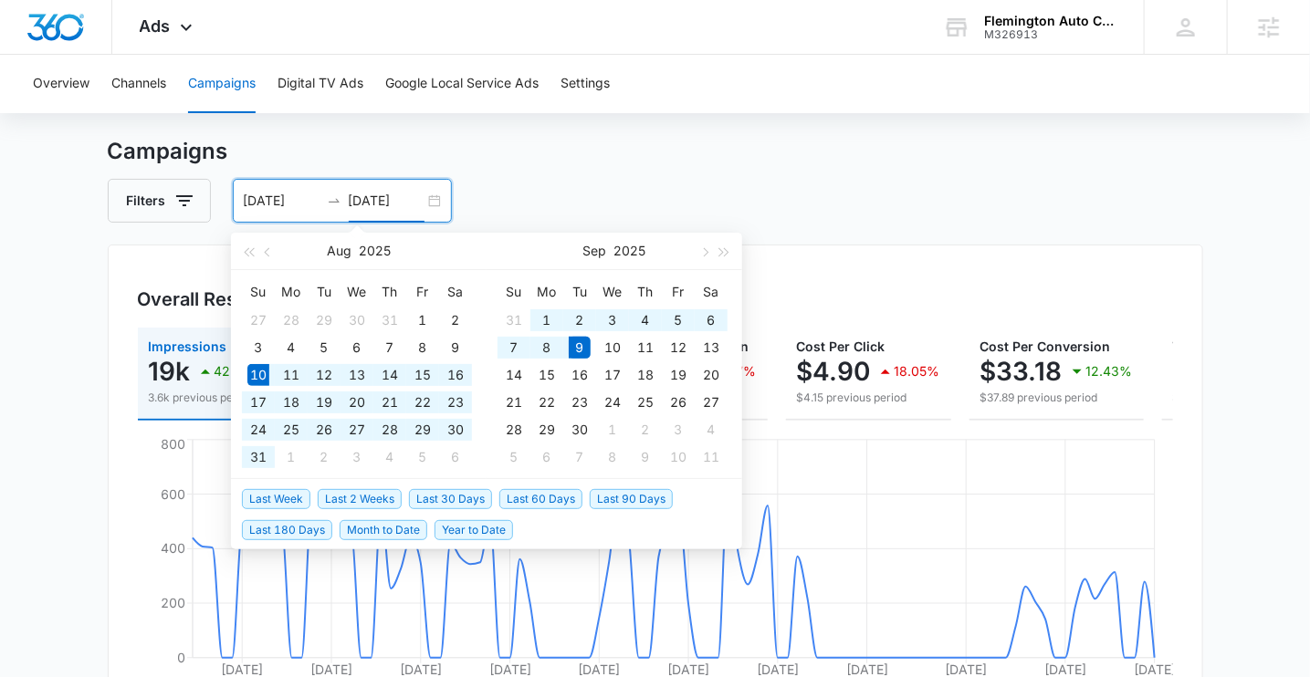
click at [446, 493] on span "Last 30 Days" at bounding box center [450, 499] width 83 height 20
type input "08/10/2025"
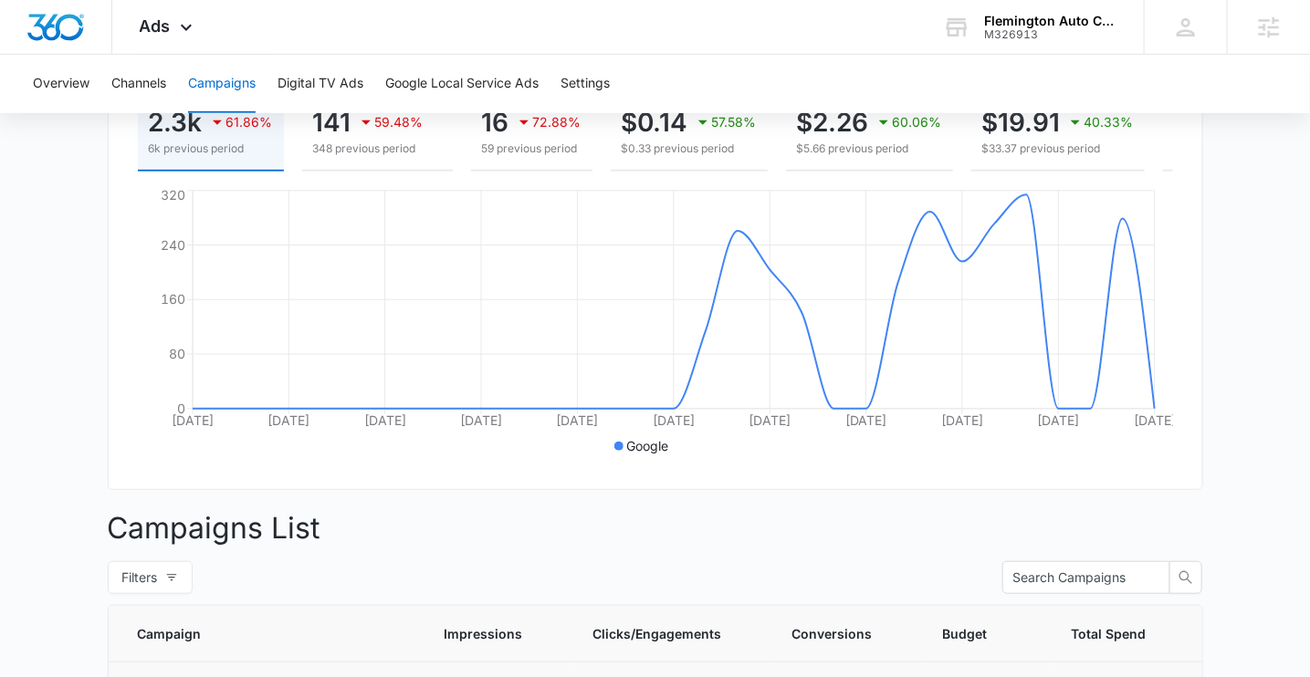
scroll to position [0, 0]
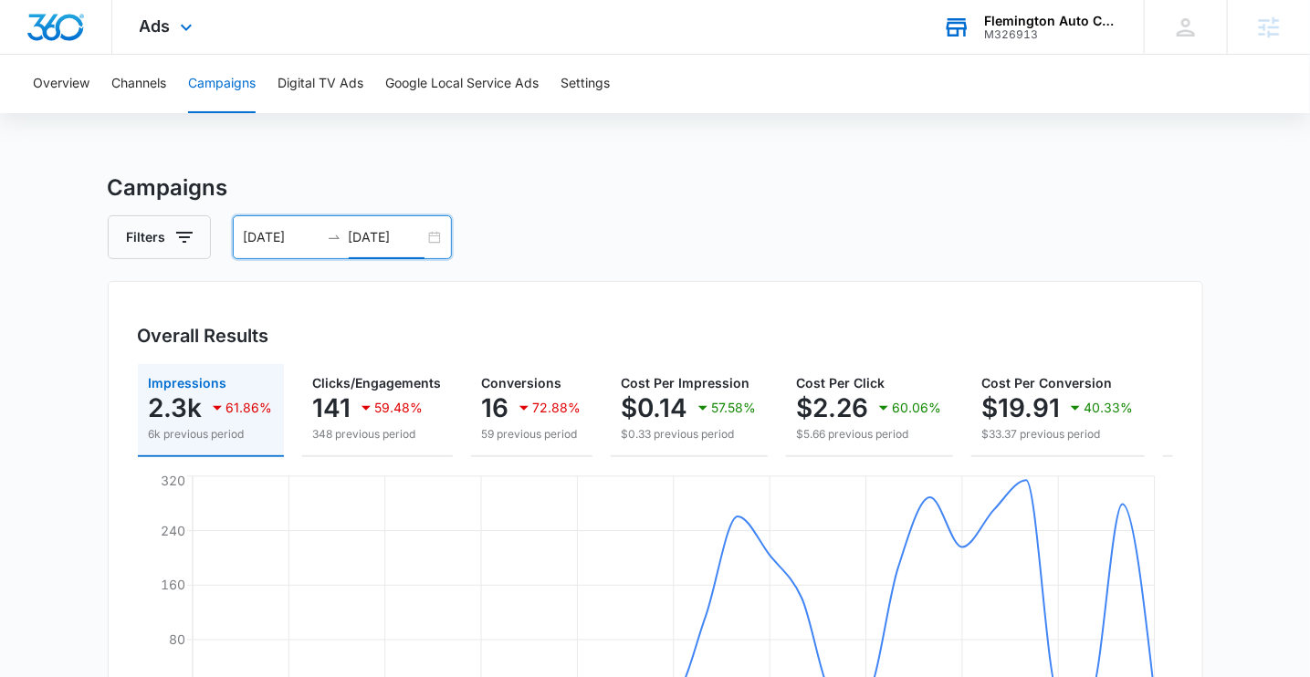
click at [1023, 30] on div "M326913" at bounding box center [1050, 34] width 133 height 13
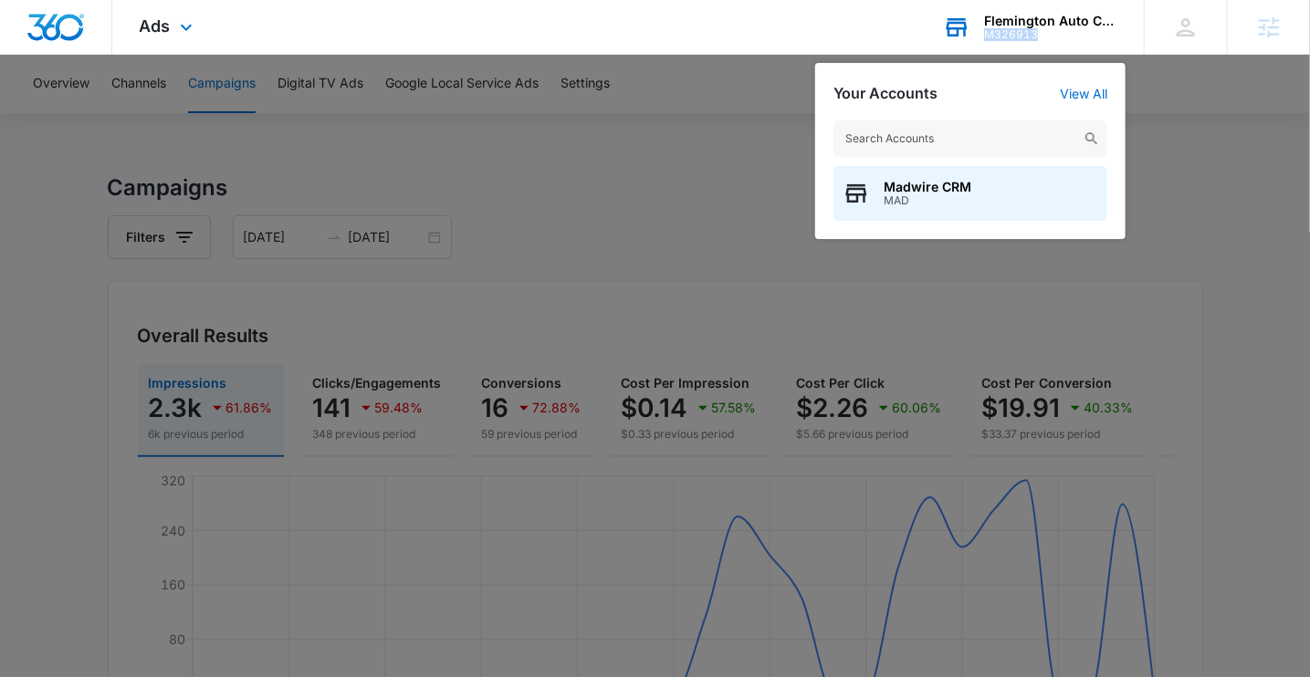
click at [1023, 30] on div "M326913" at bounding box center [1050, 34] width 133 height 13
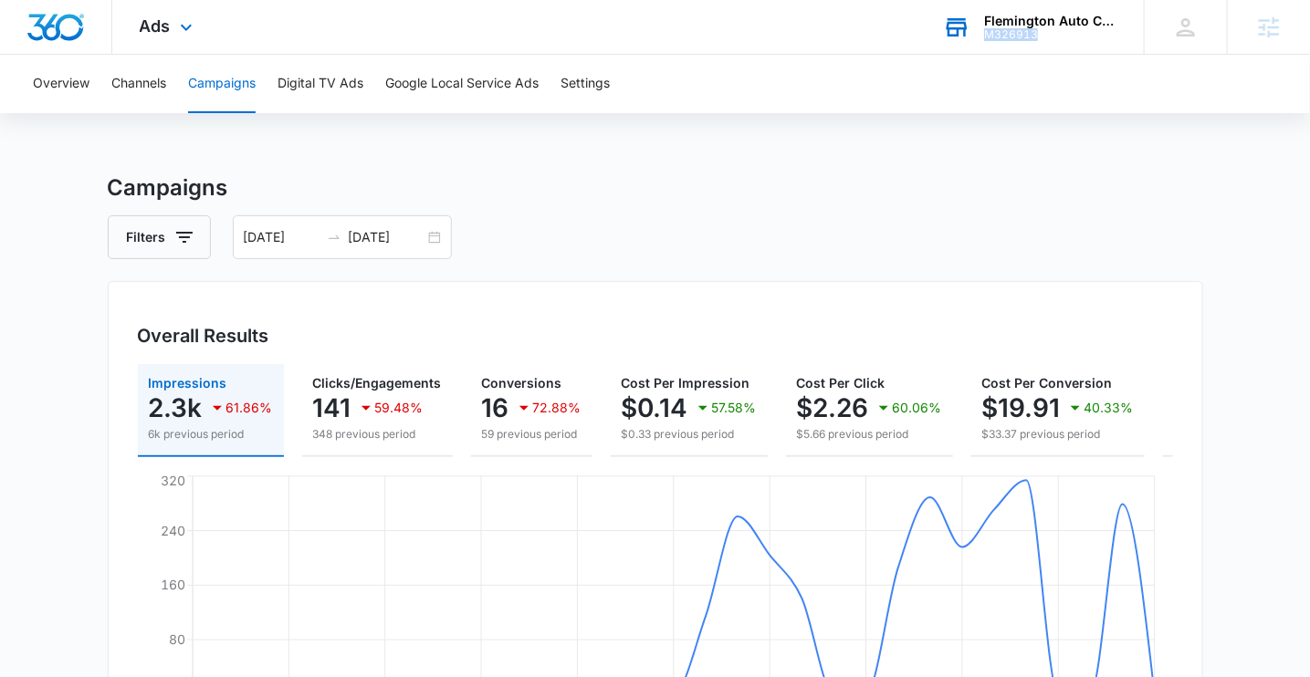
copy div "M326913"
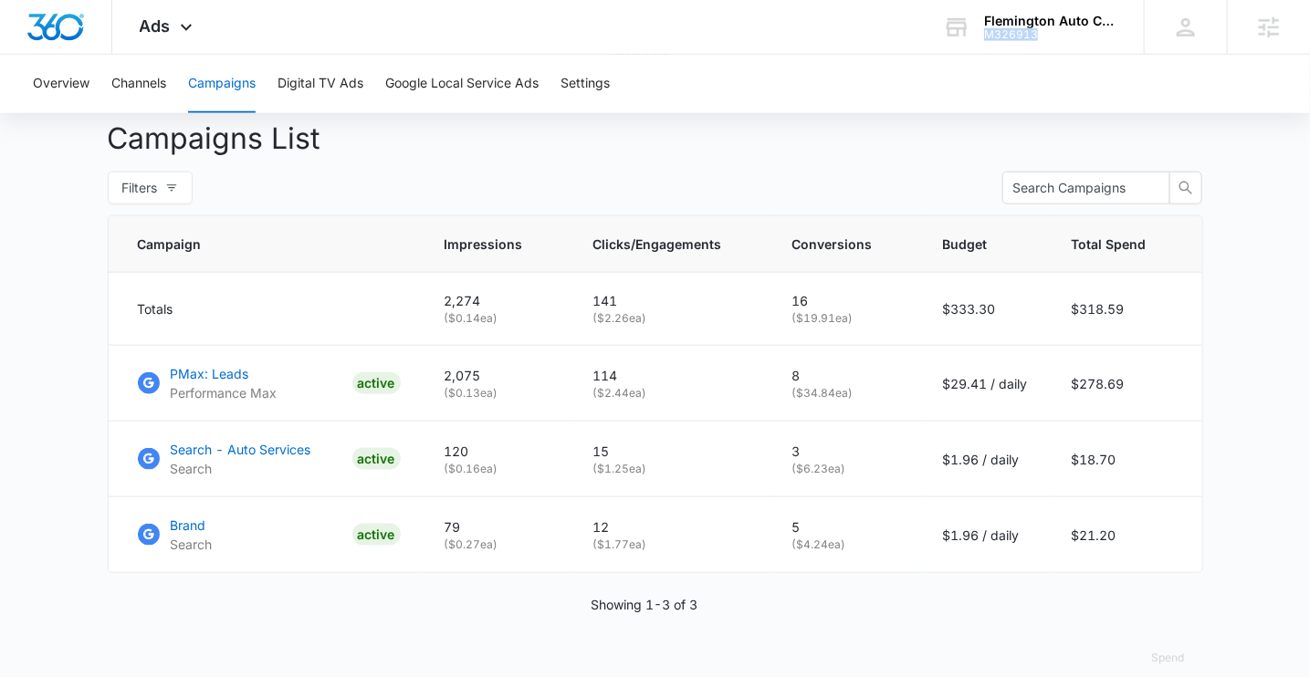
scroll to position [698, 0]
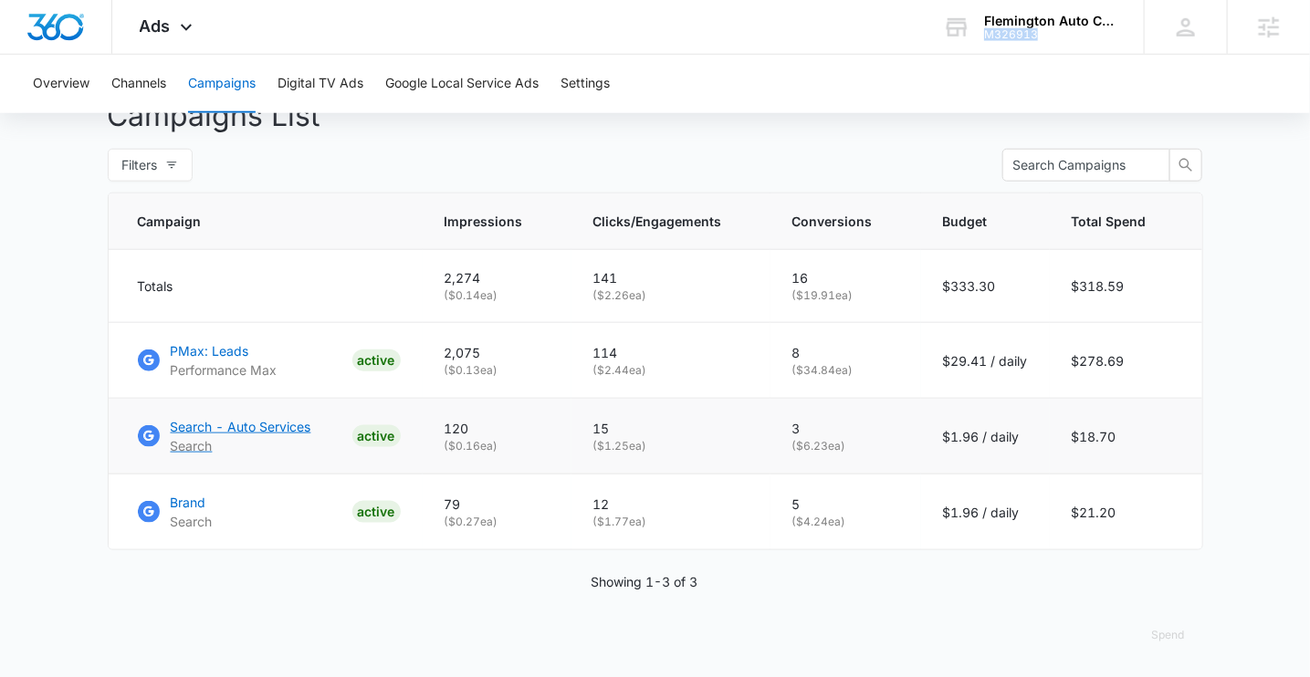
click at [260, 431] on p "Search - Auto Services" at bounding box center [241, 426] width 141 height 19
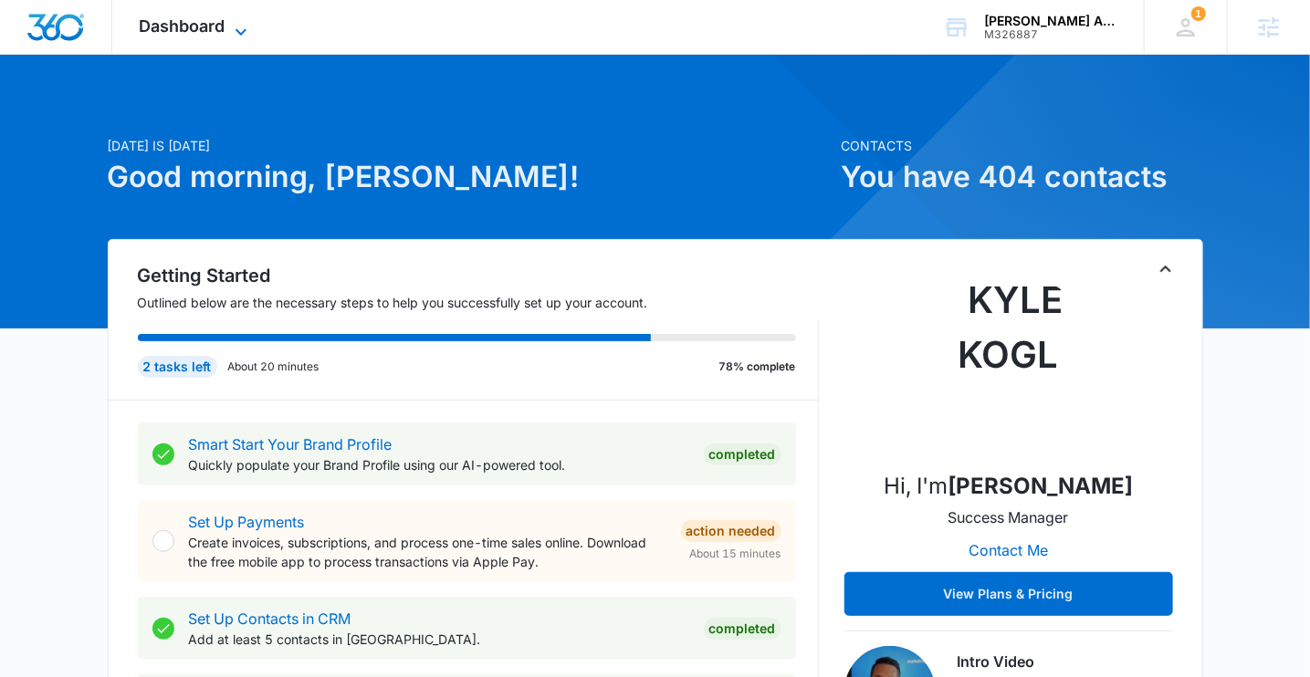
click at [191, 20] on span "Dashboard" at bounding box center [183, 25] width 86 height 19
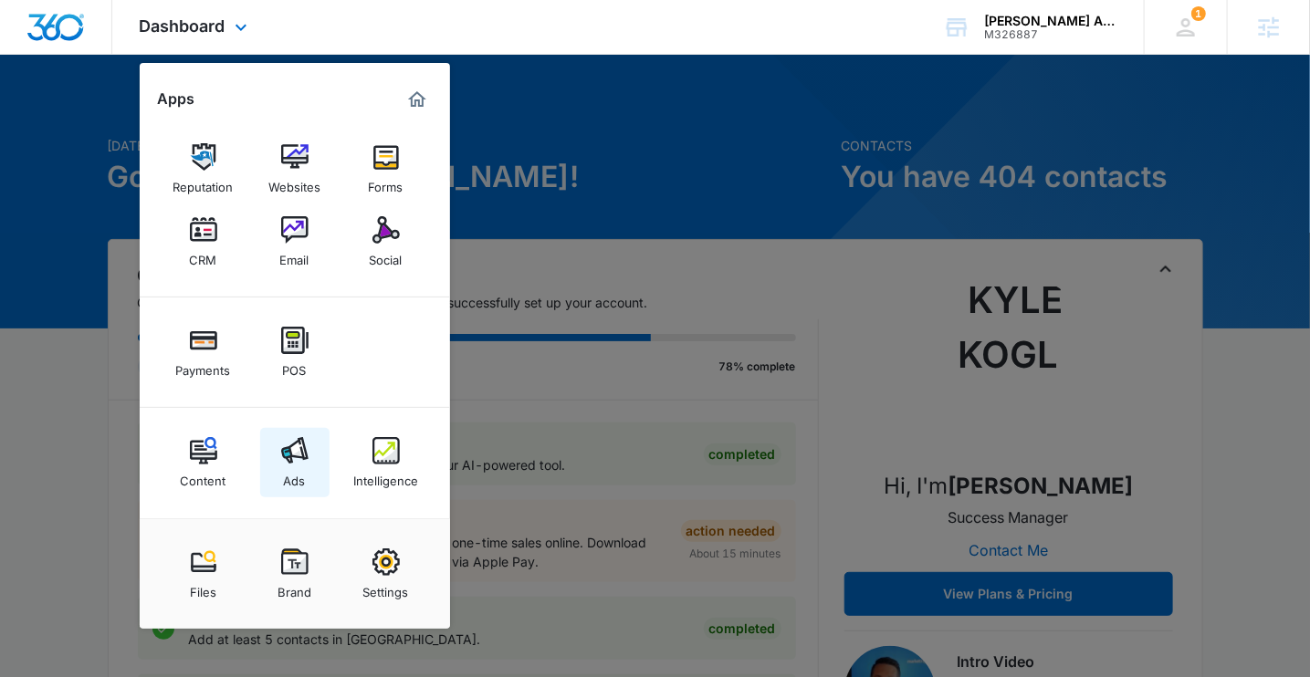
click at [298, 477] on div "Ads" at bounding box center [295, 477] width 22 height 24
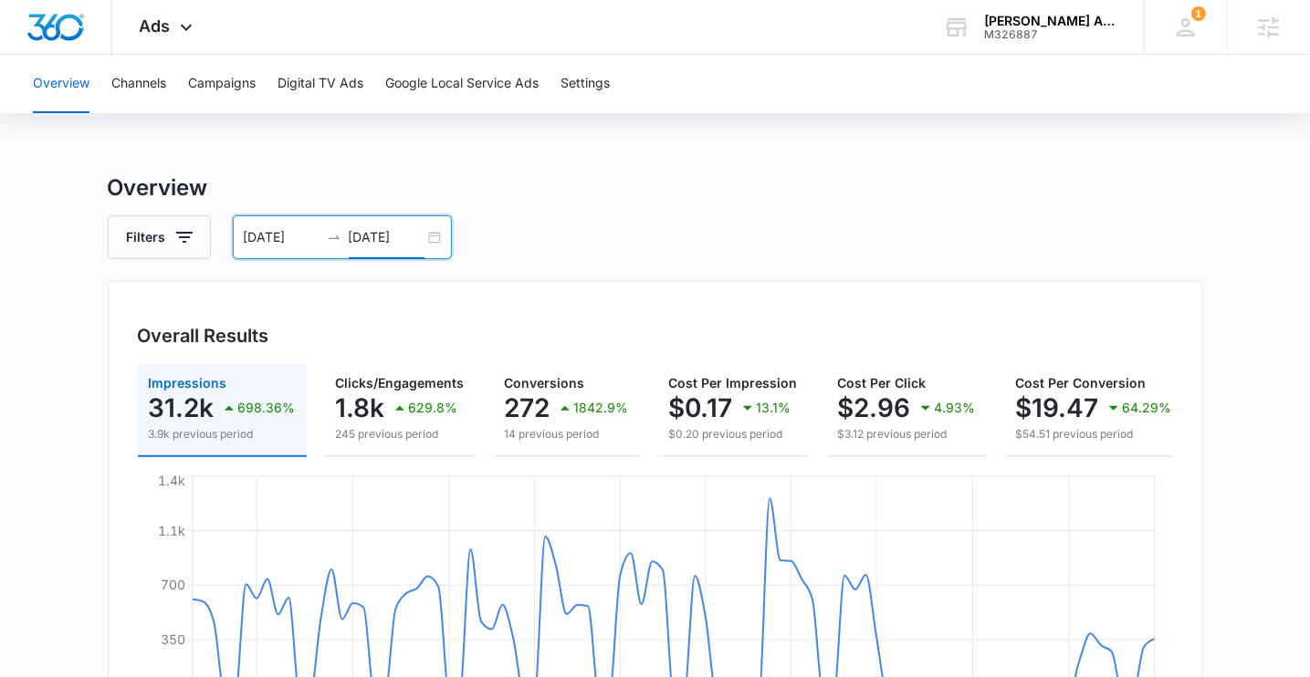
click at [382, 241] on input "[DATE]" at bounding box center [387, 237] width 76 height 20
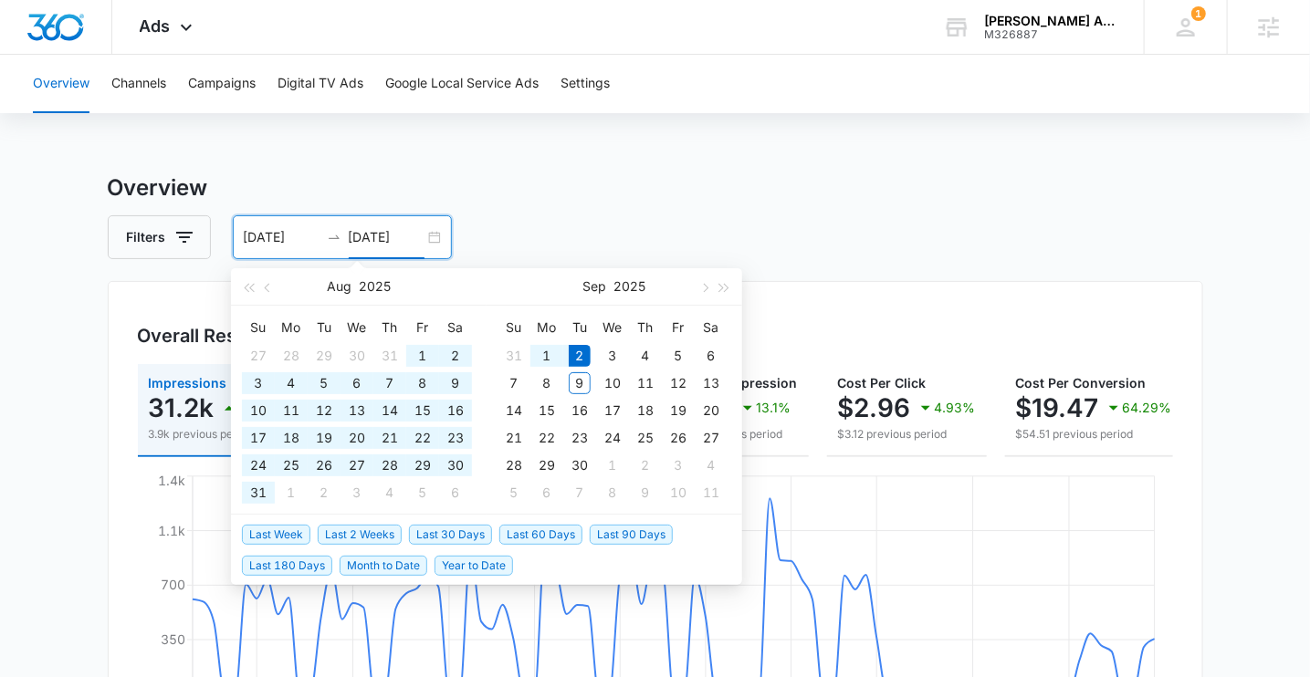
click at [585, 196] on h3 "Overview" at bounding box center [656, 188] width 1096 height 33
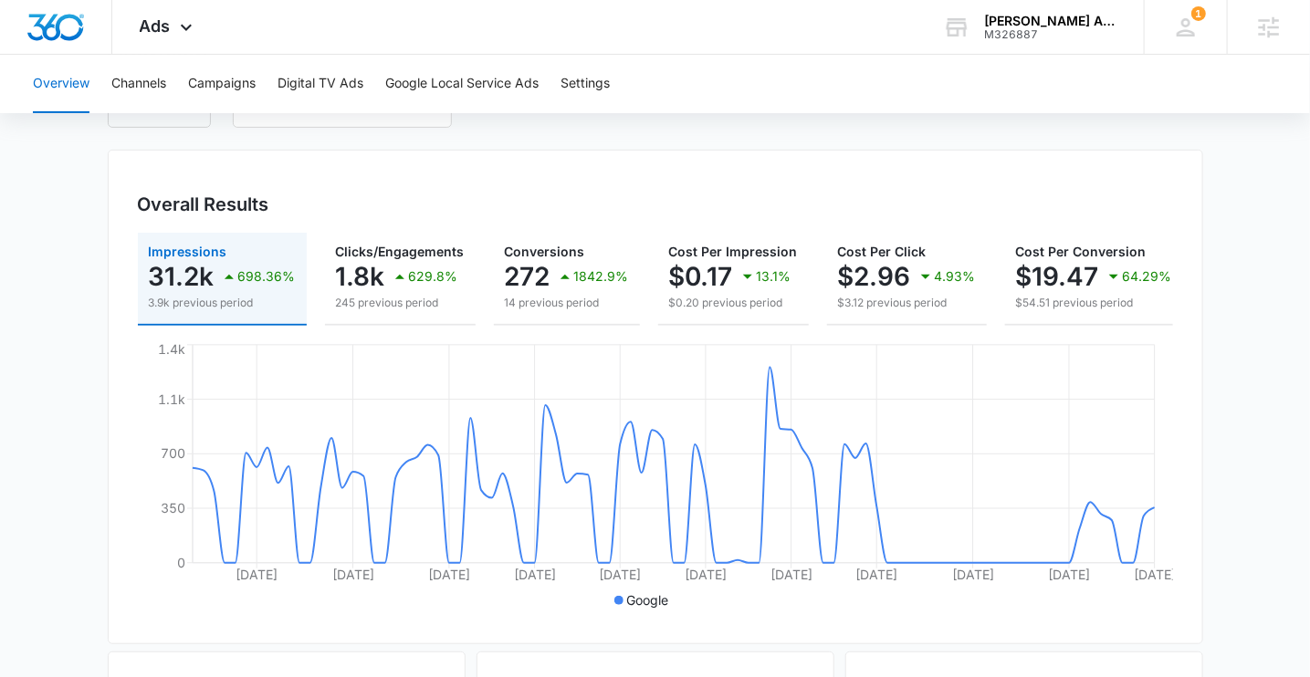
scroll to position [143, 0]
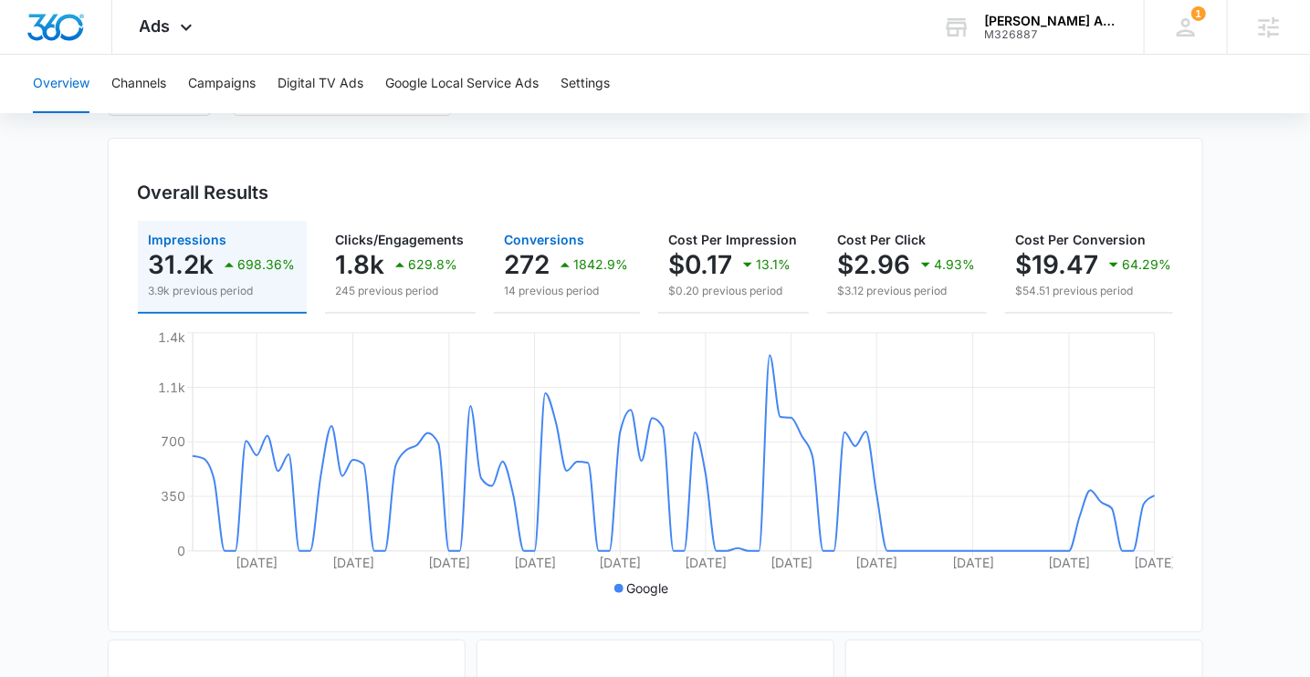
click at [549, 257] on div "272 1842.9%" at bounding box center [567, 264] width 124 height 37
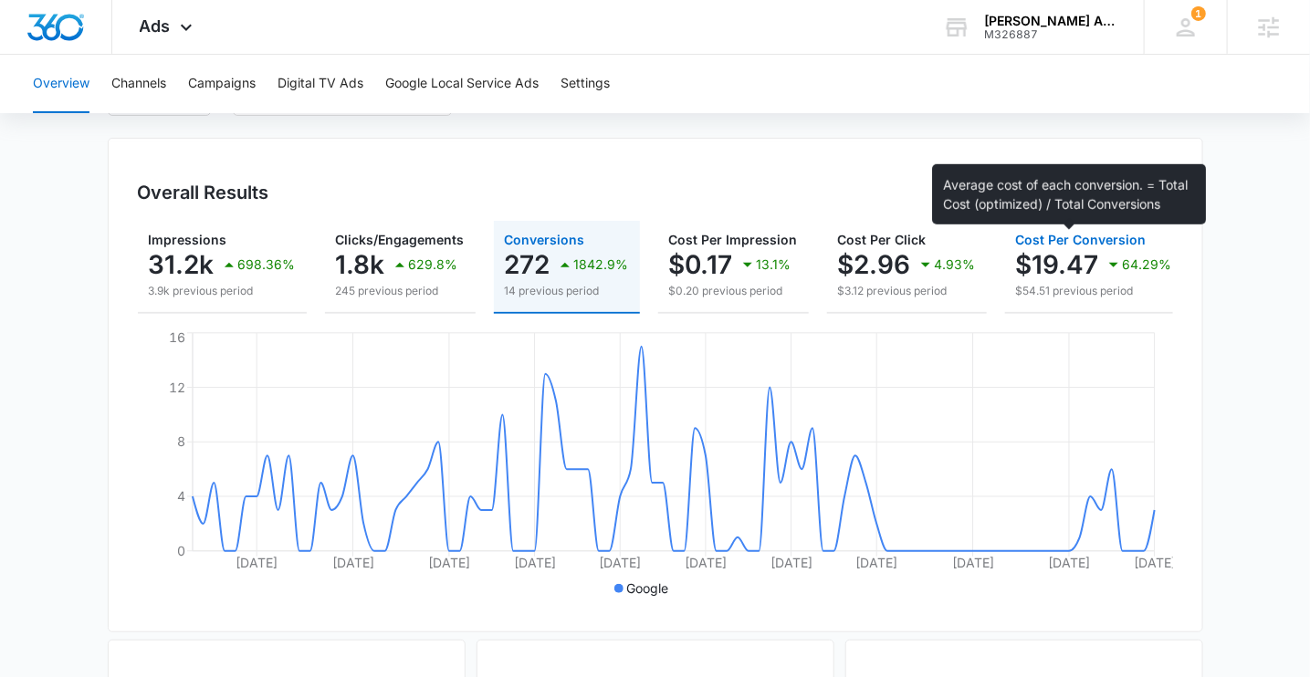
click at [1043, 236] on span "Cost Per Conversion" at bounding box center [1081, 240] width 131 height 16
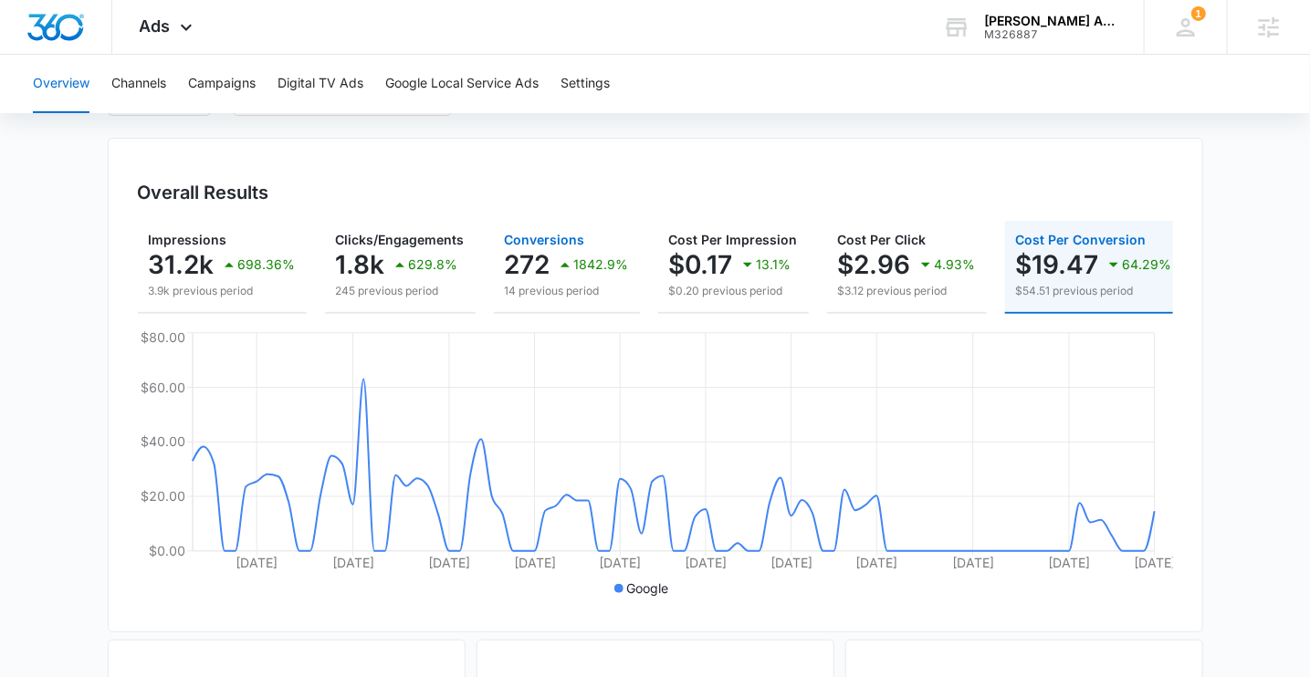
click at [570, 256] on icon "button" at bounding box center [565, 265] width 22 height 22
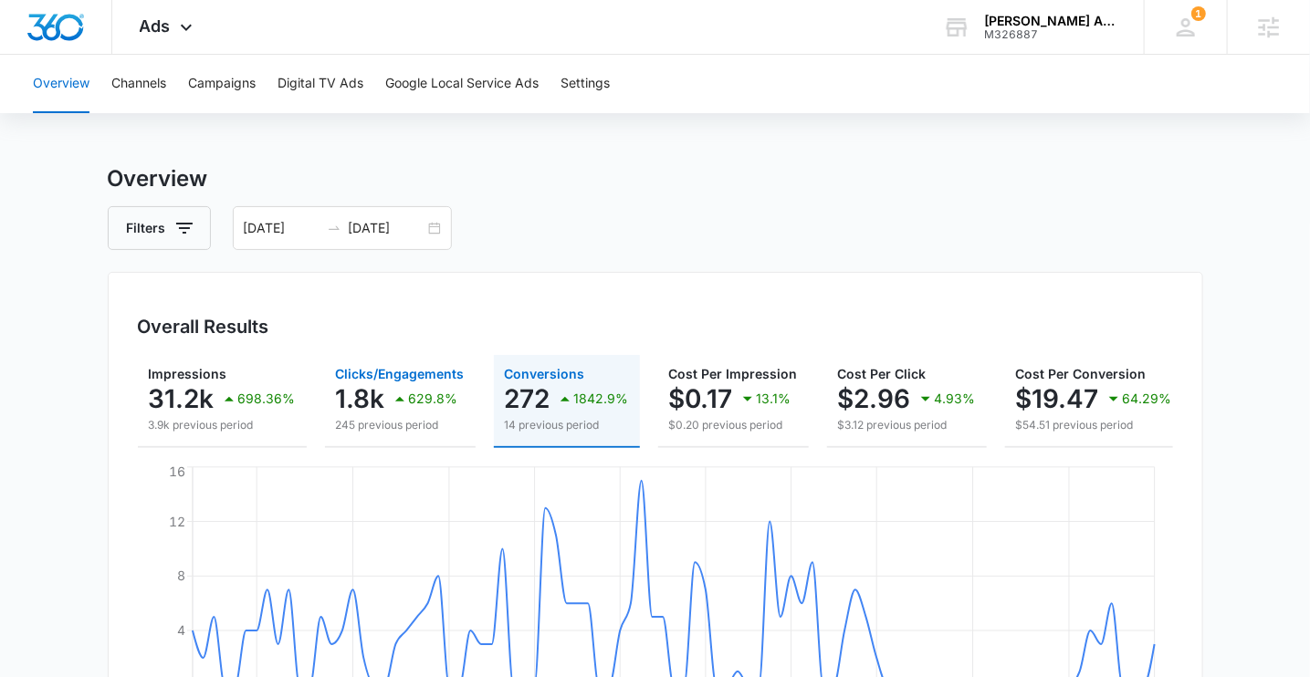
scroll to position [0, 0]
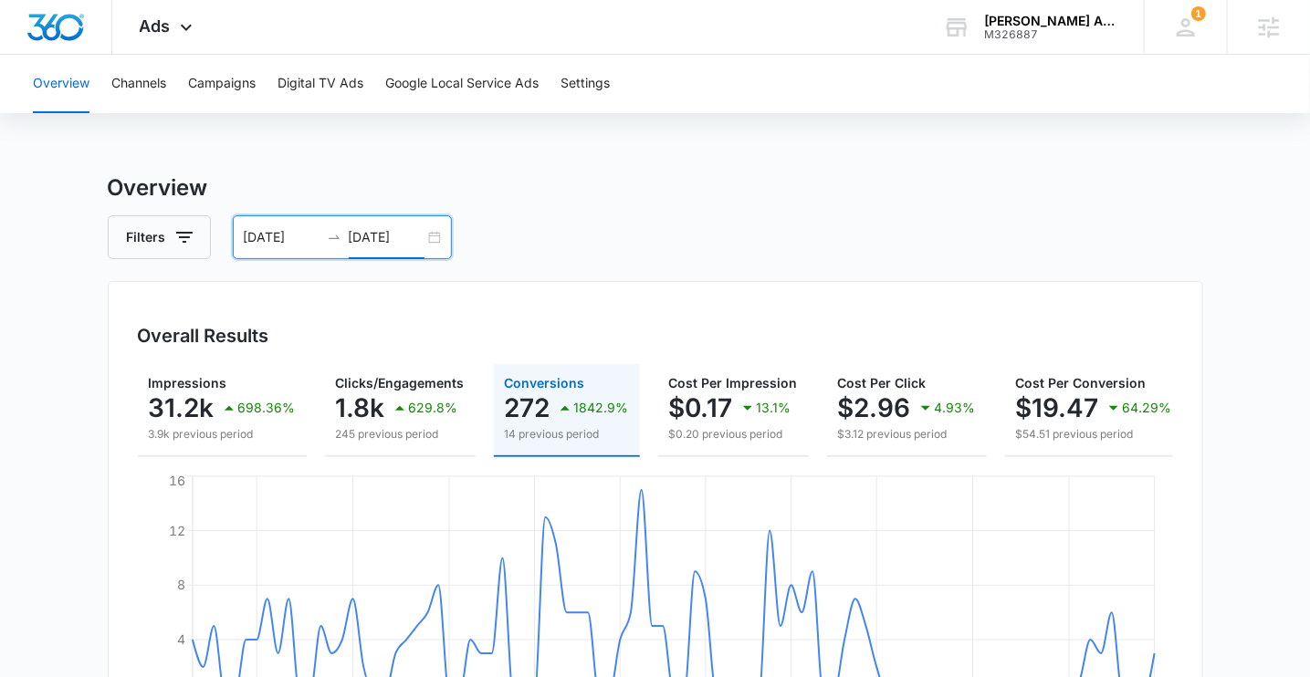
click at [410, 229] on input "[DATE]" at bounding box center [387, 237] width 76 height 20
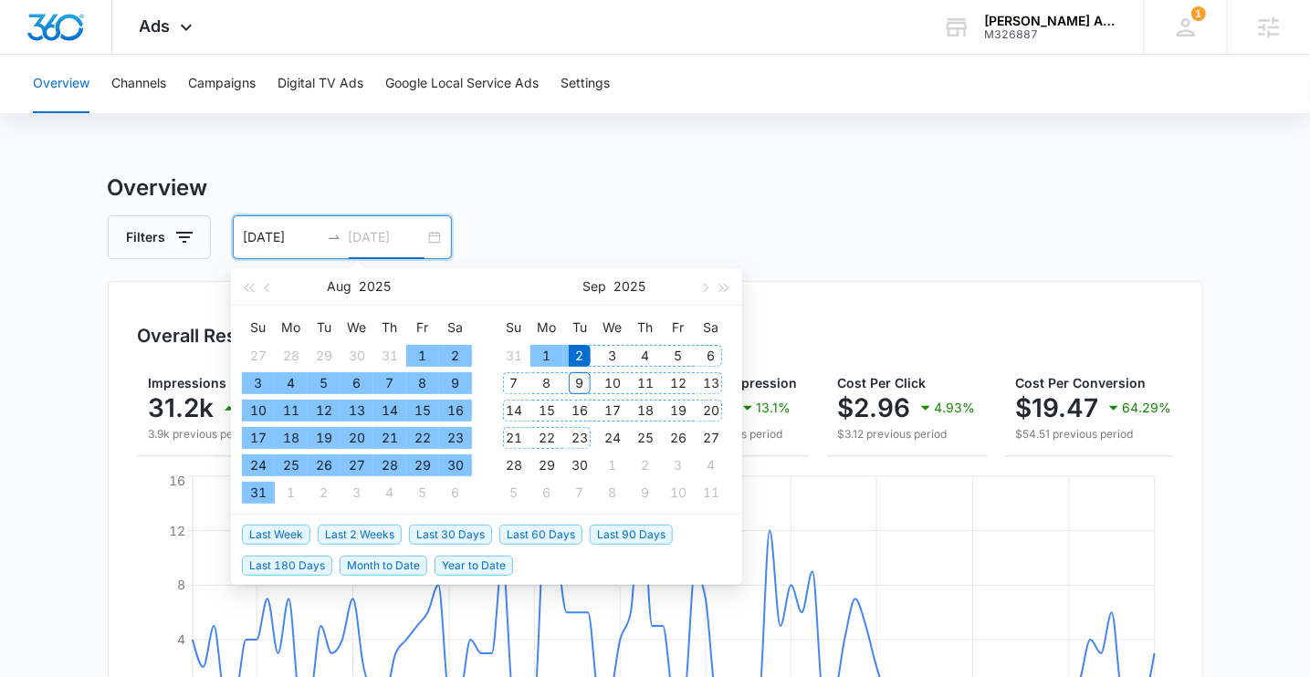
type input "[DATE]"
click at [582, 386] on div "9" at bounding box center [580, 383] width 22 height 22
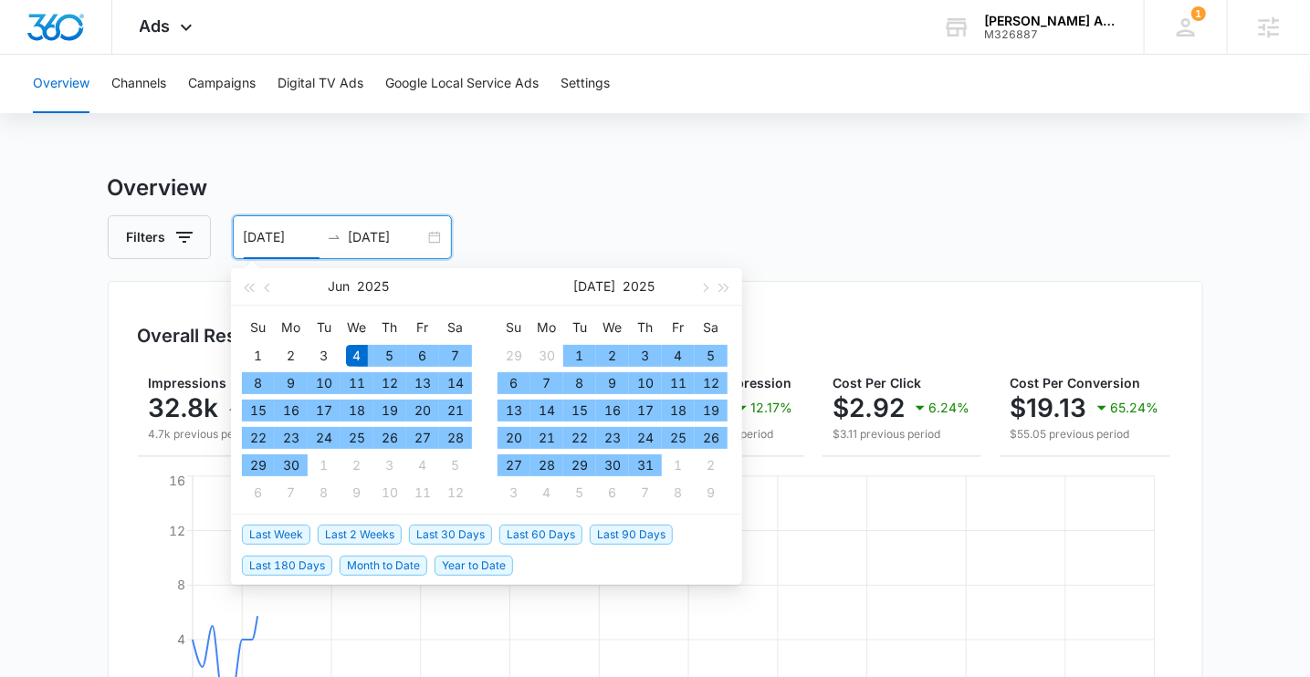
type input "06/04/2025"
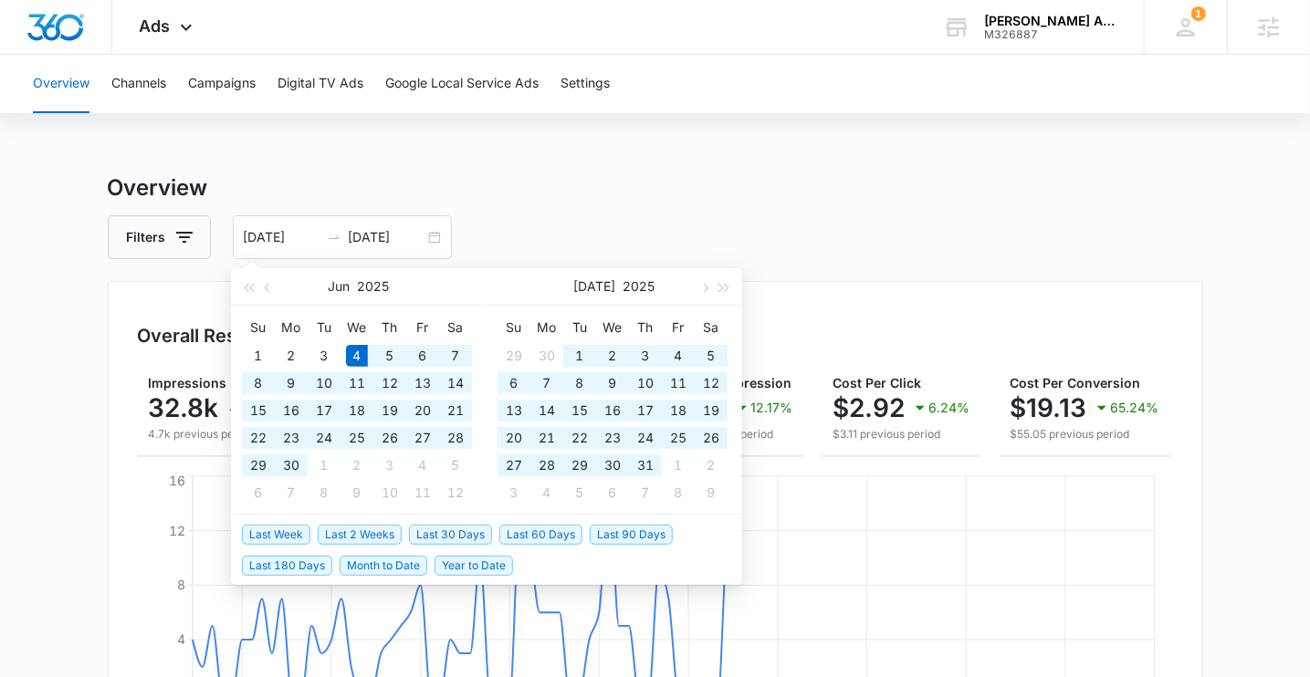
click at [562, 182] on h3 "Overview" at bounding box center [656, 188] width 1096 height 33
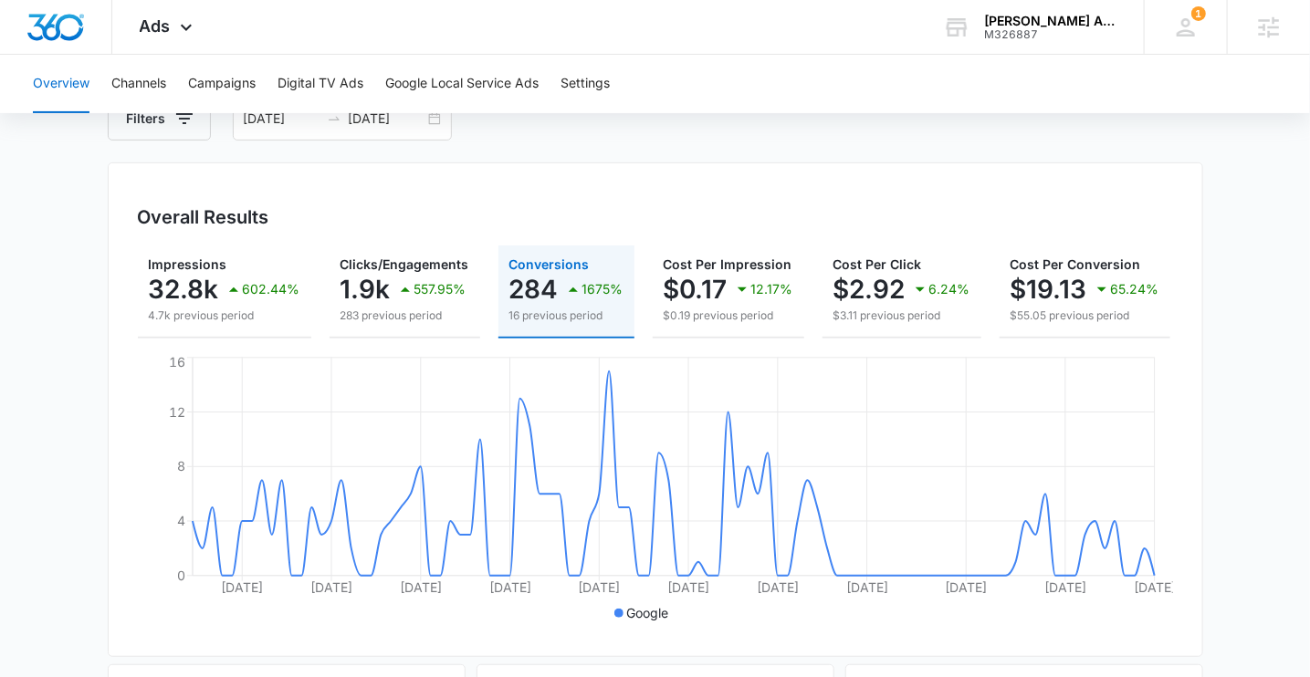
scroll to position [116, 0]
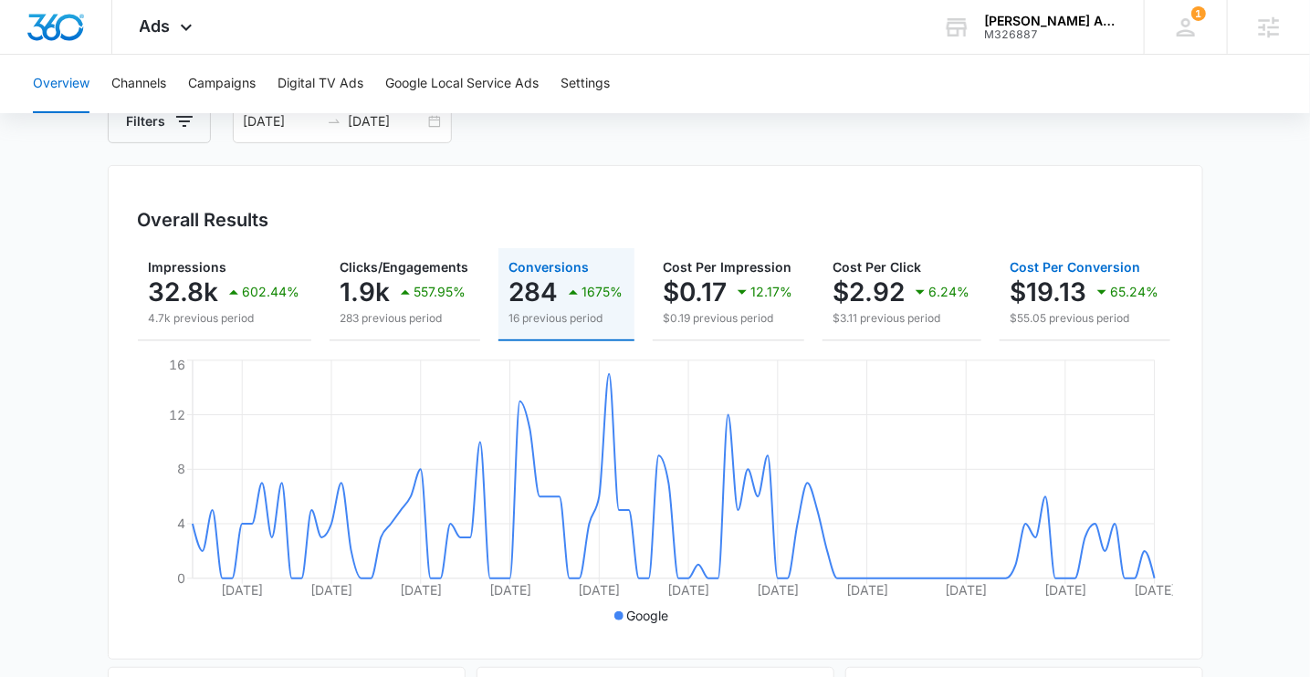
click at [1046, 299] on p "$19.13" at bounding box center [1049, 292] width 77 height 29
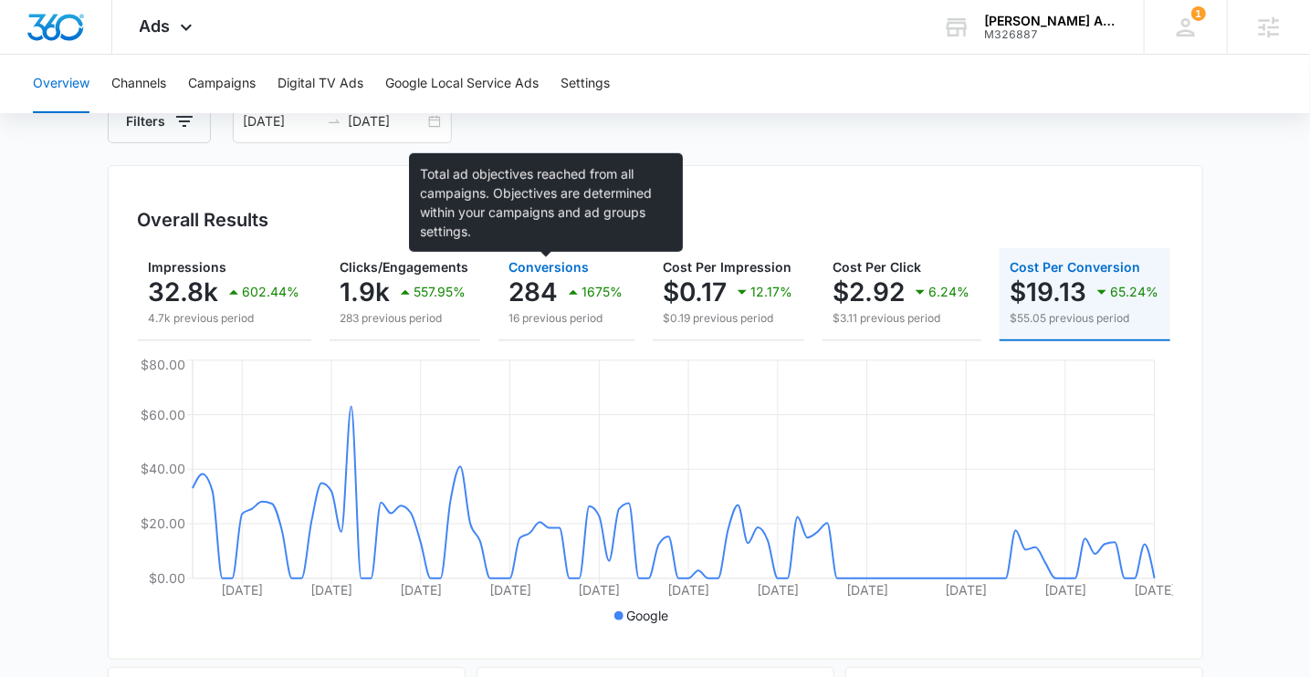
click at [575, 272] on span "Conversions" at bounding box center [549, 267] width 80 height 16
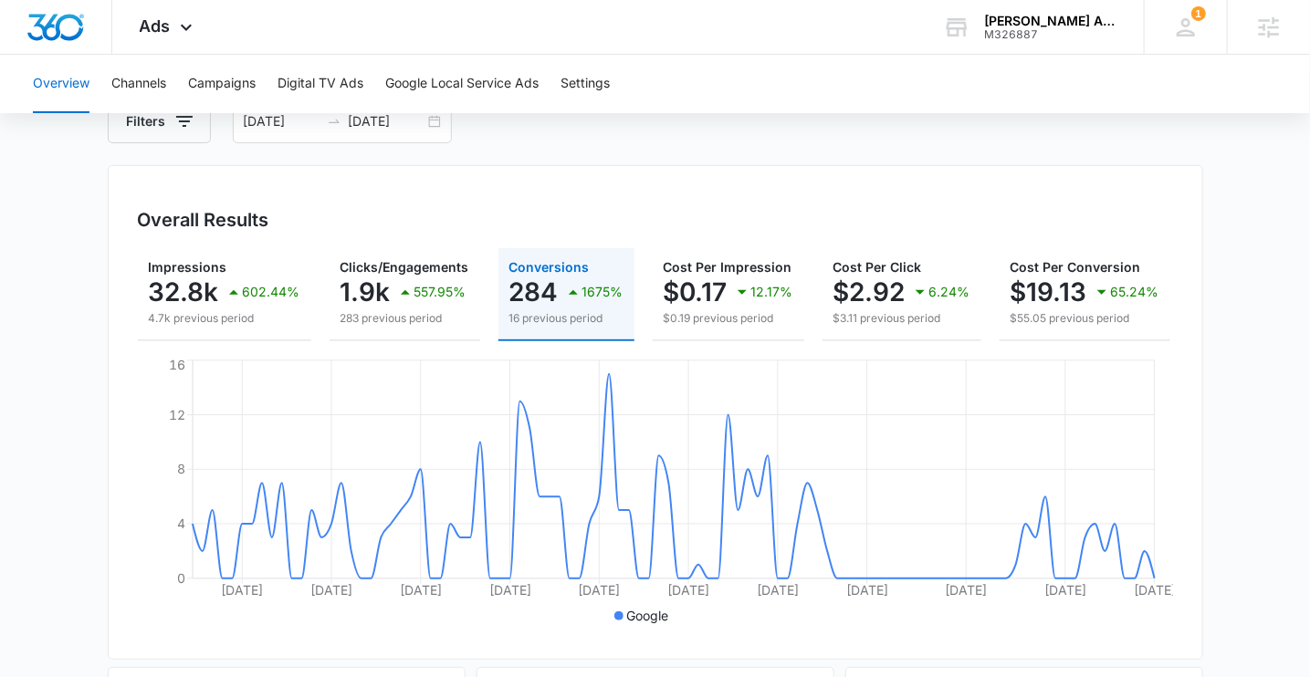
click at [734, 168] on div "Overall Results Impressions 32.8k 602.44% 4.7k previous period Clicks/Engagemen…" at bounding box center [656, 412] width 1096 height 495
click at [1043, 288] on p "$19.13" at bounding box center [1049, 292] width 77 height 29
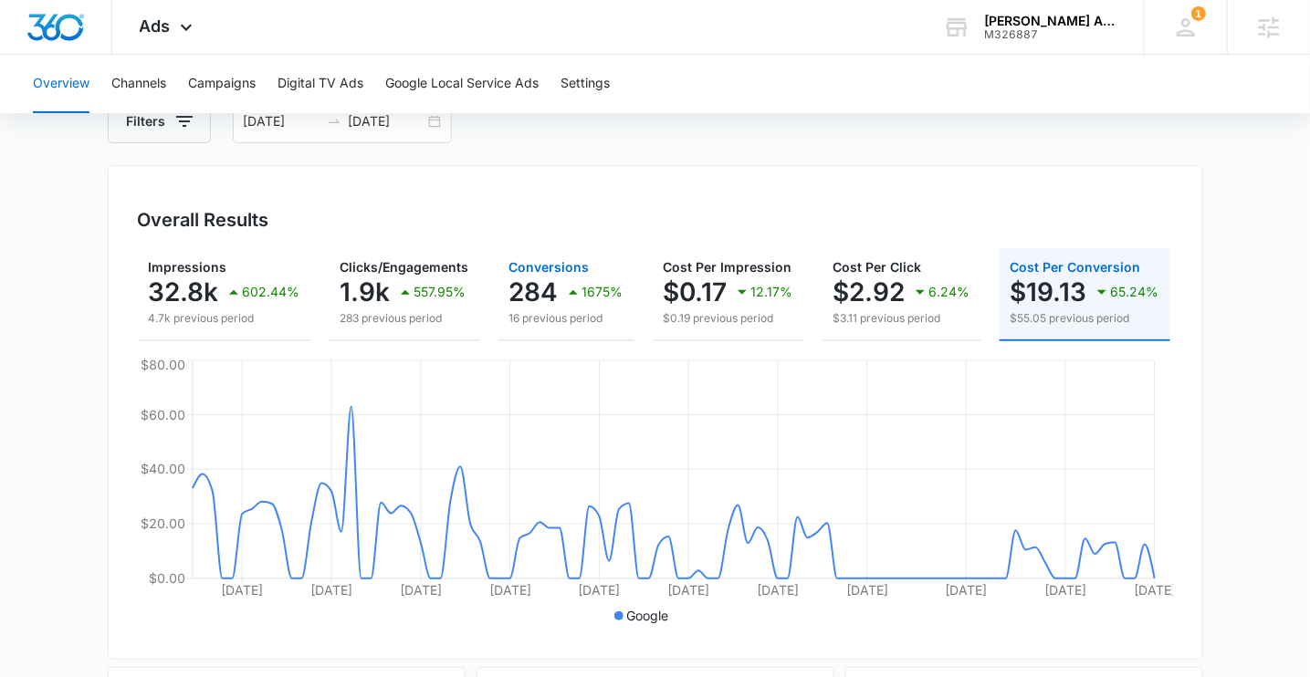
click at [550, 297] on p "284" at bounding box center [533, 292] width 49 height 29
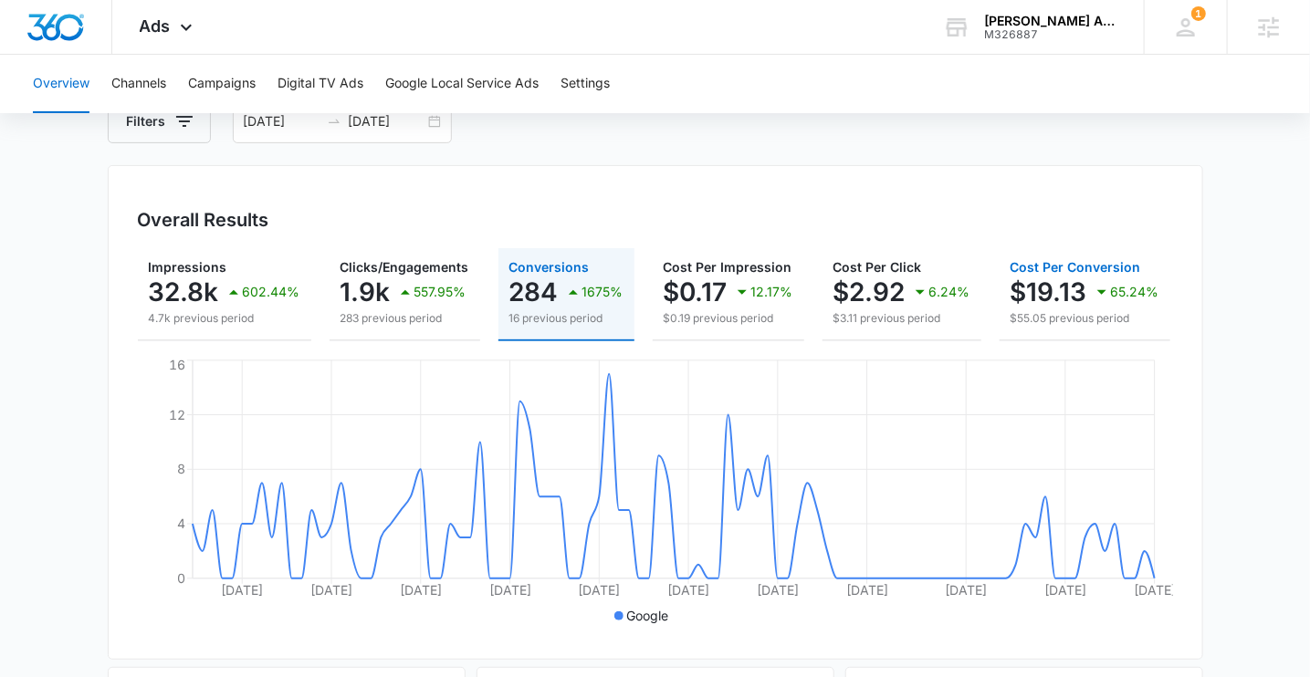
click at [1078, 307] on p "$19.13" at bounding box center [1049, 292] width 77 height 29
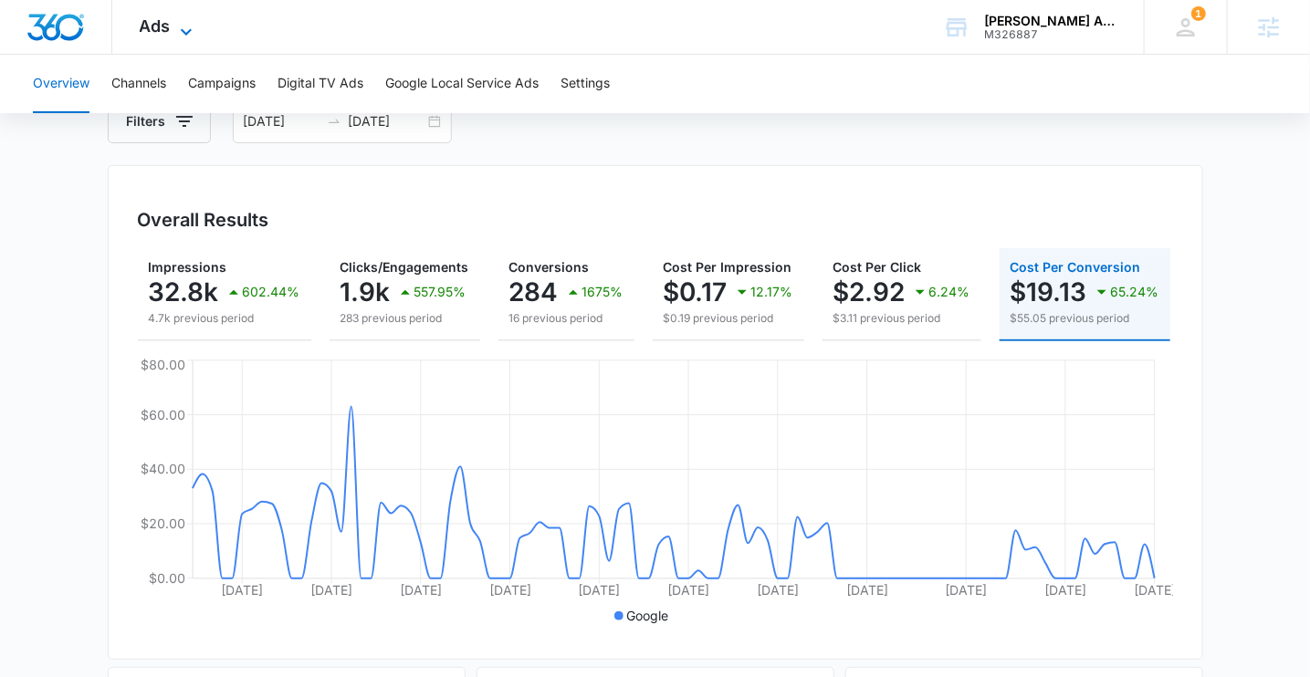
click at [152, 34] on span "Ads" at bounding box center [155, 25] width 31 height 19
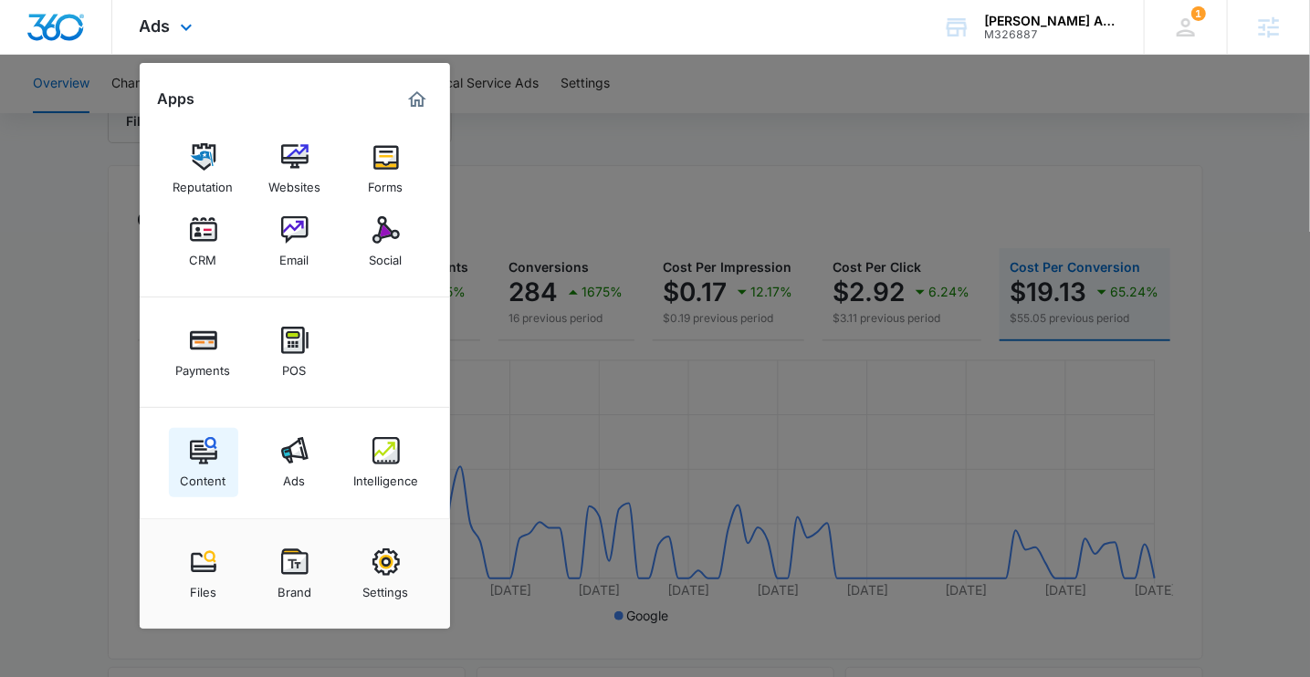
click at [205, 455] on img at bounding box center [203, 450] width 27 height 27
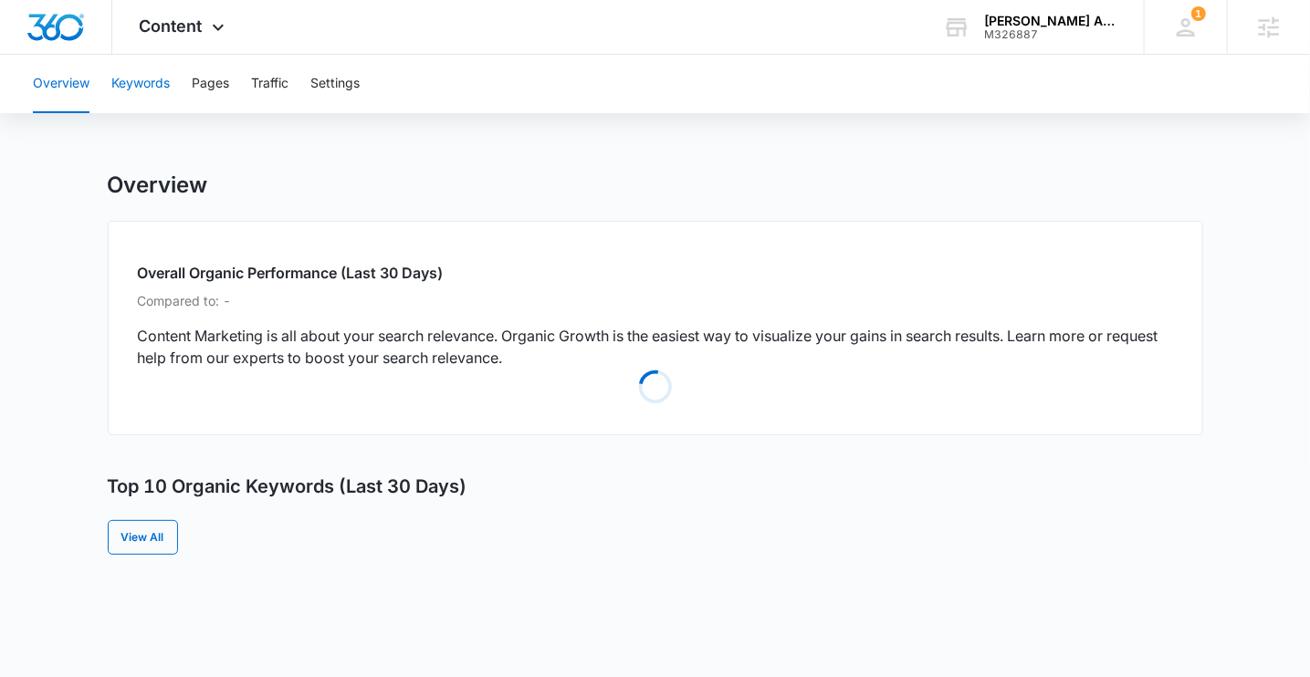
click at [143, 81] on button "Keywords" at bounding box center [140, 84] width 58 height 58
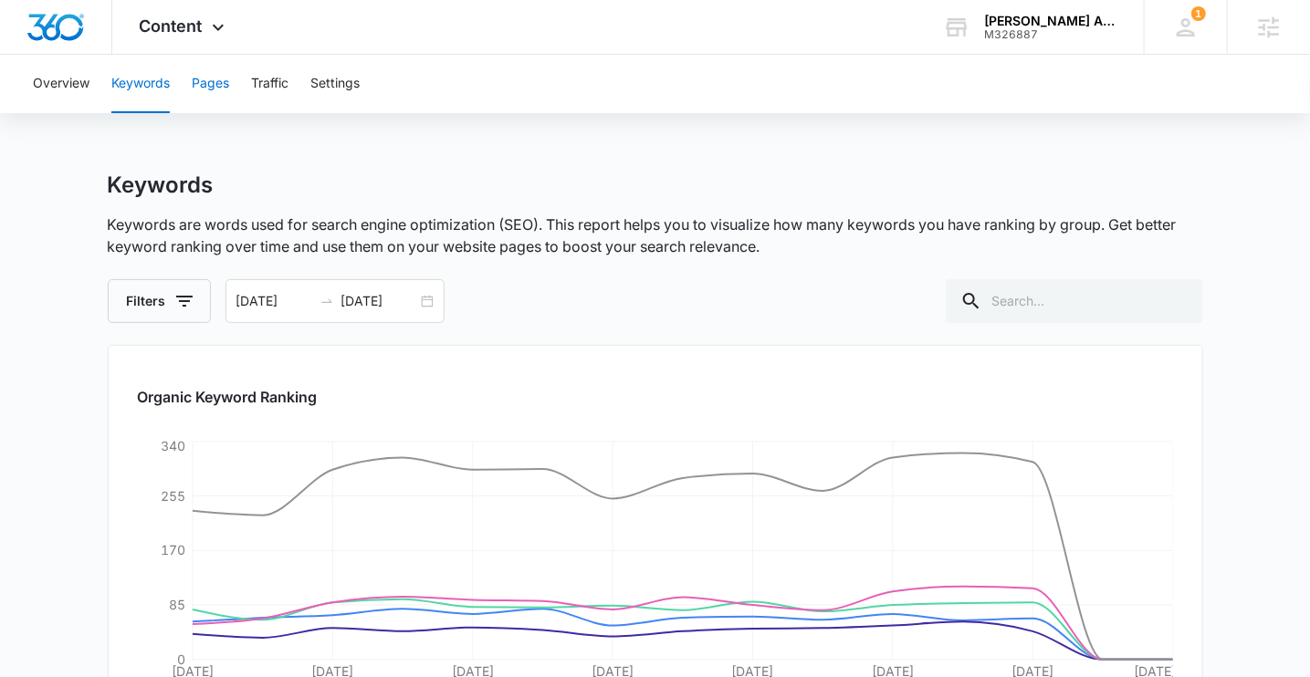
click at [215, 79] on button "Pages" at bounding box center [210, 84] width 37 height 58
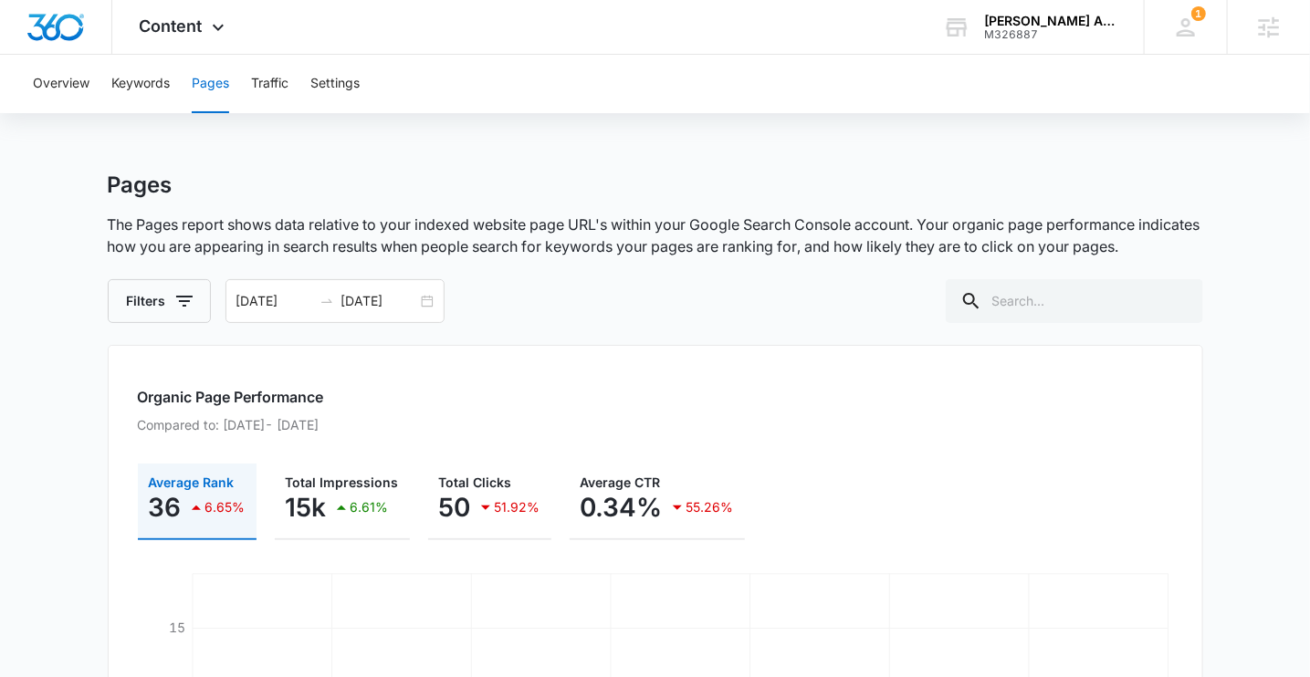
click at [183, 25] on span "Content" at bounding box center [171, 25] width 63 height 19
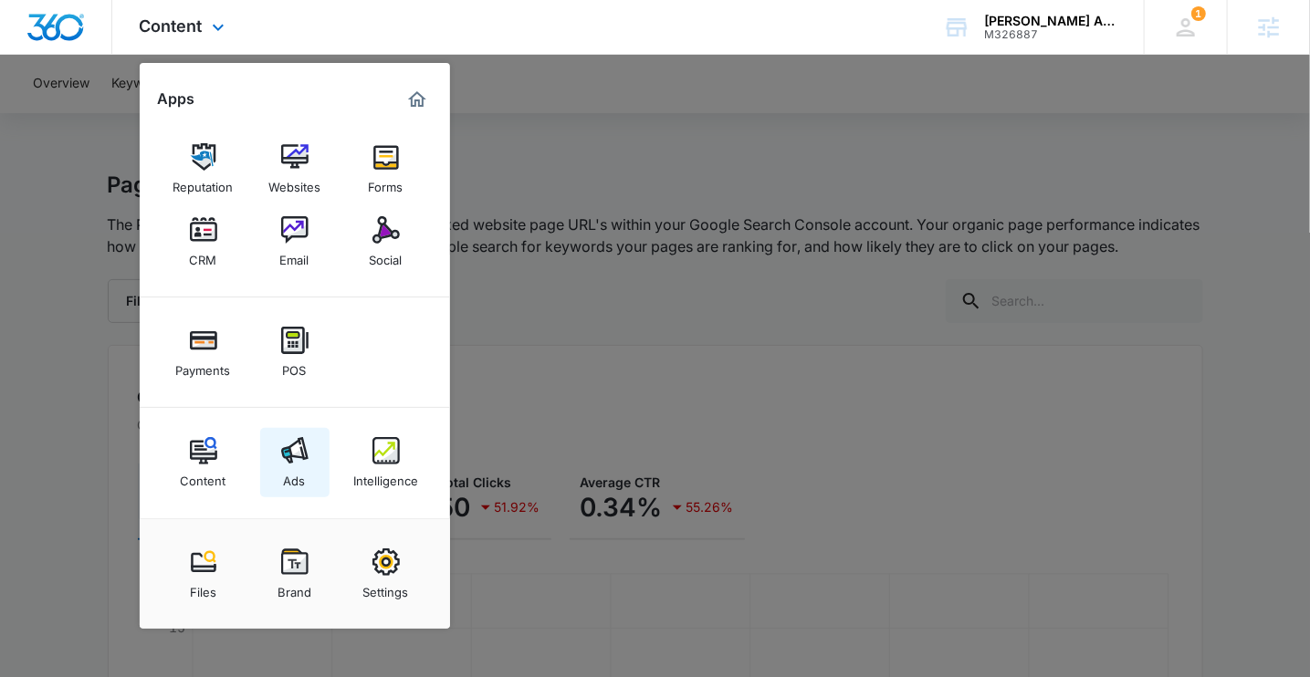
click at [299, 466] on div "Ads" at bounding box center [295, 477] width 22 height 24
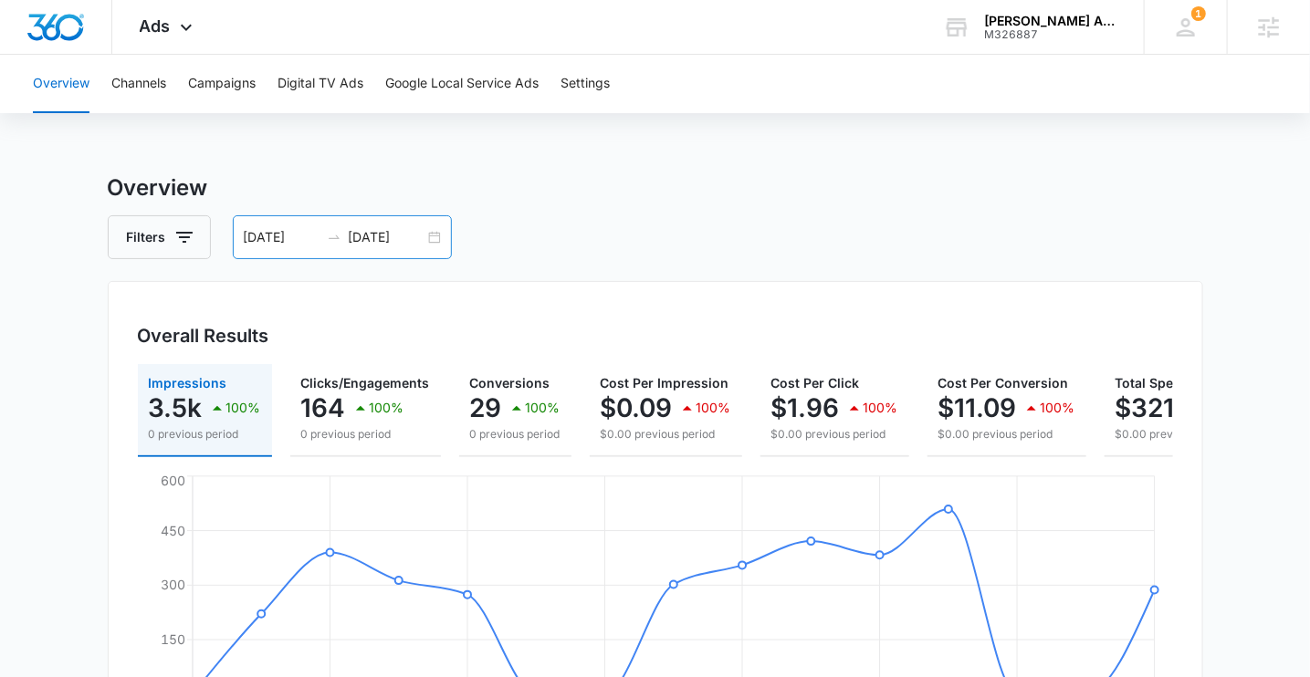
click at [385, 239] on input "09/08/2025" at bounding box center [387, 237] width 76 height 20
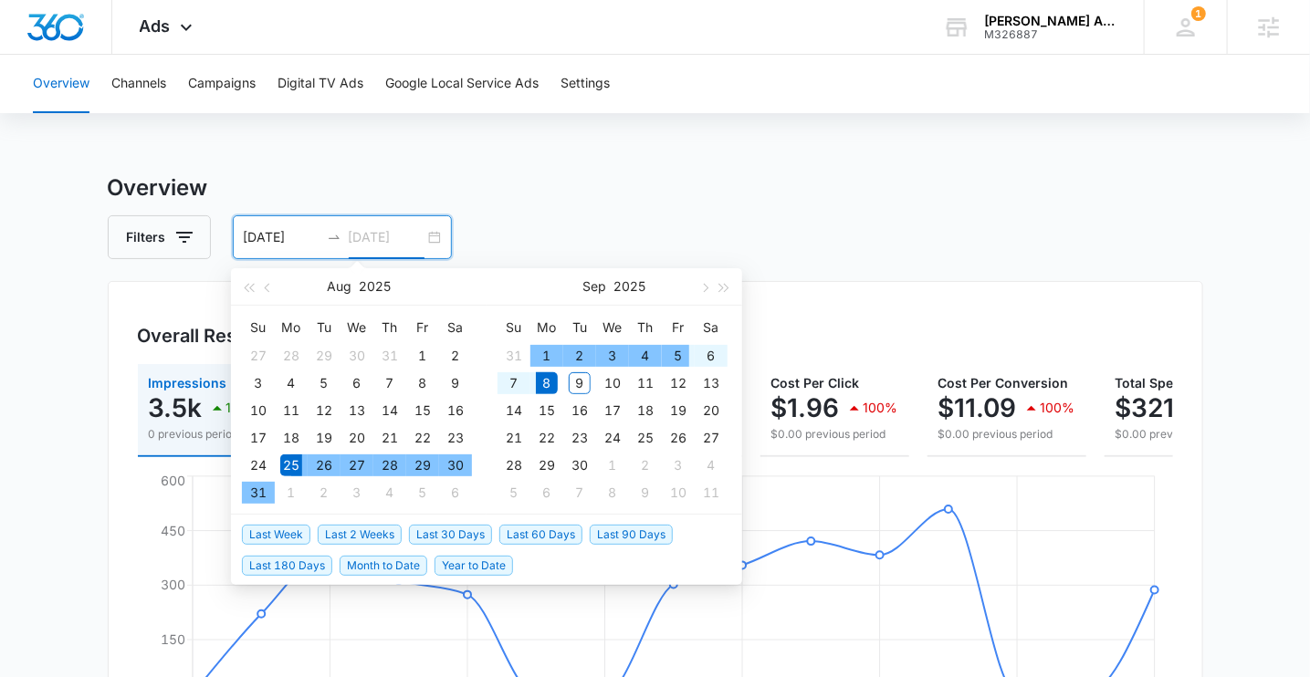
type input "09/08/2025"
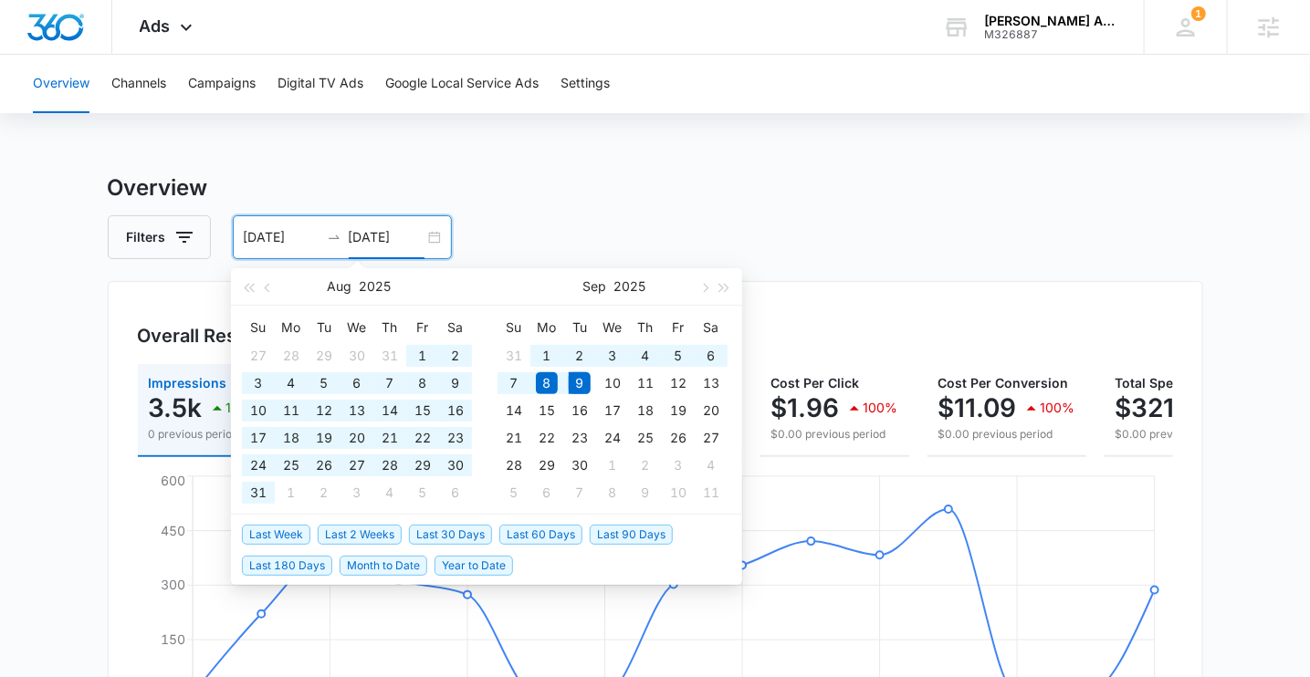
click at [625, 534] on span "Last 90 Days" at bounding box center [631, 535] width 83 height 20
type input "06/11/2025"
type input "[DATE]"
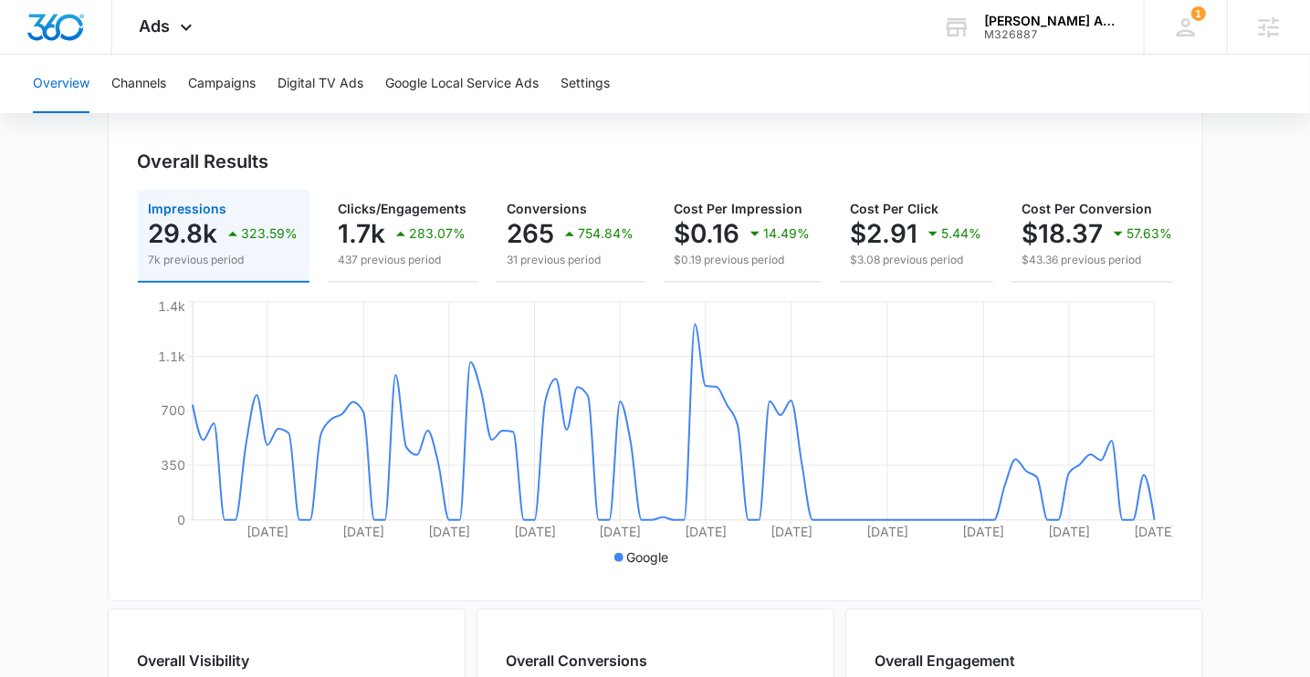
scroll to position [183, 0]
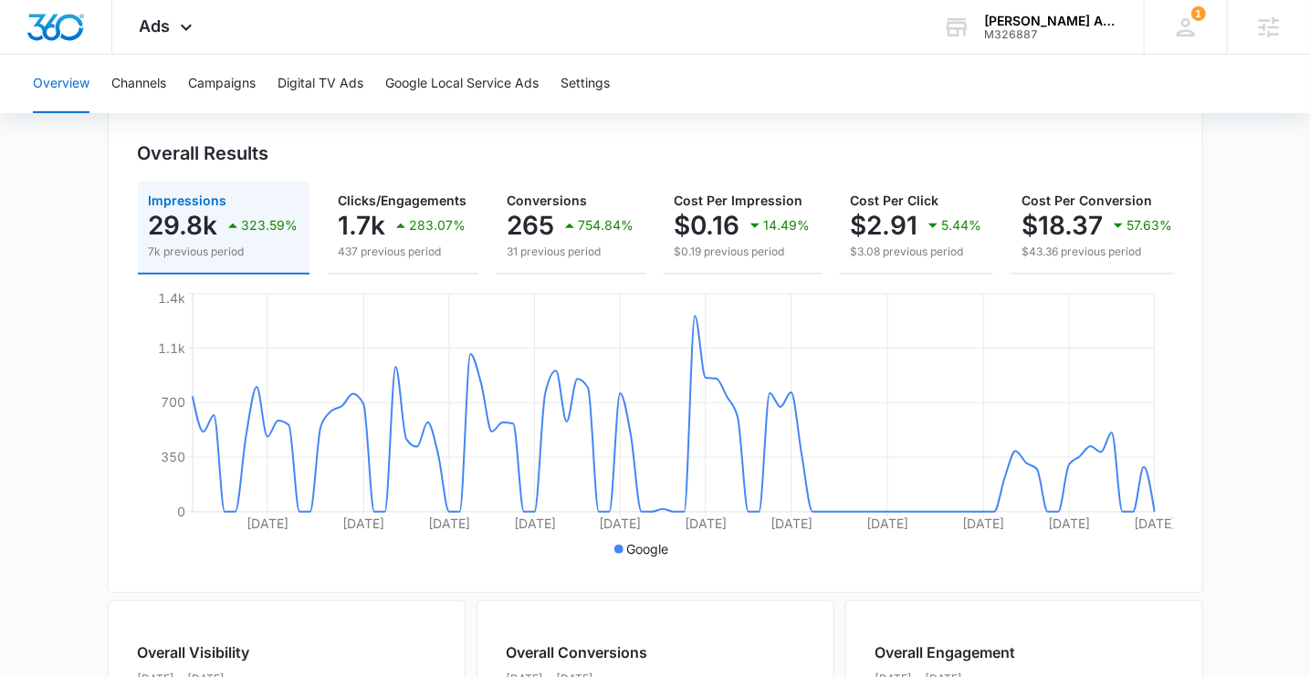
click at [160, 244] on p "7k previous period" at bounding box center [224, 252] width 150 height 16
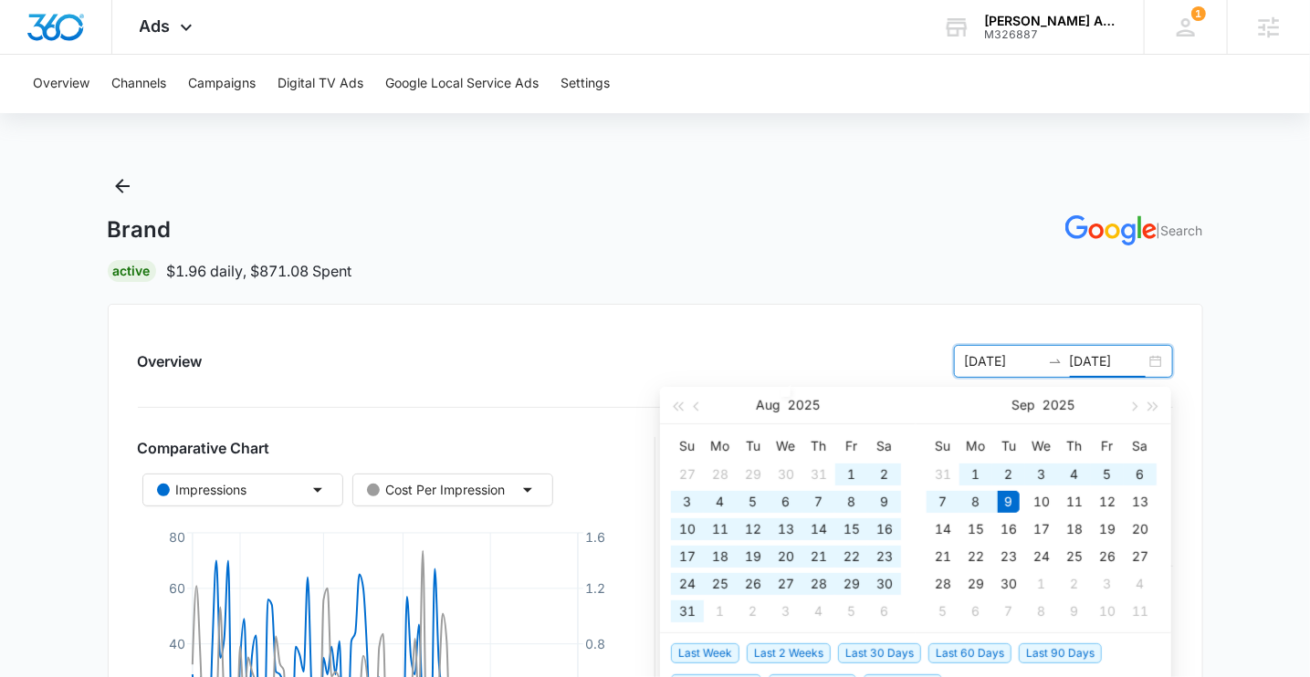
click at [1109, 363] on input "[DATE]" at bounding box center [1108, 361] width 76 height 20
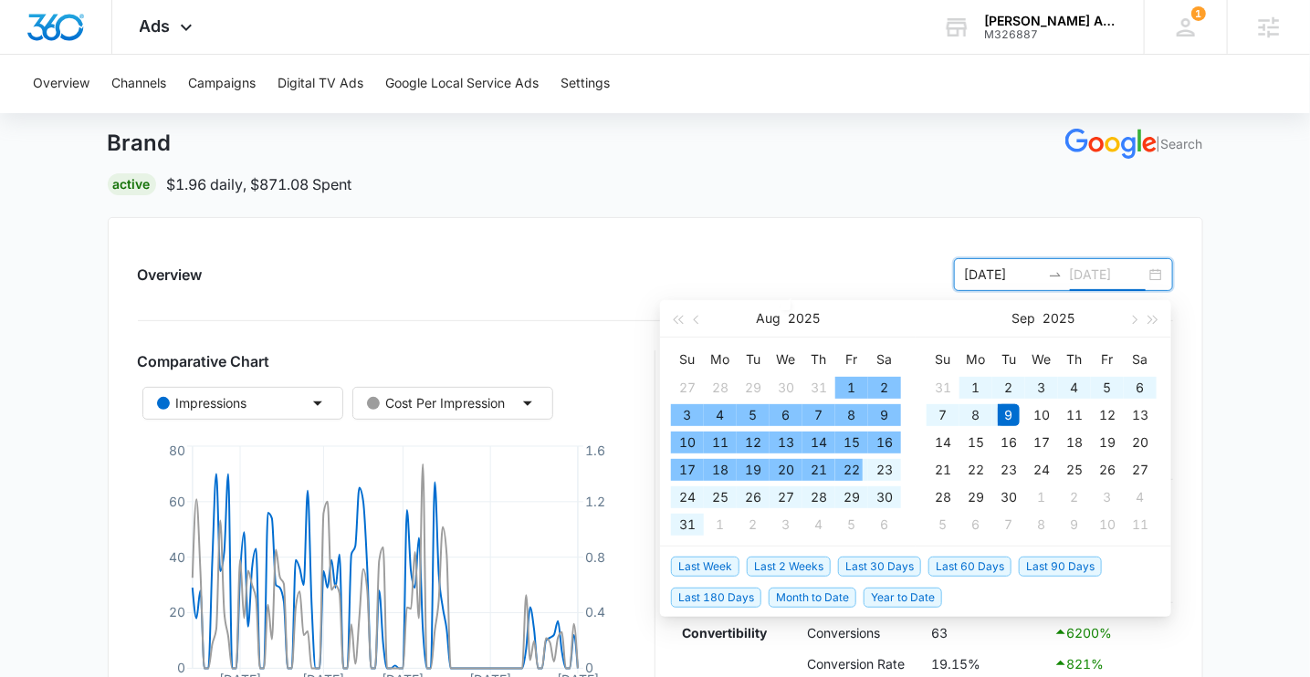
scroll to position [94, 0]
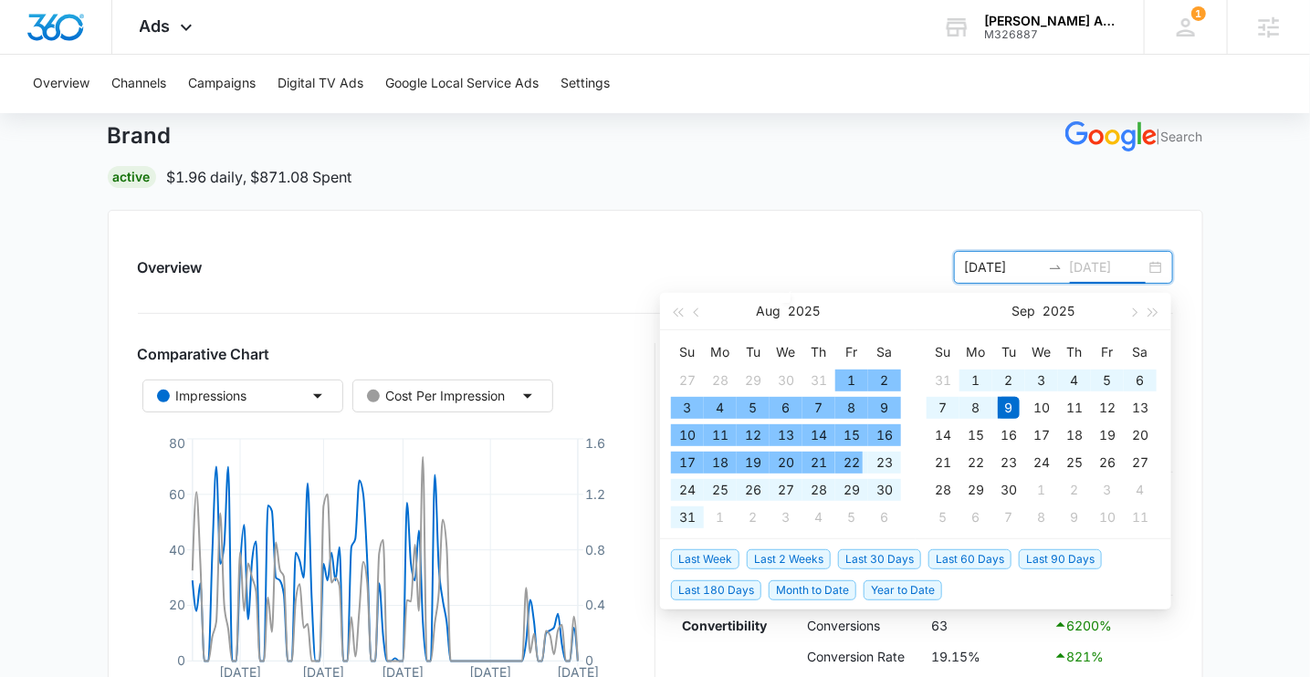
type input "[DATE]"
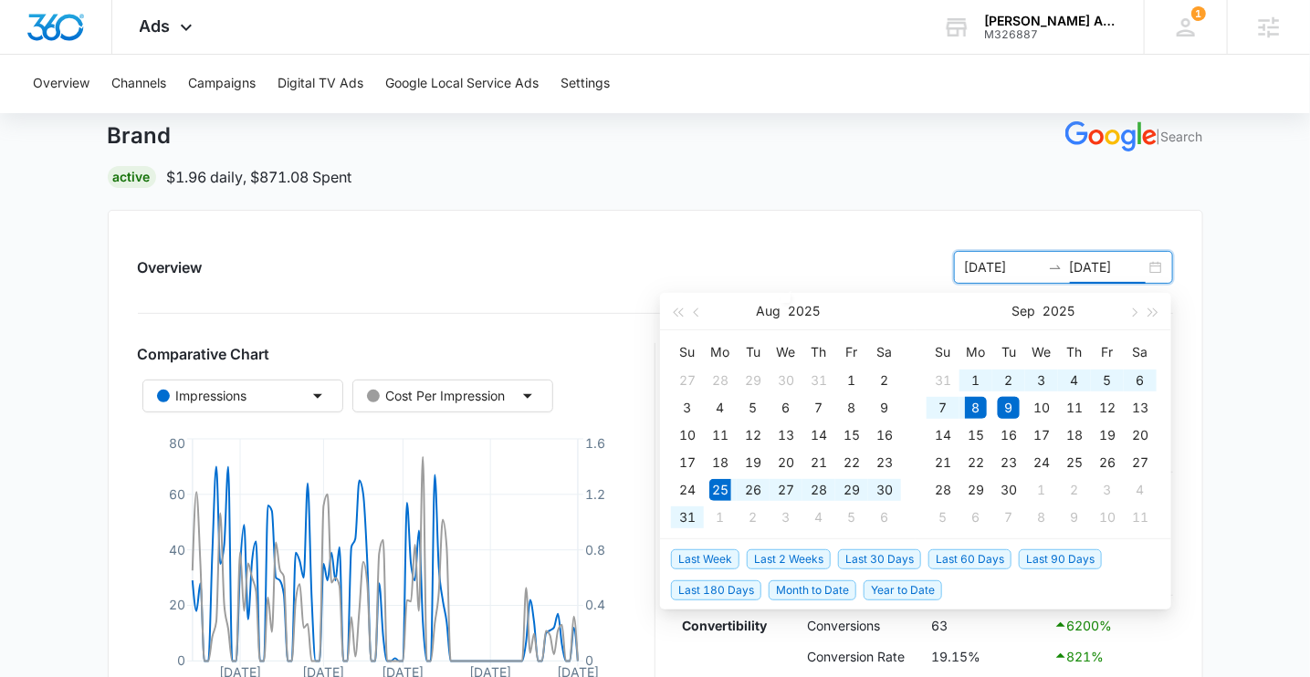
click at [798, 554] on span "Last 2 Weeks" at bounding box center [789, 560] width 84 height 20
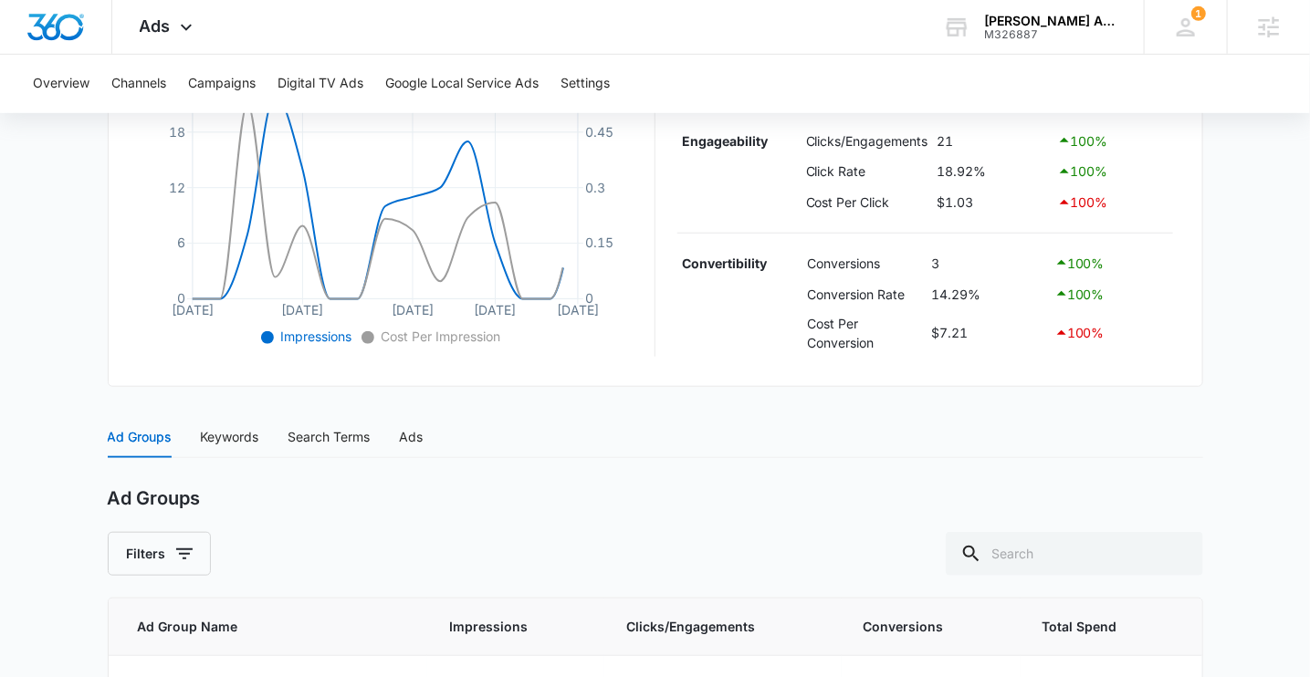
scroll to position [502, 0]
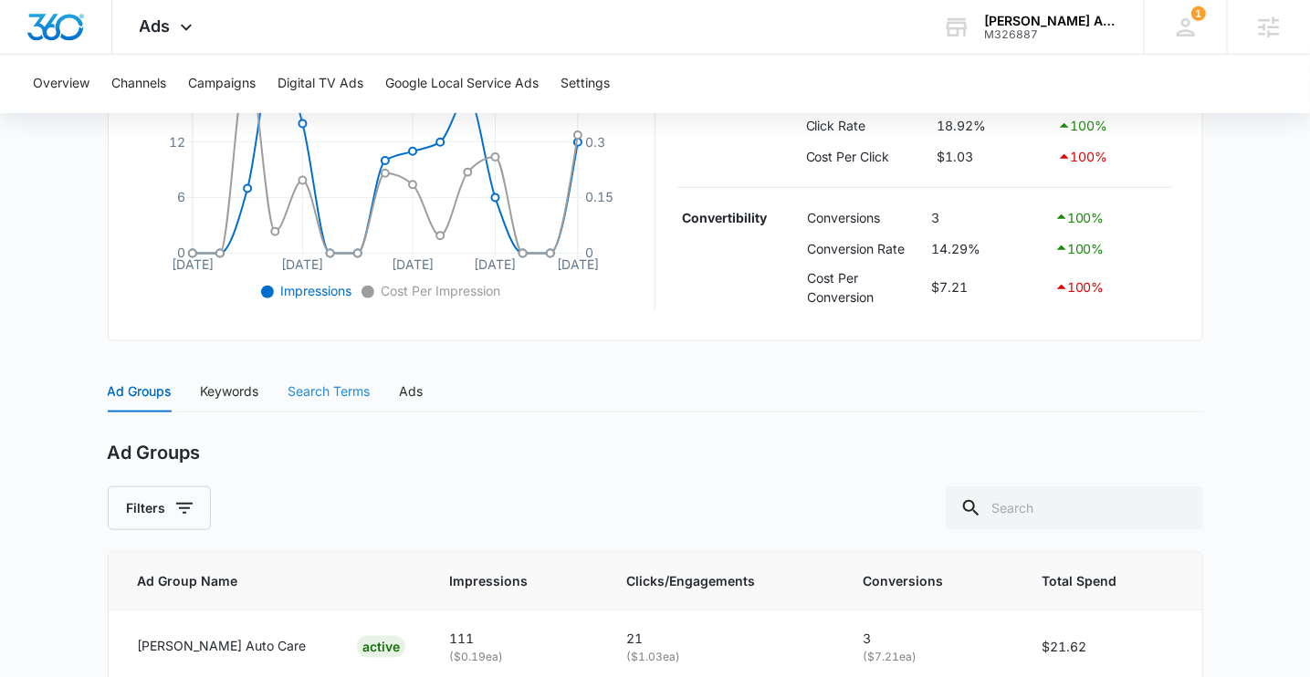
click at [320, 380] on div "Search Terms" at bounding box center [329, 392] width 82 height 42
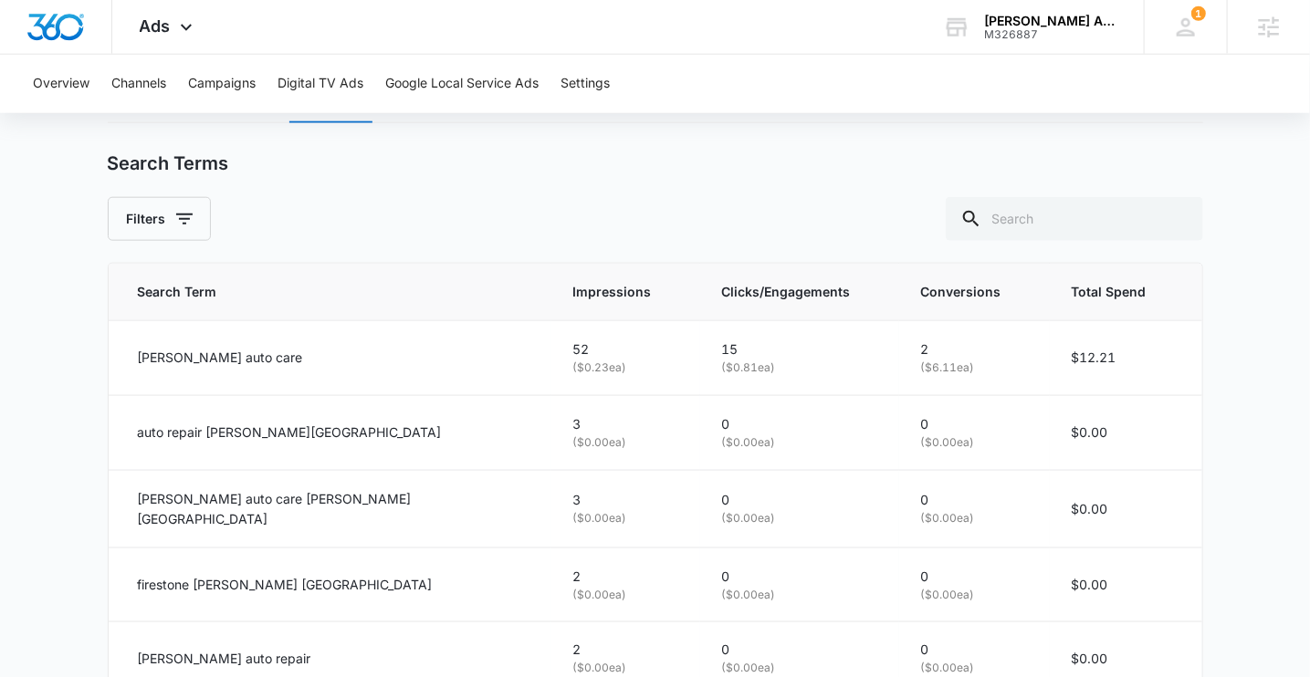
scroll to position [786, 0]
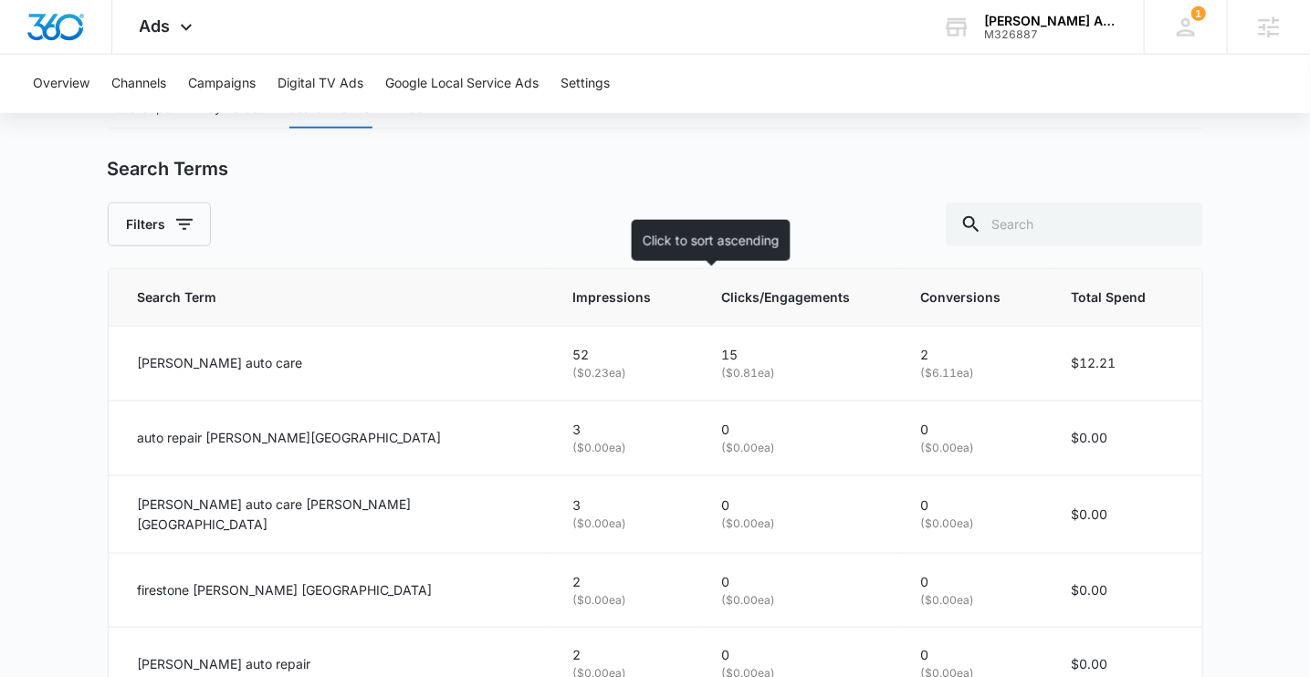
click at [722, 296] on span "Clicks/Engagements" at bounding box center [786, 298] width 129 height 20
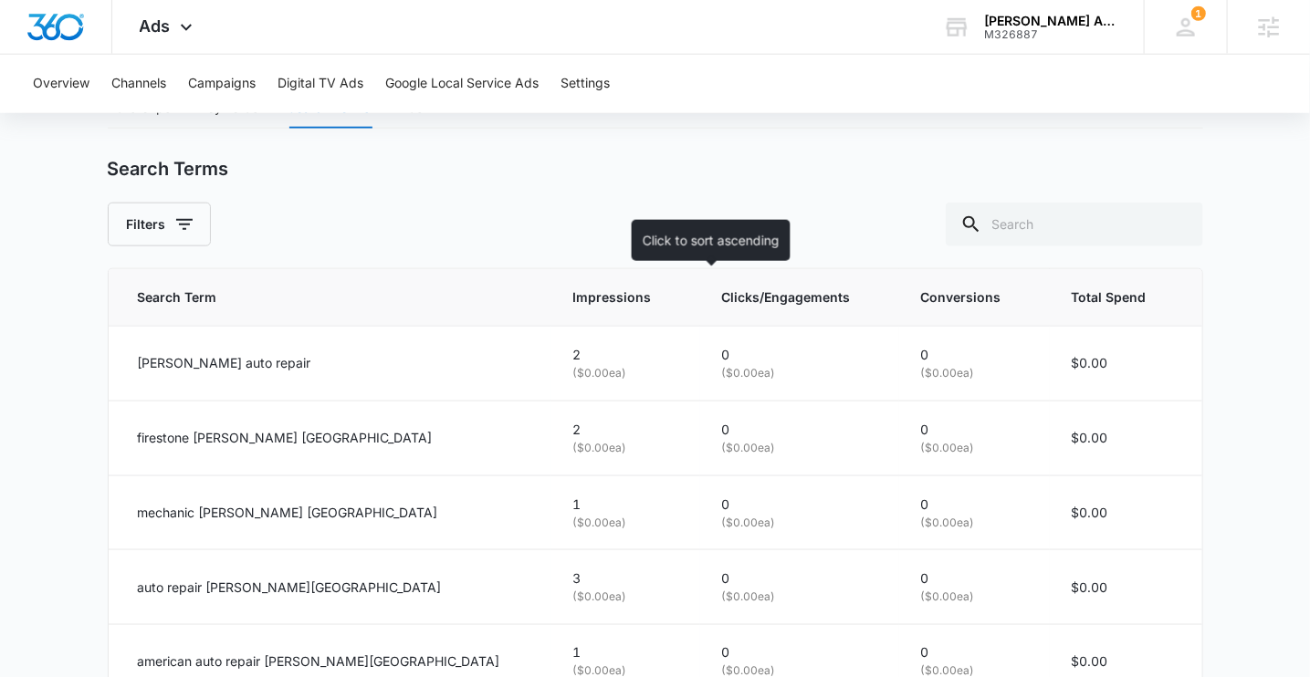
click at [722, 291] on span "Clicks/Engagements" at bounding box center [786, 298] width 129 height 20
click at [722, 301] on span "Clicks/Engagements" at bounding box center [786, 298] width 129 height 20
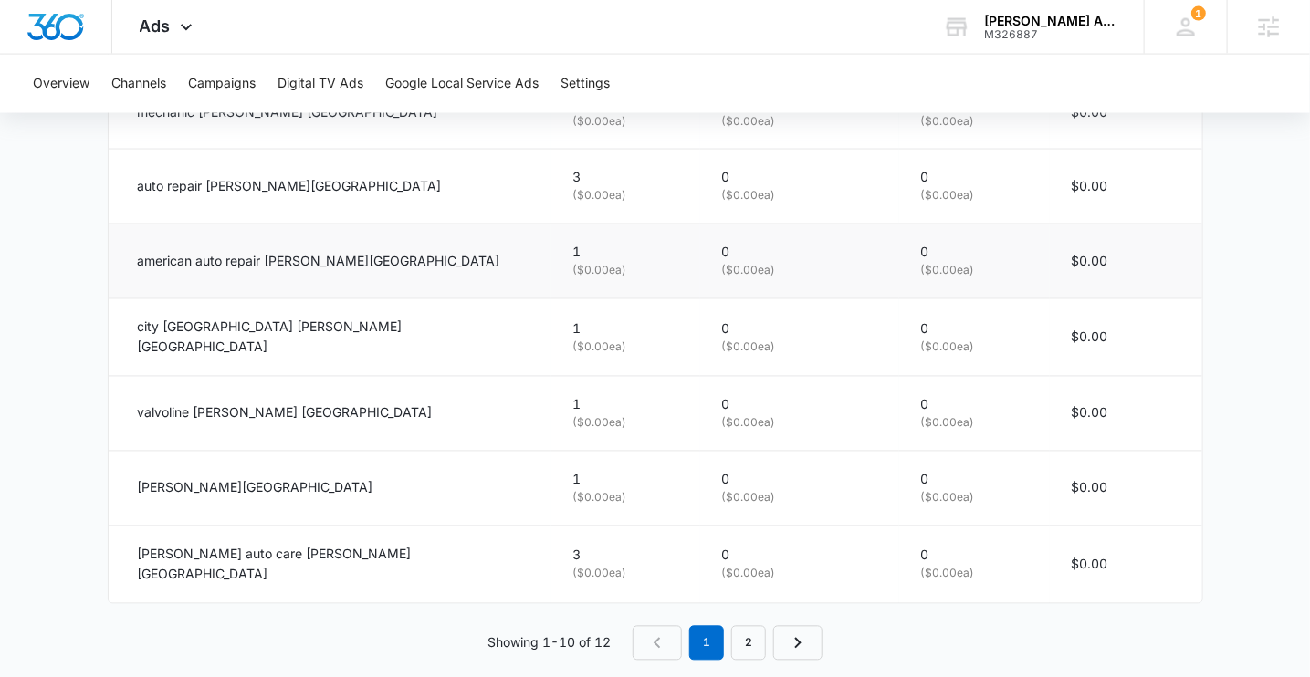
scroll to position [1280, 0]
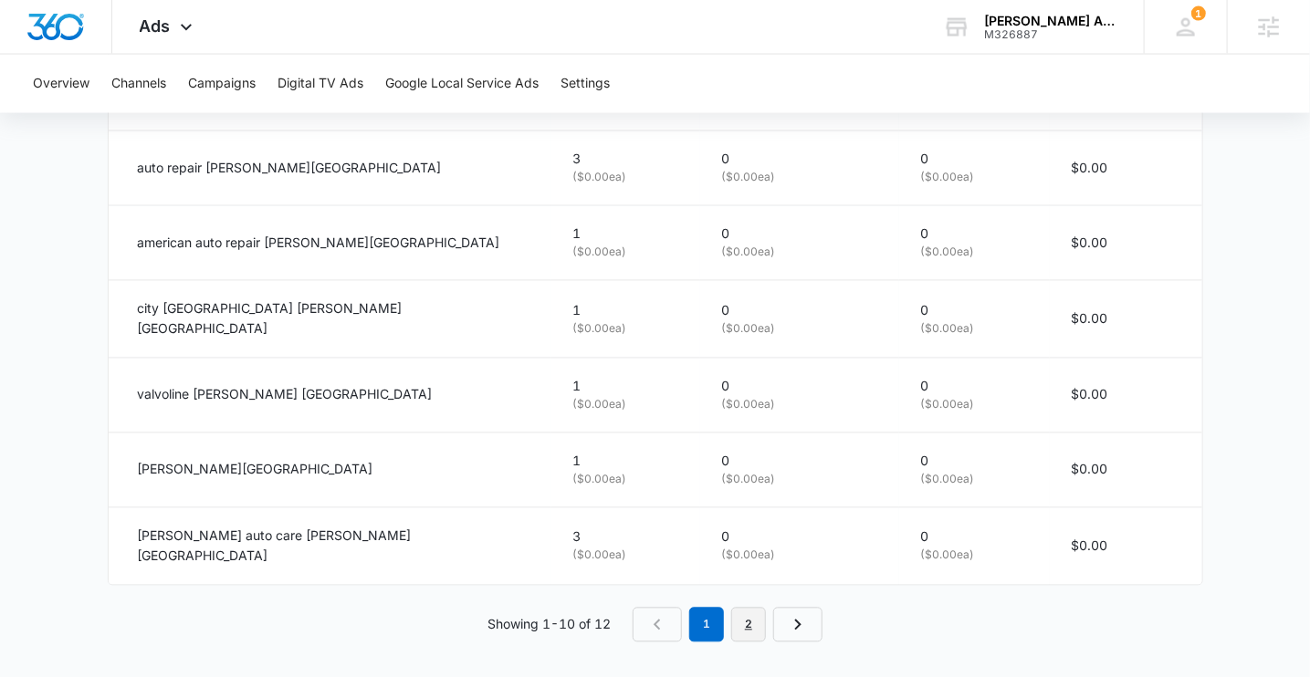
click at [754, 628] on link "2" at bounding box center [748, 625] width 35 height 35
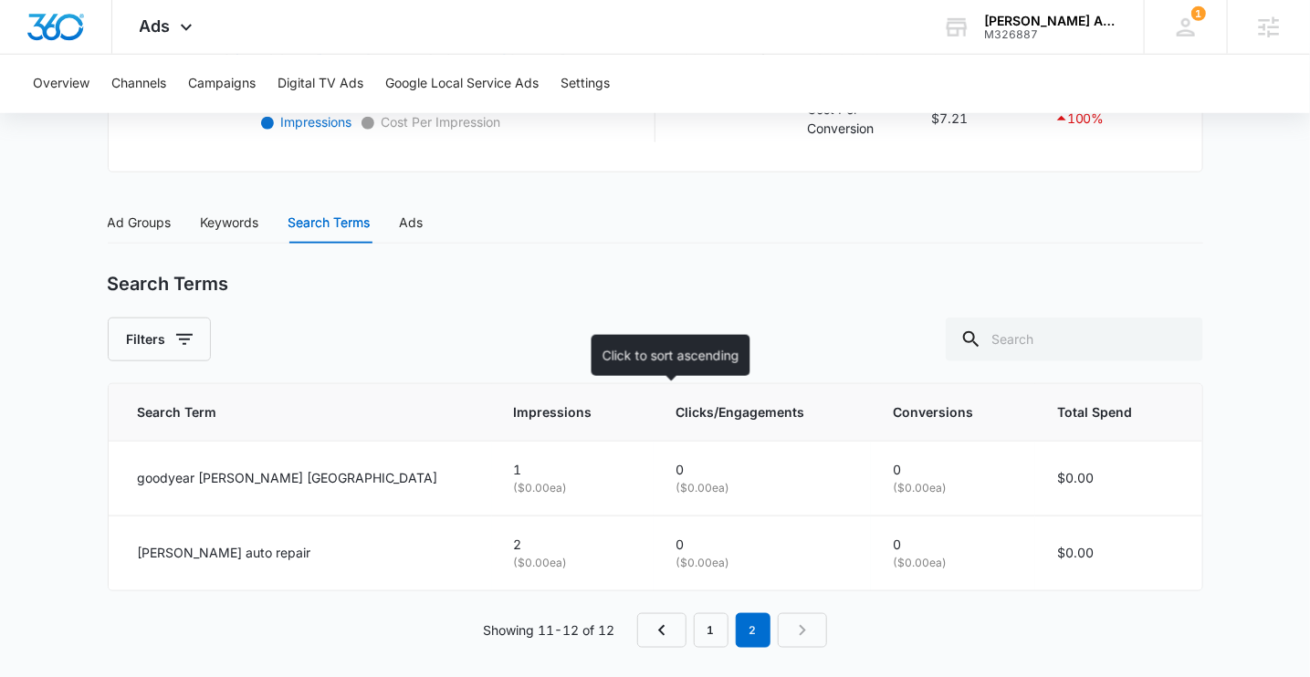
scroll to position [683, 0]
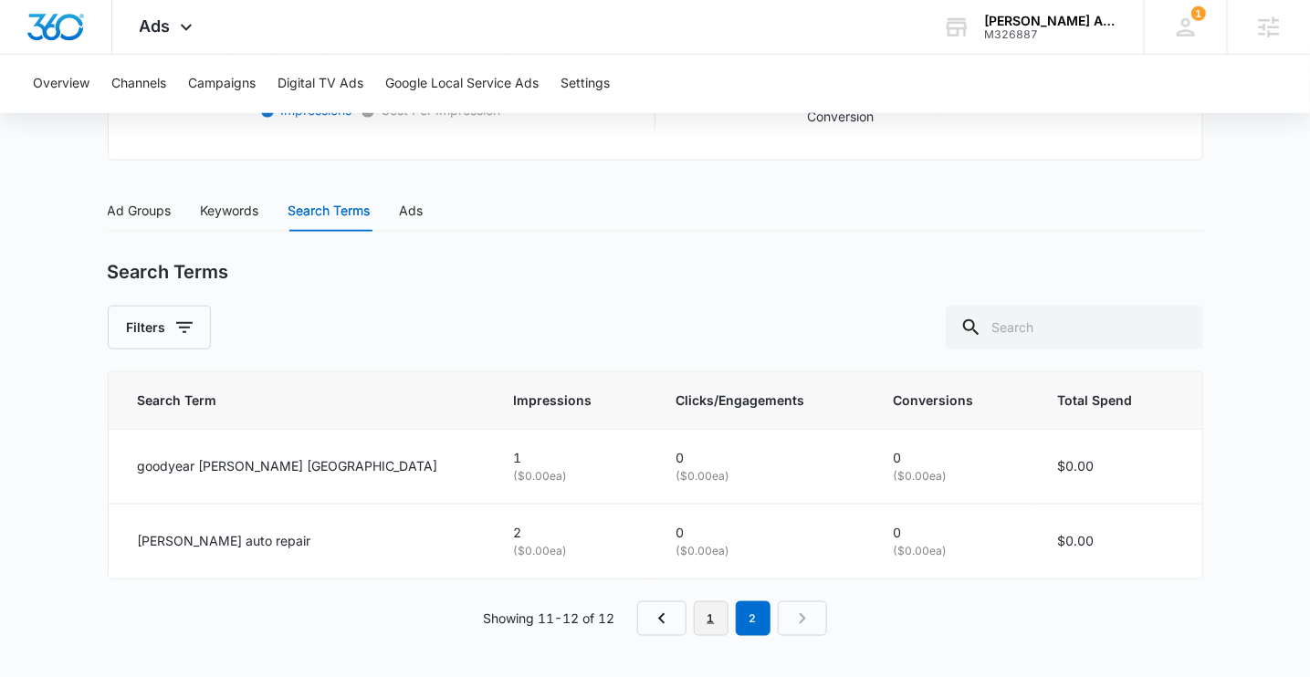
click at [715, 613] on link "1" at bounding box center [711, 619] width 35 height 35
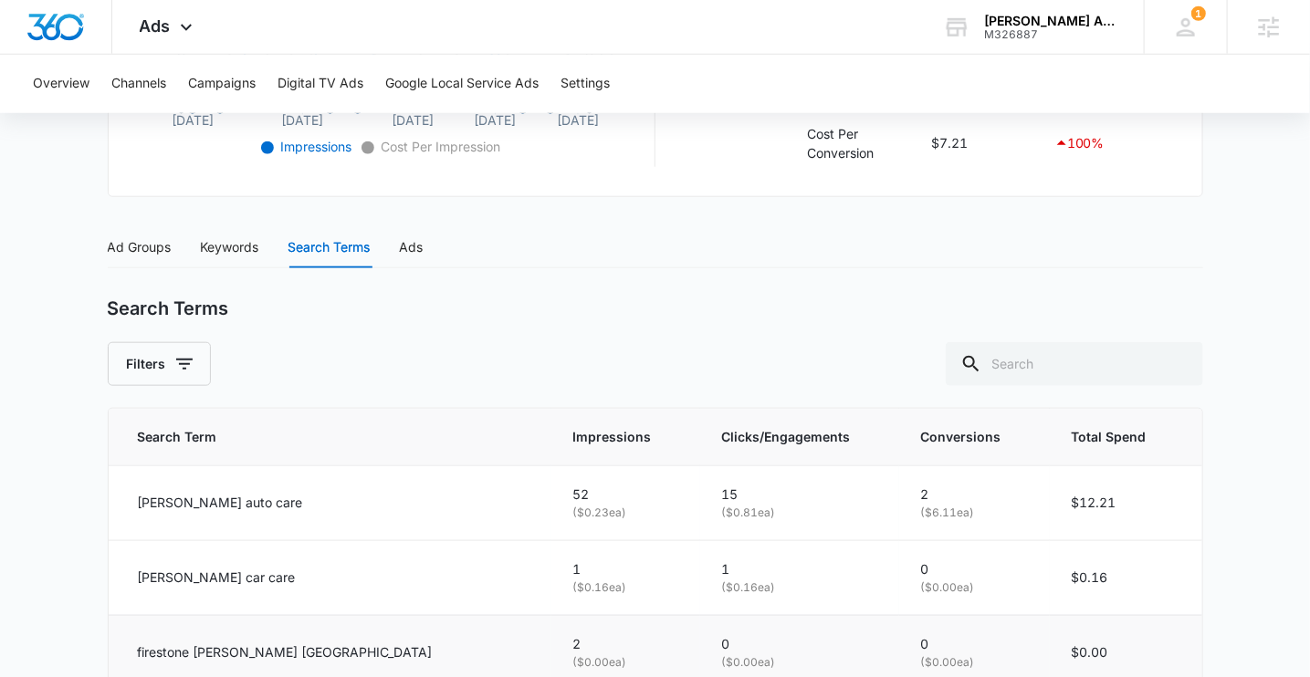
scroll to position [578, 0]
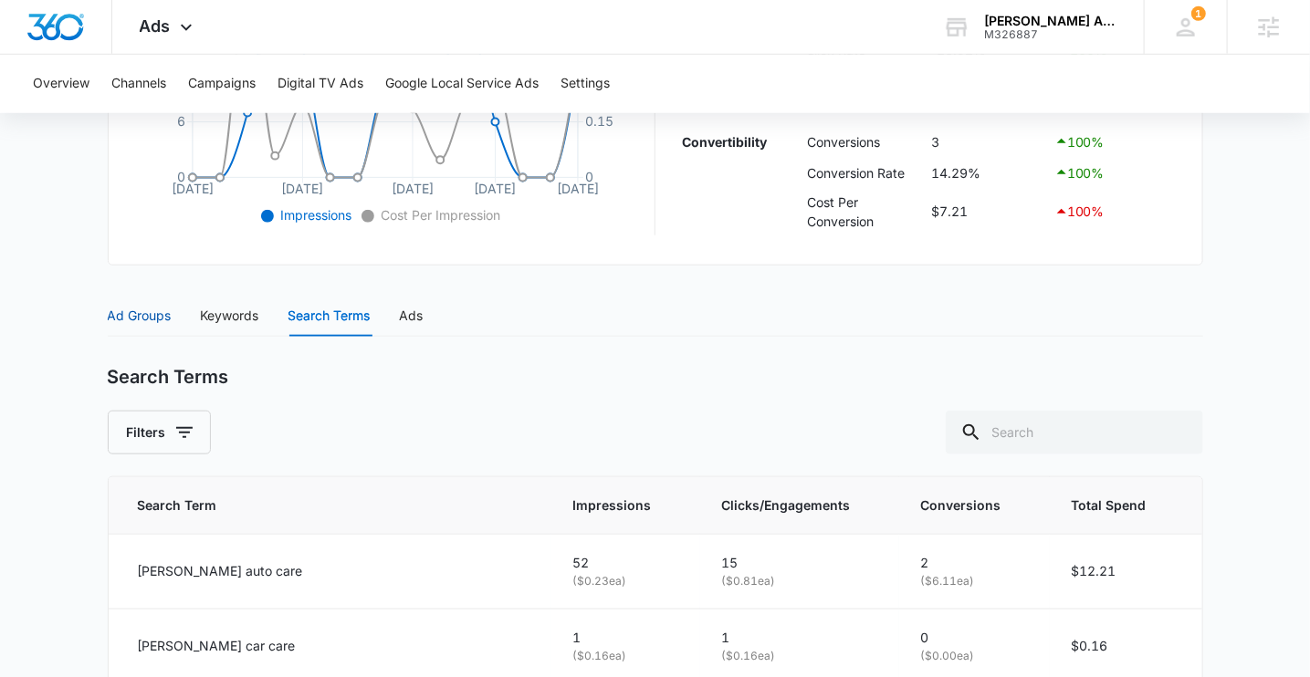
click at [152, 320] on div "Ad Groups" at bounding box center [140, 316] width 64 height 20
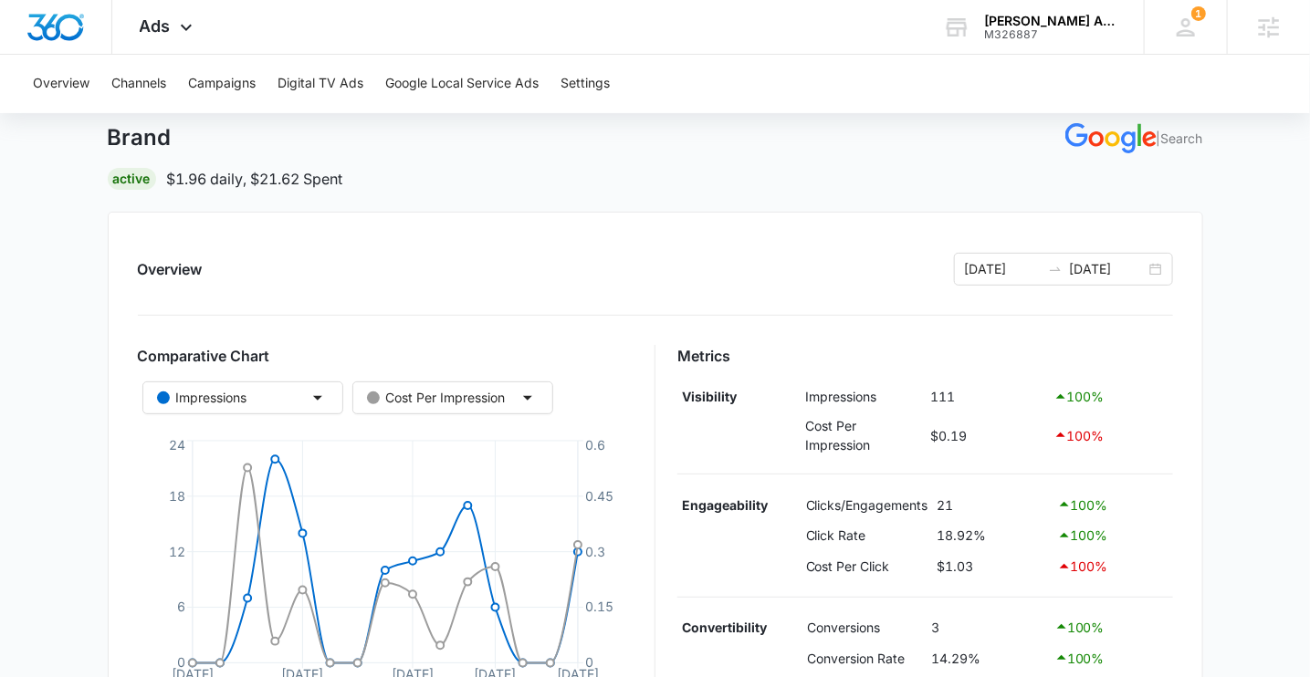
scroll to position [0, 0]
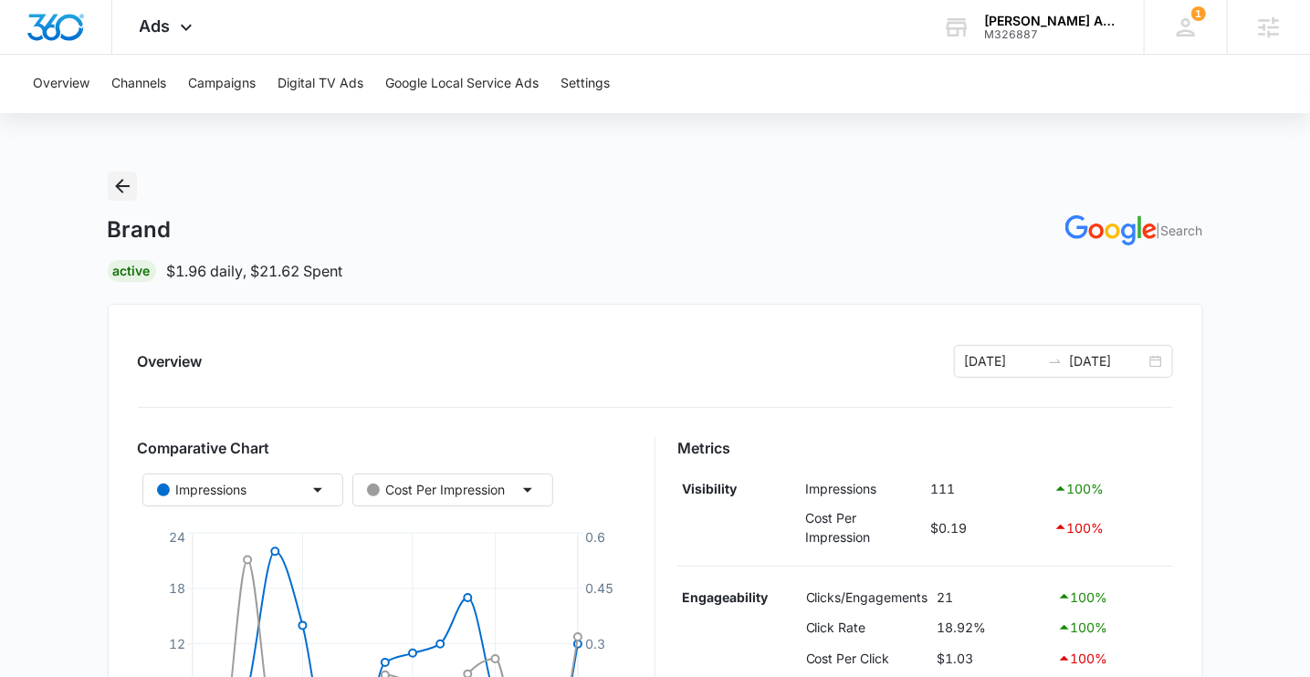
click at [111, 183] on icon "Back" at bounding box center [122, 186] width 22 height 22
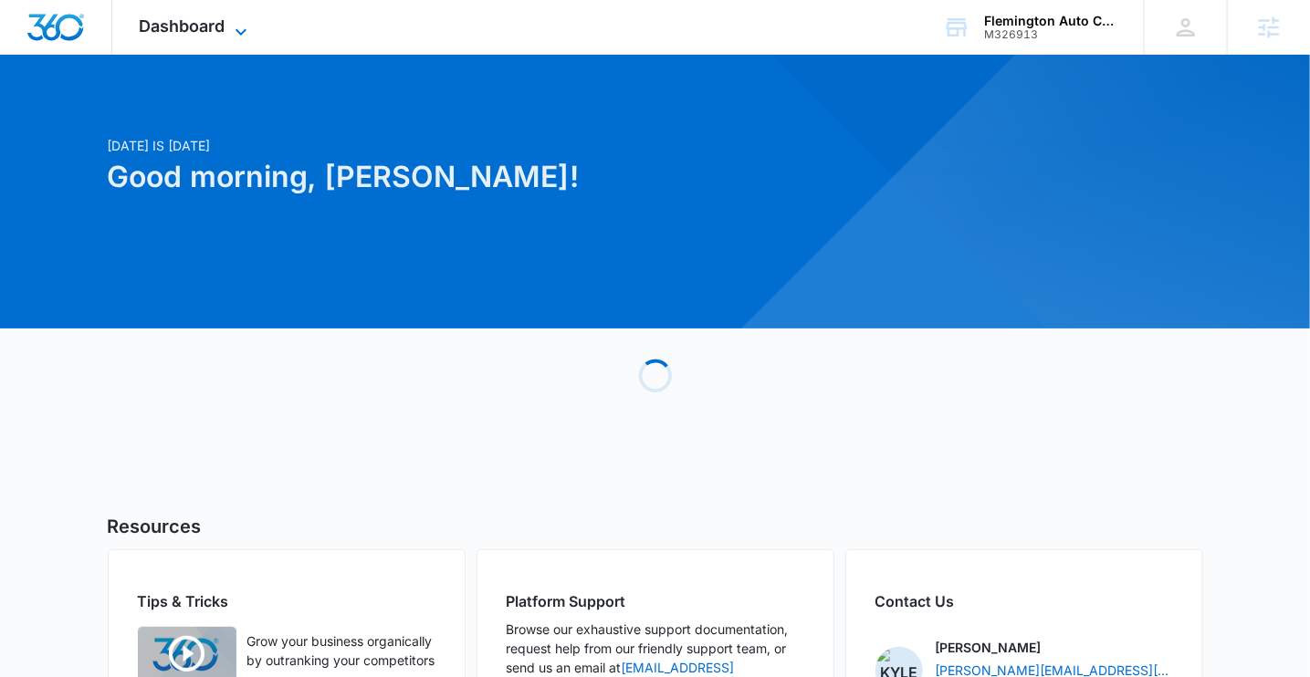
click at [206, 31] on span "Dashboard" at bounding box center [183, 25] width 86 height 19
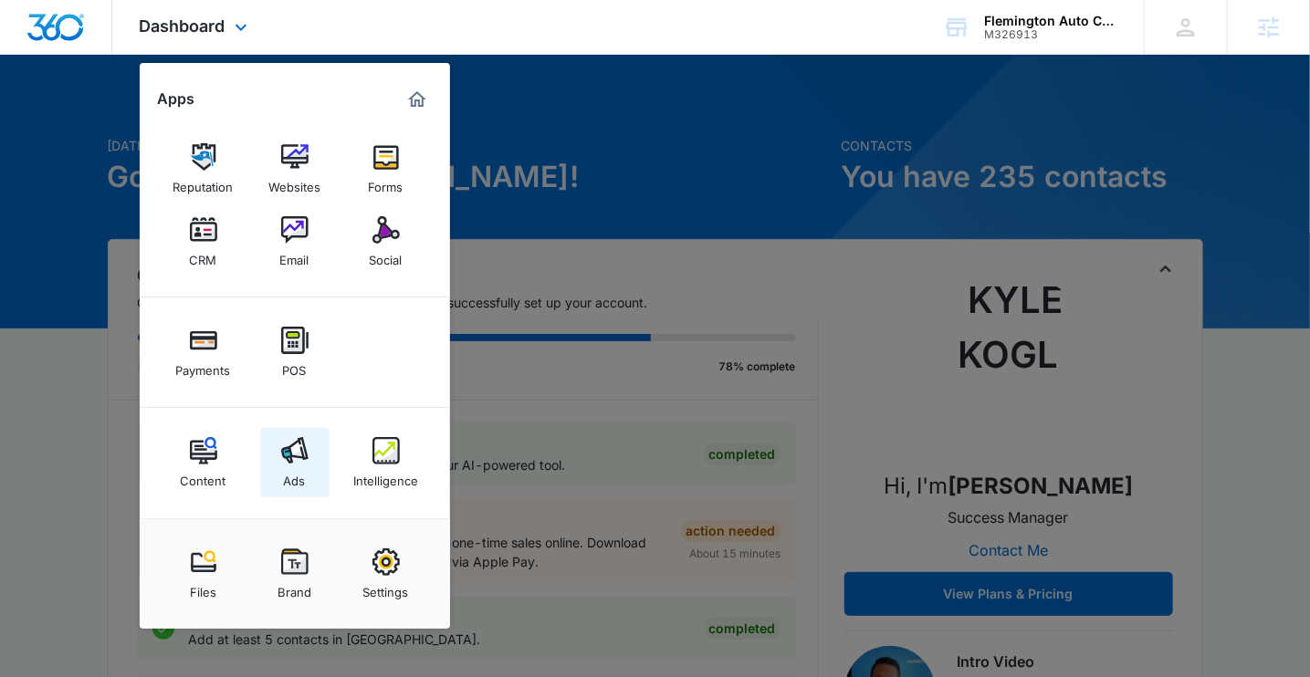
click at [284, 465] on div "Ads" at bounding box center [295, 477] width 22 height 24
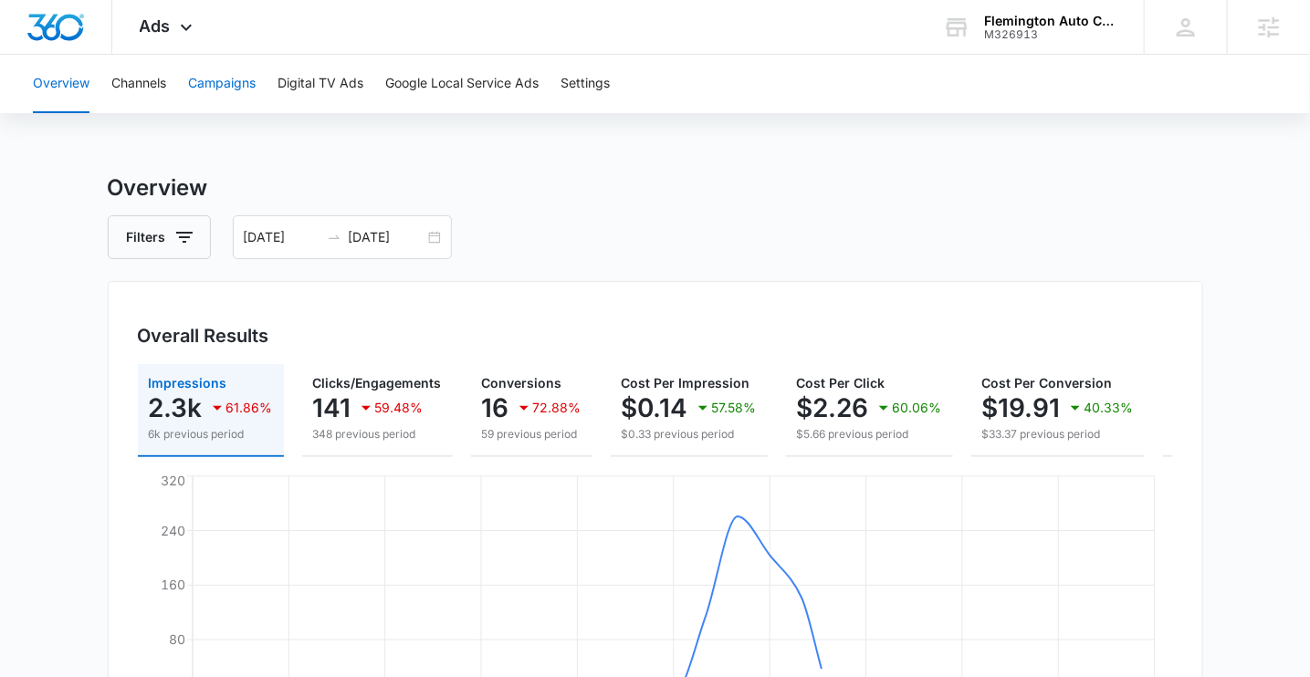
click at [217, 77] on button "Campaigns" at bounding box center [222, 84] width 68 height 58
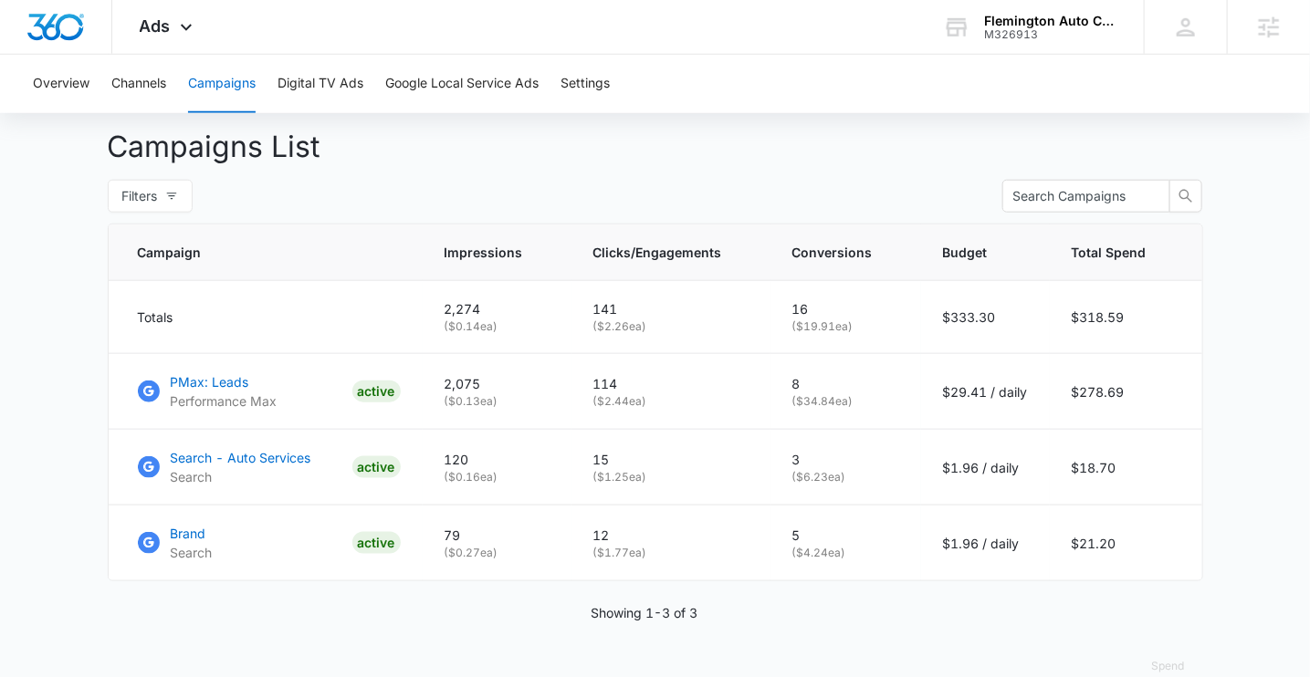
scroll to position [681, 0]
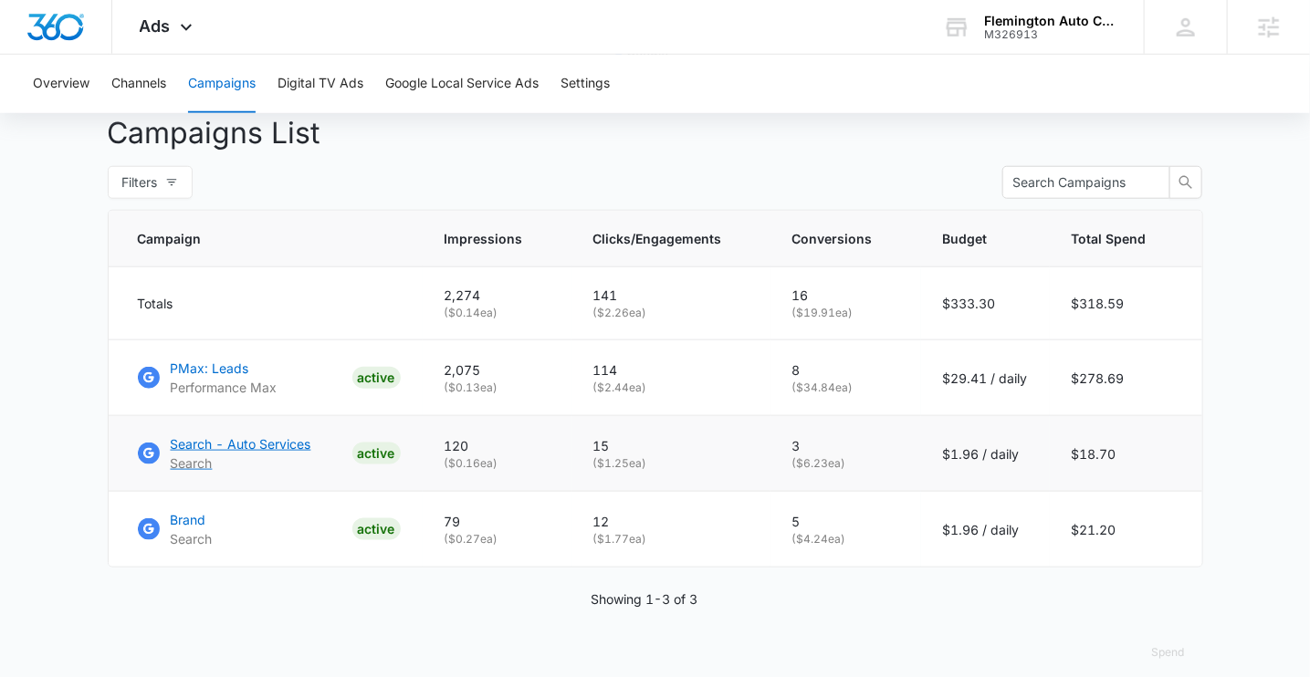
click at [278, 444] on p "Search - Auto Services" at bounding box center [241, 444] width 141 height 19
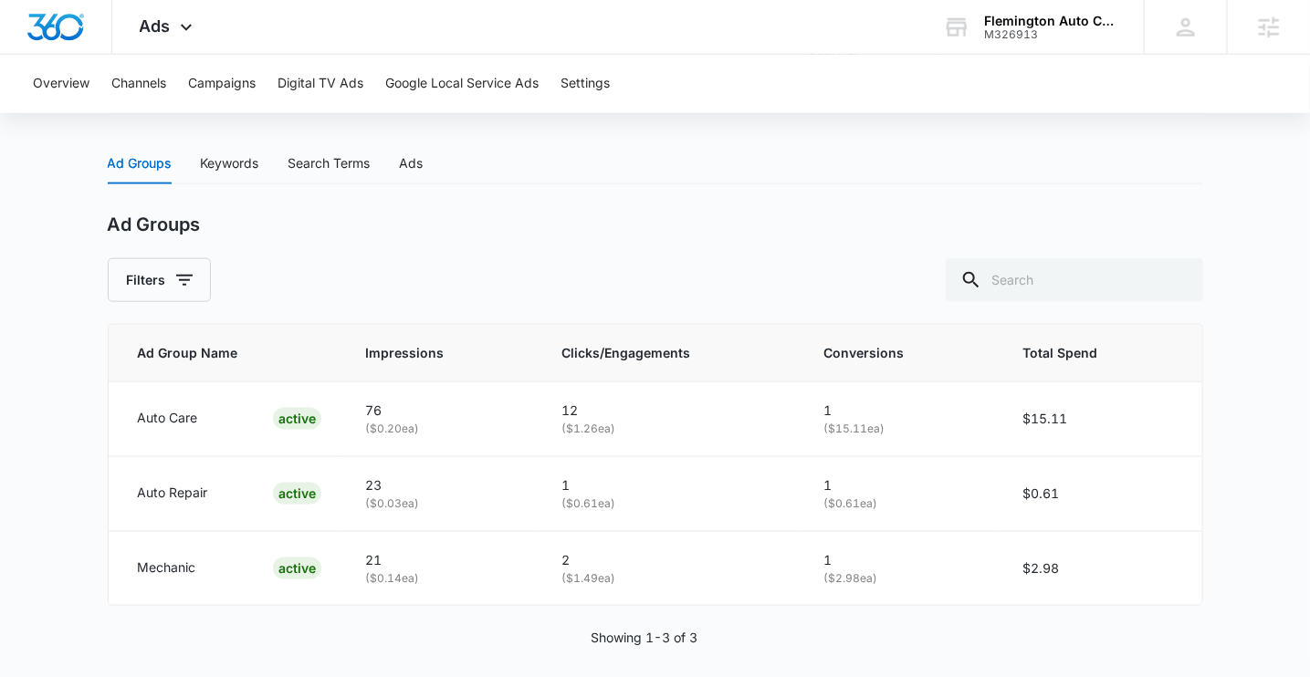
scroll to position [743, 0]
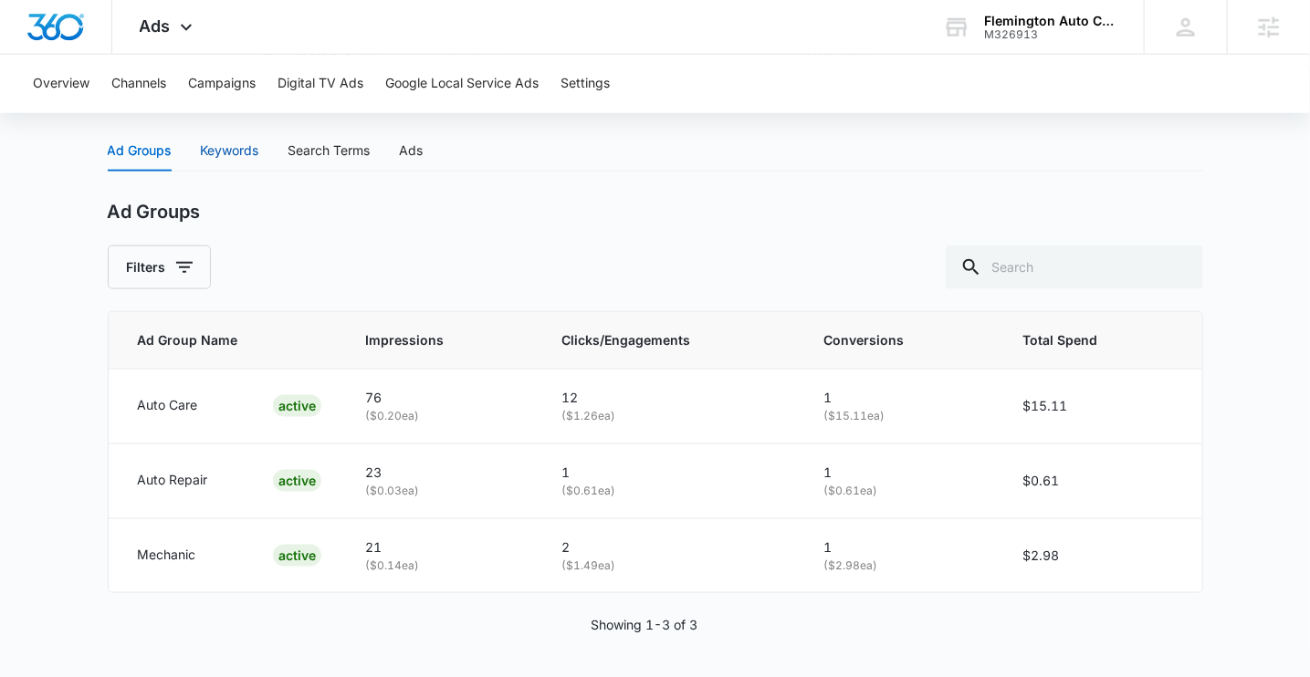
click at [245, 156] on div "Keywords" at bounding box center [230, 151] width 58 height 20
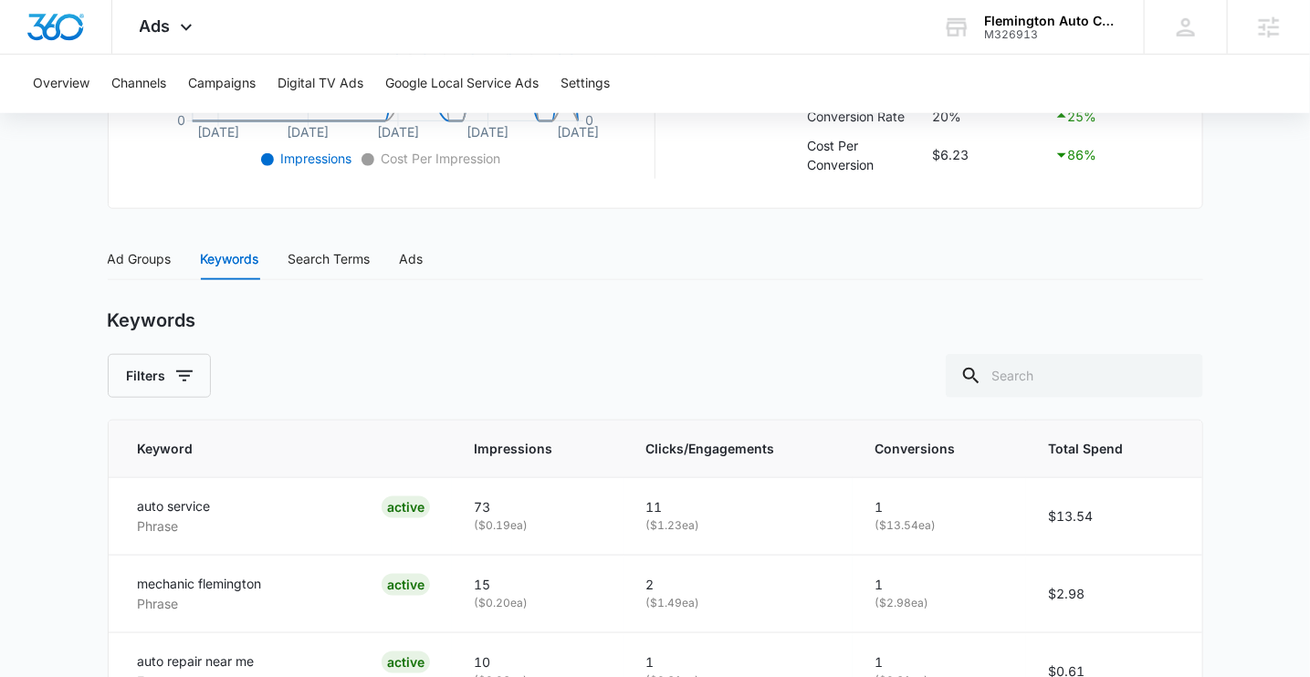
scroll to position [385, 0]
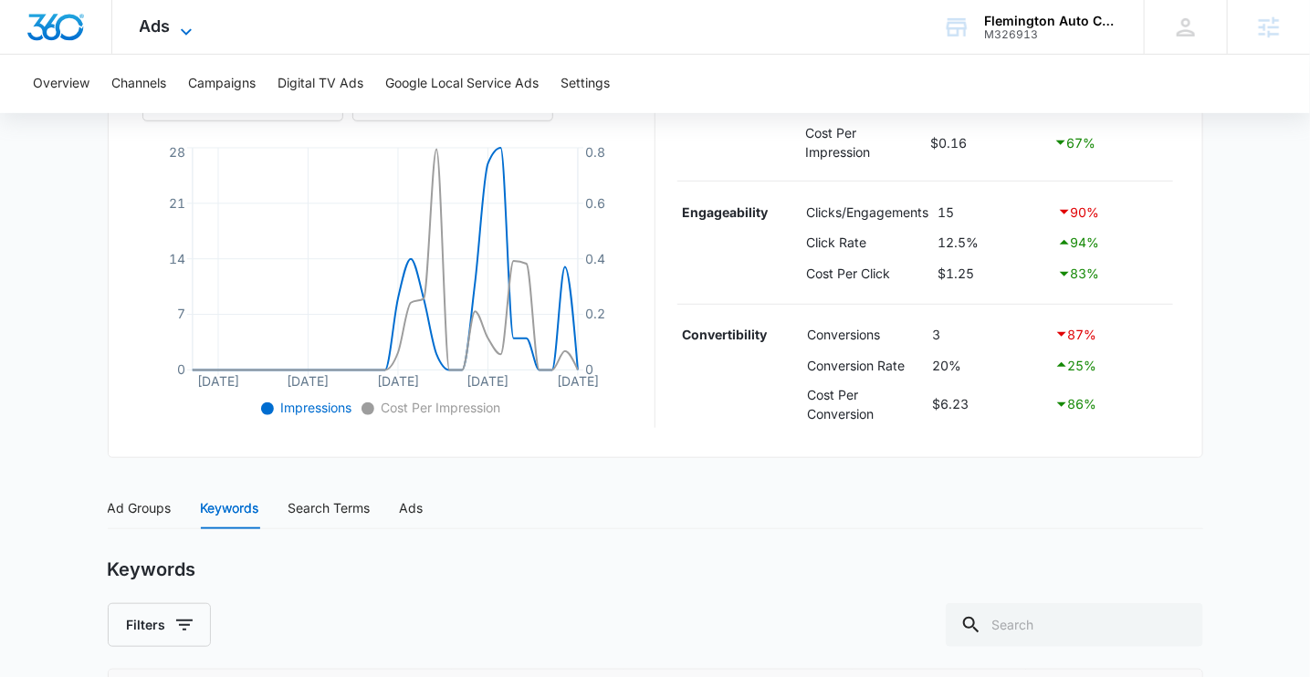
click at [163, 29] on span "Ads" at bounding box center [155, 25] width 31 height 19
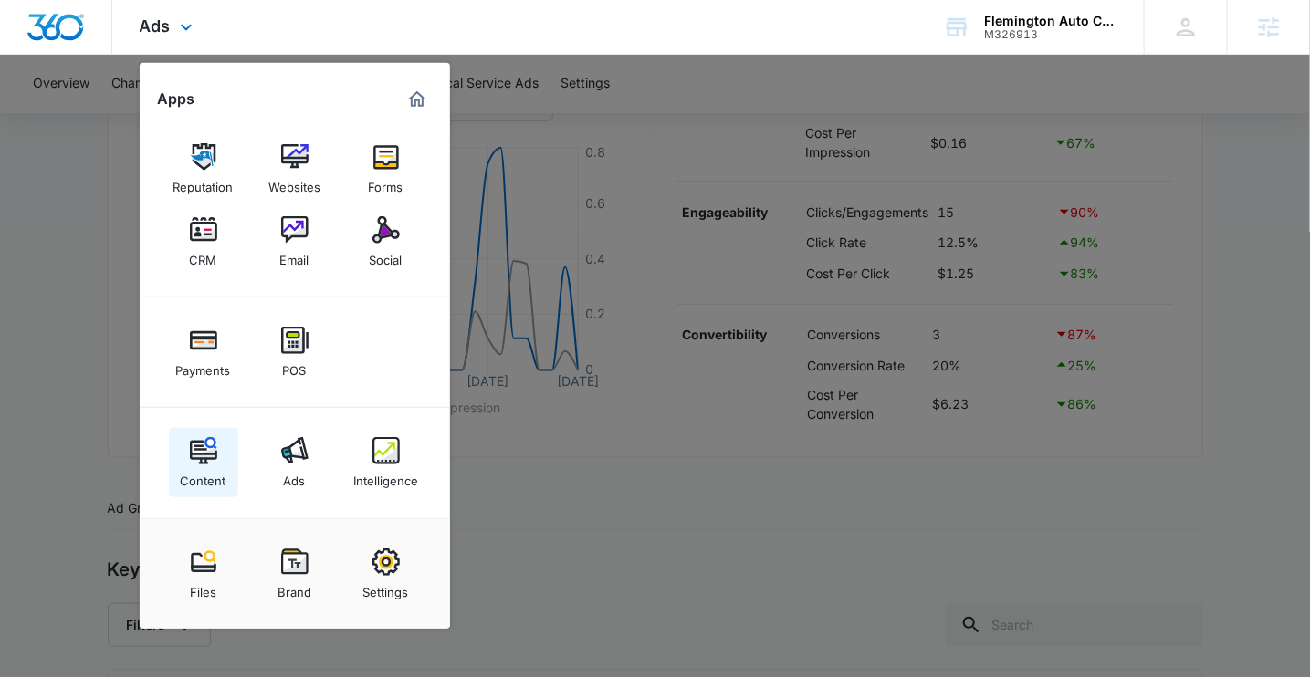
click at [217, 456] on link "Content" at bounding box center [203, 462] width 69 height 69
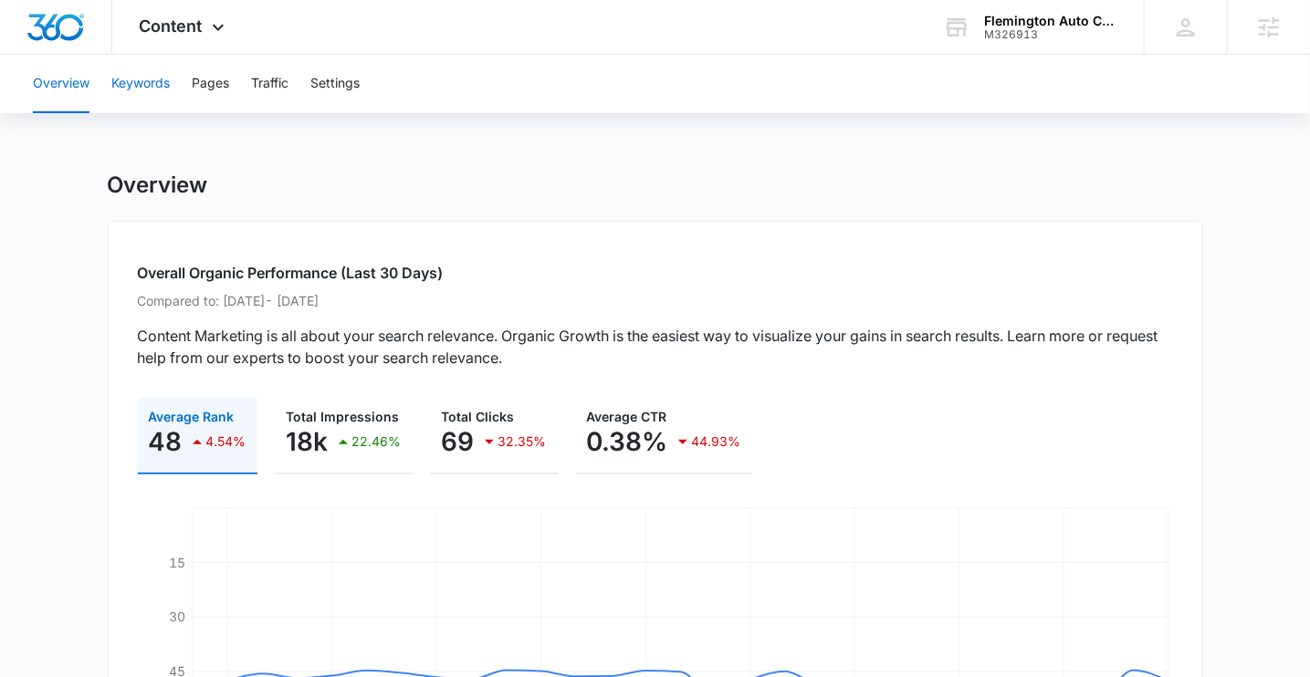
click at [136, 85] on button "Keywords" at bounding box center [140, 84] width 58 height 58
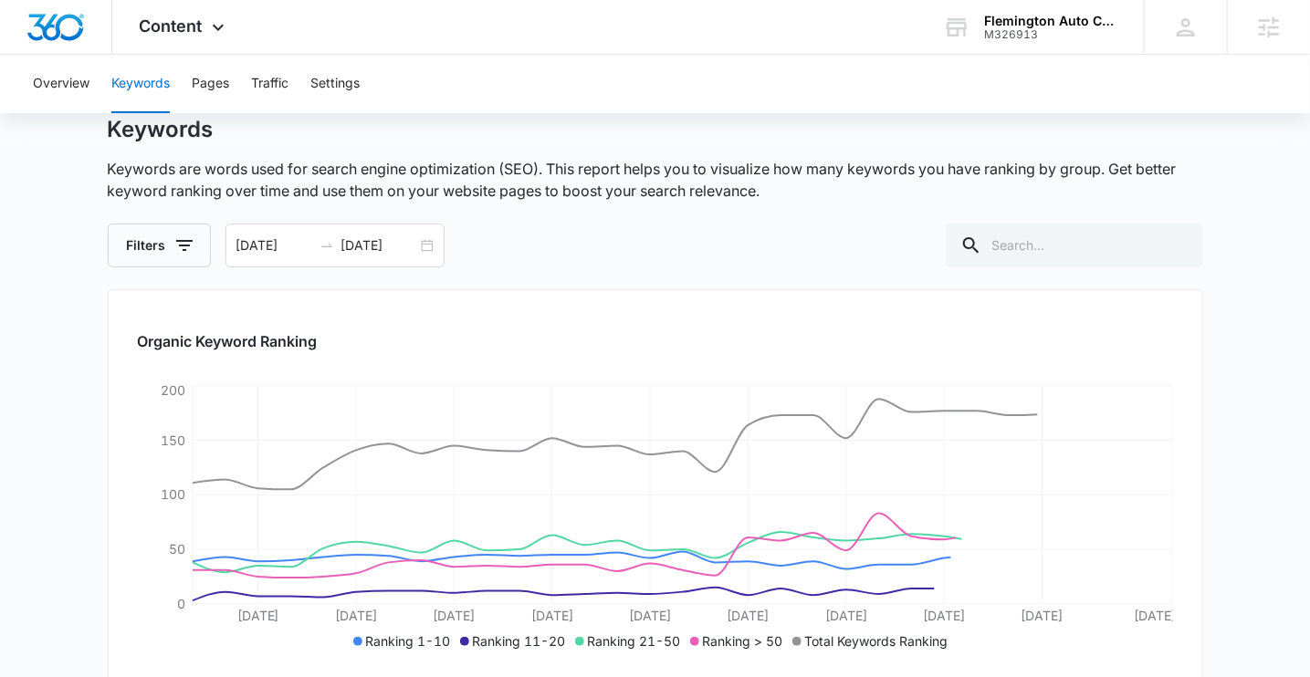
scroll to position [72, 0]
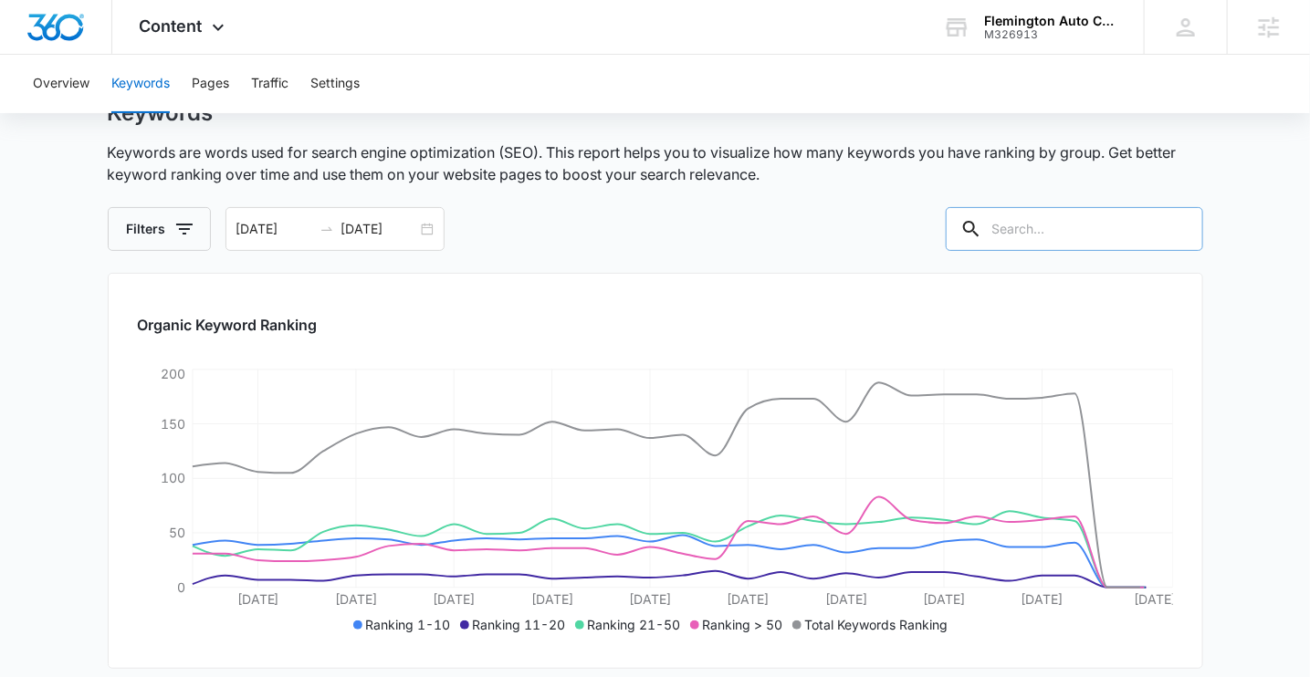
click at [1085, 245] on input "text" at bounding box center [1074, 229] width 257 height 44
type input "body"
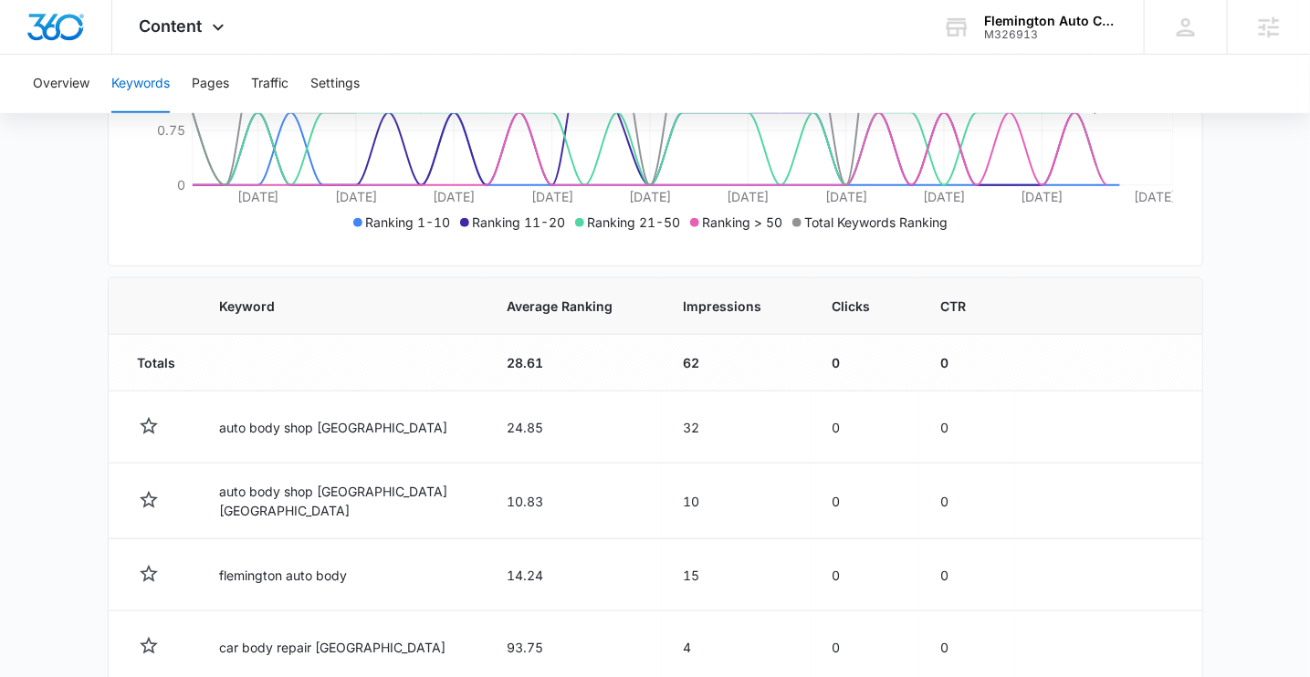
scroll to position [515, 0]
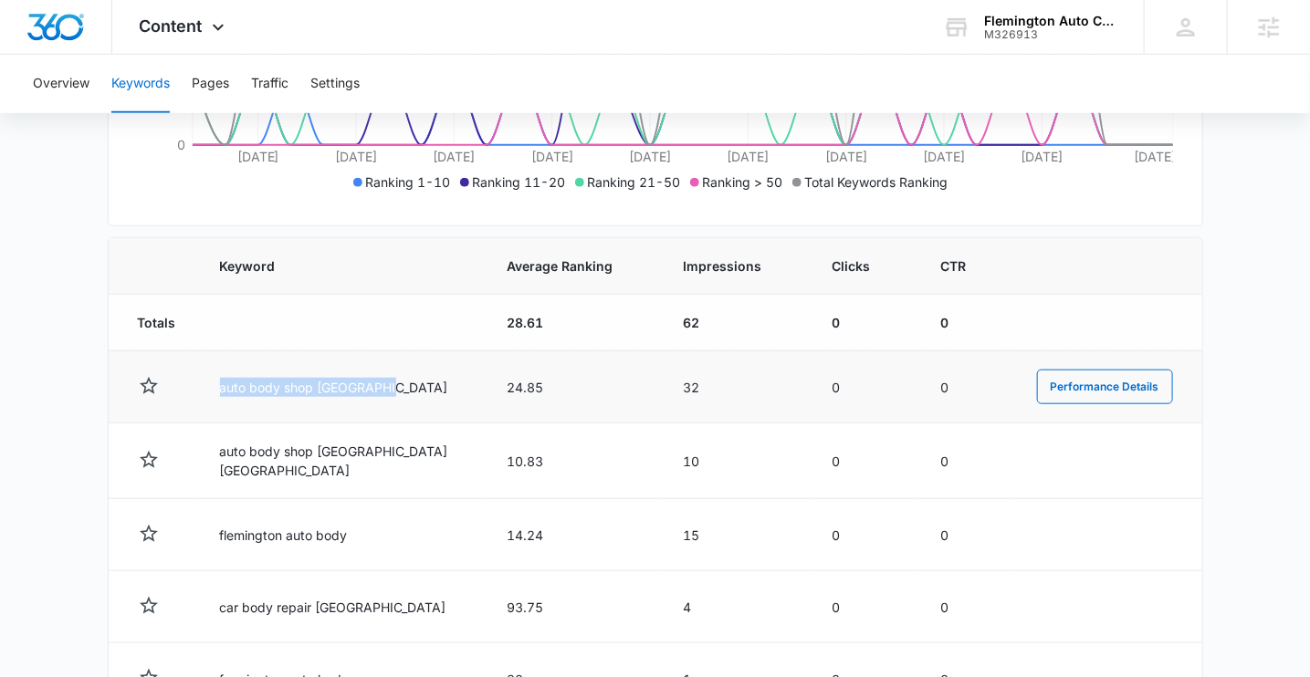
drag, startPoint x: 393, startPoint y: 391, endPoint x: 203, endPoint y: 390, distance: 189.9
click at [203, 390] on td "auto body shop [GEOGRAPHIC_DATA]" at bounding box center [342, 387] width 288 height 72
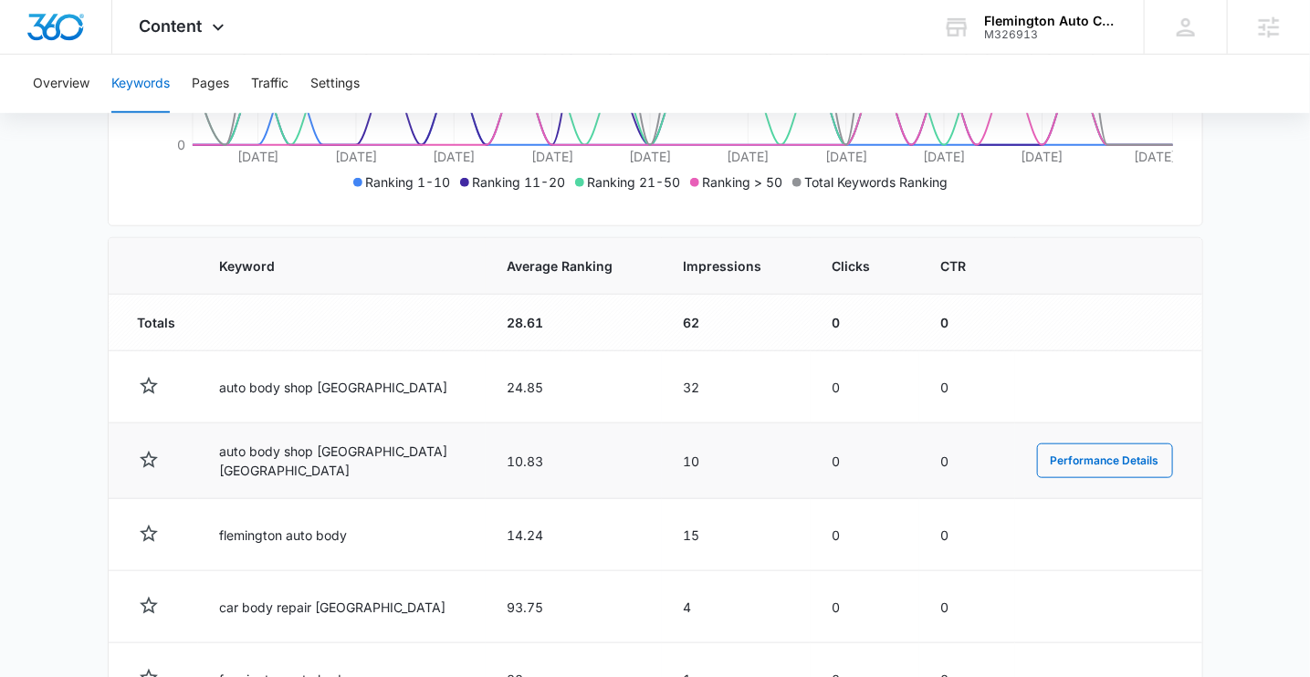
click at [401, 467] on td "auto body shop [GEOGRAPHIC_DATA] [GEOGRAPHIC_DATA]" at bounding box center [342, 462] width 288 height 76
drag, startPoint x: 404, startPoint y: 463, endPoint x: 193, endPoint y: 460, distance: 210.9
click at [192, 460] on tr "auto body shop [GEOGRAPHIC_DATA] 10.83 10 0 0 Performance Details" at bounding box center [656, 462] width 1094 height 76
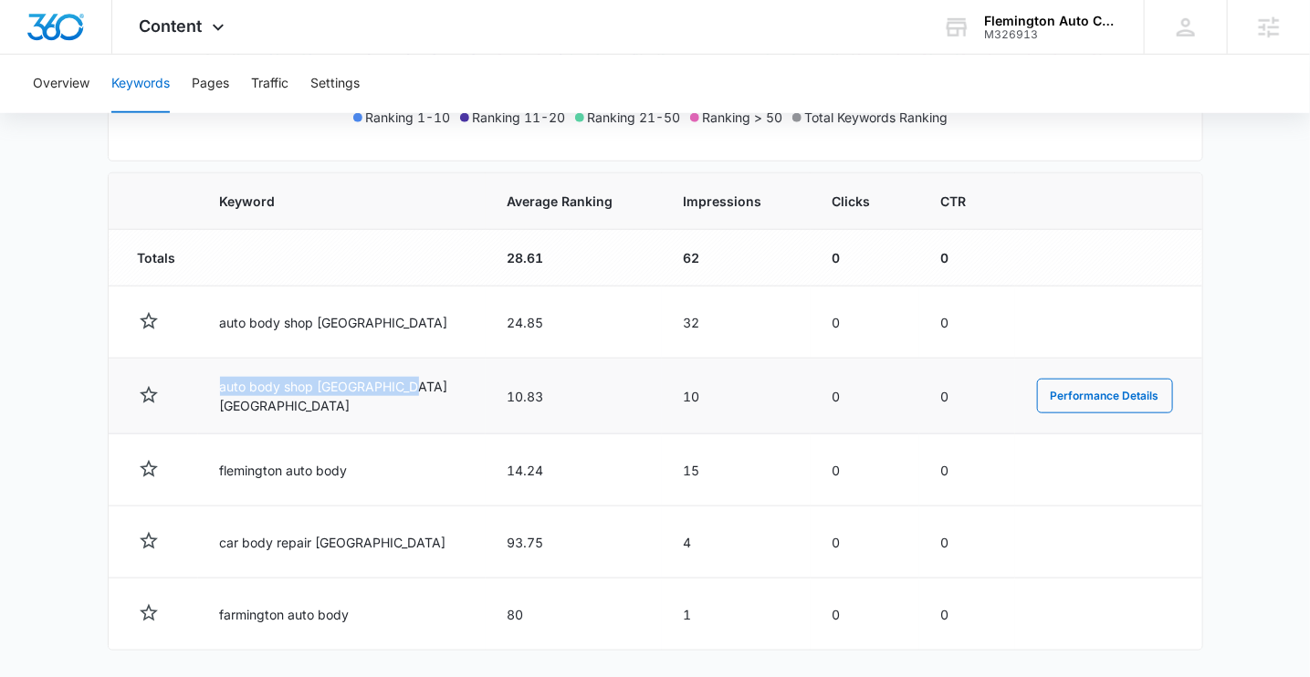
scroll to position [582, 0]
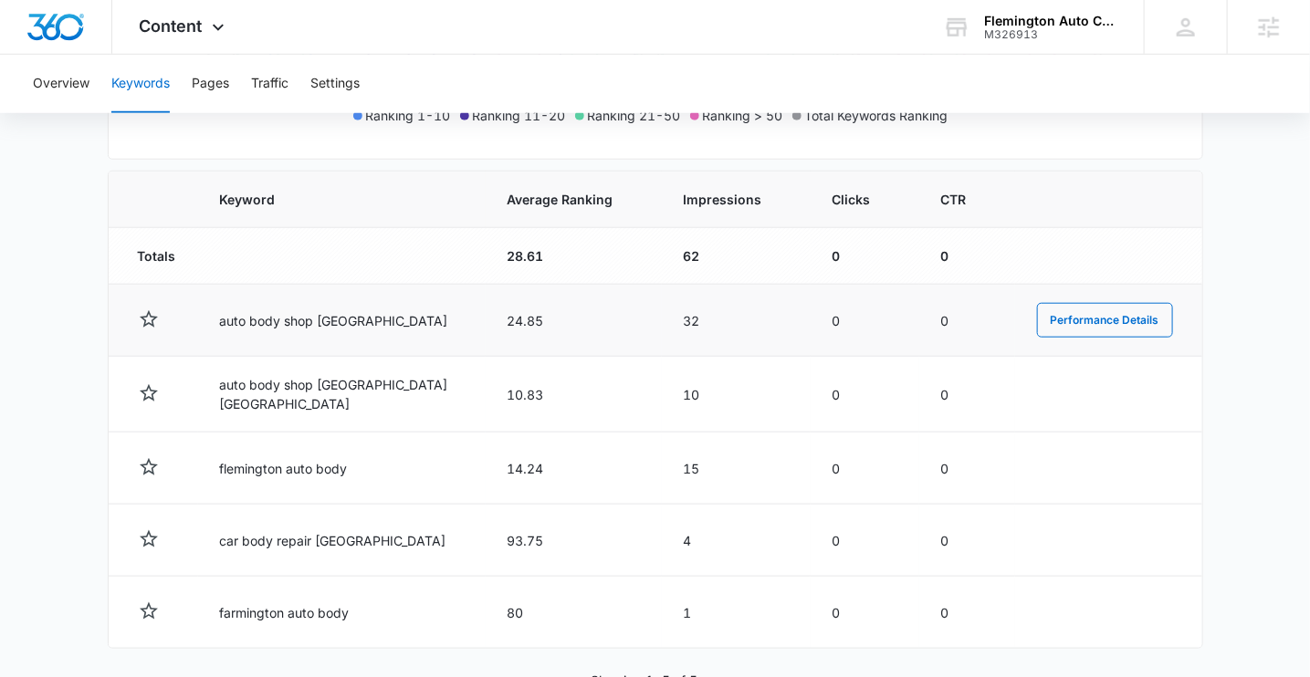
click at [317, 306] on td "auto body shop [GEOGRAPHIC_DATA]" at bounding box center [342, 321] width 288 height 72
click at [1048, 316] on button "Performance Details" at bounding box center [1105, 320] width 136 height 35
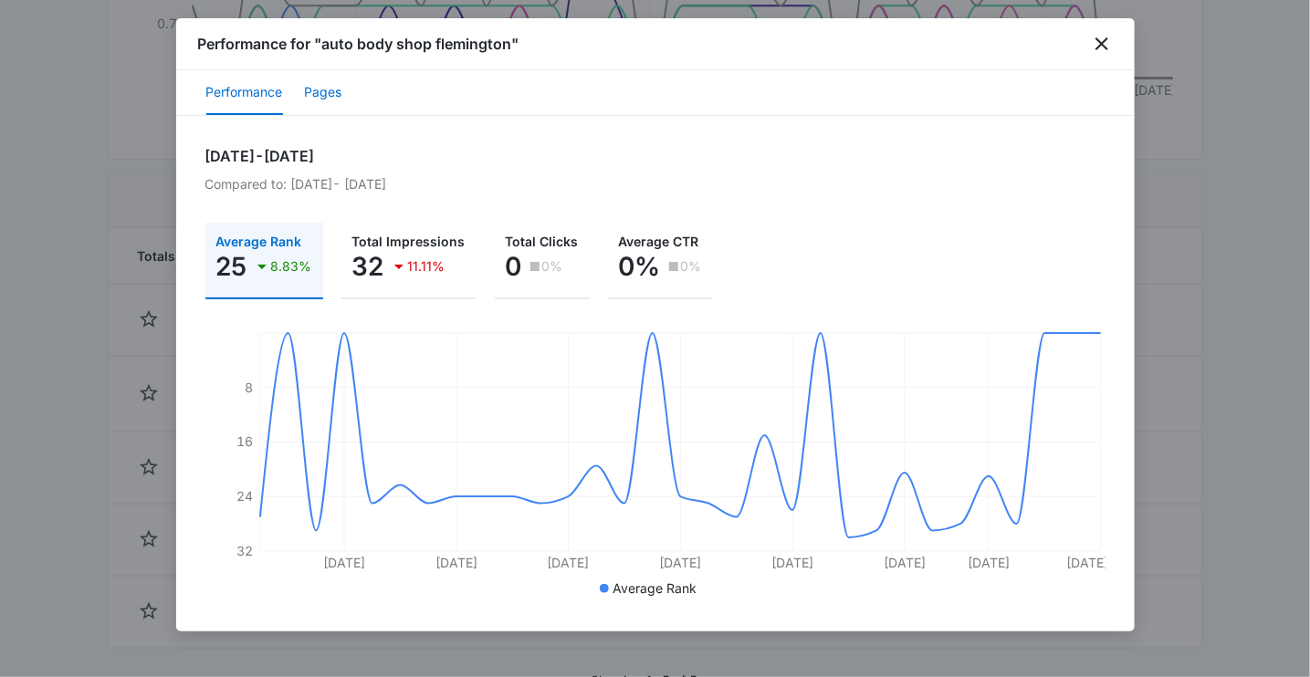
click at [332, 99] on button "Pages" at bounding box center [323, 93] width 37 height 44
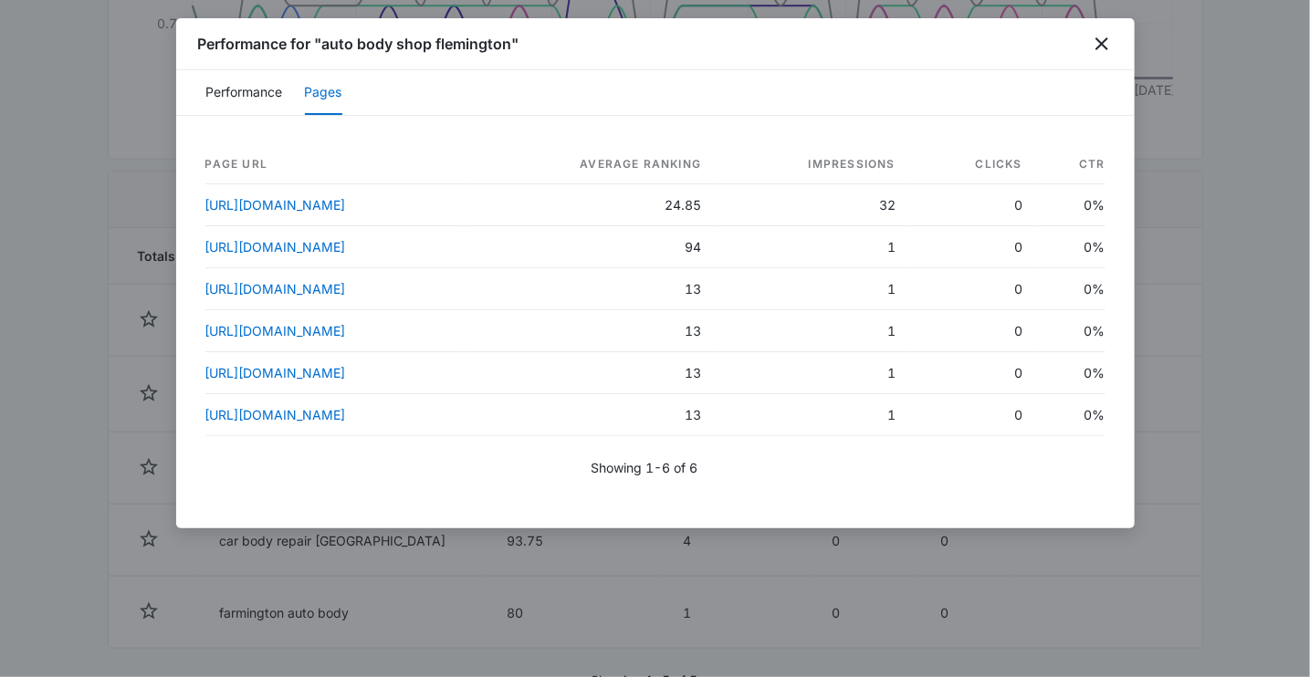
click at [53, 174] on div at bounding box center [655, 338] width 1310 height 677
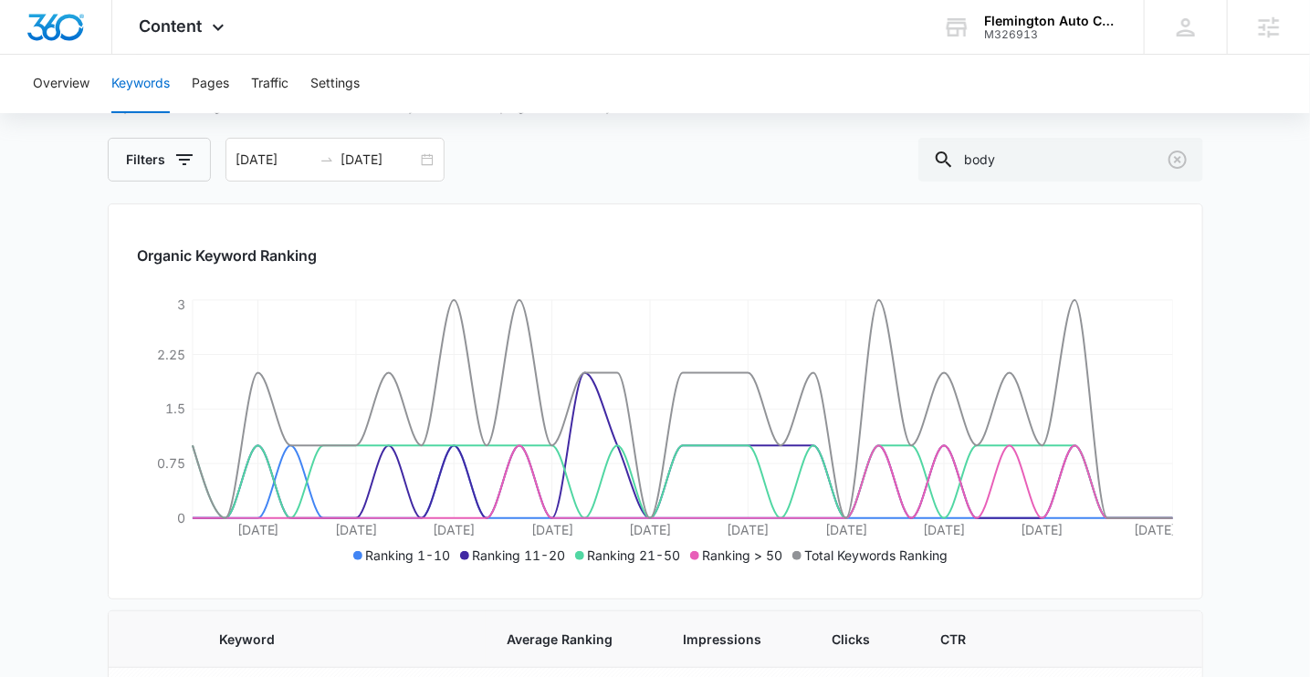
scroll to position [123, 0]
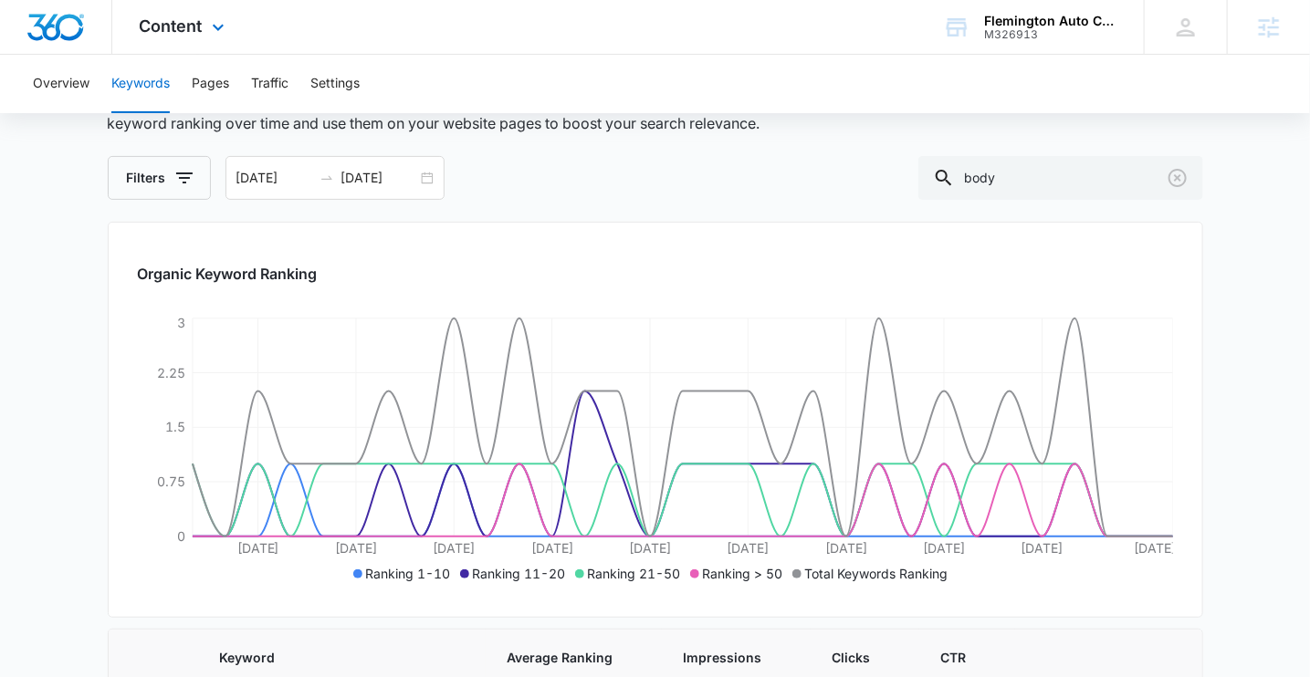
click at [205, 26] on div "Content Apps Reputation Websites Forms CRM Email Social Payments POS Content Ad…" at bounding box center [184, 27] width 144 height 54
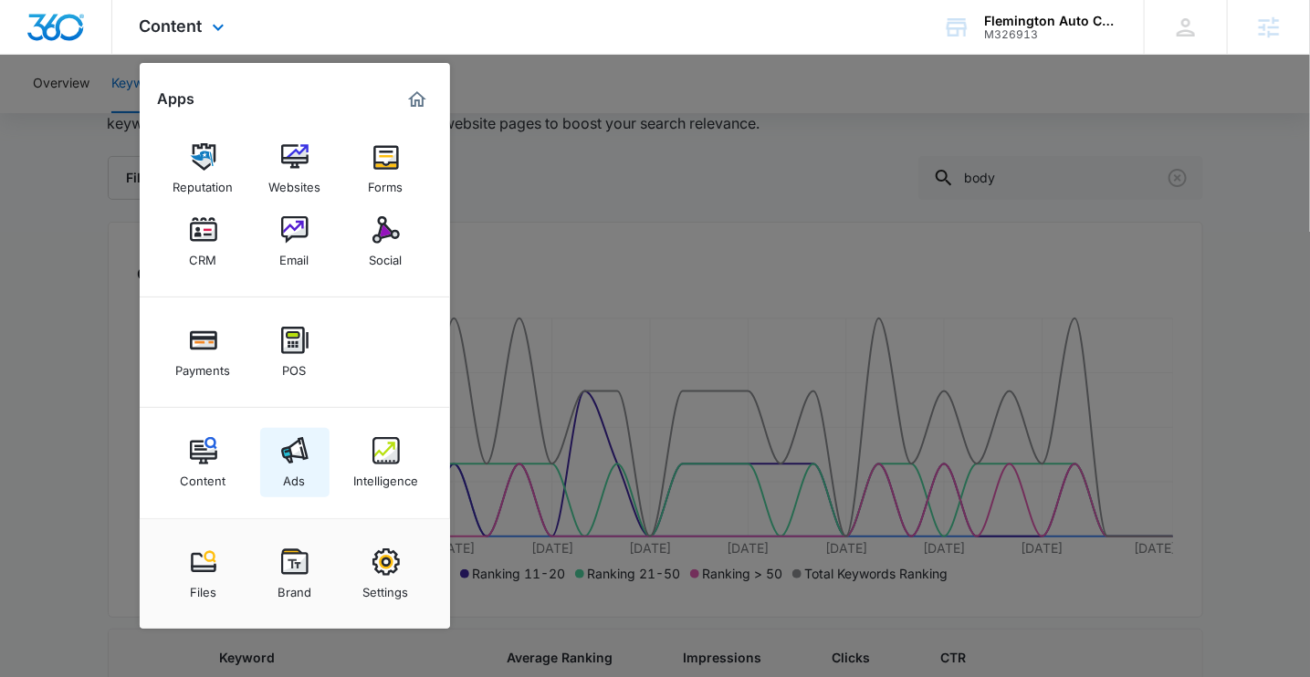
click at [312, 479] on link "Ads" at bounding box center [294, 462] width 69 height 69
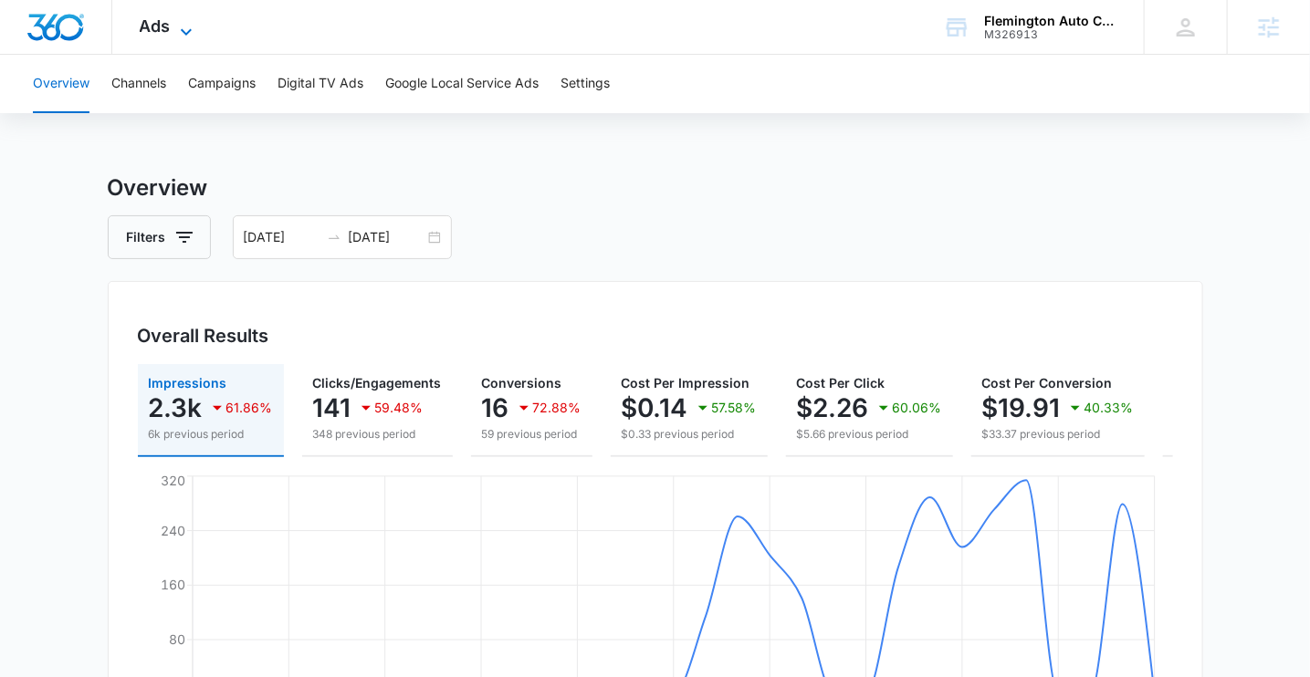
click at [154, 32] on span "Ads" at bounding box center [155, 25] width 31 height 19
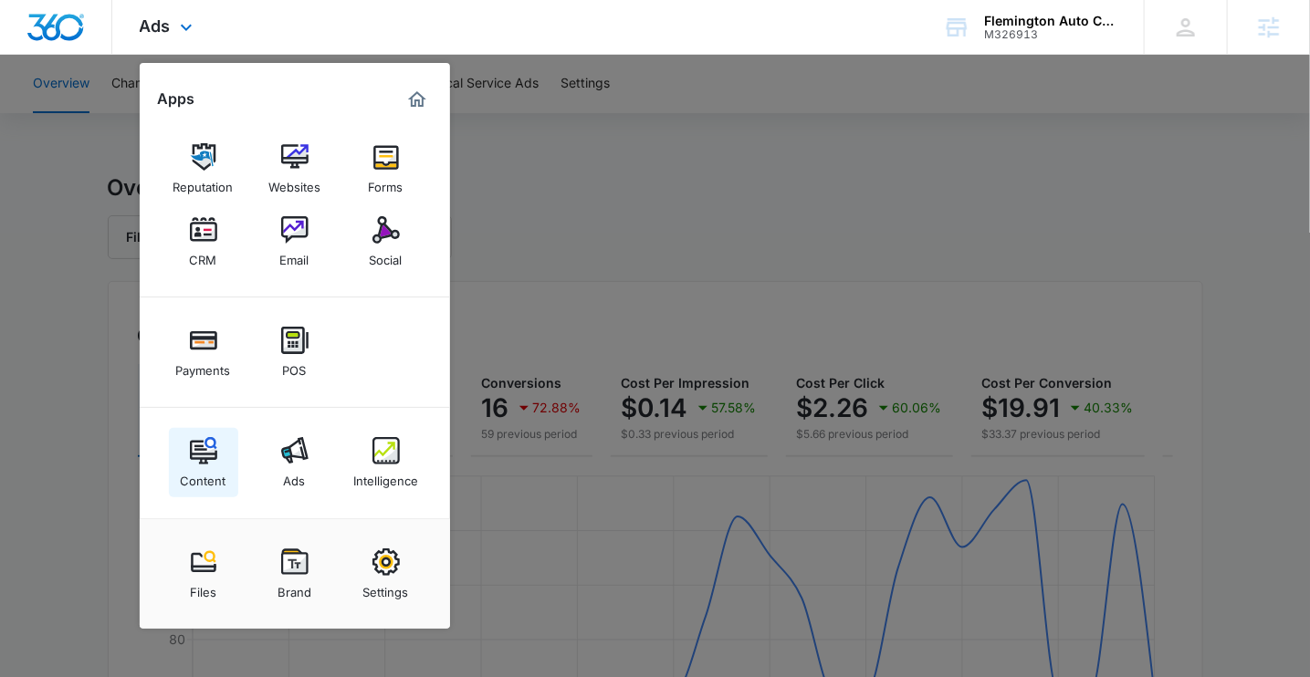
click at [183, 462] on link "Content" at bounding box center [203, 462] width 69 height 69
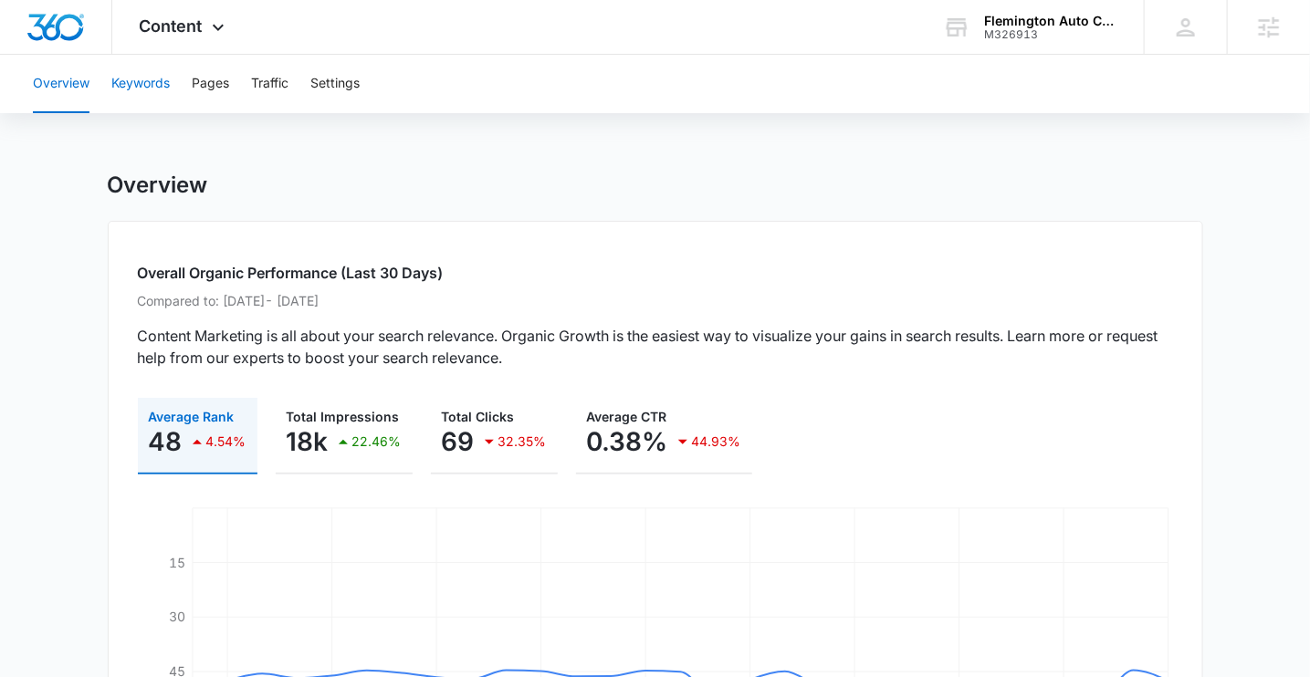
click at [137, 89] on button "Keywords" at bounding box center [140, 84] width 58 height 58
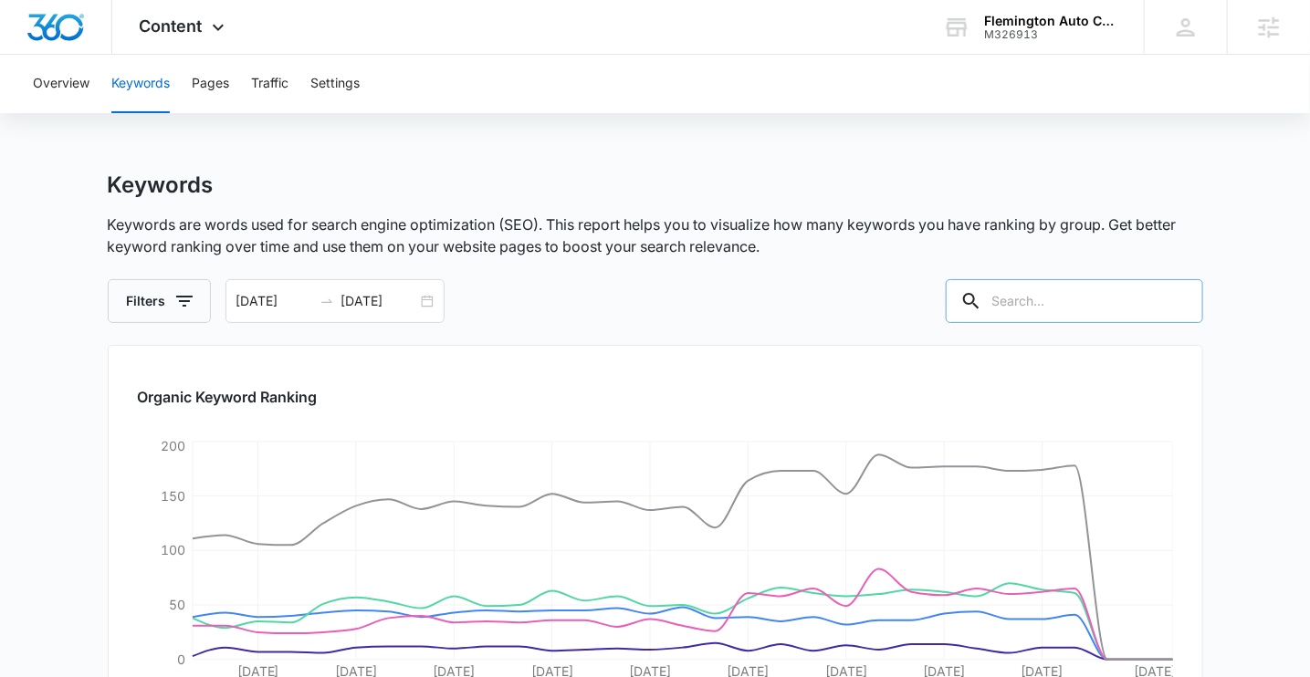
click at [1078, 301] on input "text" at bounding box center [1074, 301] width 257 height 44
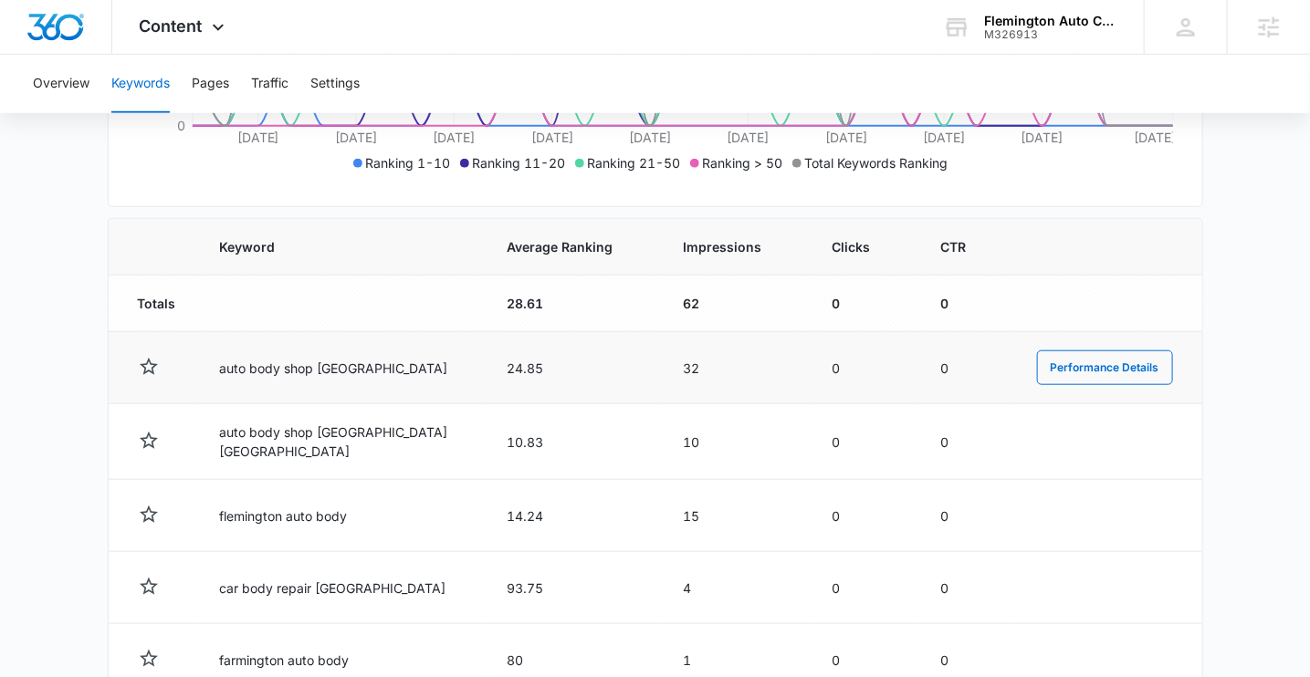
scroll to position [633, 0]
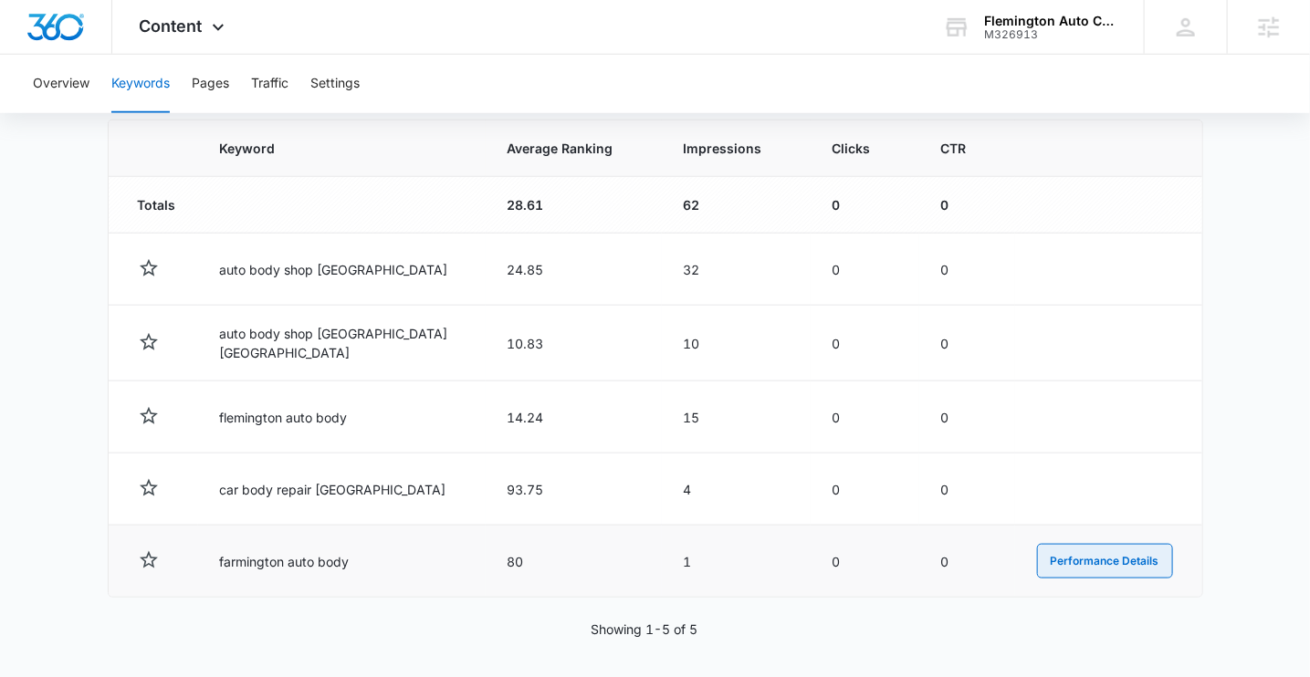
click at [1073, 558] on button "Performance Details" at bounding box center [1105, 561] width 136 height 35
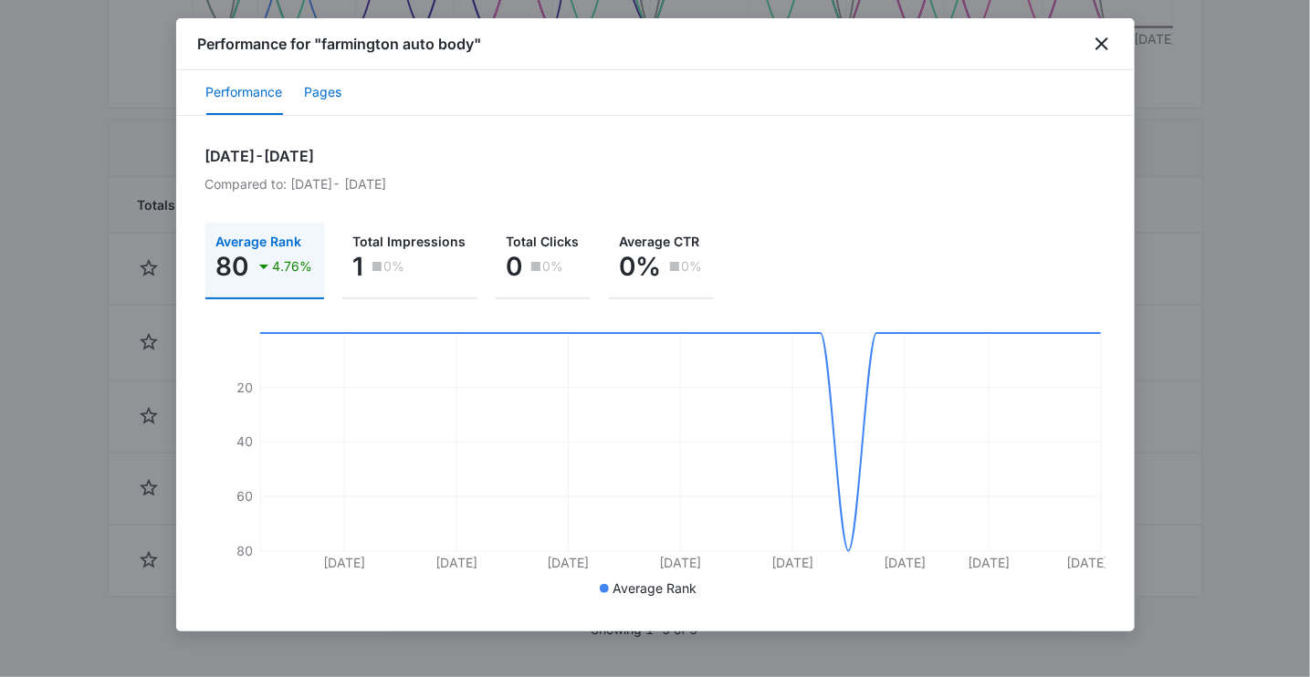
click at [317, 88] on button "Pages" at bounding box center [323, 93] width 37 height 44
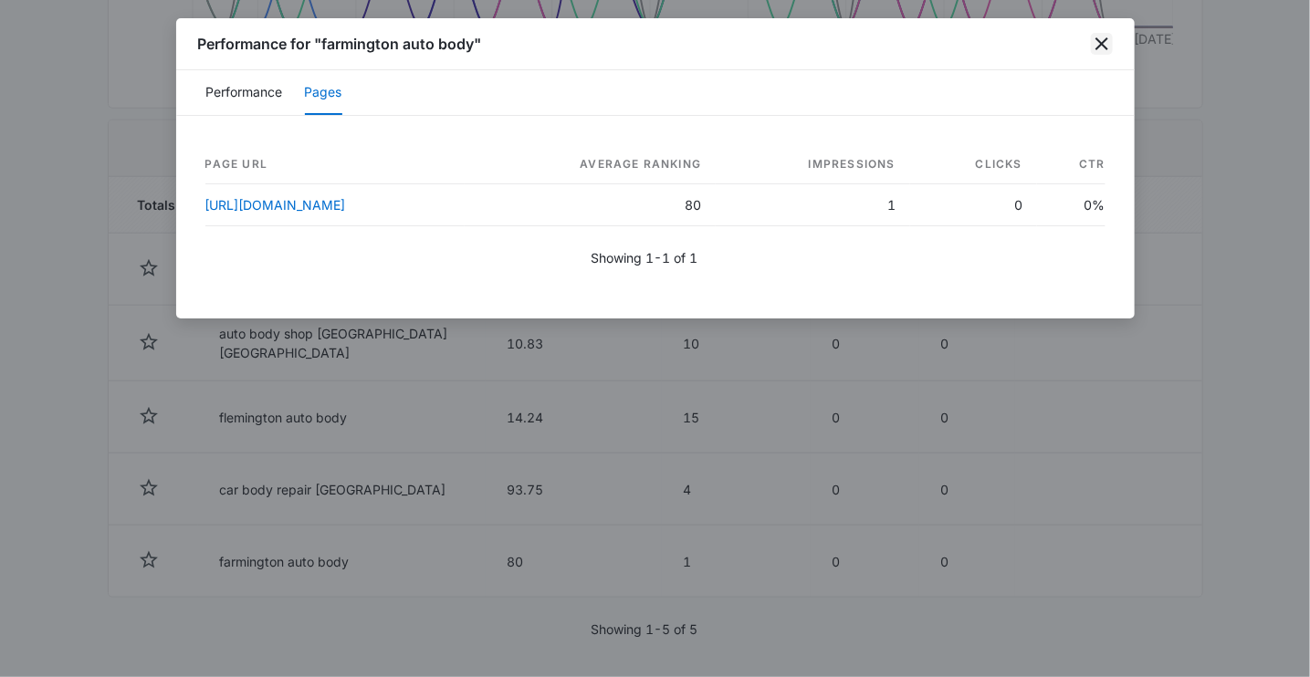
click at [1104, 49] on icon "close" at bounding box center [1102, 44] width 22 height 22
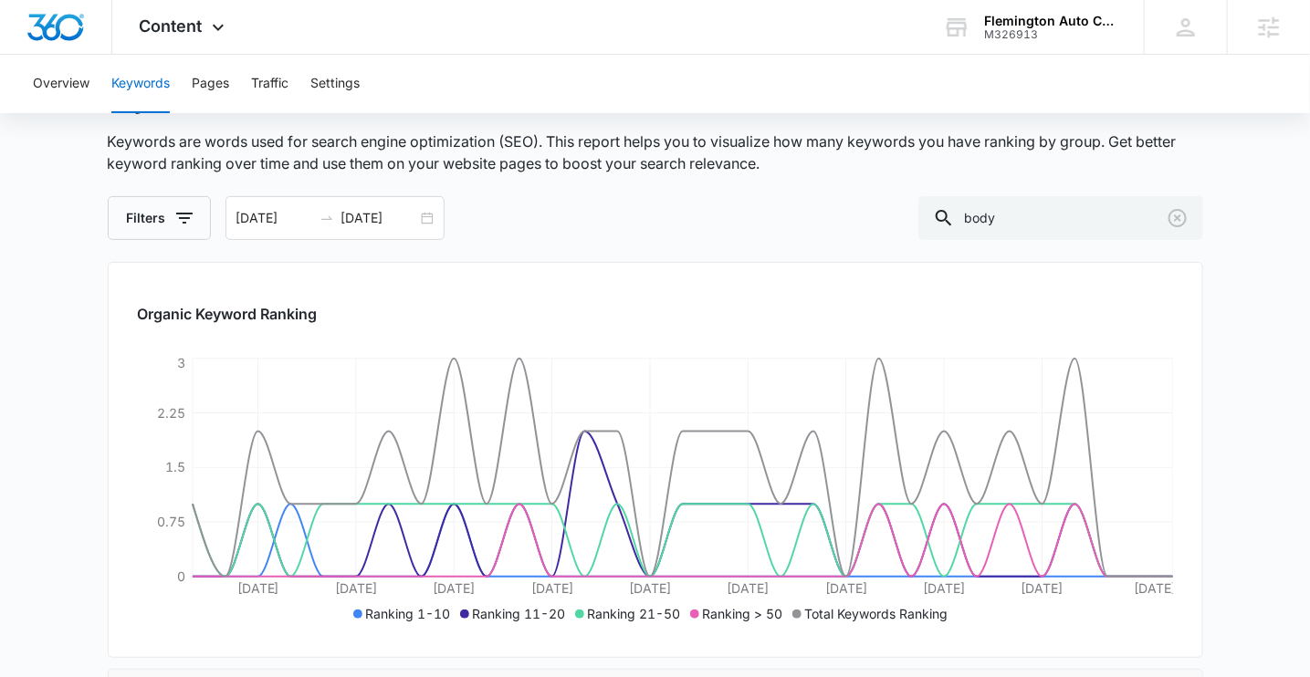
scroll to position [72, 0]
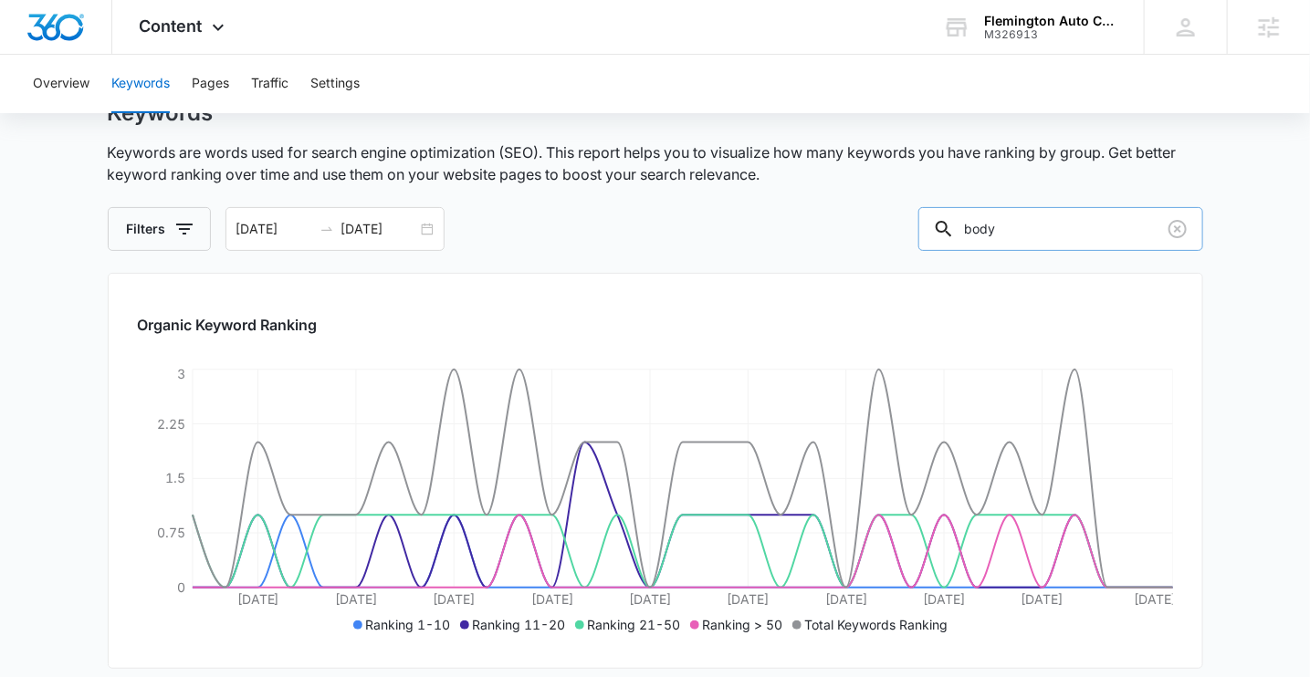
click at [1033, 220] on input "body" at bounding box center [1060, 229] width 285 height 44
type input "repair"
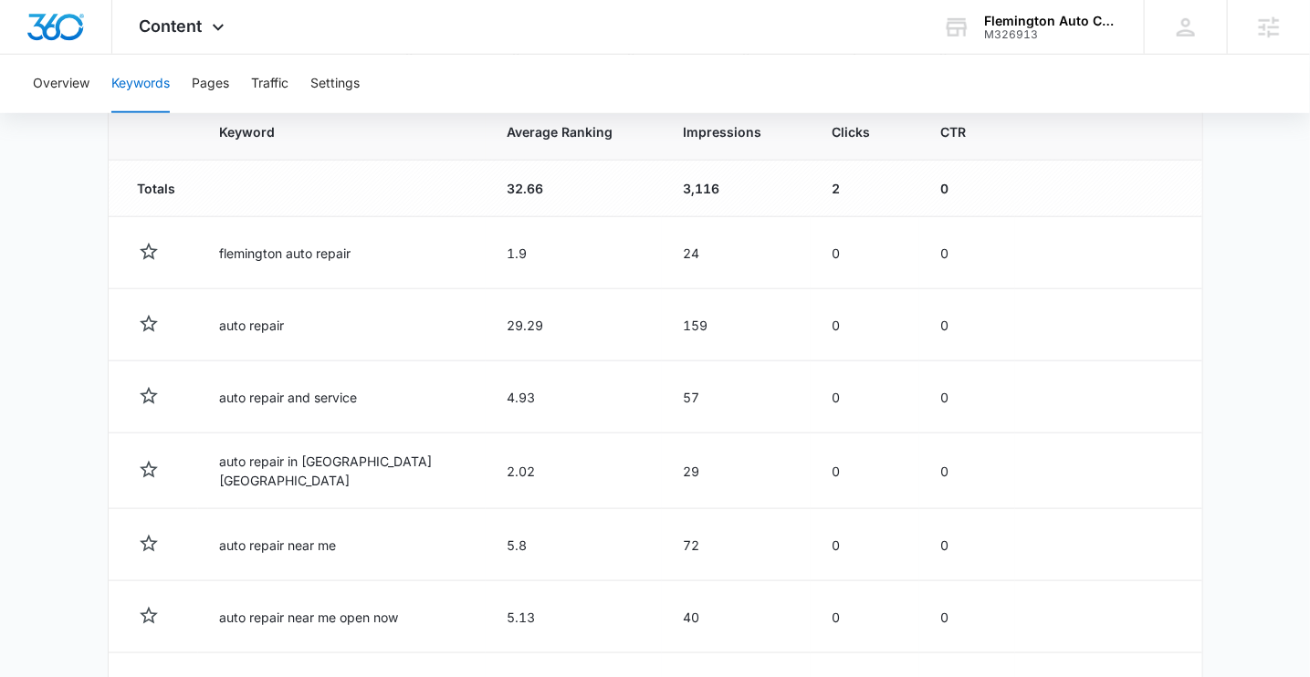
scroll to position [651, 0]
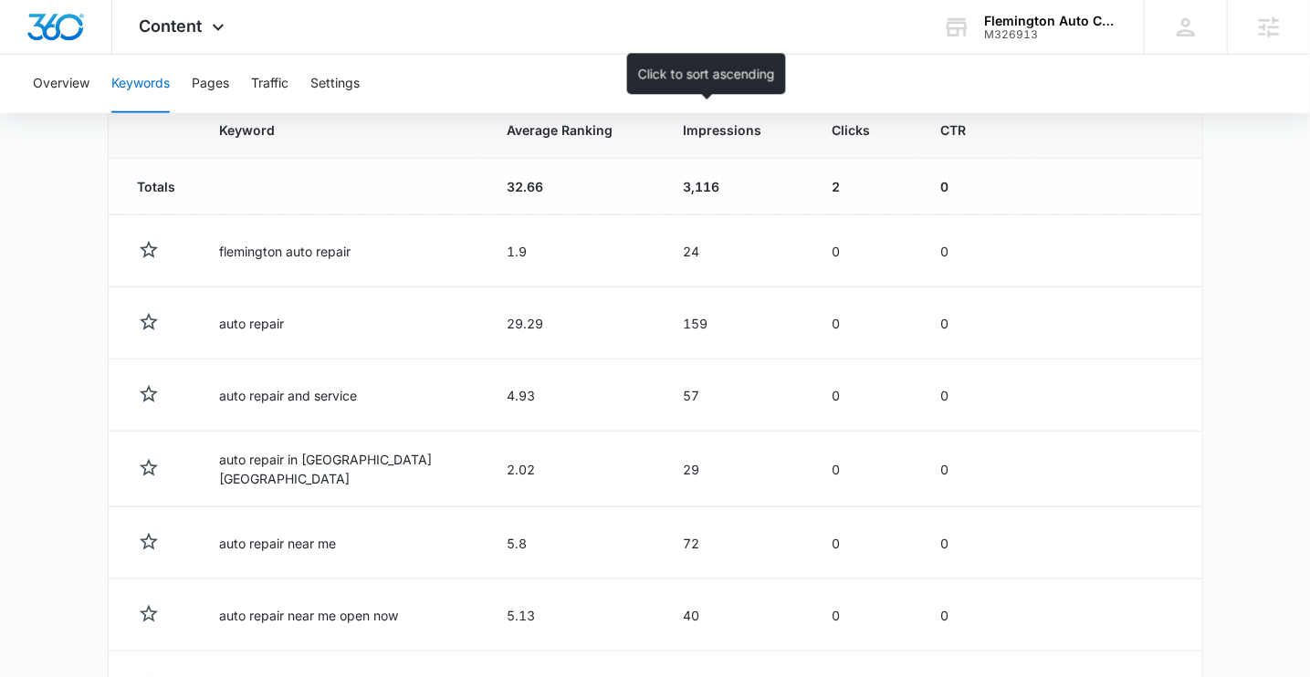
click at [697, 137] on span "Impressions" at bounding box center [723, 130] width 79 height 19
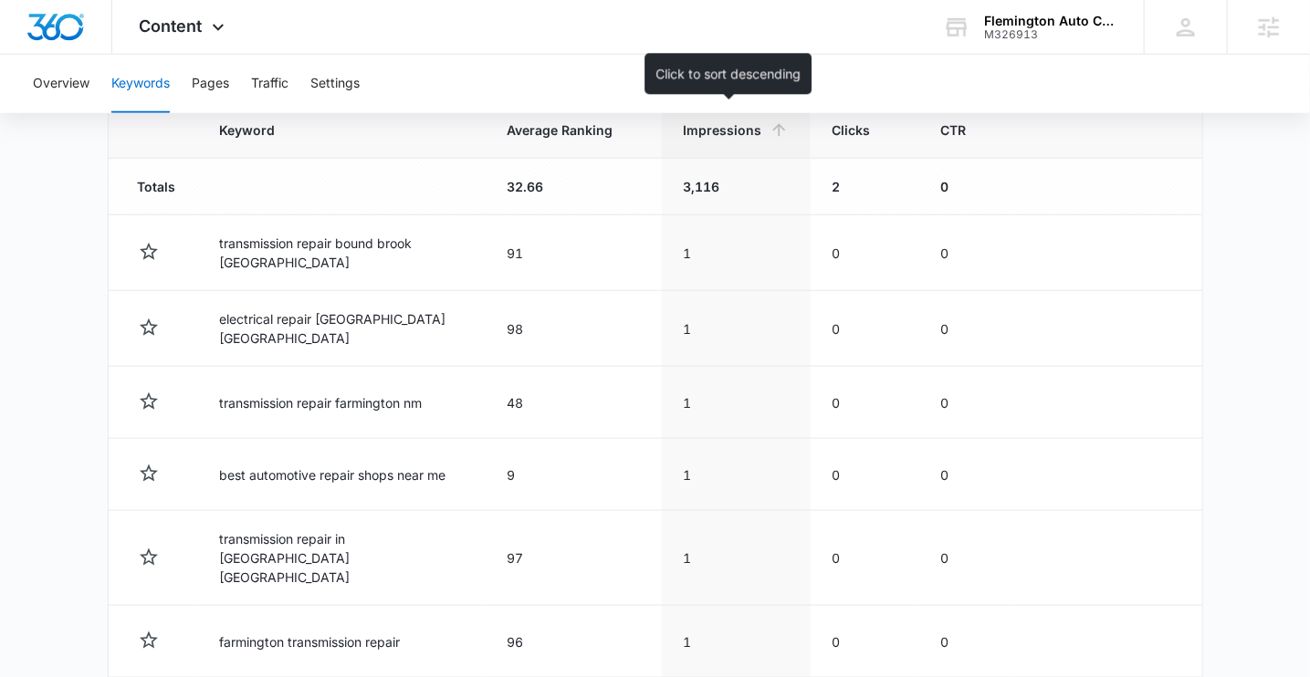
click at [710, 128] on span "Impressions" at bounding box center [723, 130] width 79 height 19
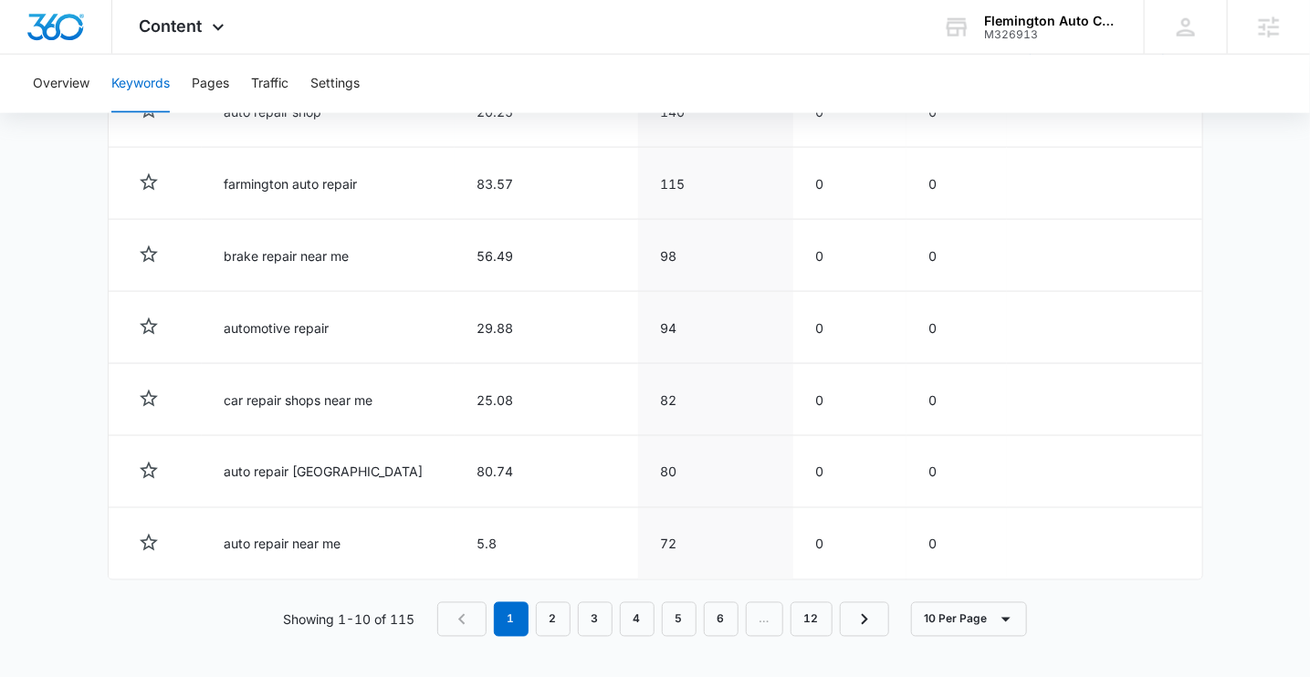
scroll to position [1009, 0]
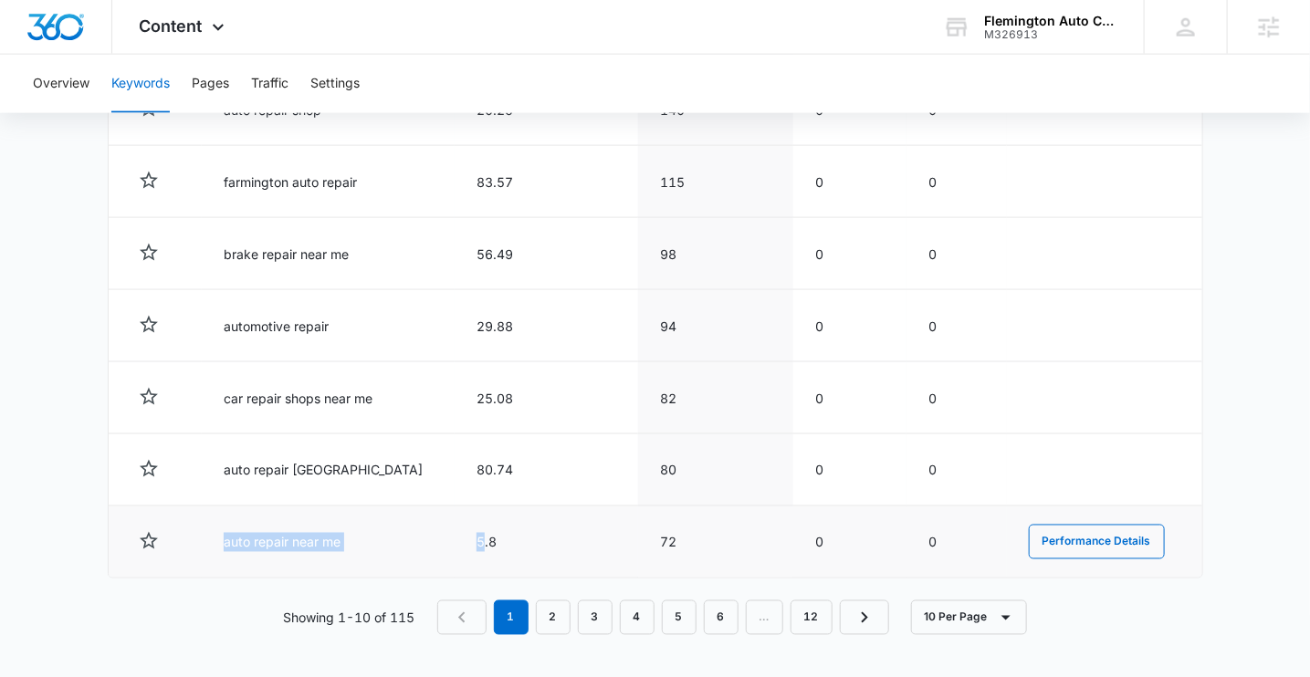
drag, startPoint x: 457, startPoint y: 540, endPoint x: 198, endPoint y: 552, distance: 259.5
click at [198, 552] on tr "auto repair near me 5.8 72 0 0 Performance Details" at bounding box center [656, 543] width 1094 height 72
click at [335, 539] on td "auto repair near me" at bounding box center [328, 543] width 253 height 72
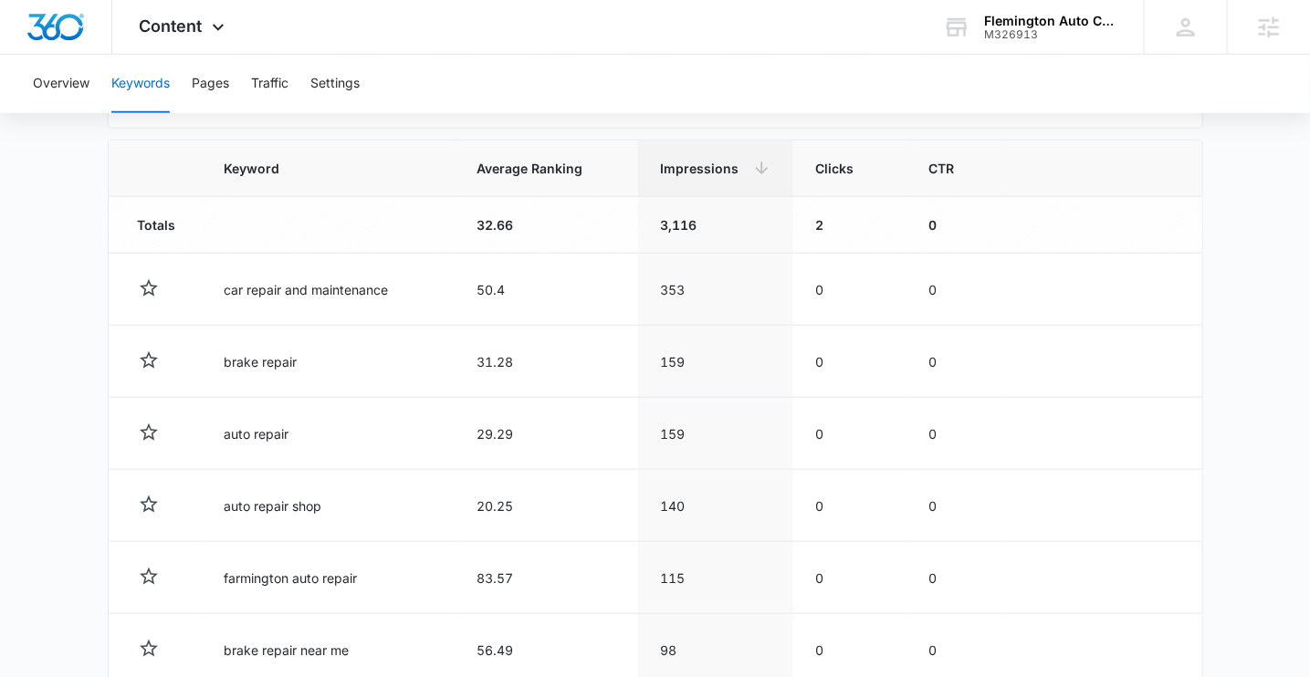
scroll to position [602, 0]
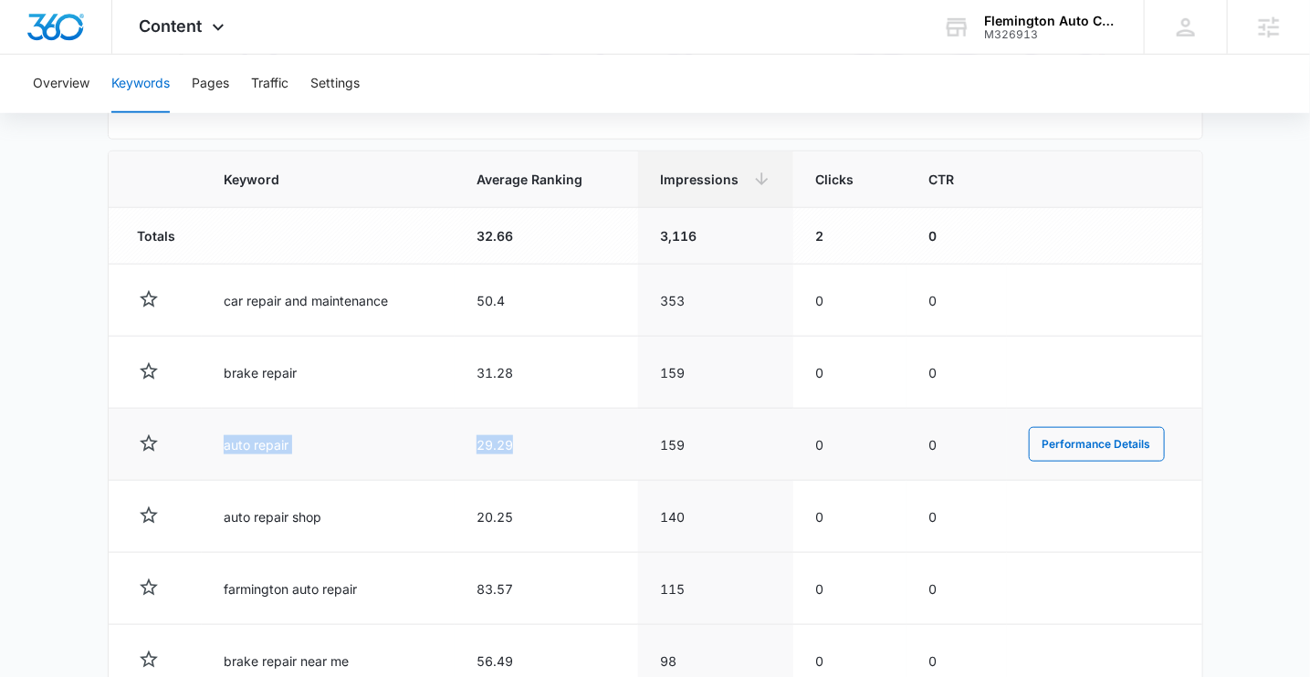
drag, startPoint x: 499, startPoint y: 440, endPoint x: 220, endPoint y: 444, distance: 279.4
click at [219, 444] on tr "auto repair 29.29 159 0 0 Performance Details" at bounding box center [656, 445] width 1094 height 72
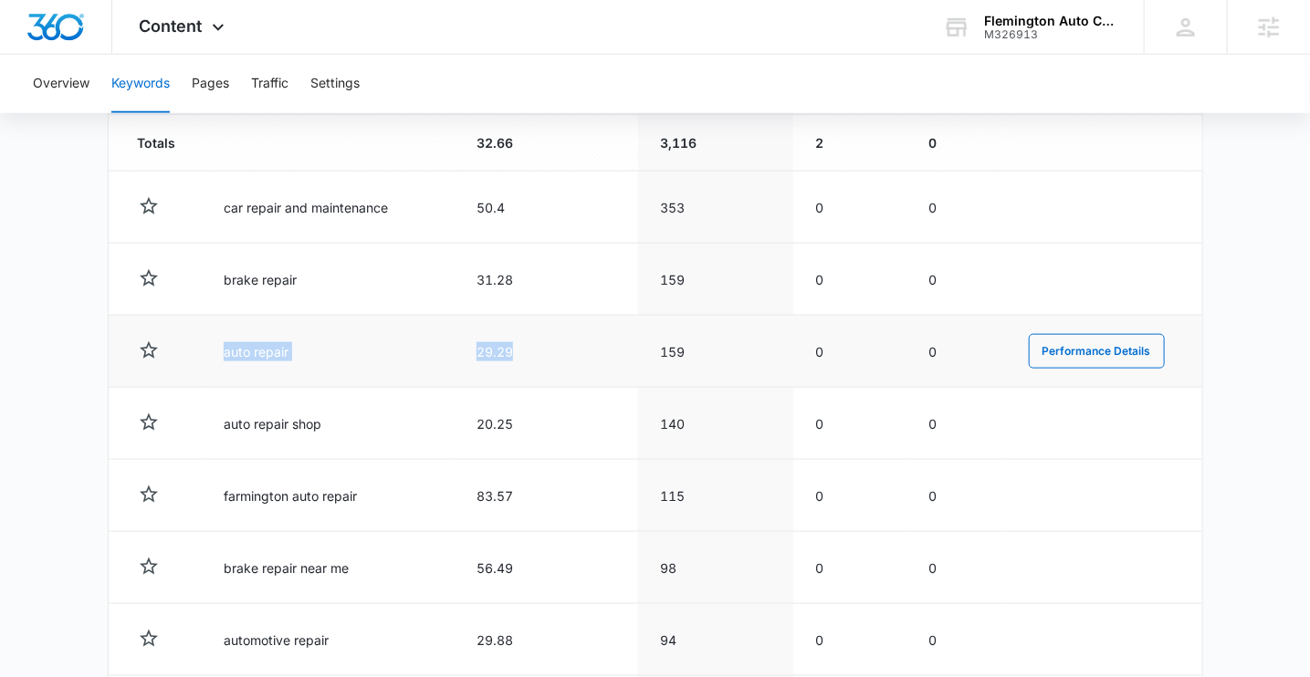
scroll to position [698, 0]
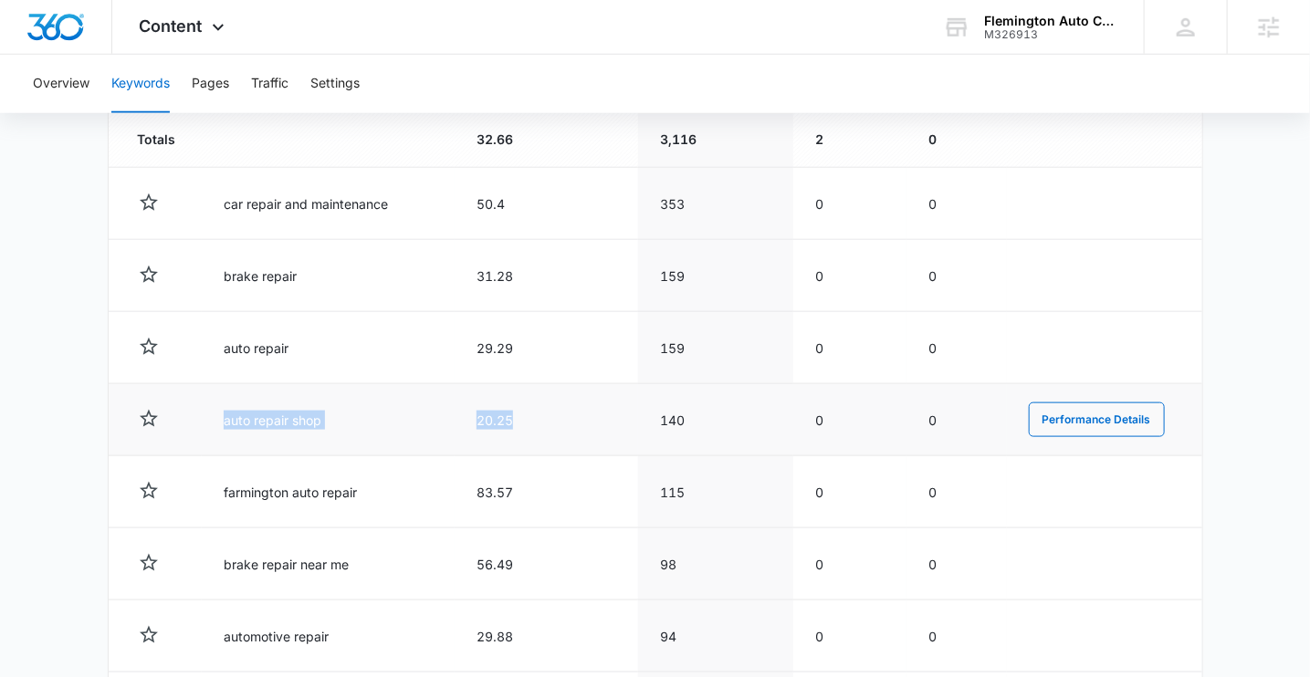
drag, startPoint x: 535, startPoint y: 409, endPoint x: 197, endPoint y: 409, distance: 337.8
click at [197, 409] on tr "auto repair shop 20.25 140 0 0 Performance Details" at bounding box center [656, 420] width 1094 height 72
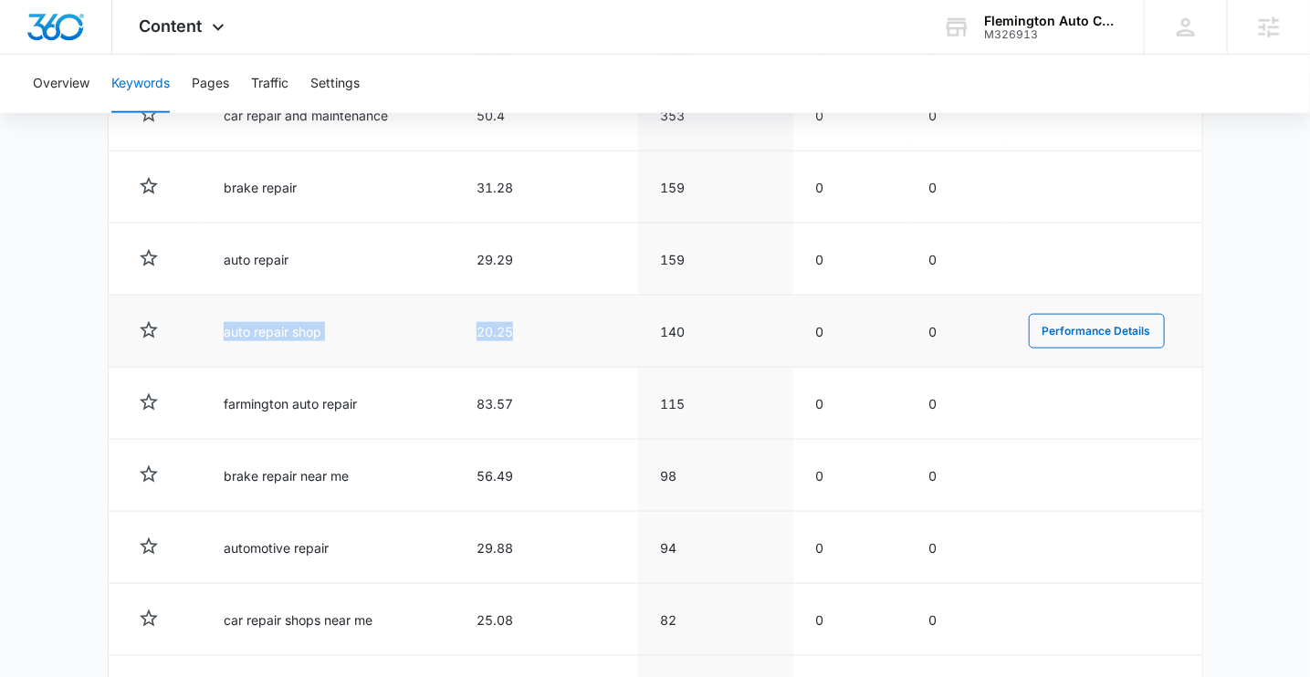
scroll to position [789, 0]
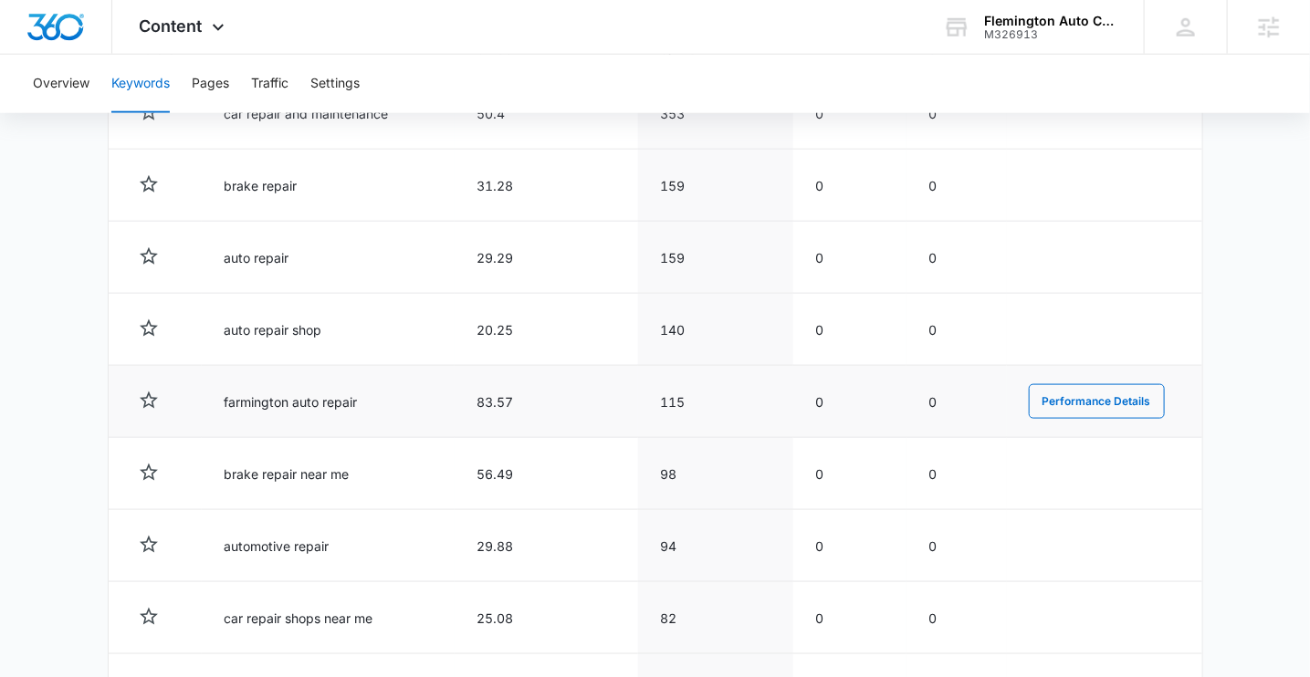
click at [261, 389] on td "farmington auto repair" at bounding box center [328, 402] width 253 height 72
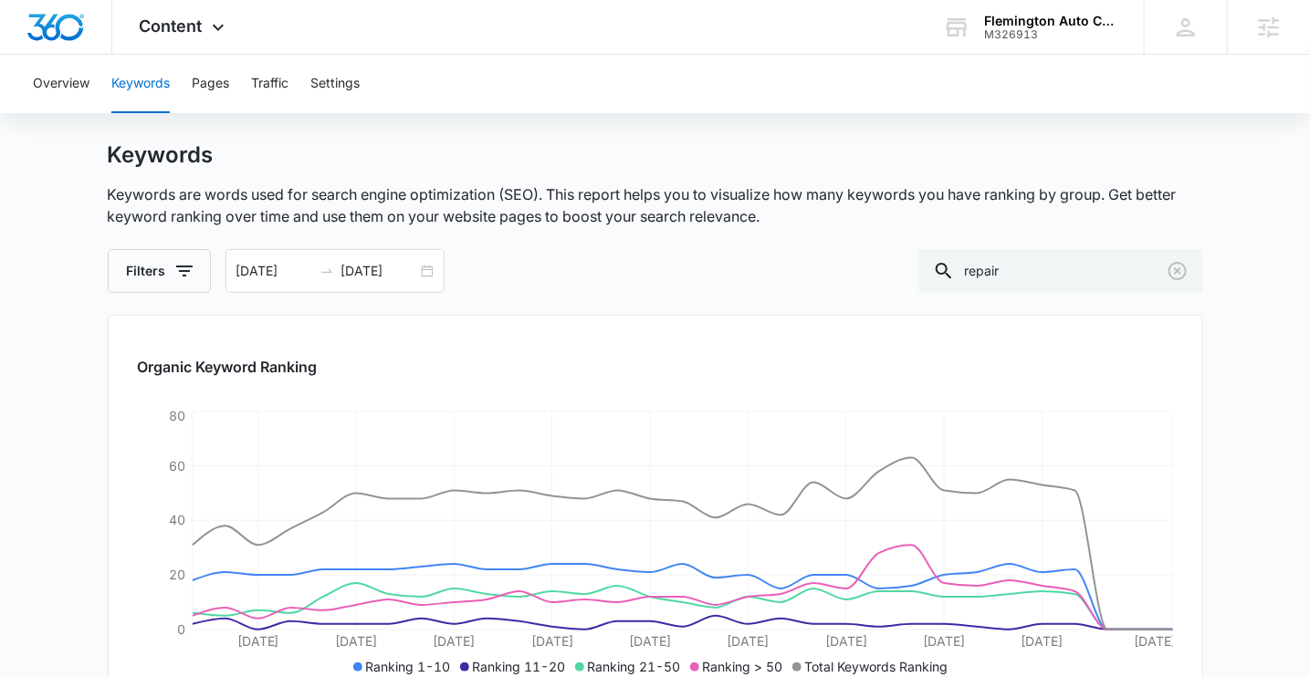
scroll to position [0, 0]
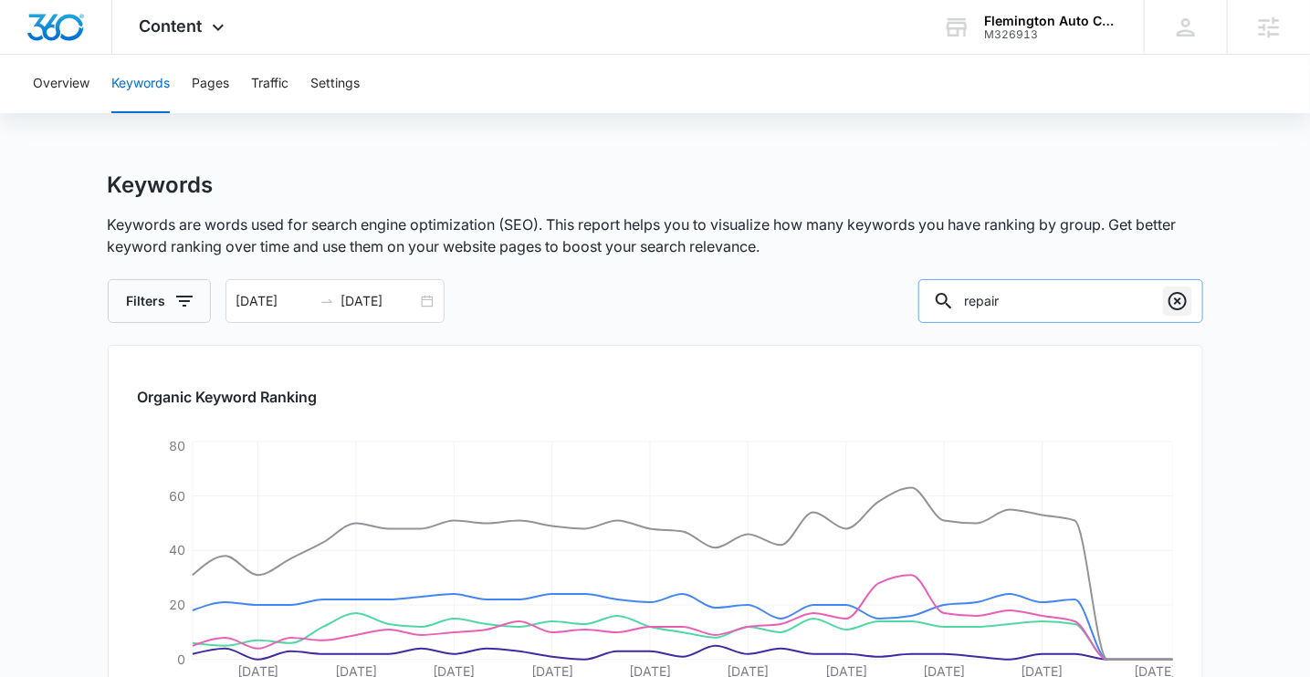
click at [1175, 305] on icon "Clear" at bounding box center [1178, 301] width 22 height 22
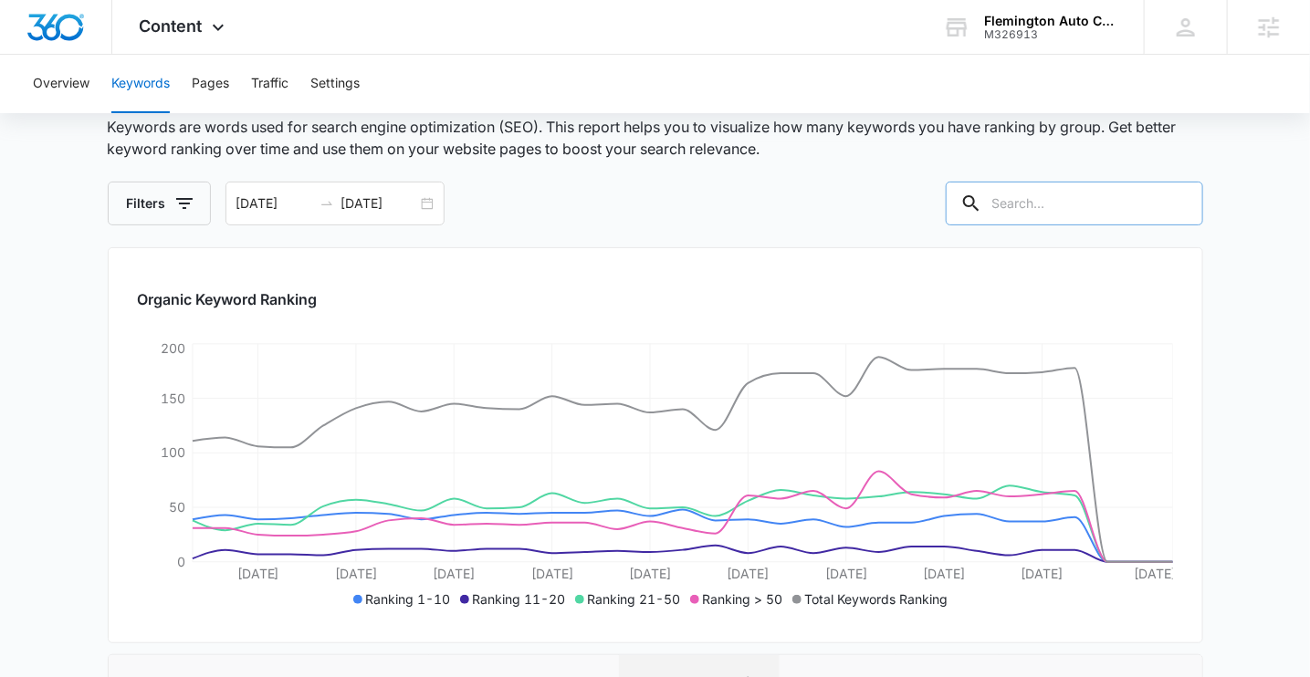
scroll to position [99, 0]
click at [373, 200] on input "[DATE]" at bounding box center [379, 203] width 76 height 20
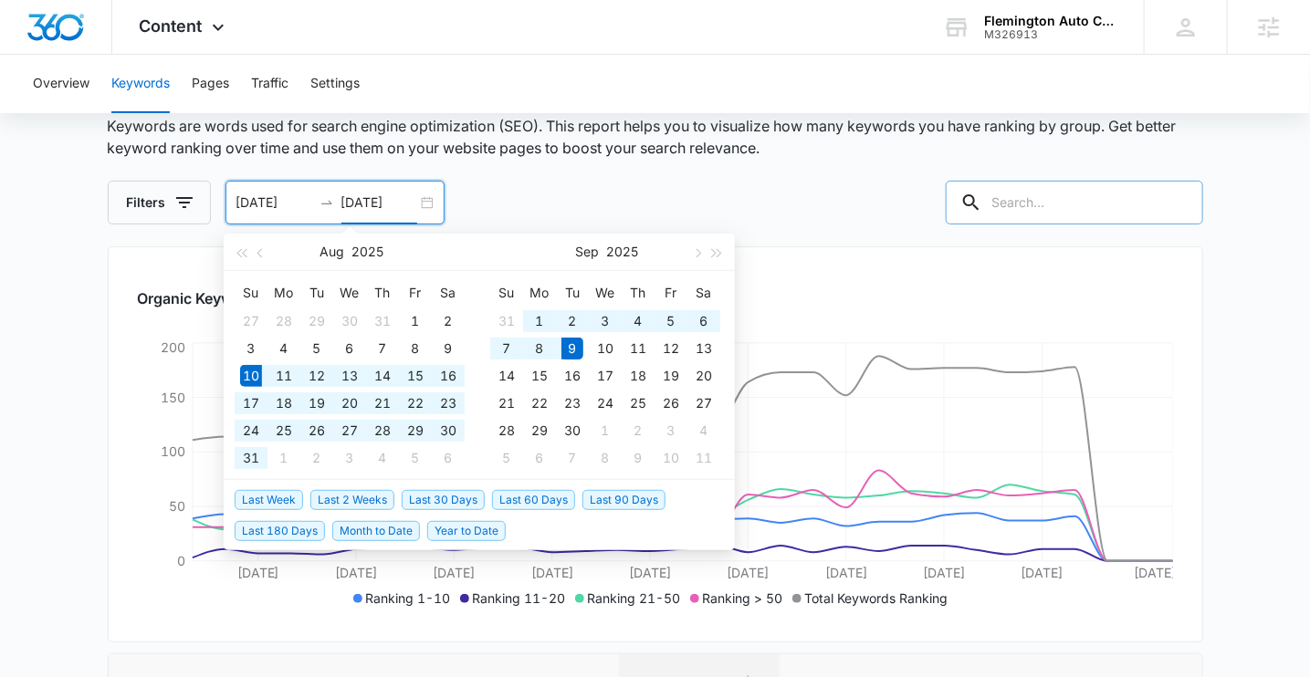
type input "[DATE]"
click at [288, 530] on span "Last 180 Days" at bounding box center [280, 531] width 90 height 20
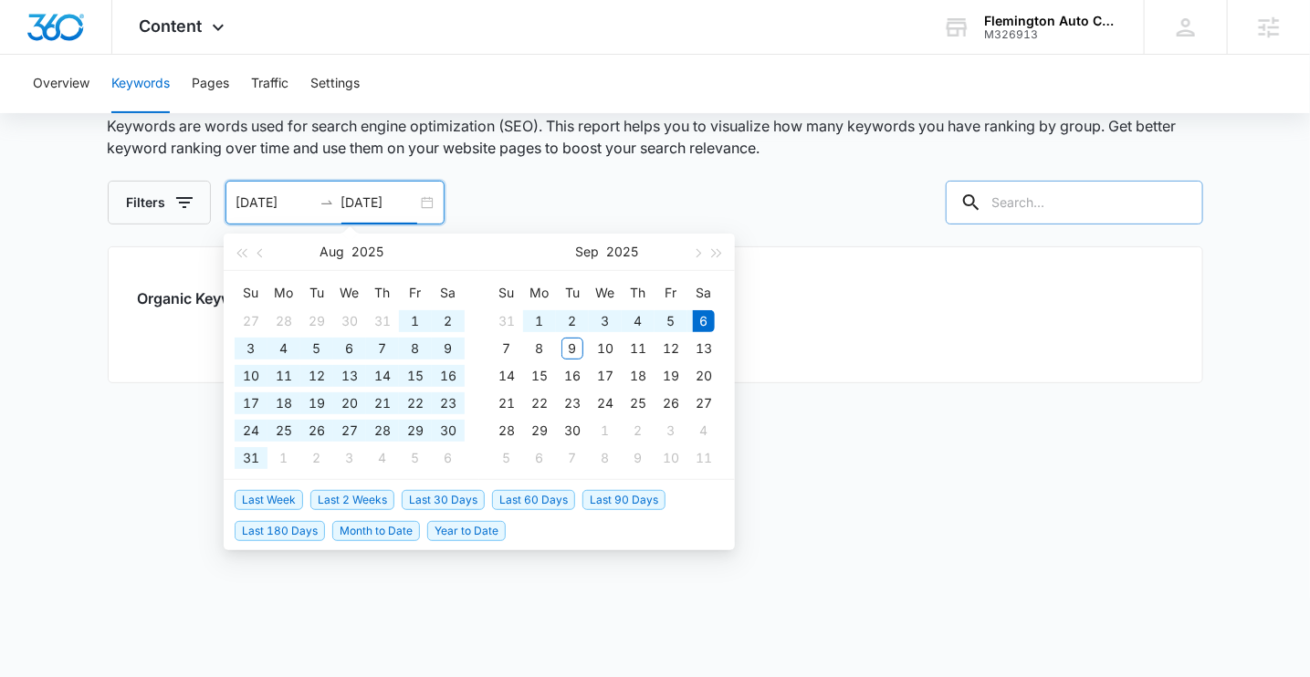
type input "[DATE]"
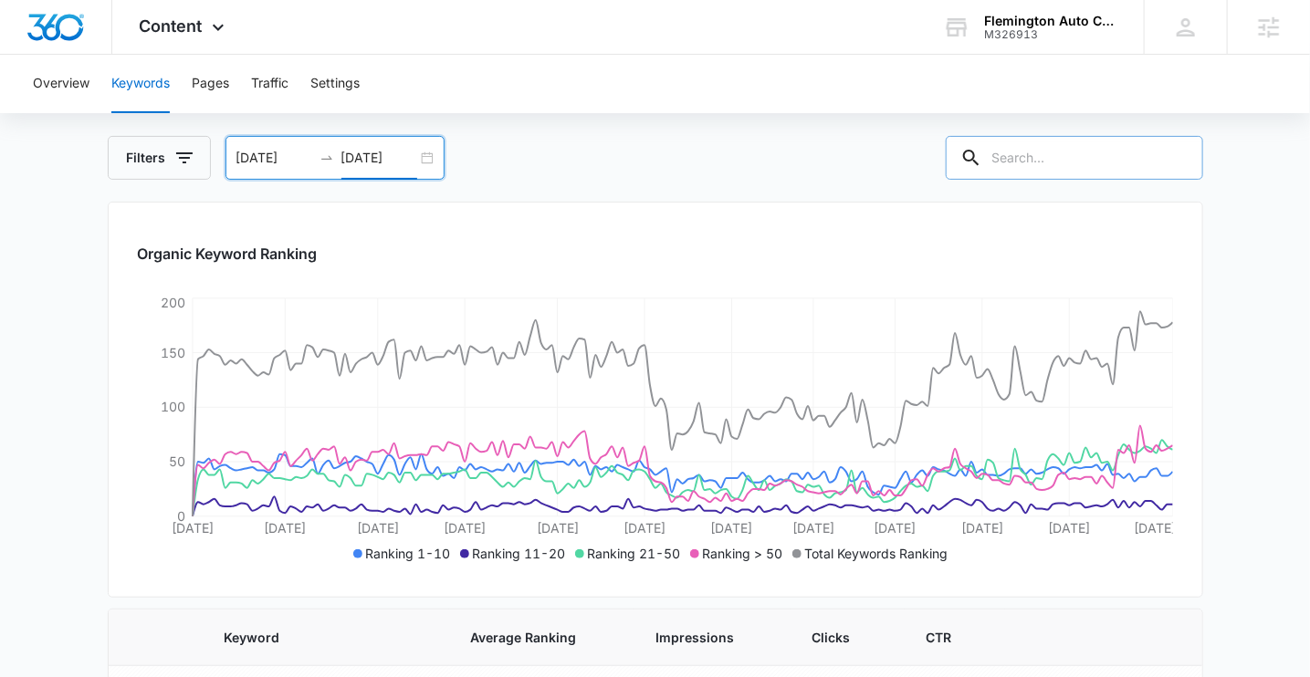
scroll to position [144, 0]
click at [183, 24] on span "Content" at bounding box center [171, 25] width 63 height 19
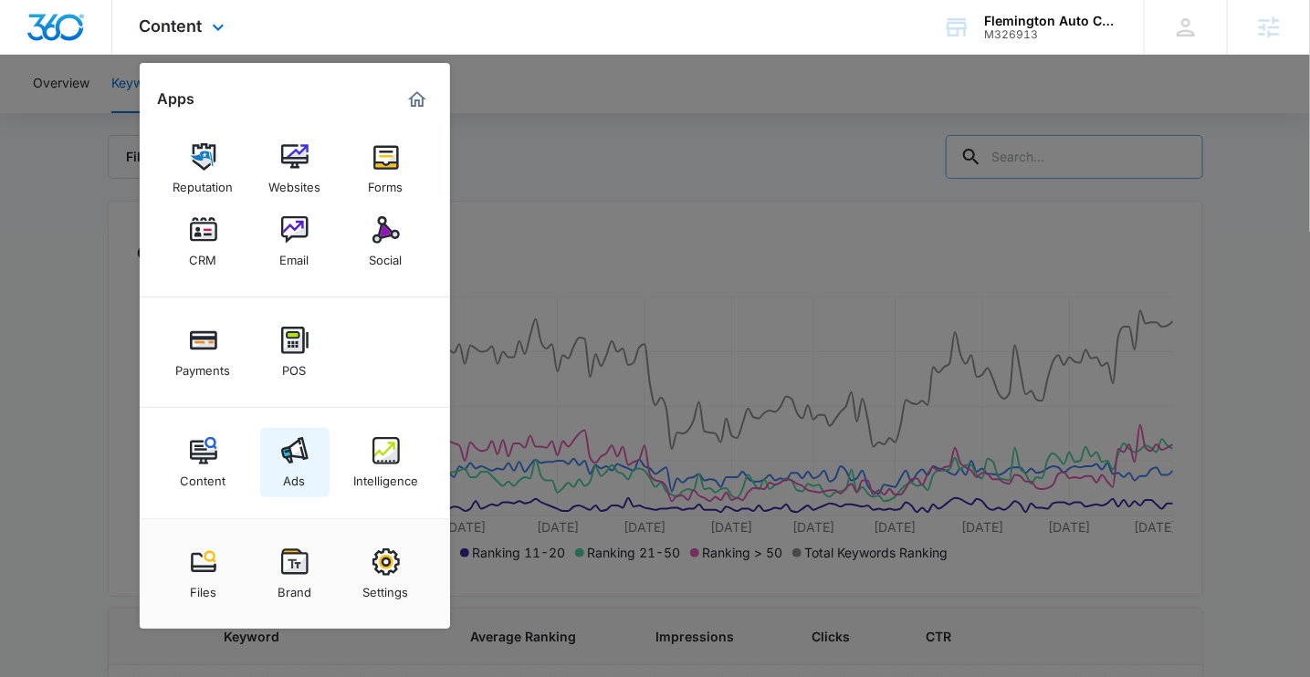
click at [296, 460] on img at bounding box center [294, 450] width 27 height 27
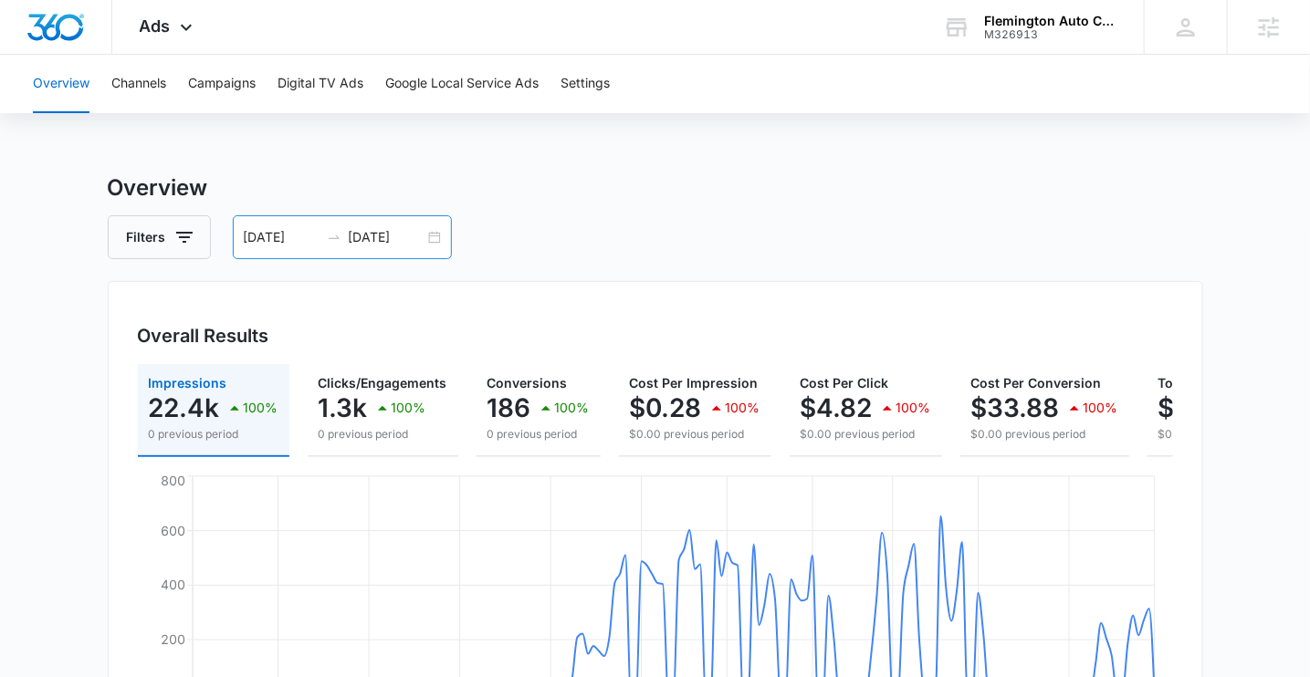
click at [401, 243] on input "[DATE]" at bounding box center [387, 237] width 76 height 20
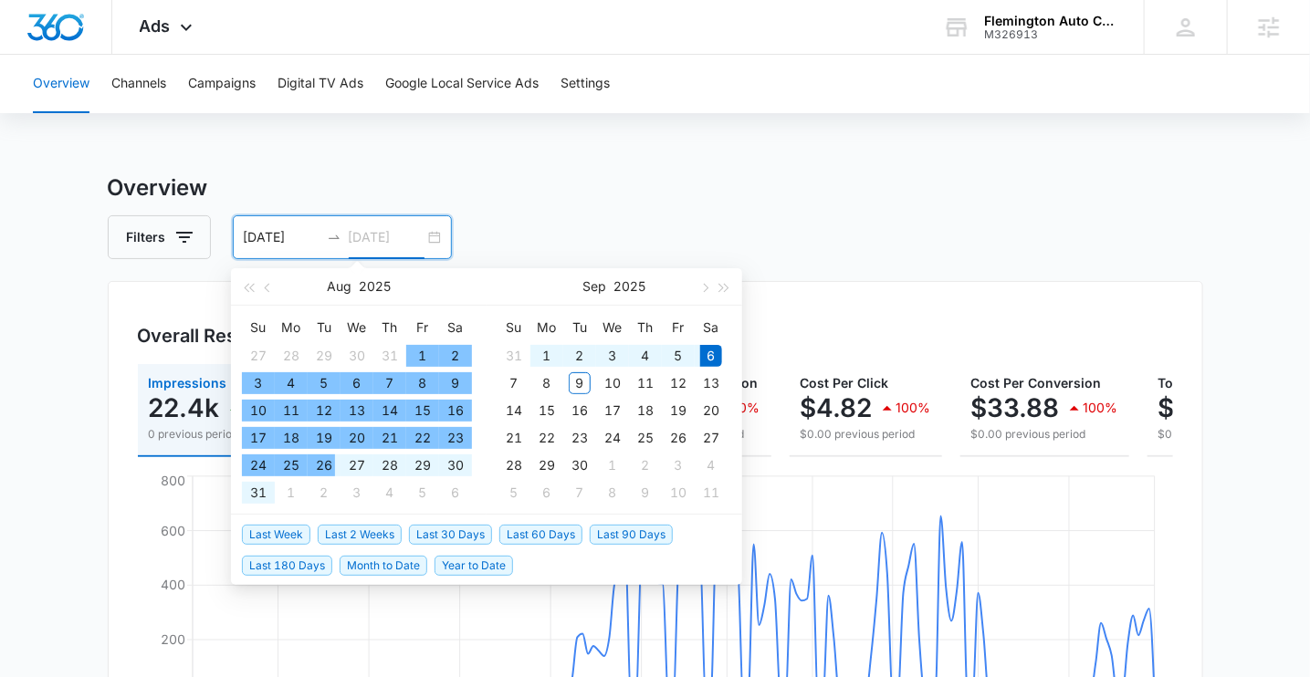
type input "[DATE]"
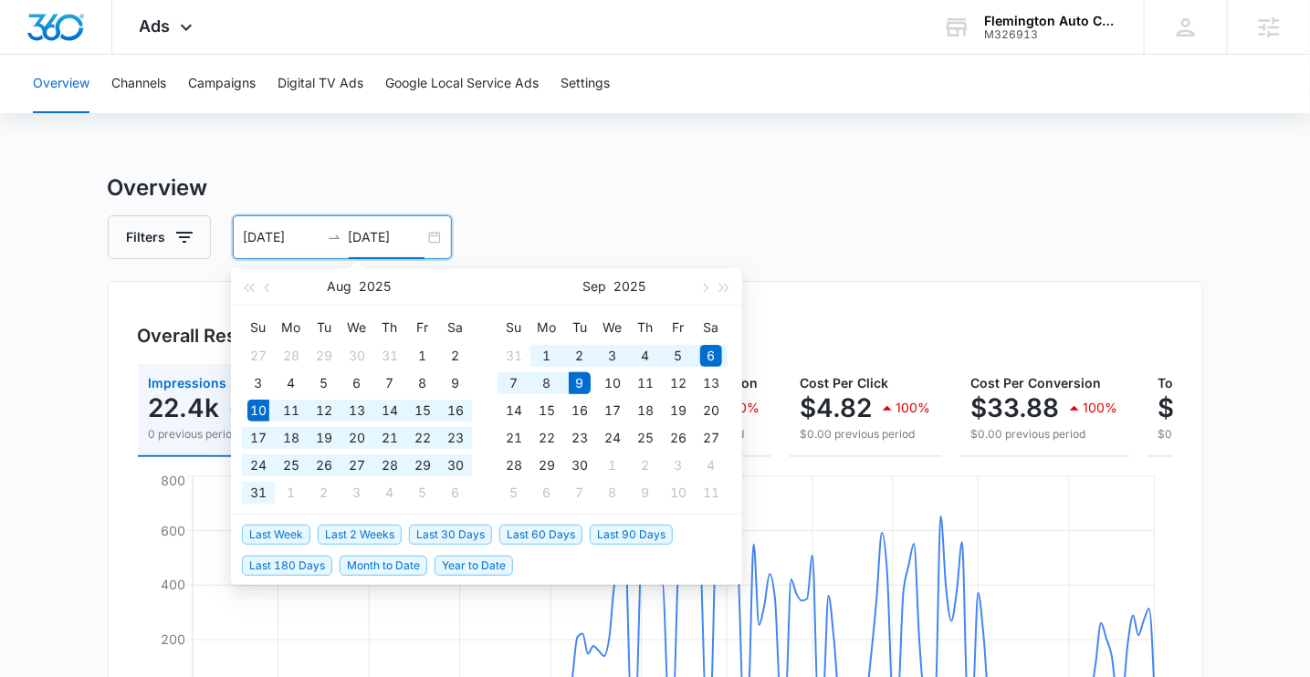
click at [463, 533] on span "Last 30 Days" at bounding box center [450, 535] width 83 height 20
type input "[DATE]"
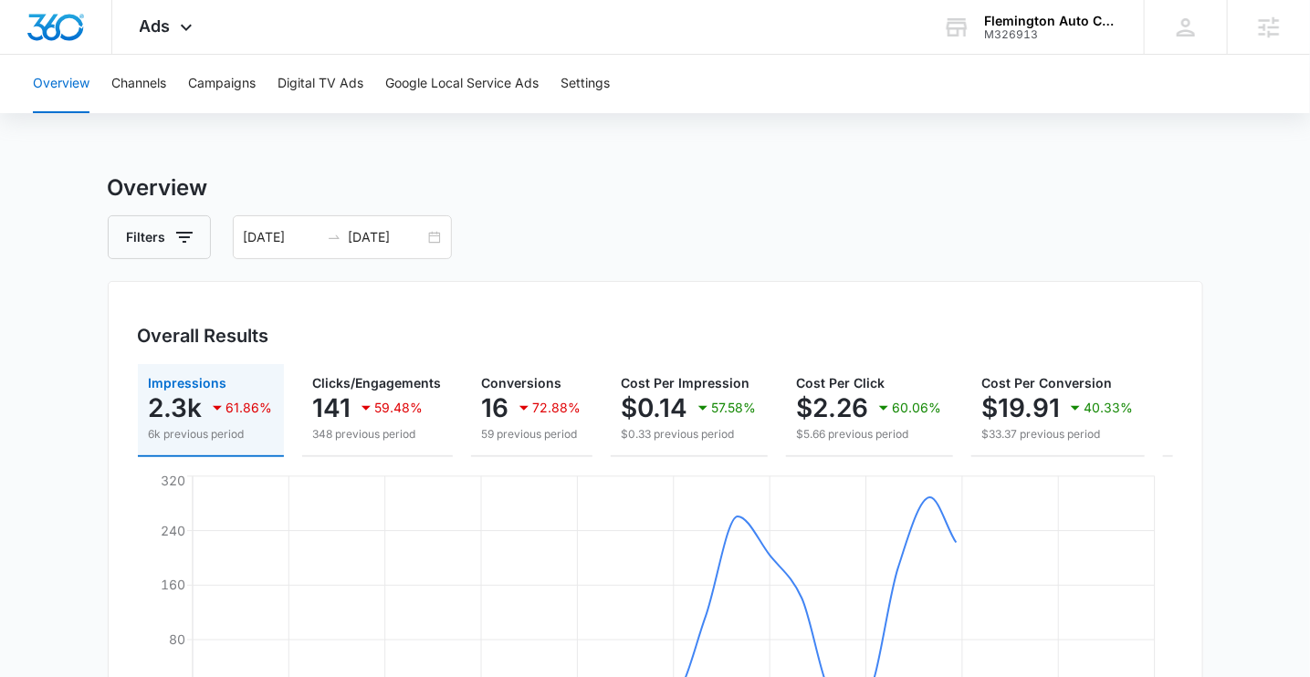
click at [786, 258] on div "Filters [DATE] [DATE]" at bounding box center [656, 237] width 1096 height 44
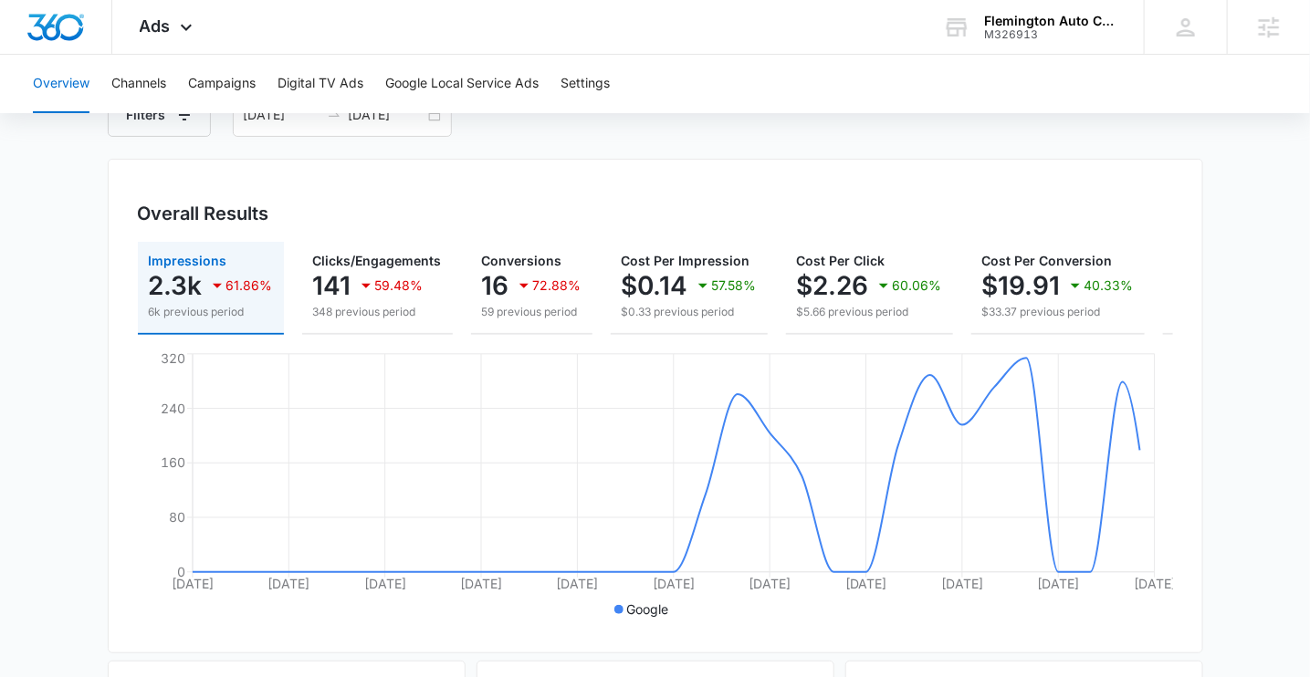
scroll to position [121, 0]
click at [393, 115] on input "[DATE]" at bounding box center [387, 116] width 76 height 20
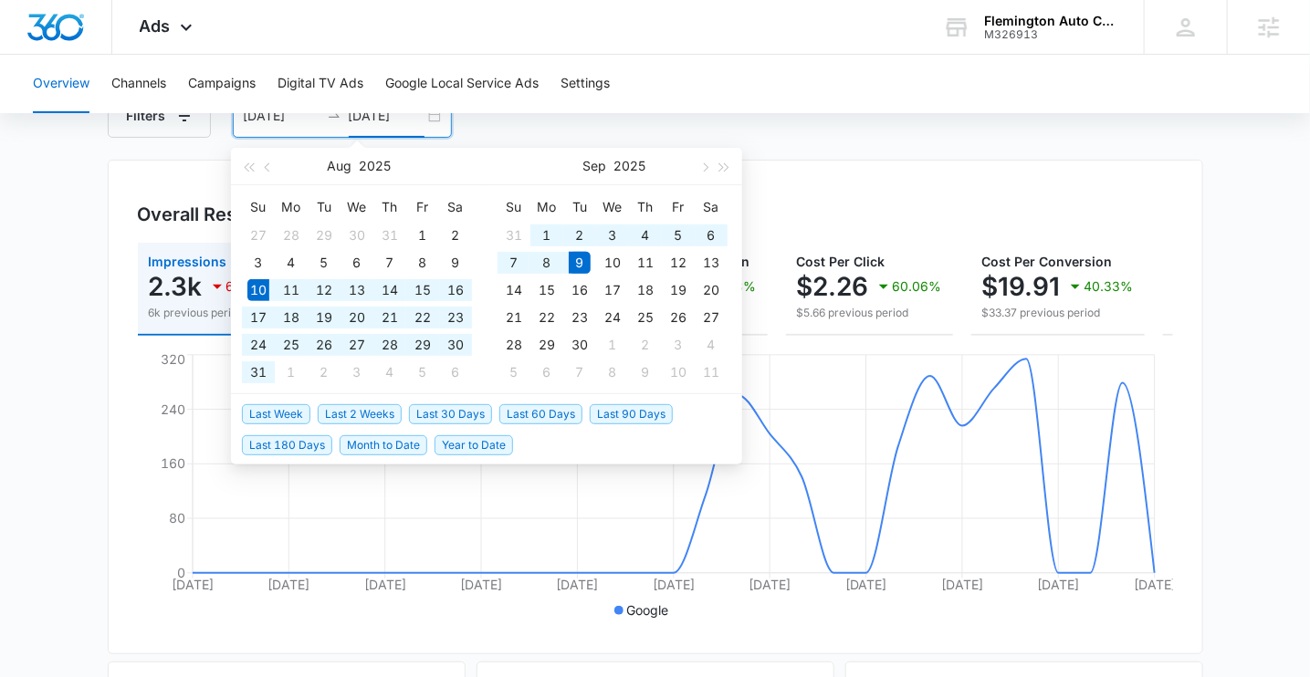
type input "[DATE]"
click at [562, 413] on span "Last 60 Days" at bounding box center [540, 414] width 83 height 20
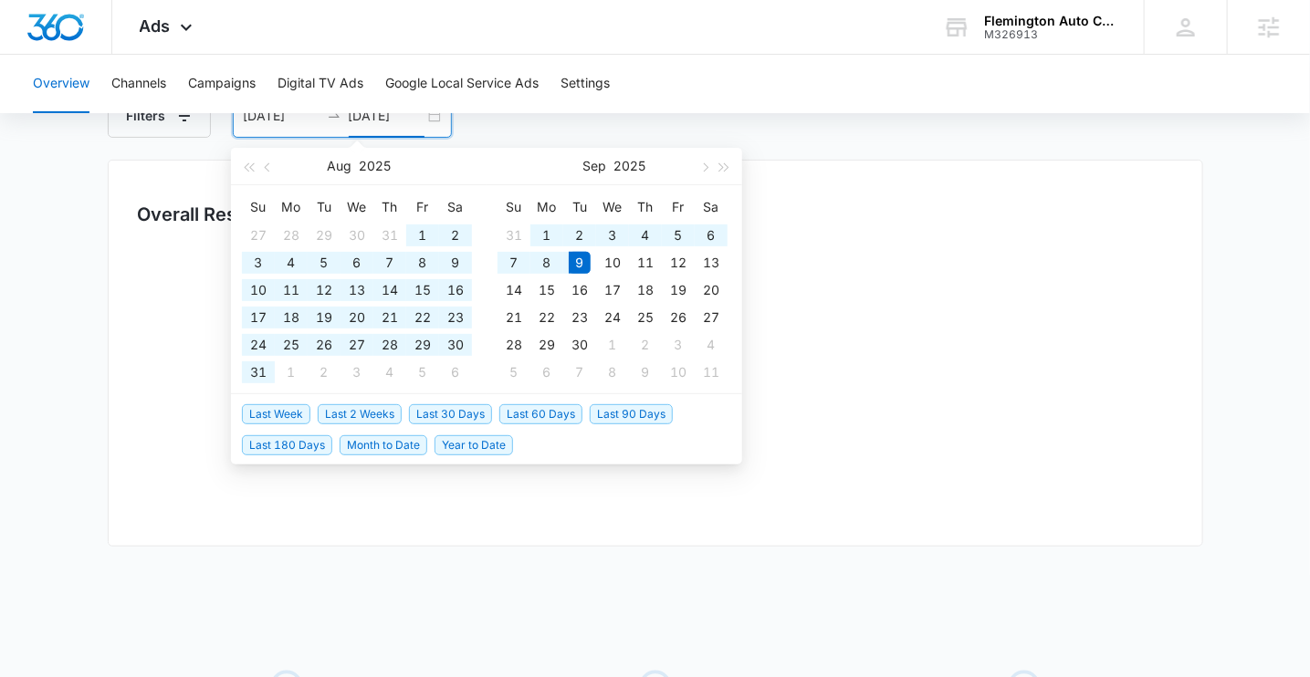
type input "[DATE]"
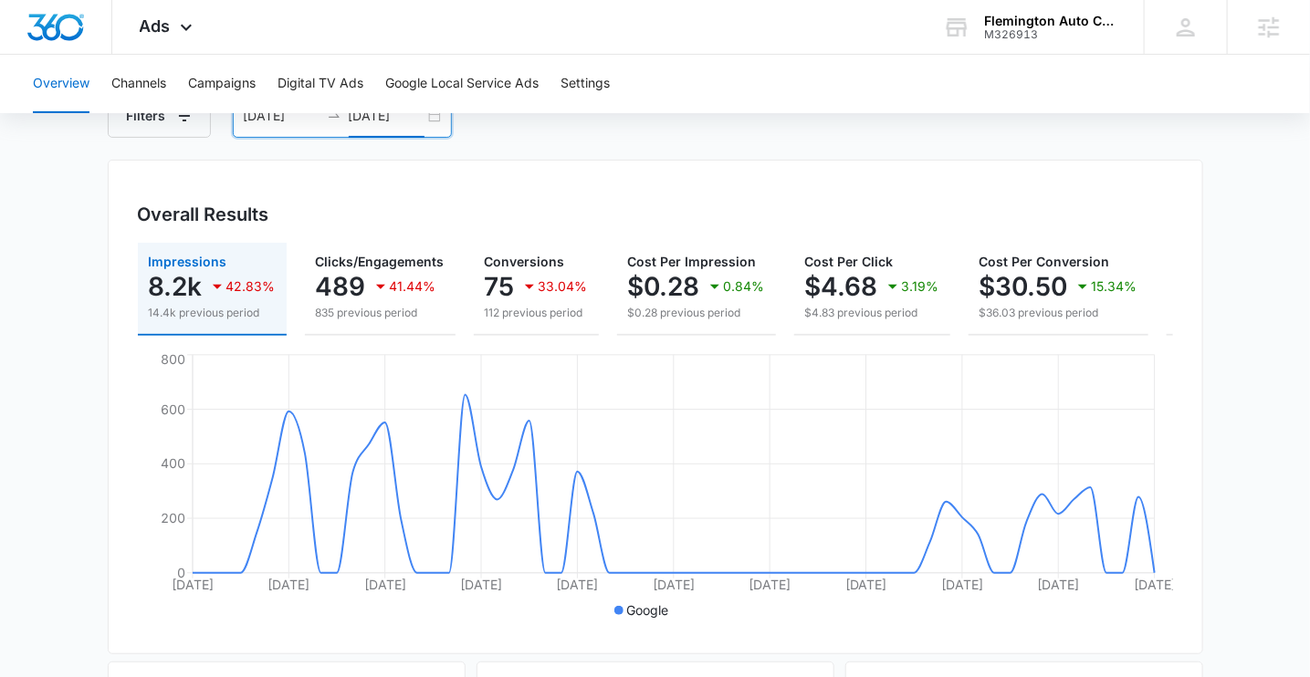
click at [183, 285] on p "8.2k" at bounding box center [176, 286] width 54 height 29
click at [1027, 291] on p "$30.50" at bounding box center [1024, 286] width 89 height 29
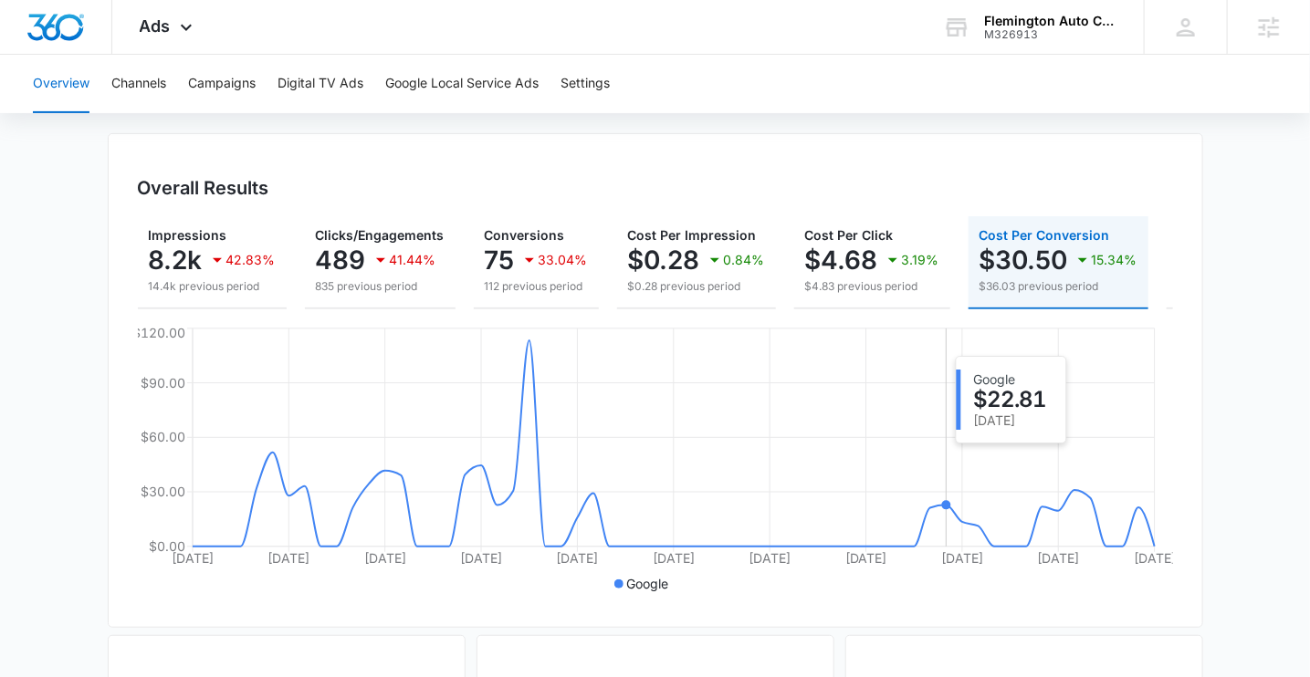
scroll to position [124, 0]
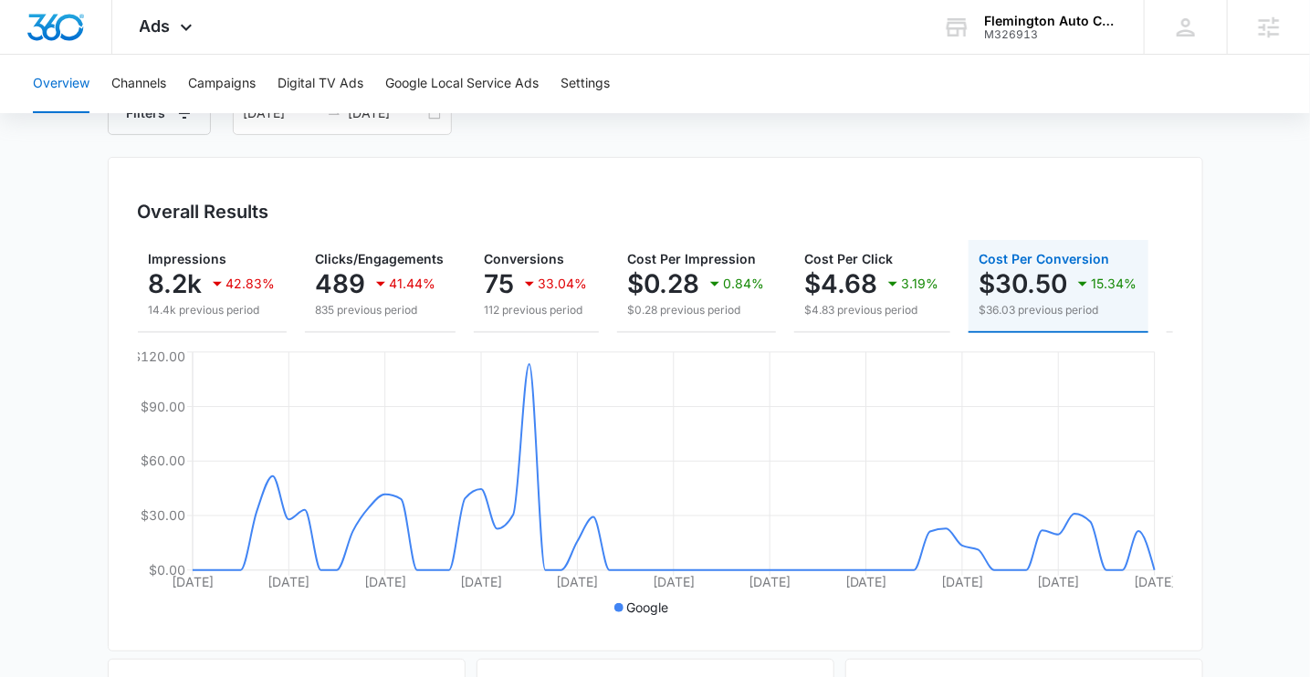
click at [823, 176] on div "Overall Results Impressions 8.2k 42.83% 14.4k previous period Clicks/Engagement…" at bounding box center [656, 404] width 1096 height 495
